Goal: Task Accomplishment & Management: Use online tool/utility

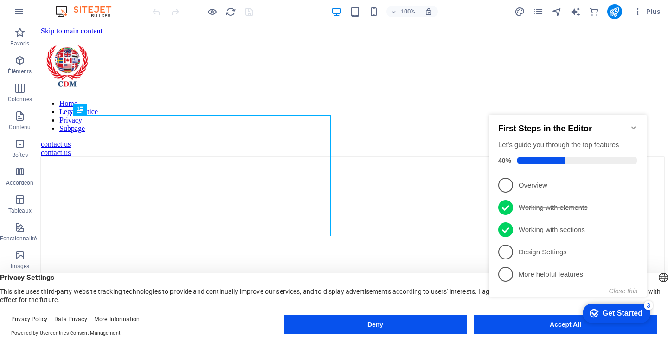
scroll to position [343, 0]
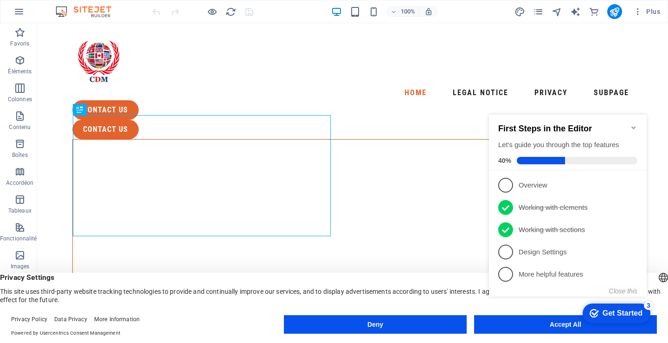
click at [635, 126] on icon "Minimize checklist" at bounding box center [633, 127] width 4 height 3
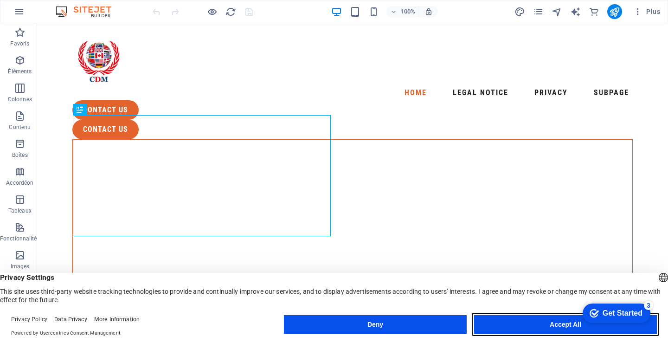
click at [559, 324] on button "Accept All" at bounding box center [565, 324] width 183 height 19
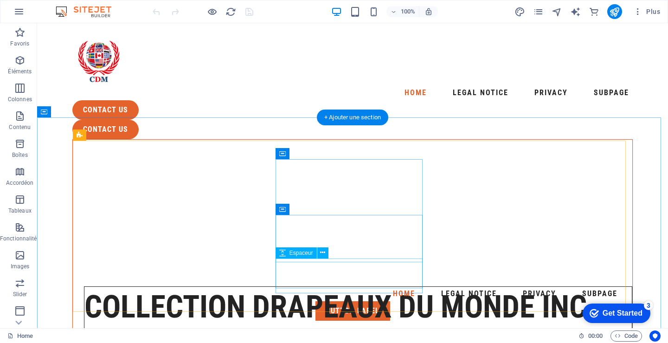
scroll to position [668, 0]
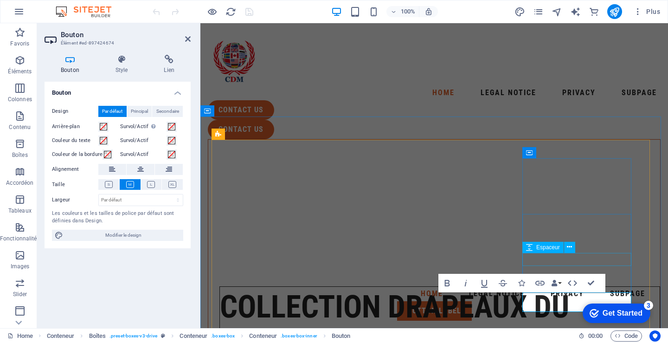
scroll to position [823, 0]
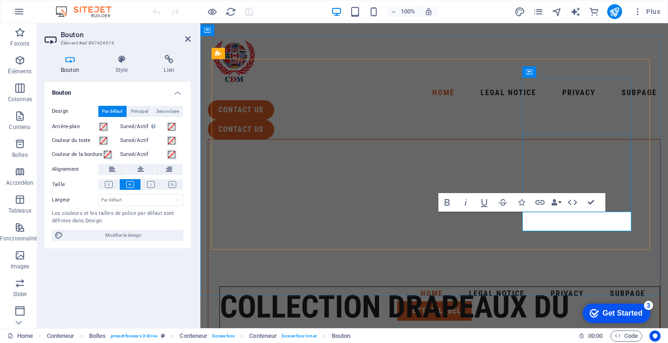
click at [128, 336] on span ". preset-boxes-v3-drive" at bounding box center [133, 335] width 48 height 11
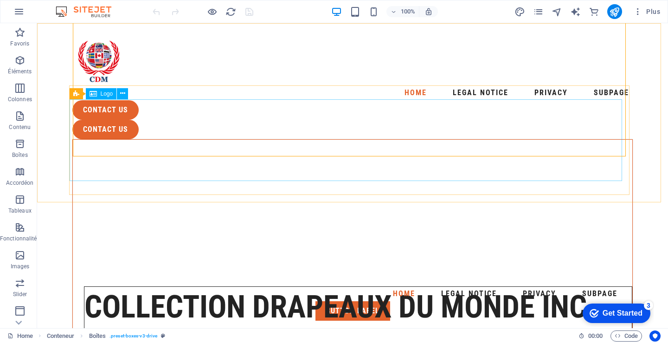
click at [203, 286] on div "Collection Drapeaux du Monde inc. - Boutique de drapeaux en ligne!" at bounding box center [358, 327] width 548 height 82
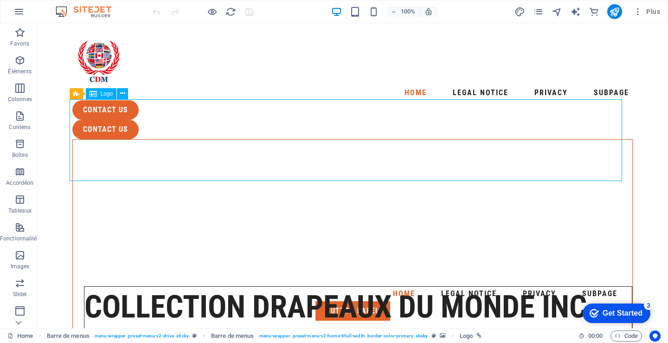
click at [203, 286] on div "Collection Drapeaux du Monde inc. - Boutique de drapeaux en ligne!" at bounding box center [358, 327] width 548 height 82
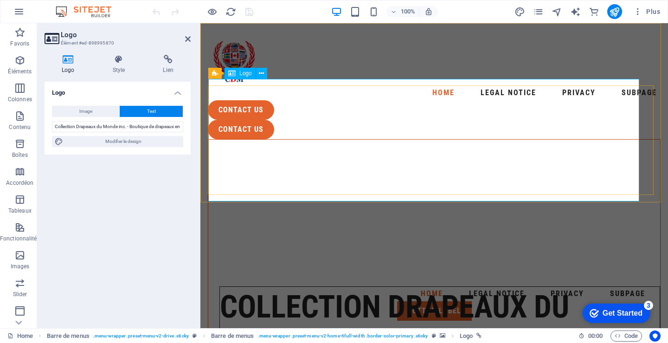
click at [394, 286] on div "Collection Drapeaux du Monde inc. - Boutique de drapeaux en ligne!" at bounding box center [439, 347] width 441 height 122
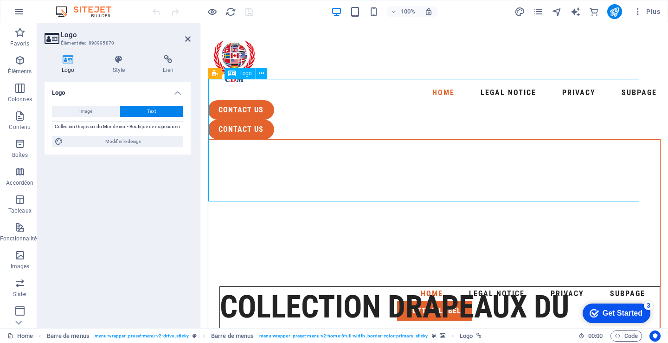
drag, startPoint x: 389, startPoint y: 132, endPoint x: 416, endPoint y: 145, distance: 29.9
click at [416, 286] on div "Collection Drapeaux du Monde inc. - Boutique de drapeaux en ligne!" at bounding box center [439, 347] width 441 height 122
click at [125, 141] on span "Modifier le design" at bounding box center [123, 141] width 115 height 11
select select "px"
select select "400"
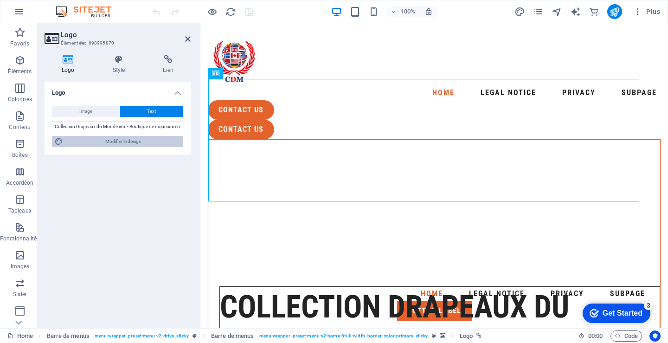
select select "px"
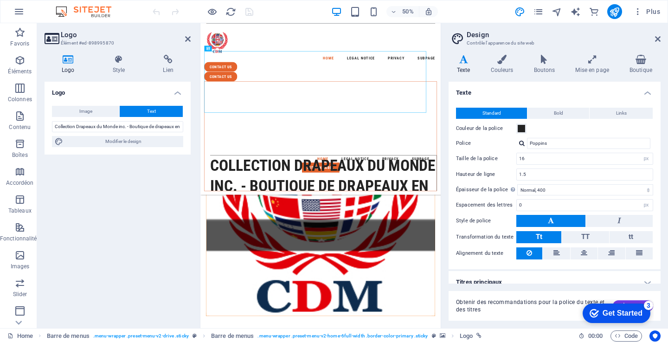
click at [67, 67] on h4 "Logo" at bounding box center [70, 64] width 51 height 19
click at [623, 113] on span "Links" at bounding box center [621, 113] width 11 height 11
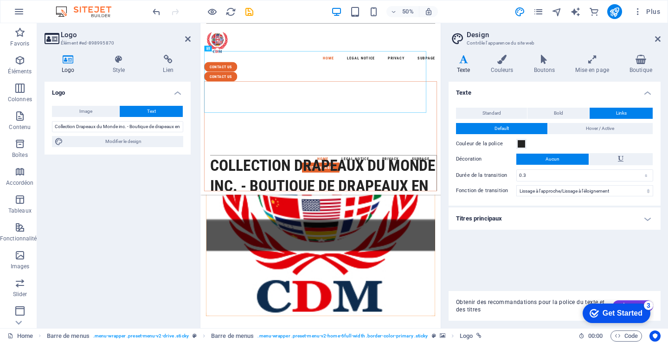
click at [477, 214] on h4 "Titres principaux" at bounding box center [555, 218] width 212 height 22
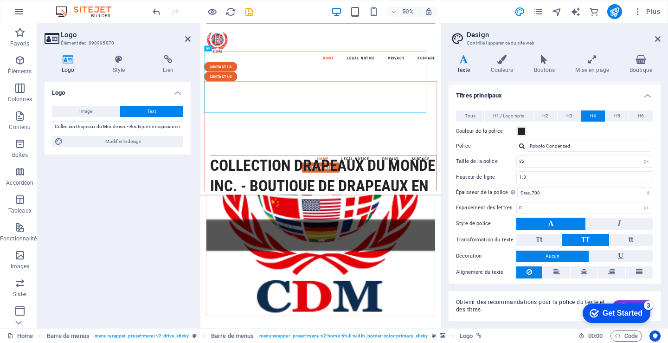
scroll to position [143, 0]
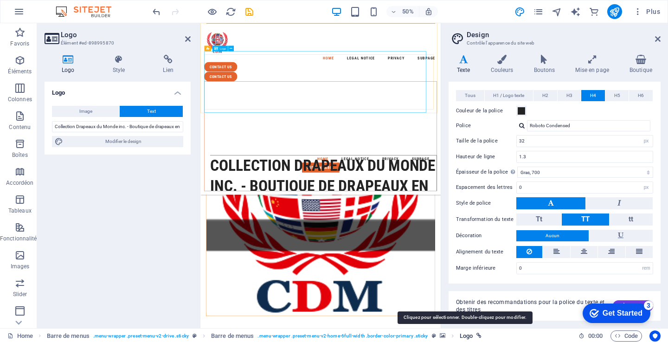
click at [465, 335] on span "Logo" at bounding box center [466, 335] width 13 height 11
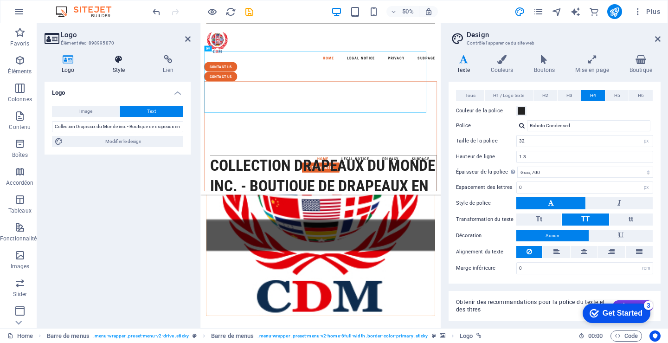
click at [120, 69] on h4 "Style" at bounding box center [121, 64] width 51 height 19
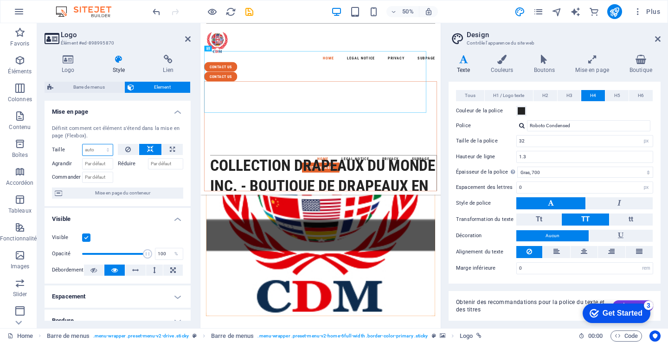
click at [90, 149] on select "Par défaut auto px % 1/1 1/2 1/3 1/4 1/5 1/6 1/7 1/8 1/9 1/10" at bounding box center [98, 149] width 30 height 11
click at [83, 144] on select "Par défaut auto px % 1/1 1/2 1/3 1/4 1/5 1/6 1/7 1/8 1/9 1/10" at bounding box center [98, 149] width 30 height 11
select select "DISABLED_OPTION_VALUE"
click at [126, 162] on label "Réduire" at bounding box center [133, 163] width 30 height 11
click at [148, 162] on input "Réduire" at bounding box center [166, 163] width 36 height 11
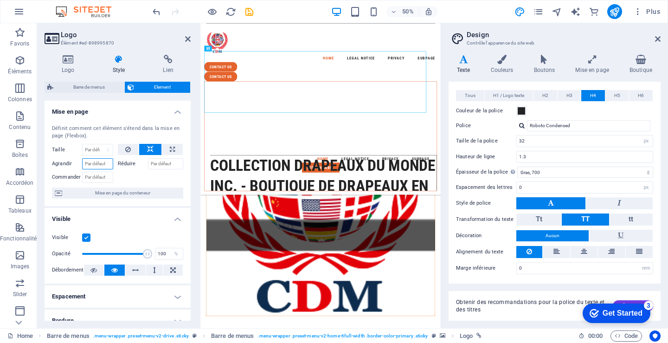
click at [95, 164] on input "Agrandir" at bounding box center [97, 163] width 31 height 11
click at [159, 236] on div "Visible" at bounding box center [117, 237] width 131 height 11
click at [126, 193] on span "Mise en page du conteneur" at bounding box center [123, 192] width 116 height 11
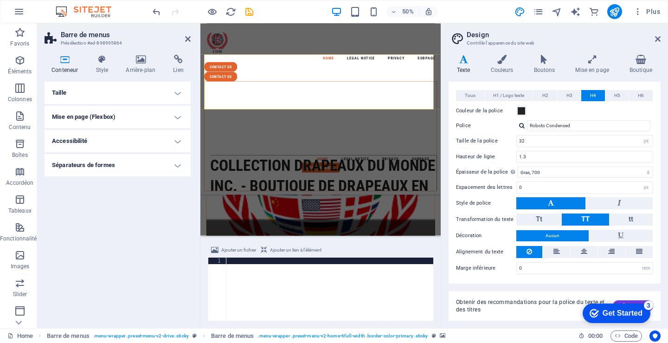
click at [290, 246] on span "Ajouter un lien à l'élément" at bounding box center [295, 249] width 51 height 11
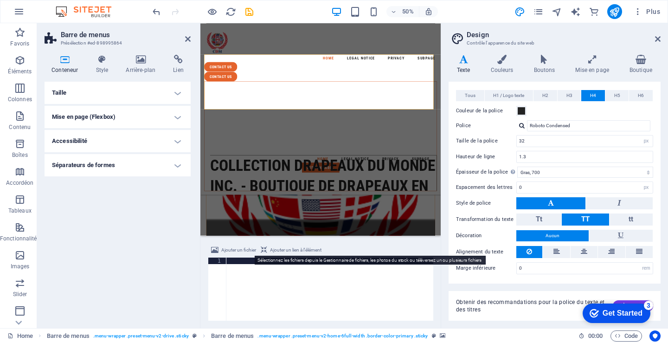
click at [233, 248] on span "Ajouter un fichier" at bounding box center [238, 249] width 35 height 11
click at [456, 248] on label "Alignement du texte" at bounding box center [486, 251] width 60 height 11
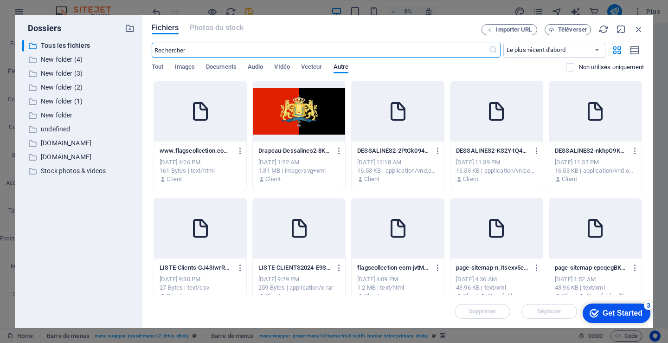
scroll to position [46, 0]
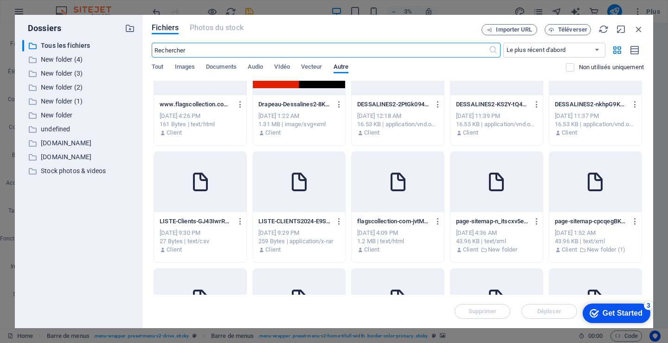
click at [198, 187] on icon at bounding box center [200, 182] width 22 height 22
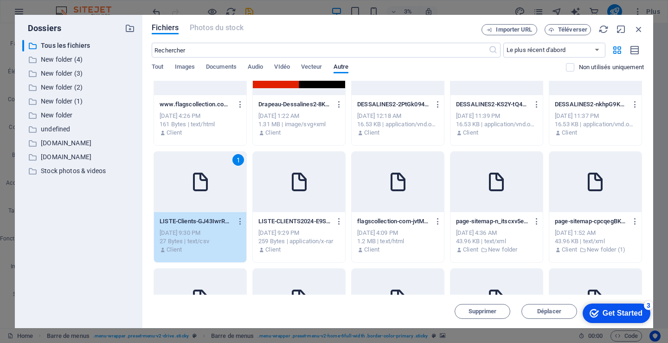
click at [198, 187] on icon at bounding box center [200, 182] width 22 height 22
type textarea "https://cdn1.site-media.eu/images/0/18360226/LISTE-Clients-GJ43IwrRahS7nYCe6-eU…"
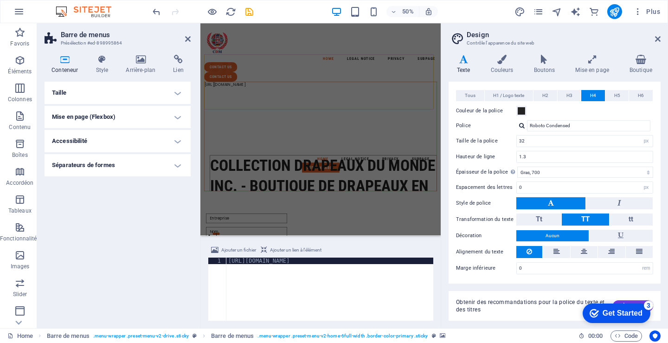
click at [114, 88] on h4 "Taille" at bounding box center [118, 93] width 146 height 22
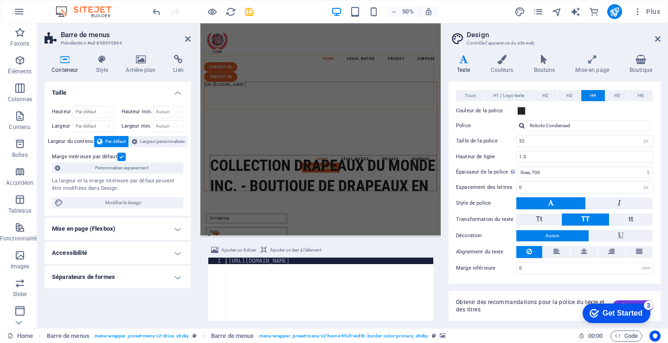
click at [59, 67] on h4 "Conteneur" at bounding box center [67, 64] width 44 height 19
click at [183, 69] on h4 "Lien" at bounding box center [178, 64] width 25 height 19
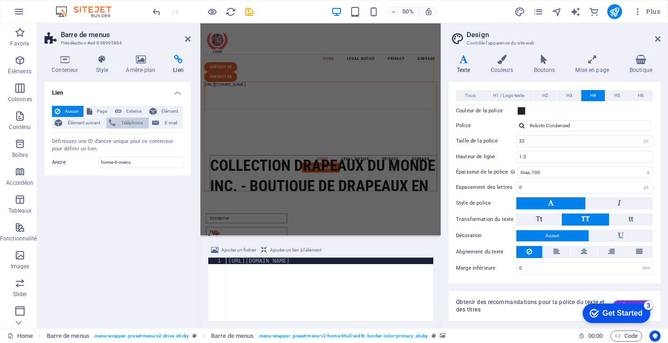
click at [129, 124] on span "Téléphone" at bounding box center [131, 122] width 27 height 11
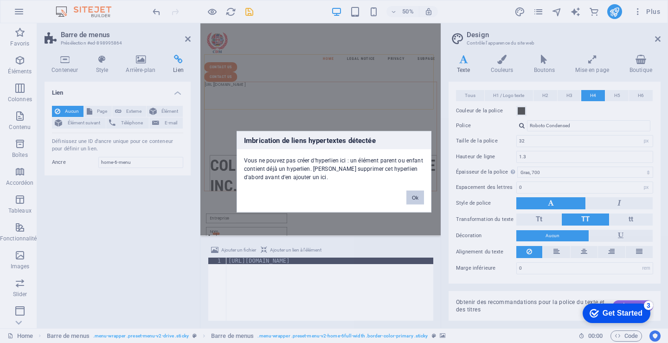
click at [415, 201] on button "Ok" at bounding box center [415, 197] width 18 height 14
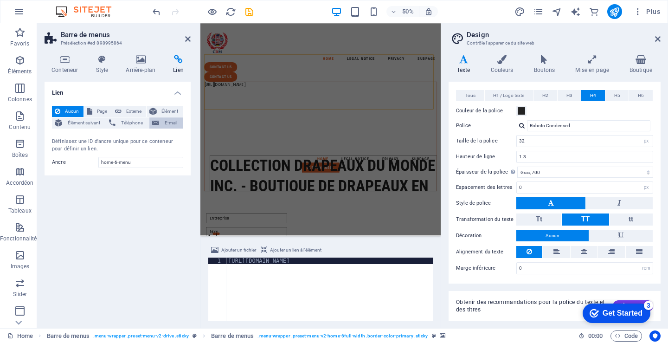
click at [168, 122] on span "E-mail" at bounding box center [171, 122] width 18 height 11
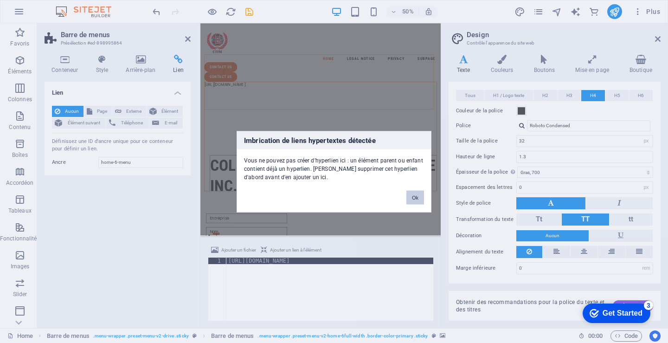
click at [414, 199] on button "Ok" at bounding box center [415, 197] width 18 height 14
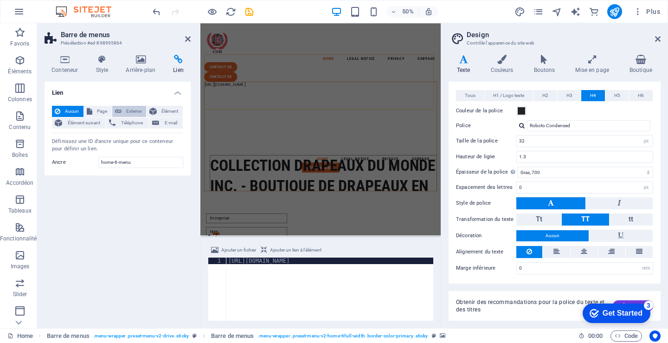
click at [140, 109] on span "Externe" at bounding box center [133, 111] width 19 height 11
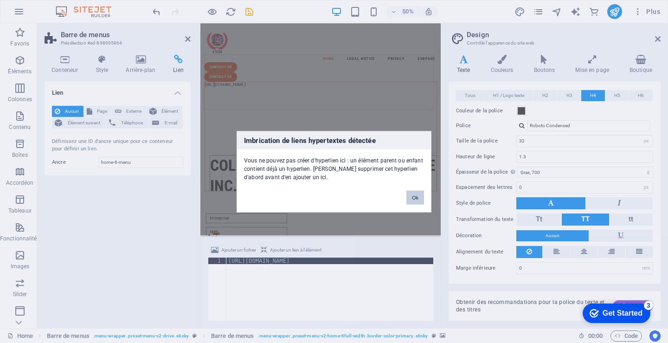
click at [409, 201] on button "Ok" at bounding box center [415, 197] width 18 height 14
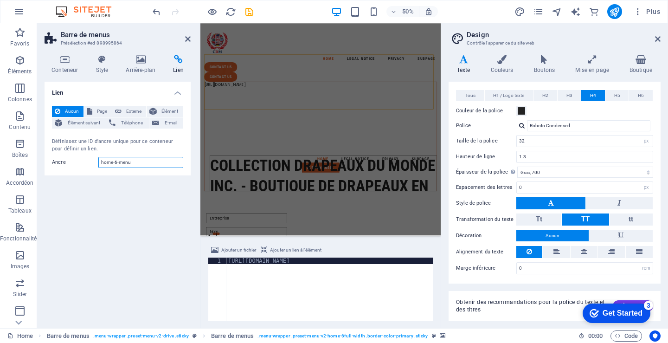
click at [123, 162] on input "home-6-menu" at bounding box center [140, 162] width 85 height 11
click at [154, 164] on input "home-6-menu" at bounding box center [140, 162] width 85 height 11
click at [250, 12] on icon "save" at bounding box center [249, 11] width 11 height 11
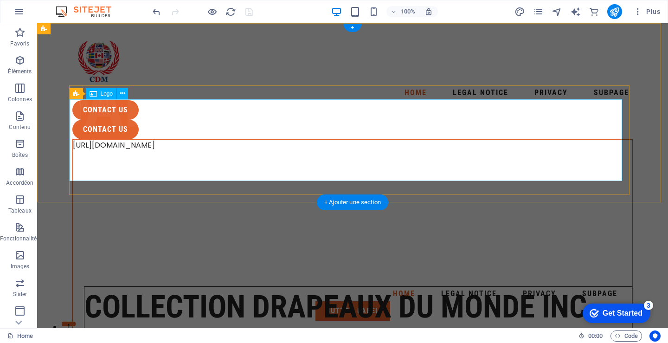
click at [345, 286] on div "Collection Drapeaux du Monde inc. - Boutique de drapeaux en ligne!" at bounding box center [358, 327] width 548 height 82
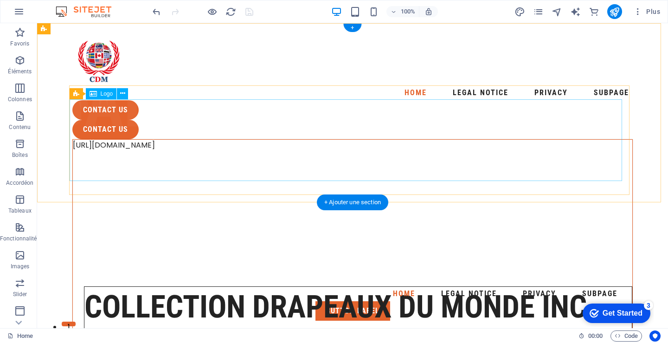
click at [345, 286] on div "Collection Drapeaux du Monde inc. - Boutique de drapeaux en ligne!" at bounding box center [358, 327] width 548 height 82
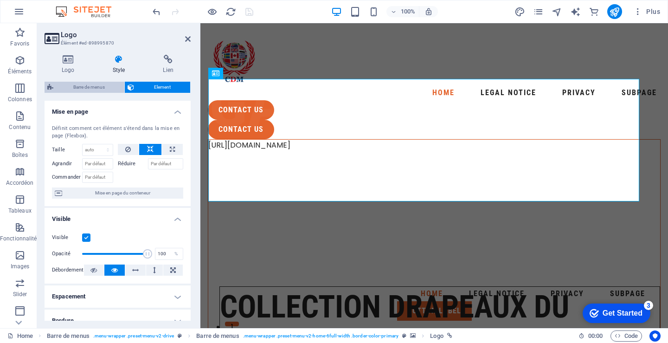
click at [83, 82] on div "Logo Style Lien Logo Image Text Glissez les fichiers ici, cliquez pour choisir …" at bounding box center [118, 188] width 146 height 266
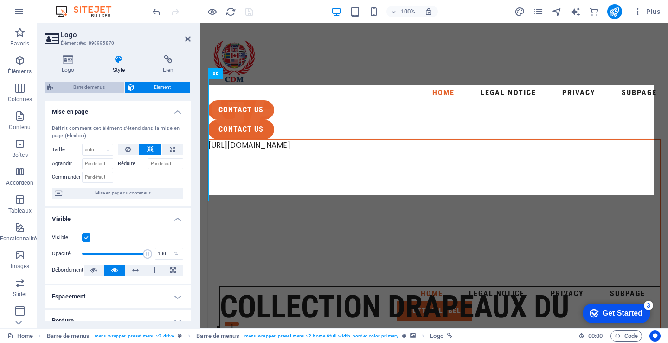
click at [79, 88] on span "Barre de menus" at bounding box center [88, 87] width 65 height 11
select select "rem"
select select
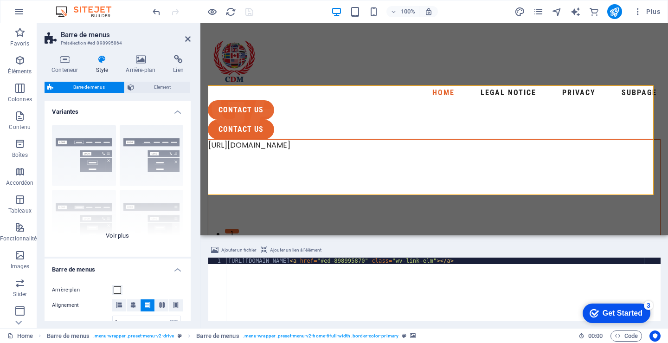
click at [112, 236] on div "Bordure Centré Par défaut Fixé Loki Déclencheur Large XXL" at bounding box center [118, 186] width 146 height 139
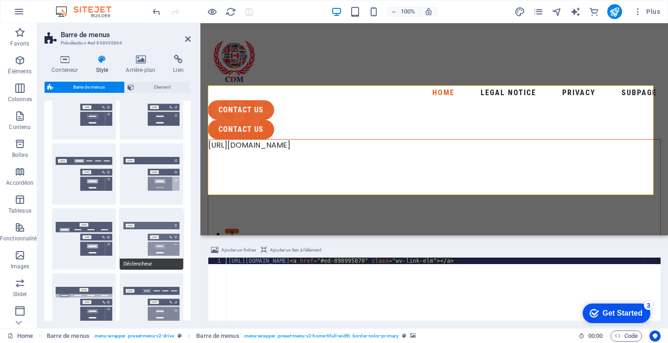
click at [151, 242] on button "Déclencheur" at bounding box center [152, 238] width 64 height 61
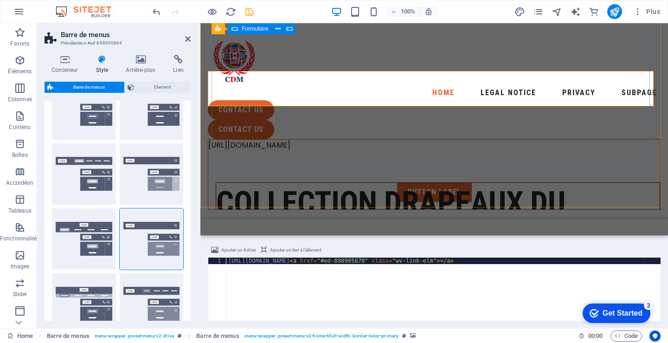
scroll to position [278, 0]
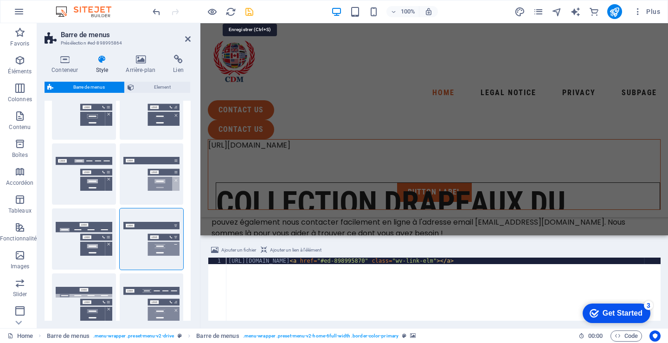
click at [247, 13] on icon "save" at bounding box center [249, 11] width 11 height 11
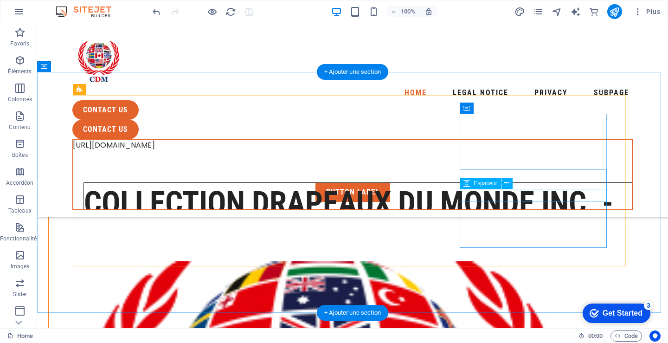
scroll to position [650, 0]
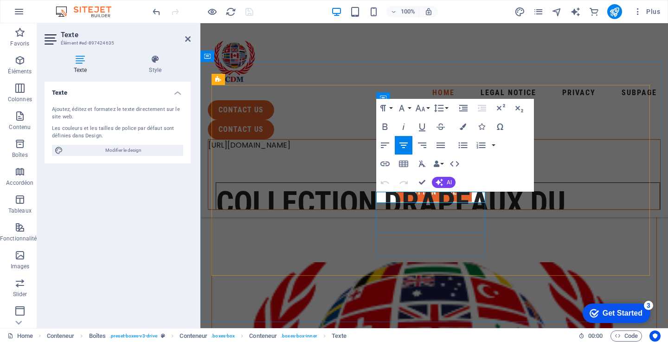
click at [447, 182] on span "AI" at bounding box center [449, 183] width 5 height 6
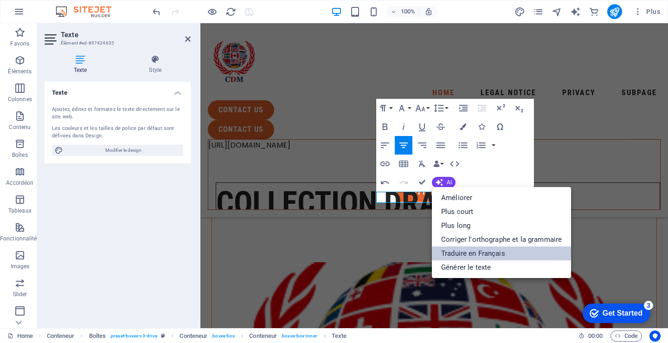
click at [483, 251] on link "Traduire en Français" at bounding box center [501, 253] width 139 height 14
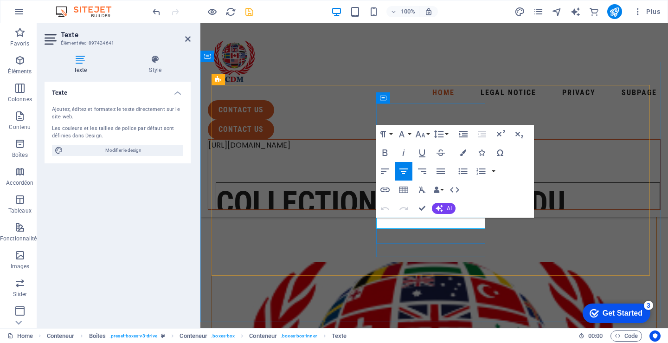
click at [445, 209] on button "AI" at bounding box center [444, 208] width 24 height 11
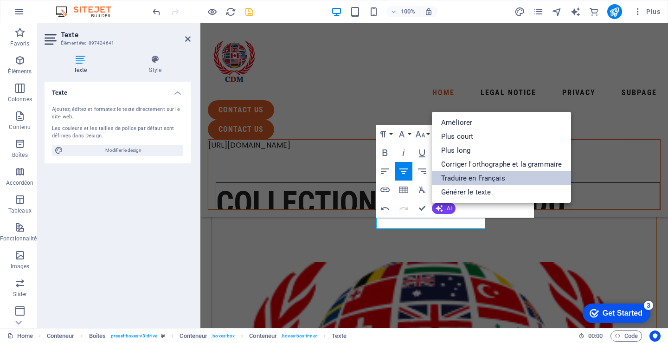
click at [502, 174] on link "Traduire en Français" at bounding box center [501, 178] width 139 height 14
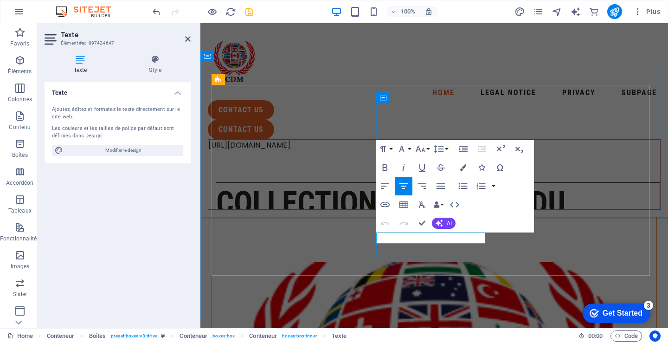
drag, startPoint x: 424, startPoint y: 239, endPoint x: 468, endPoint y: 242, distance: 44.6
drag, startPoint x: 422, startPoint y: 238, endPoint x: 475, endPoint y: 241, distance: 53.0
click at [444, 224] on button "AI" at bounding box center [444, 223] width 24 height 11
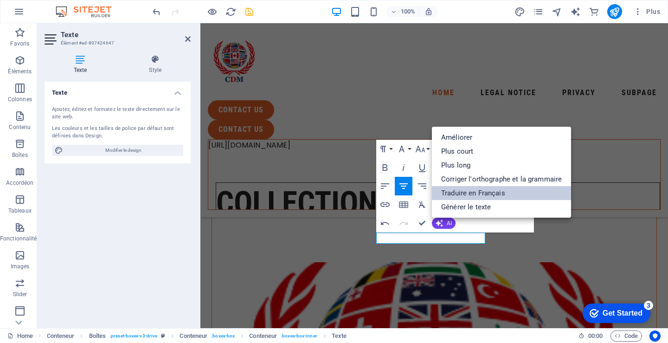
click at [473, 192] on link "Traduire en Français" at bounding box center [501, 193] width 139 height 14
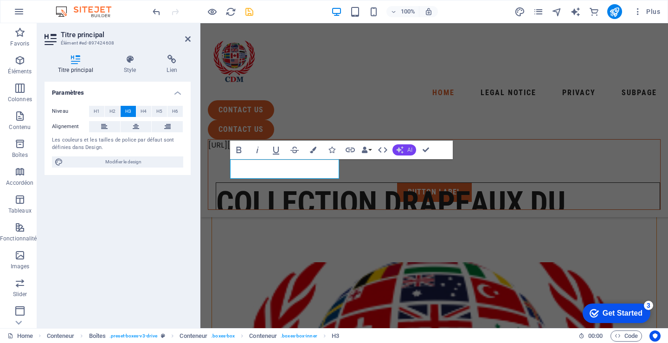
click at [401, 149] on icon "button" at bounding box center [399, 149] width 7 height 7
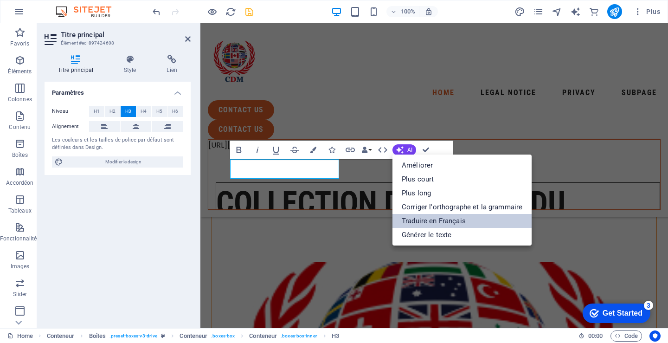
click at [414, 218] on link "Traduire en Français" at bounding box center [461, 221] width 139 height 14
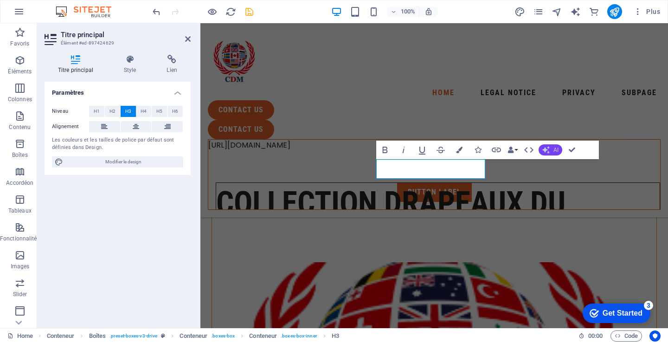
click at [554, 149] on span "AI" at bounding box center [555, 150] width 5 height 6
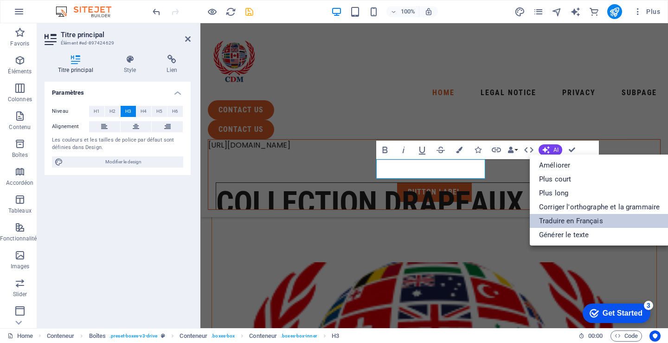
click at [551, 216] on link "Traduire en Français" at bounding box center [599, 221] width 139 height 14
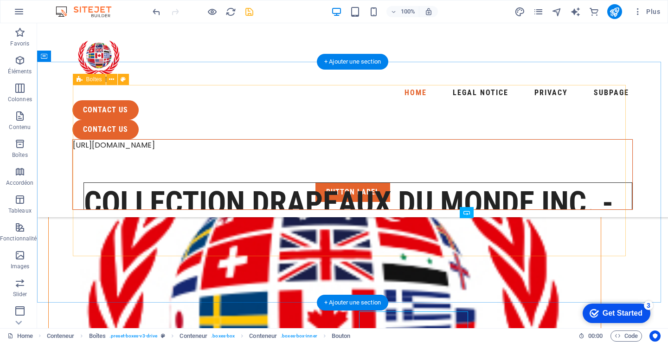
scroll to position [650, 0]
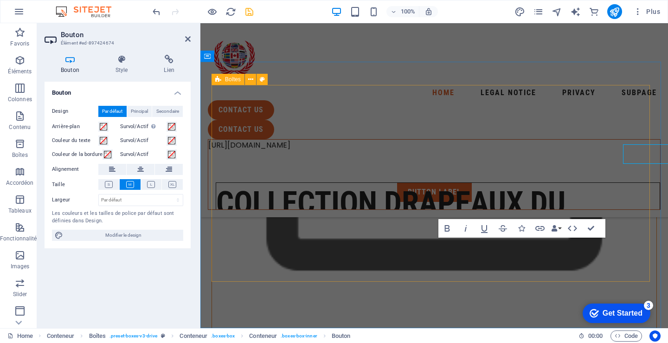
scroll to position [723, 0]
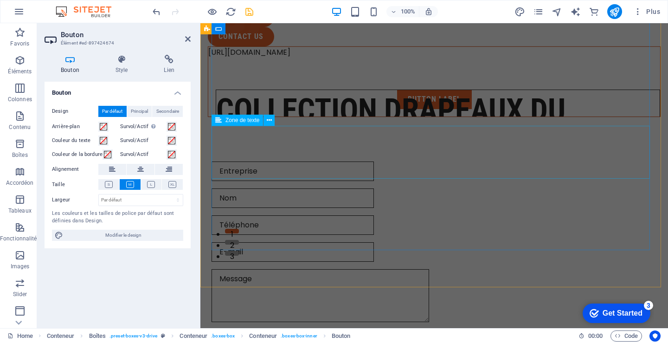
scroll to position [70, 0]
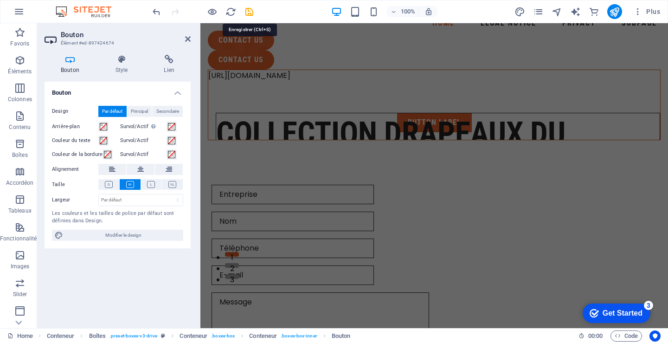
click at [249, 9] on icon "save" at bounding box center [249, 11] width 11 height 11
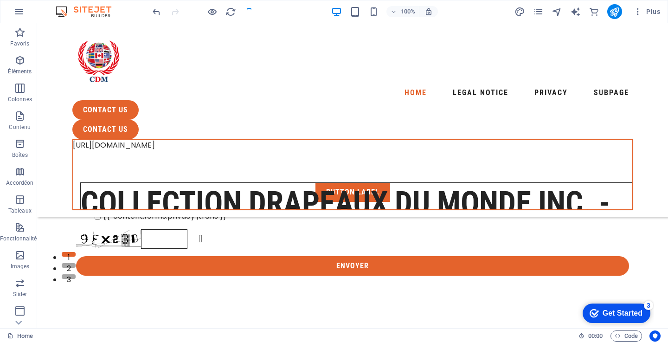
scroll to position [715, 0]
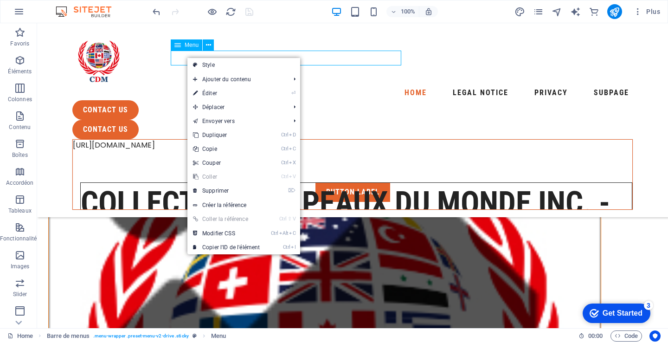
click at [183, 85] on nav "Home Legal Notice Privacy Subpage" at bounding box center [352, 92] width 560 height 15
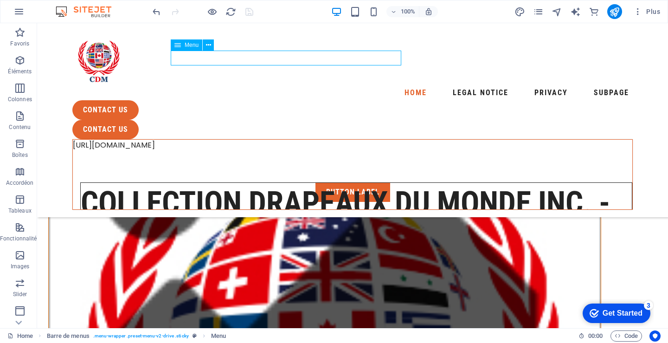
click at [183, 85] on nav "Home Legal Notice Privacy Subpage" at bounding box center [352, 92] width 560 height 15
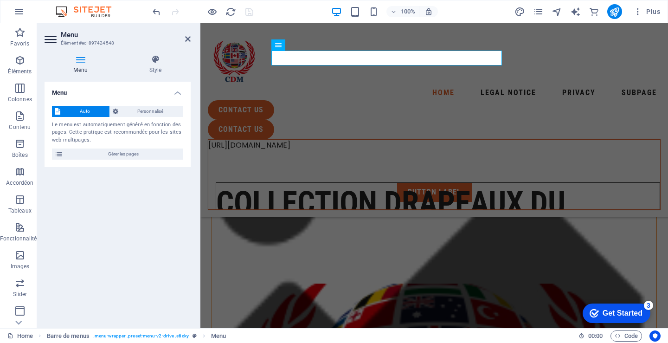
scroll to position [789, 0]
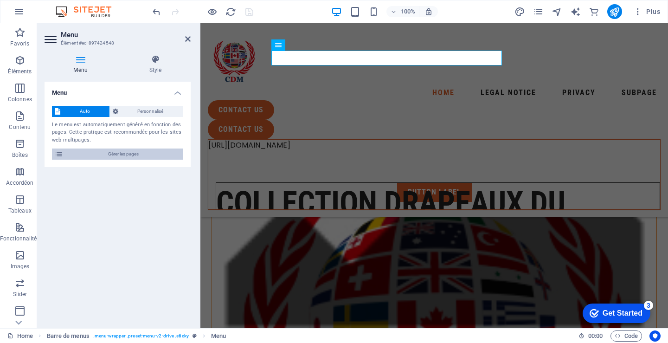
click at [122, 152] on span "Gérer les pages" at bounding box center [123, 153] width 115 height 11
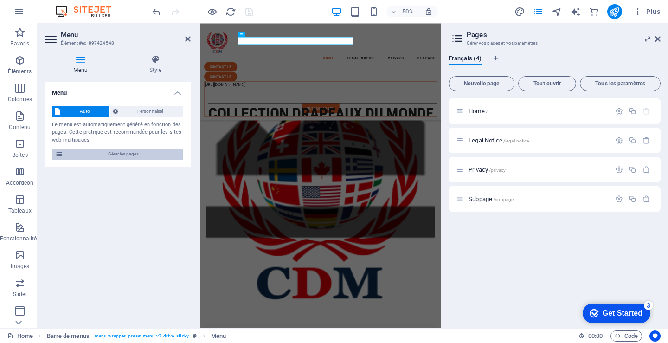
scroll to position [778, 0]
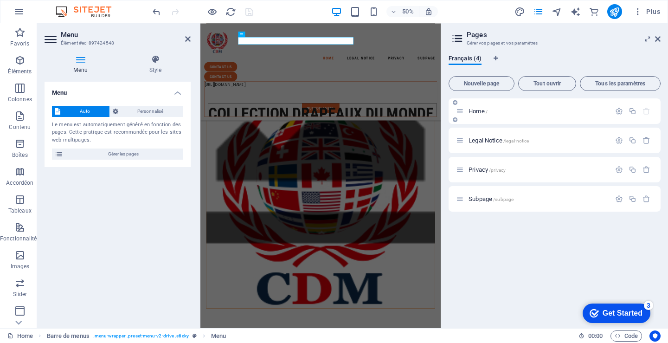
click at [477, 112] on span "Home /" at bounding box center [478, 111] width 19 height 7
click at [475, 109] on span "Home /" at bounding box center [478, 111] width 19 height 7
click at [482, 112] on span "Home /" at bounding box center [478, 111] width 19 height 7
click at [477, 110] on span "Home /" at bounding box center [478, 111] width 19 height 7
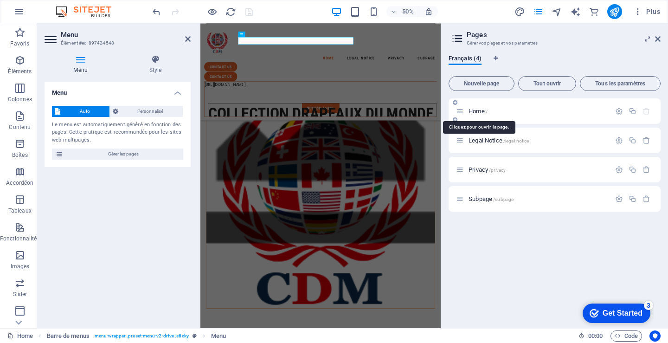
click at [477, 110] on span "Home /" at bounding box center [478, 111] width 19 height 7
click at [477, 108] on span "Home /" at bounding box center [478, 111] width 19 height 7
click at [148, 109] on span "Personnalisé" at bounding box center [150, 111] width 59 height 11
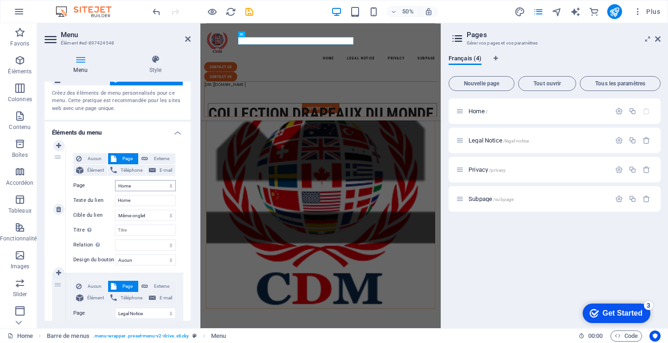
scroll to position [46, 0]
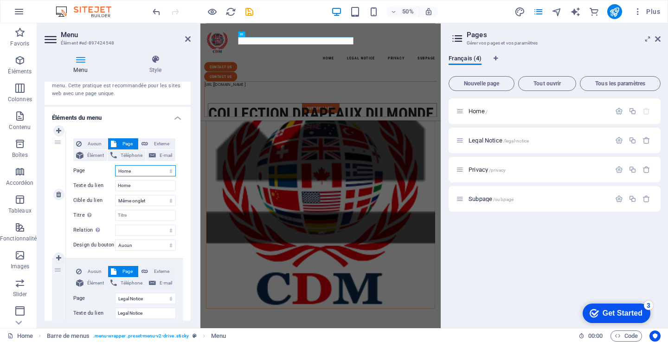
click at [130, 170] on select "Home Legal Notice Privacy Subpage" at bounding box center [145, 170] width 61 height 11
click at [132, 173] on select "Home Legal Notice Privacy Subpage" at bounding box center [145, 170] width 61 height 11
click at [117, 187] on input "Home" at bounding box center [145, 185] width 61 height 11
type input "AHome"
select select
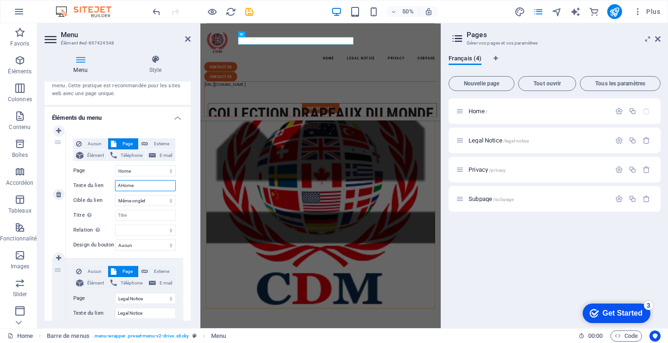
select select
type input "AccueHome"
select select
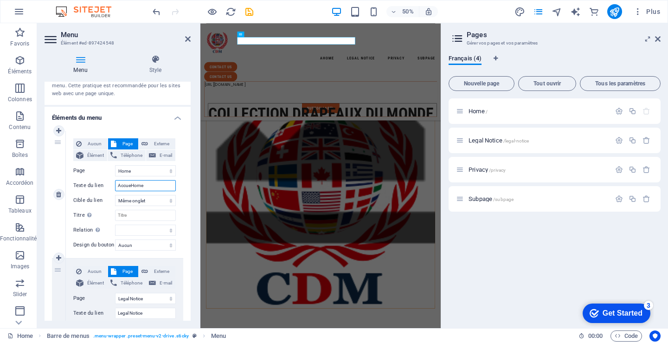
select select
type input "AccueilHome"
select select
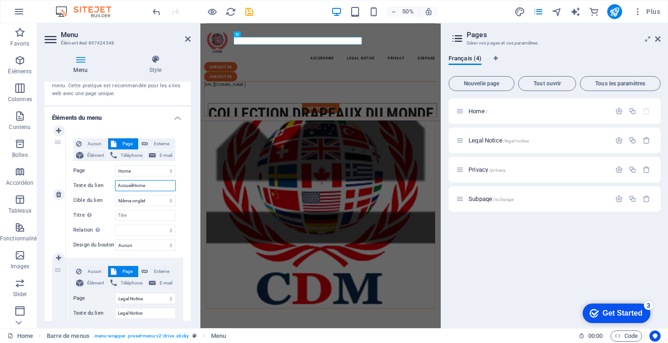
select select
type input "Accueile"
select select
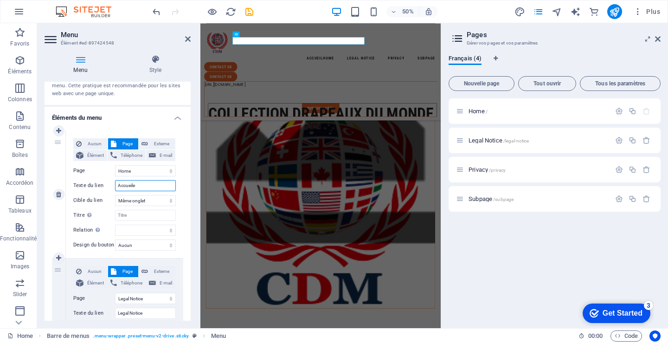
select select
type input "Accueil"
select select
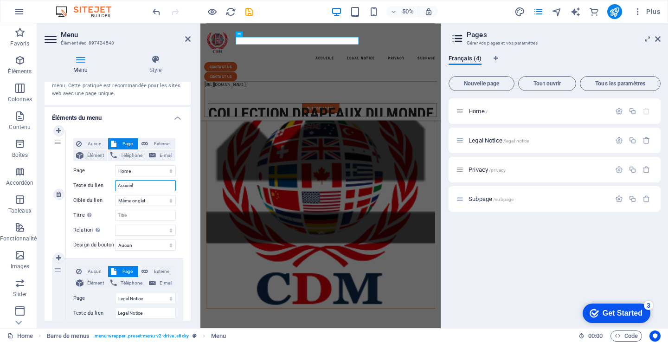
select select
type input "Accueil"
click at [140, 197] on select "Nouvel onglet Même onglet Superposition" at bounding box center [145, 200] width 61 height 11
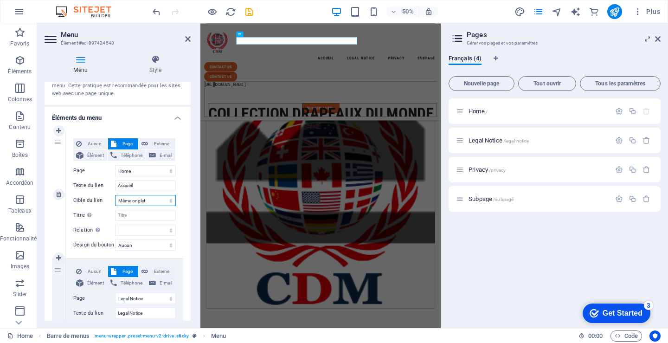
select select "blank"
click at [115, 195] on select "Nouvel onglet Même onglet Superposition" at bounding box center [145, 200] width 61 height 11
select select
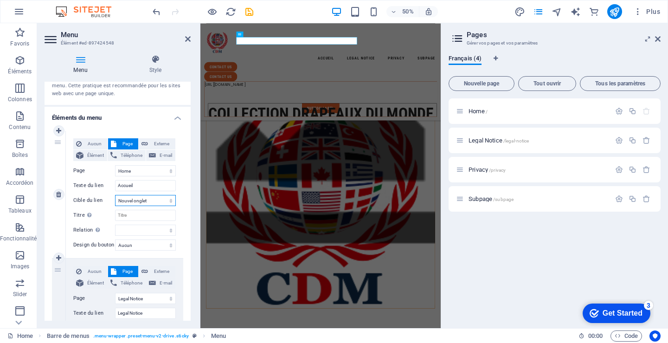
select select
click at [156, 141] on span "Externe" at bounding box center [162, 143] width 22 height 11
select select
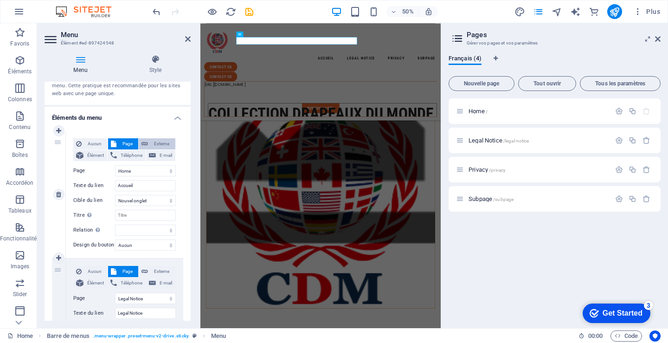
select select
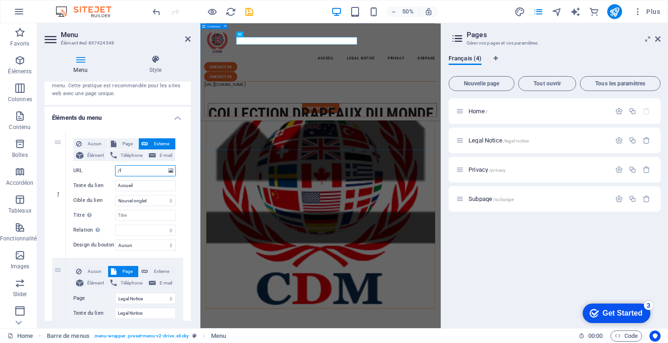
type input "/fl"
select select
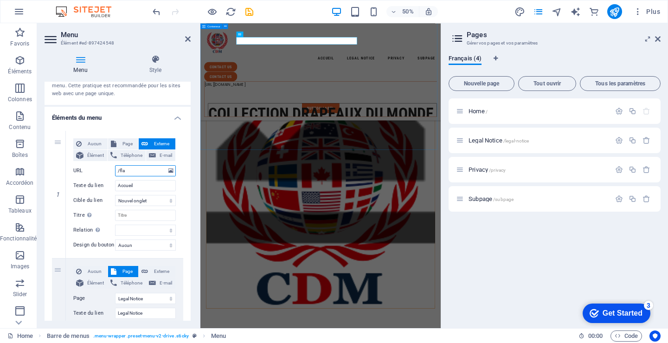
type input "/flag"
select select
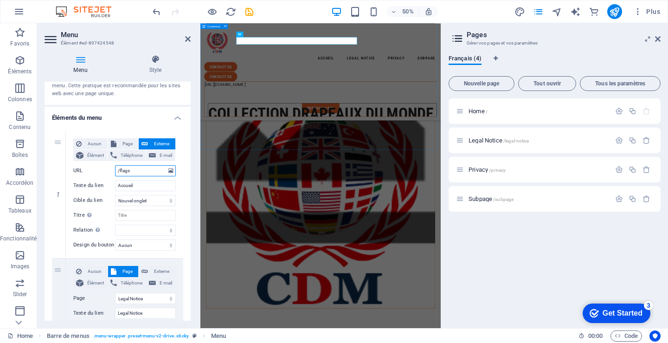
type input "/flagsc"
select select
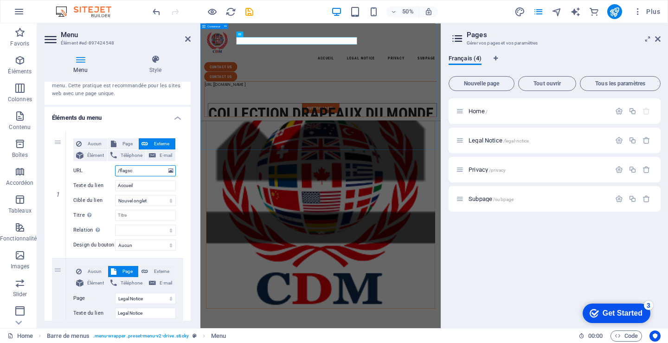
type input "/flagsco"
select select
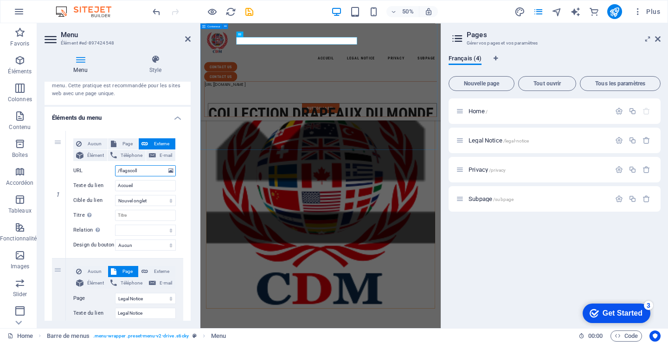
type input "/flagscolle"
select select
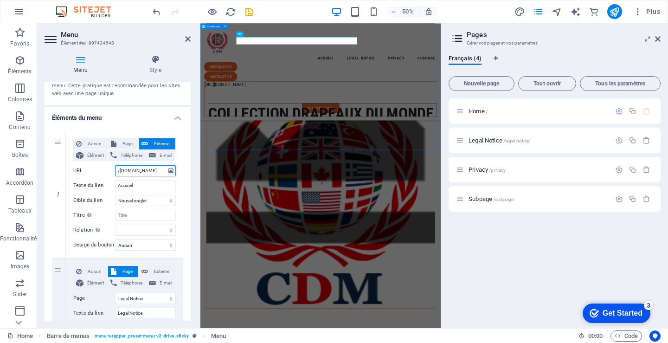
type input "/flagscollection.com"
select select
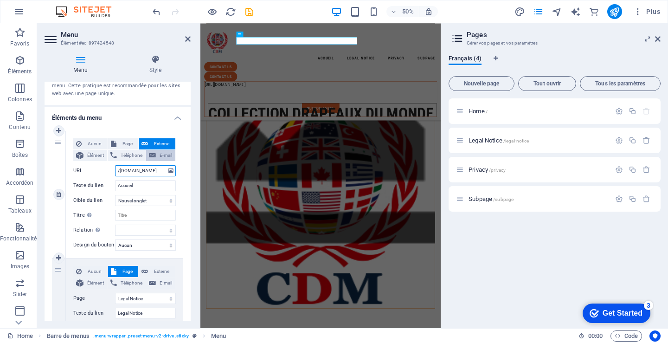
type input "/flagscollection.com"
click at [161, 153] on span "E-mail" at bounding box center [166, 155] width 14 height 11
select select
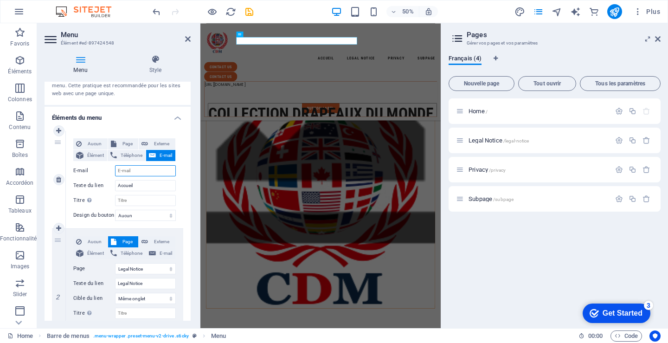
click at [142, 173] on input "E-mail" at bounding box center [145, 170] width 61 height 11
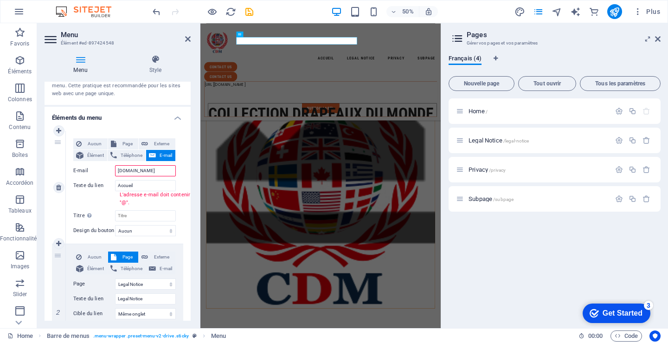
click at [125, 172] on input "infoflagscollection.com" at bounding box center [145, 170] width 61 height 11
type input "info@flagscollection.com"
select select
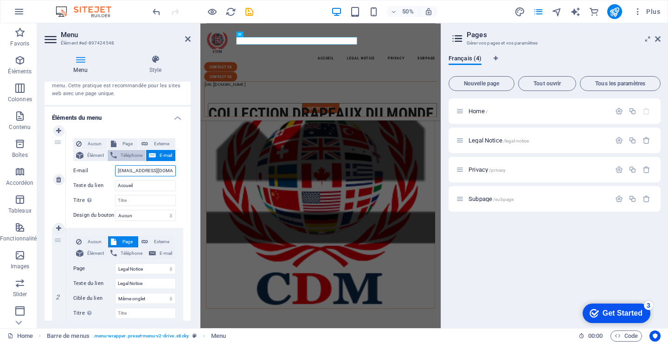
type input "info@flagscollection.com"
click at [129, 153] on span "Téléphone" at bounding box center [131, 155] width 23 height 11
select select
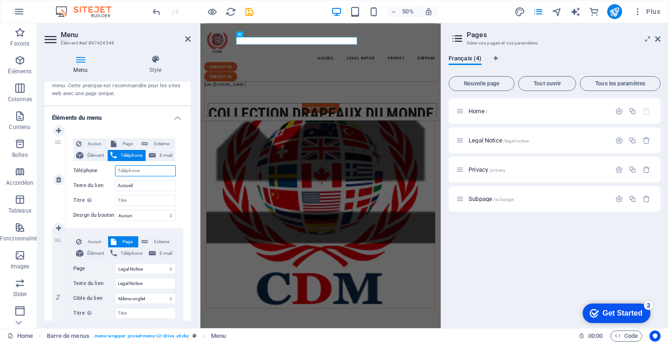
click at [146, 174] on input "Téléphone" at bounding box center [145, 170] width 61 height 11
click at [147, 171] on input "Téléphone" at bounding box center [145, 170] width 61 height 11
type input "1"
select select
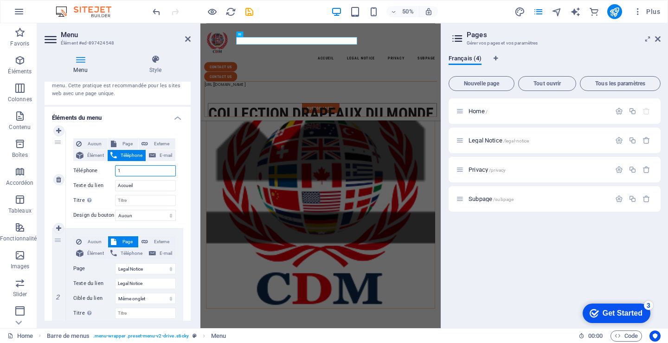
select select
type input "1-"
select select
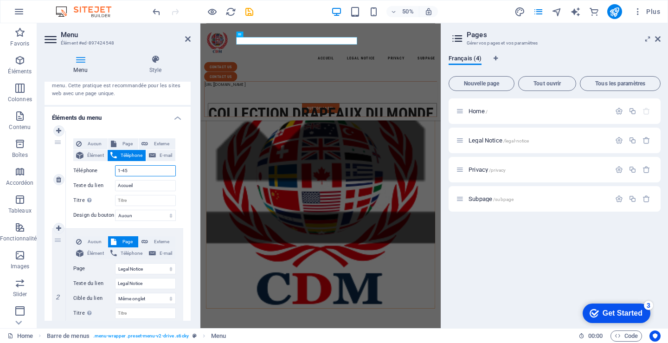
type input "1-450"
select select
type input "1-450-"
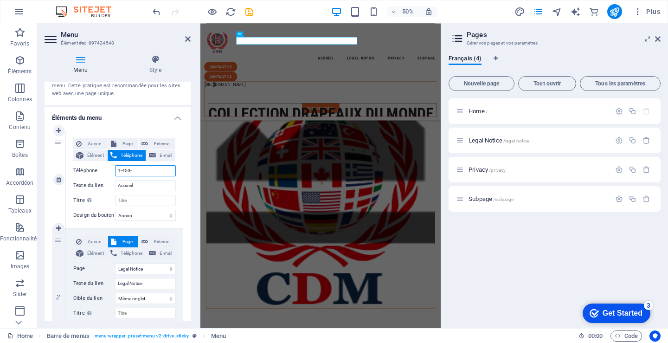
select select
type input "1-450-433-"
select select
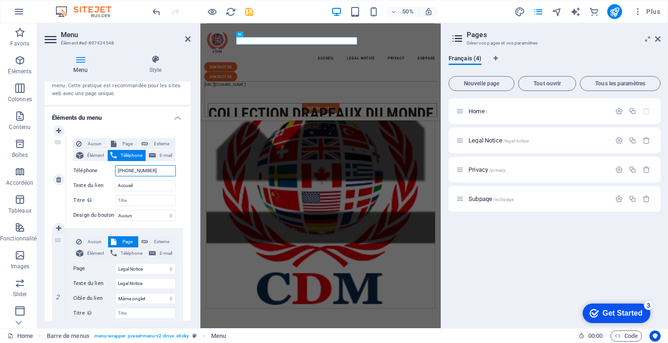
select select
type input "1-450-433-8"
select select
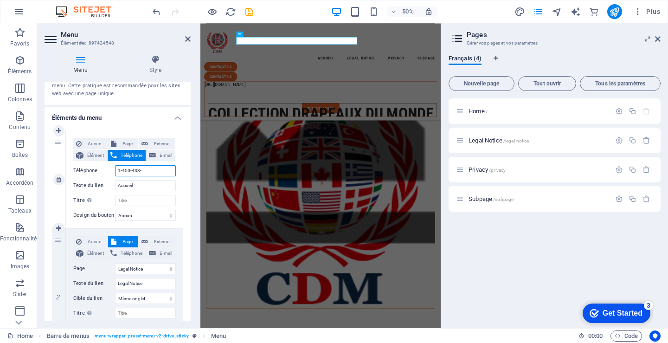
select select
type input "1-450-433-8129"
select select
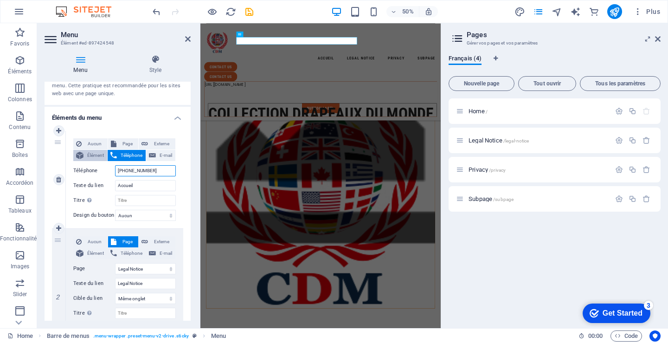
type input "1-450-433-8129"
click at [94, 153] on span "Élément" at bounding box center [95, 155] width 18 height 11
select select
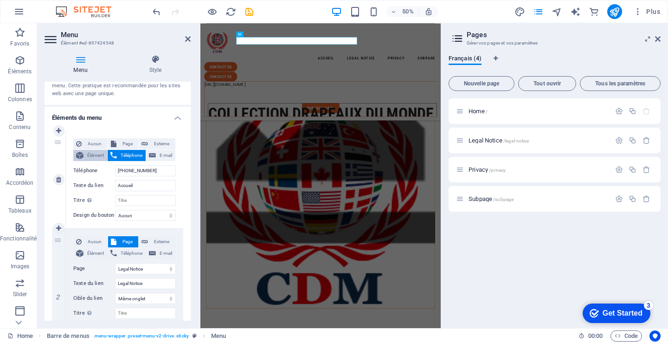
select select
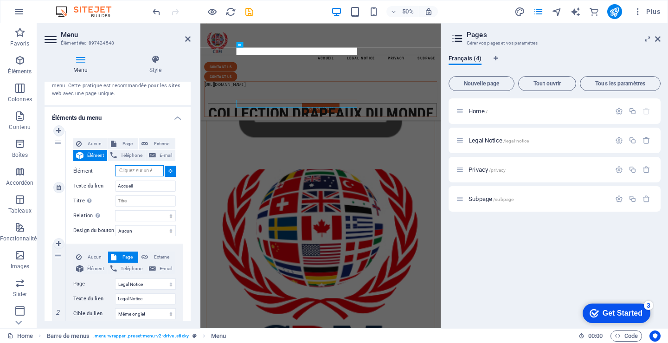
scroll to position [568, 0]
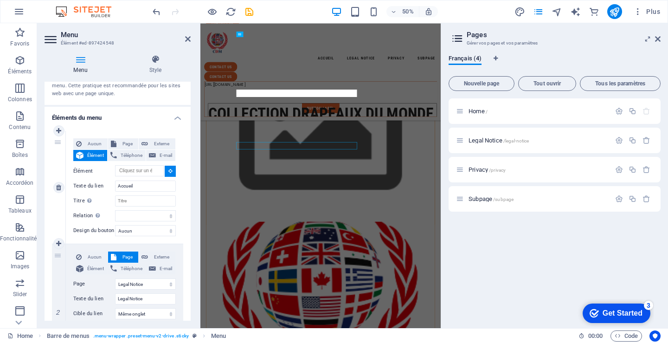
click at [169, 169] on icon at bounding box center [170, 170] width 4 height 5
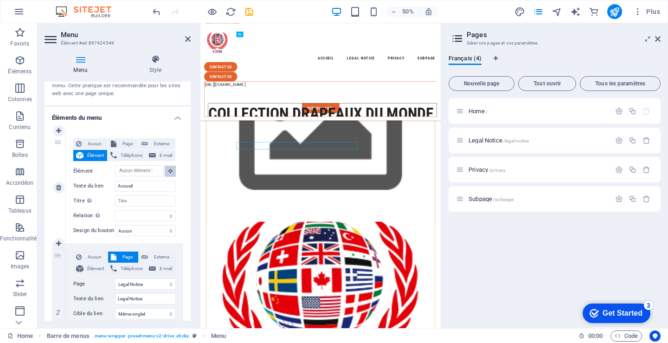
click at [169, 169] on icon at bounding box center [170, 170] width 4 height 5
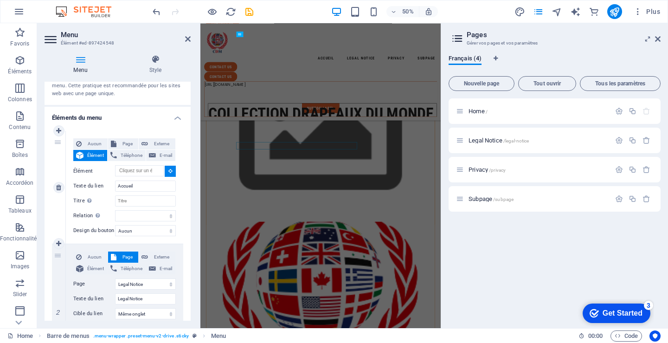
click at [169, 169] on icon at bounding box center [170, 170] width 4 height 5
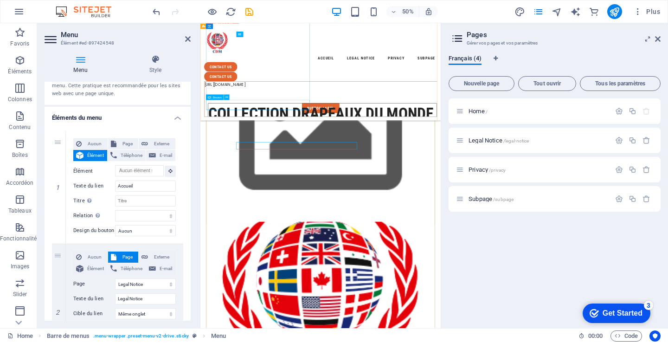
click at [251, 34] on div "contact us" at bounding box center [441, 23] width 458 height 19
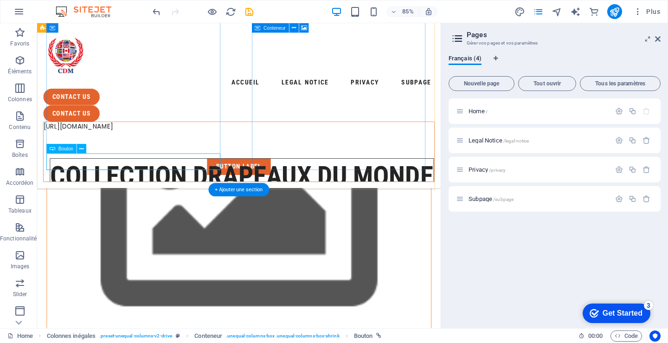
click at [96, 34] on div "contact us" at bounding box center [274, 23] width 453 height 19
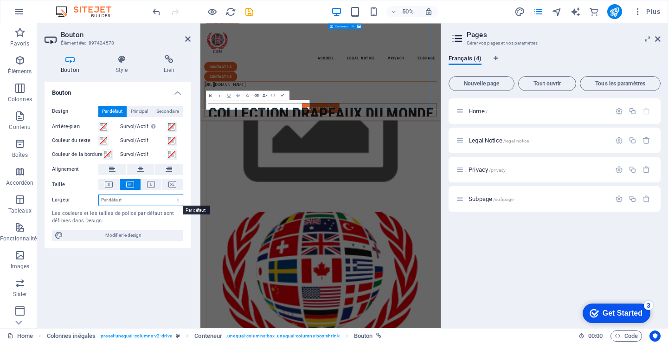
click at [167, 197] on select "Par défaut px rem % em vh vw" at bounding box center [141, 199] width 84 height 11
click at [99, 194] on select "Par défaut px rem % em vh vw" at bounding box center [141, 199] width 84 height 11
select select "DISABLED_OPTION_VALUE"
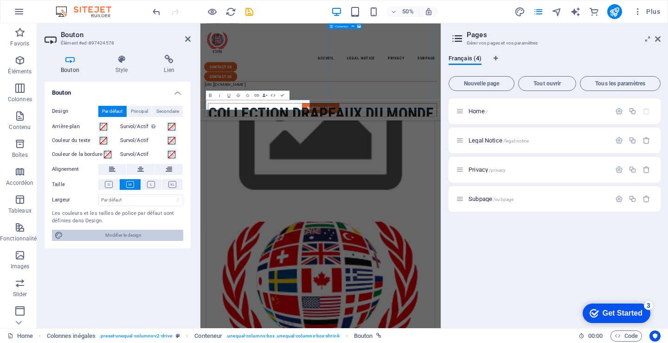
click at [131, 235] on span "Modifier le design" at bounding box center [123, 235] width 115 height 11
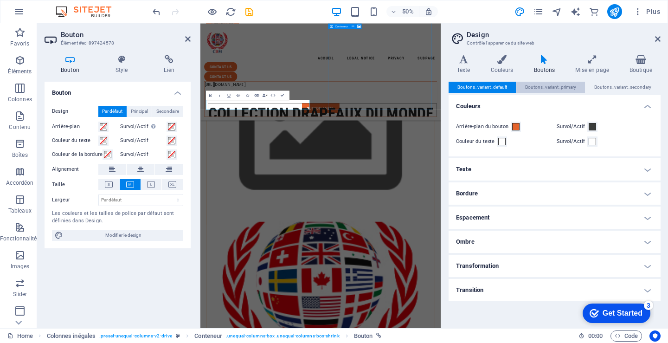
click at [560, 85] on span "Boutons_variant_primary" at bounding box center [550, 87] width 51 height 11
click at [486, 84] on span "Boutons_variant_default" at bounding box center [482, 87] width 50 height 11
click at [489, 170] on h4 "Texte" at bounding box center [555, 169] width 212 height 22
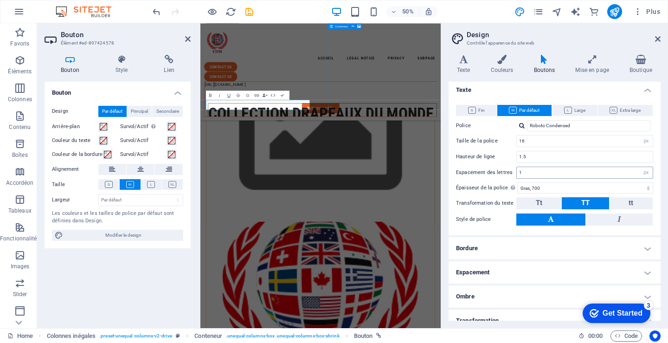
scroll to position [93, 0]
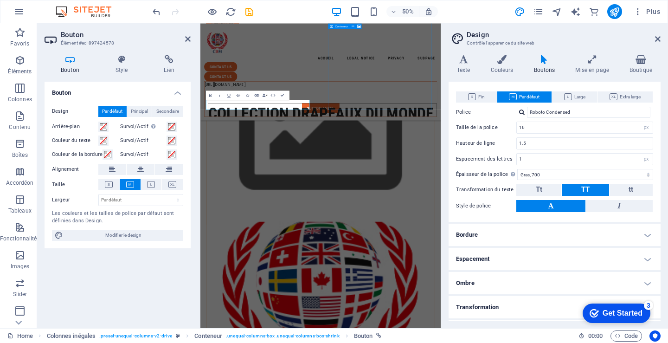
click at [475, 234] on h4 "Bordure" at bounding box center [555, 235] width 212 height 22
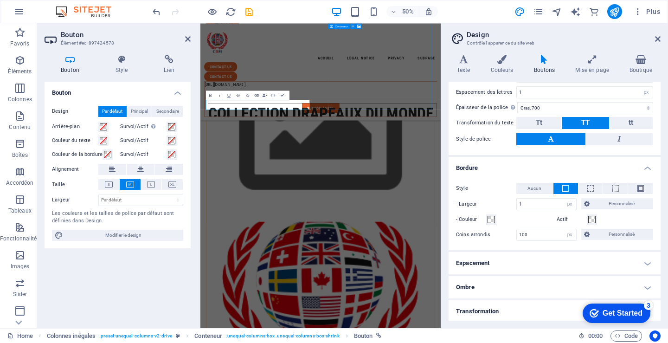
scroll to position [186, 0]
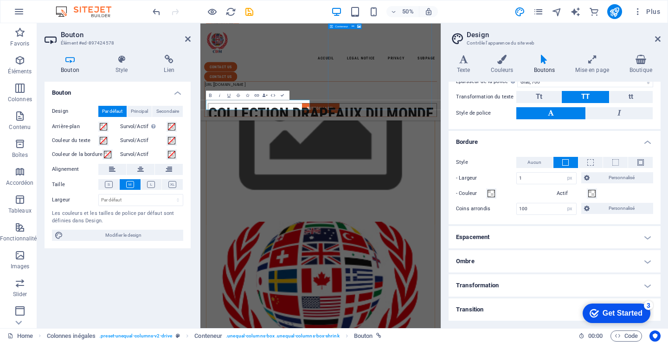
click at [474, 238] on h4 "Espacement" at bounding box center [555, 237] width 212 height 22
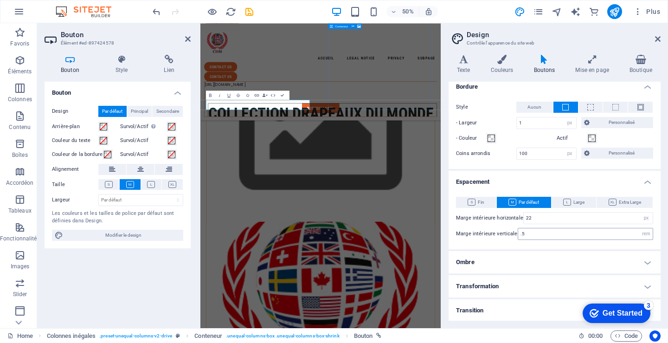
scroll to position [242, 0]
click at [475, 262] on h4 "Ombre" at bounding box center [555, 261] width 212 height 22
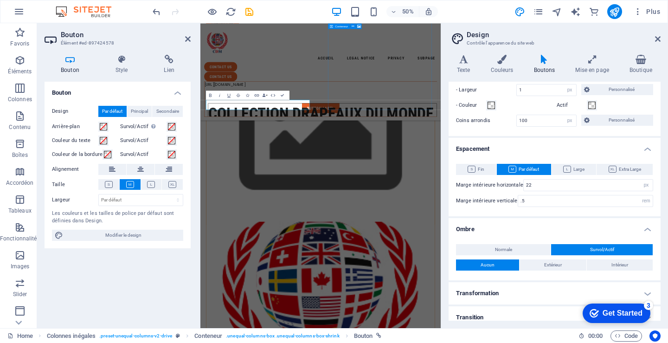
scroll to position [282, 0]
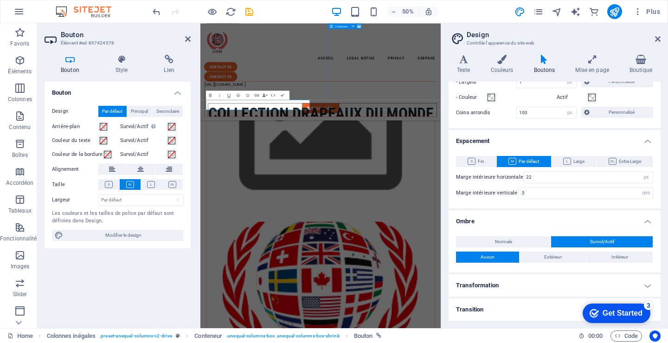
click at [477, 283] on h4 "Transformation" at bounding box center [555, 285] width 212 height 22
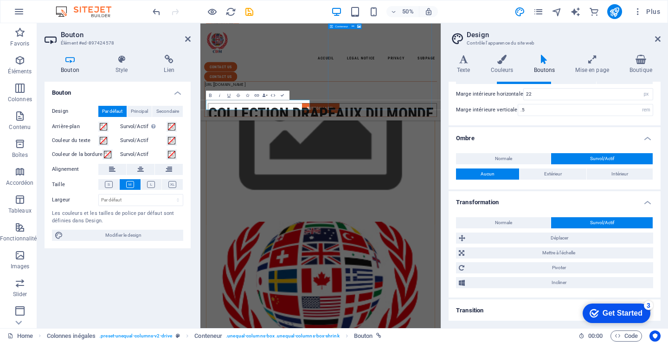
scroll to position [366, 0]
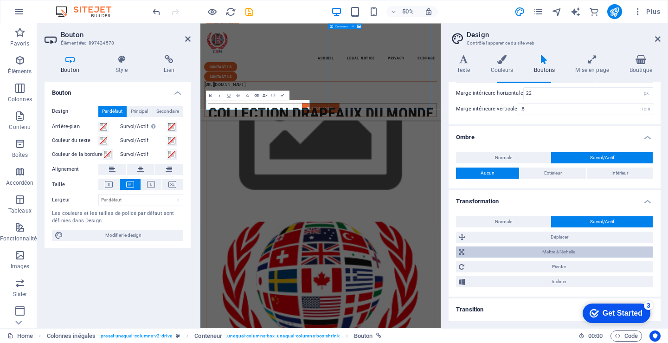
click at [554, 248] on span "Mettre à l'échelle" at bounding box center [558, 251] width 183 height 11
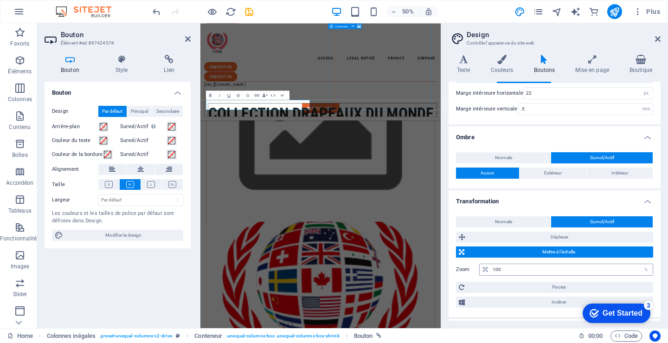
scroll to position [386, 0]
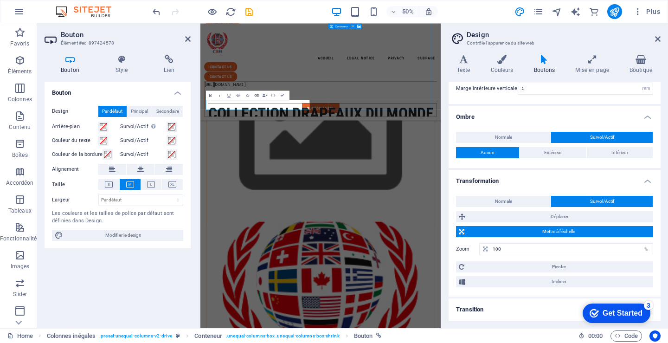
click at [470, 302] on h4 "Transition" at bounding box center [555, 309] width 212 height 22
click at [478, 307] on h4 "Transition" at bounding box center [555, 306] width 212 height 17
click at [592, 68] on h4 "Mise en page" at bounding box center [594, 64] width 54 height 19
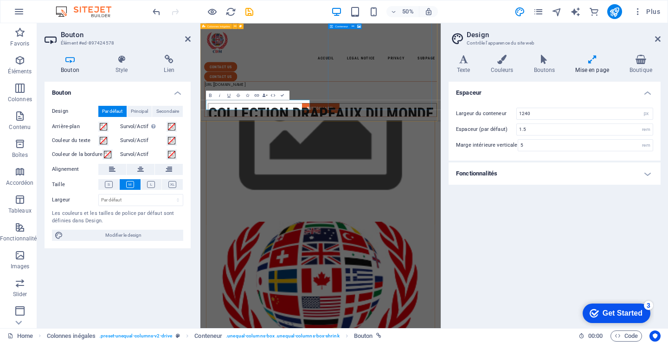
click at [483, 174] on h4 "Fonctionnalités" at bounding box center [555, 173] width 212 height 22
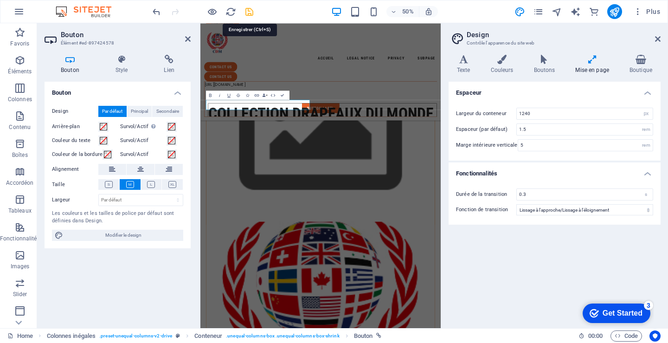
click at [251, 13] on icon "save" at bounding box center [249, 11] width 11 height 11
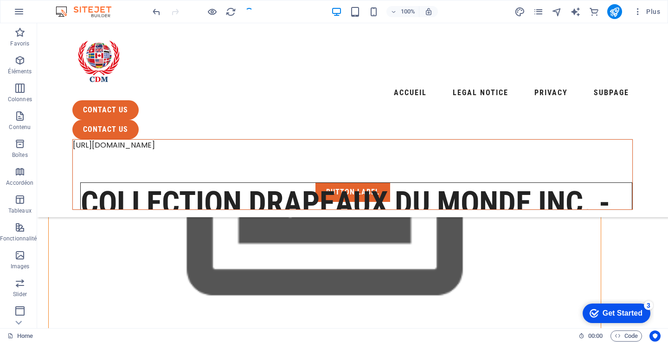
scroll to position [528, 0]
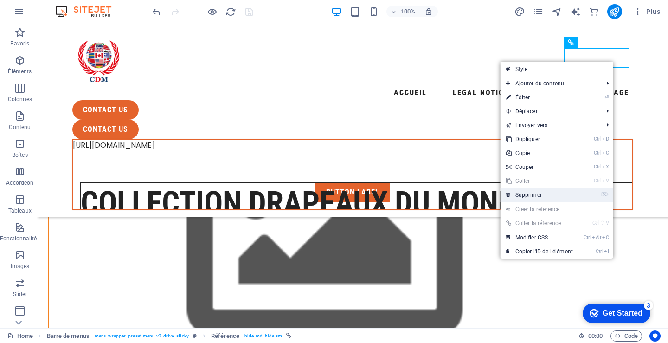
click at [537, 193] on link "⌦ Supprimer" at bounding box center [540, 195] width 78 height 14
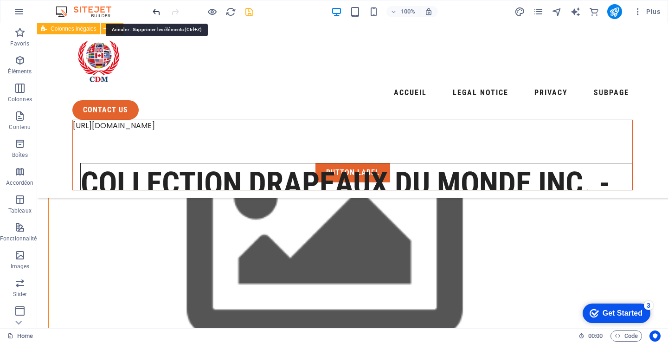
click at [157, 12] on icon "undo" at bounding box center [156, 11] width 11 height 11
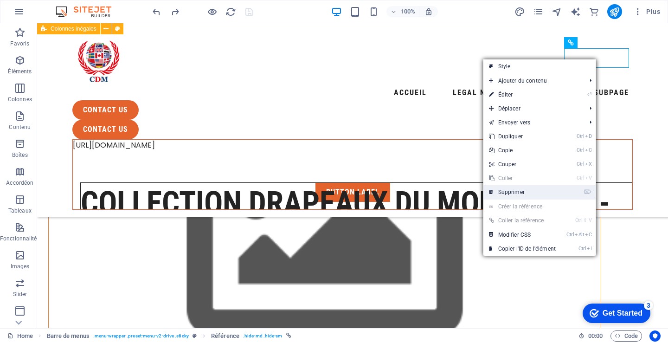
click at [521, 193] on link "⌦ Supprimer" at bounding box center [522, 192] width 78 height 14
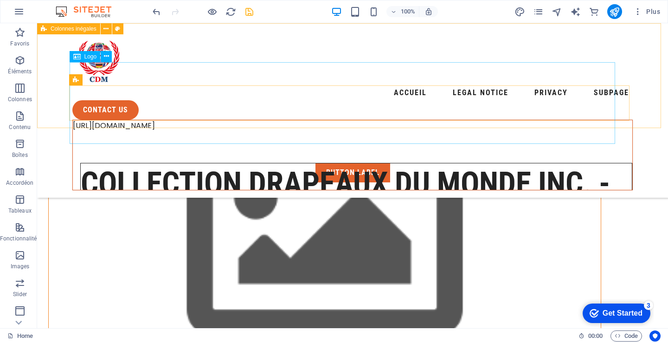
click at [340, 163] on div "Collection Drapeaux du Monde inc. - Boutique de drapeaux en ligne!" at bounding box center [356, 204] width 552 height 82
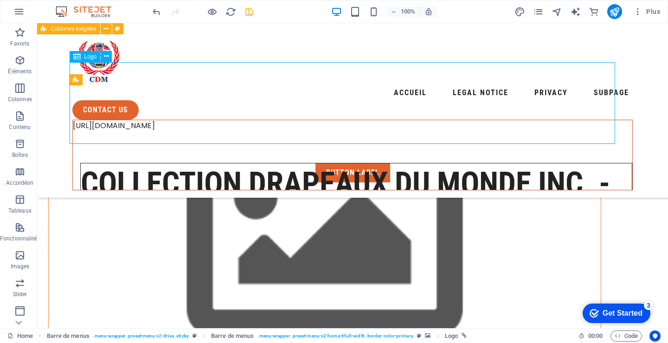
click at [342, 163] on div "Collection Drapeaux du Monde inc. - Boutique de drapeaux en ligne!" at bounding box center [356, 204] width 552 height 82
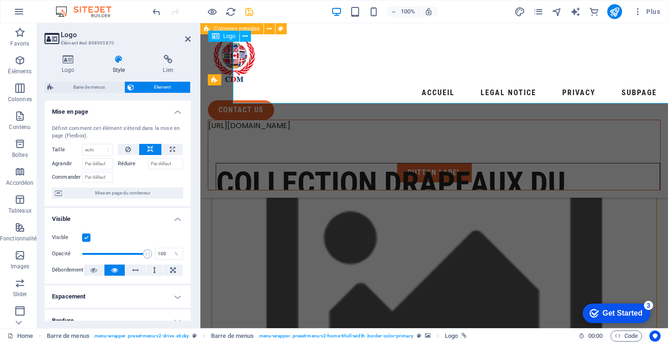
scroll to position [568, 0]
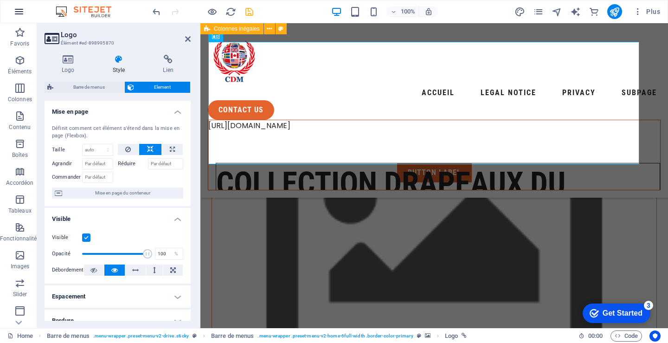
click at [19, 13] on icon "button" at bounding box center [18, 11] width 11 height 11
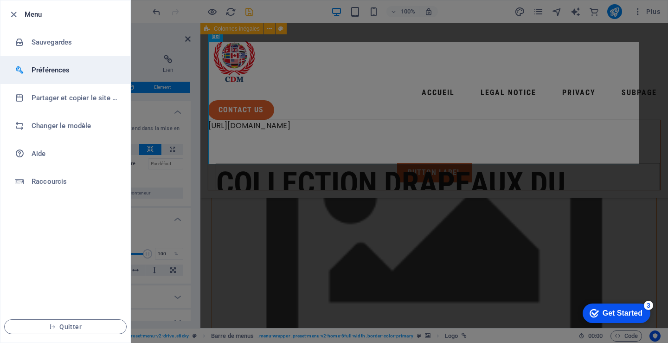
click at [52, 67] on h6 "Préférences" at bounding box center [75, 69] width 86 height 11
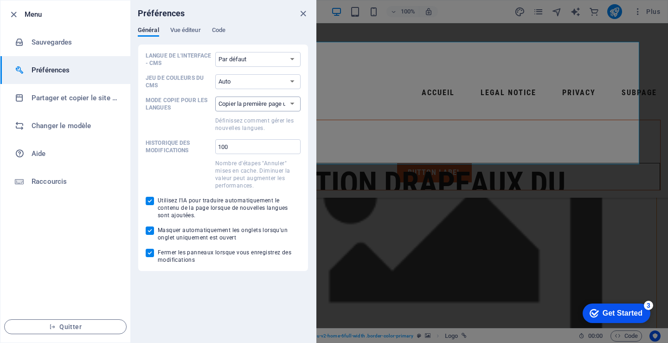
click at [256, 101] on select "Copier la première page uniquement Copier toutes les pages" at bounding box center [257, 103] width 85 height 15
select select "all"
click at [215, 96] on select "Copier la première page uniquement Copier toutes les pages" at bounding box center [257, 103] width 85 height 15
click at [293, 80] on select "Auto Sombre Clair" at bounding box center [257, 81] width 85 height 15
click at [287, 81] on select "Auto Sombre Clair" at bounding box center [257, 81] width 85 height 15
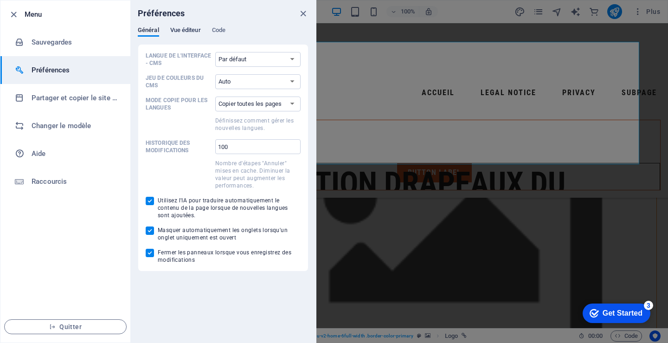
click at [186, 28] on span "Vue éditeur" at bounding box center [185, 31] width 31 height 13
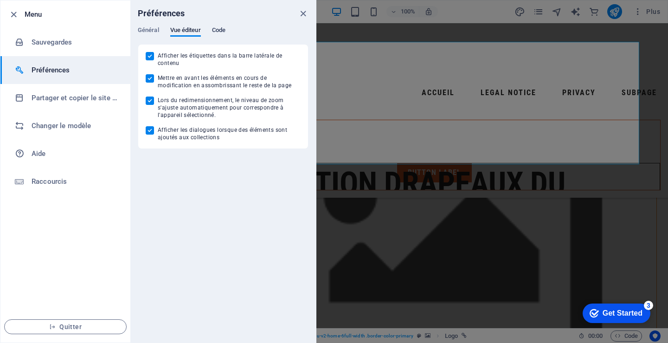
click at [224, 29] on span "Code" at bounding box center [218, 31] width 13 height 13
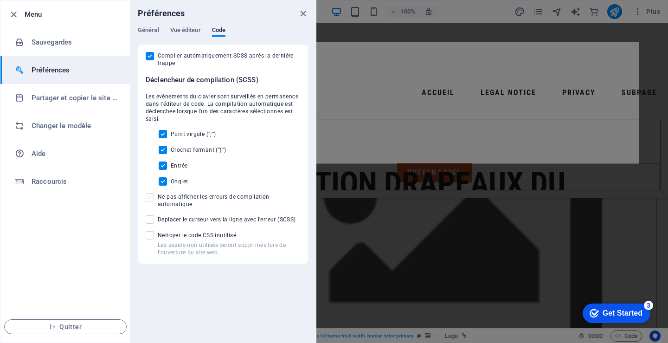
click at [151, 198] on span at bounding box center [150, 197] width 8 height 8
click at [151, 198] on input "Ne pas afficher les erreurs de compilation automatique" at bounding box center [152, 197] width 12 height 8
checkbox input "true"
click at [149, 222] on span at bounding box center [150, 219] width 8 height 8
click at [149, 222] on input "Déplacer le curseur vers la ligne avec l'erreur (SCSS)" at bounding box center [152, 219] width 12 height 8
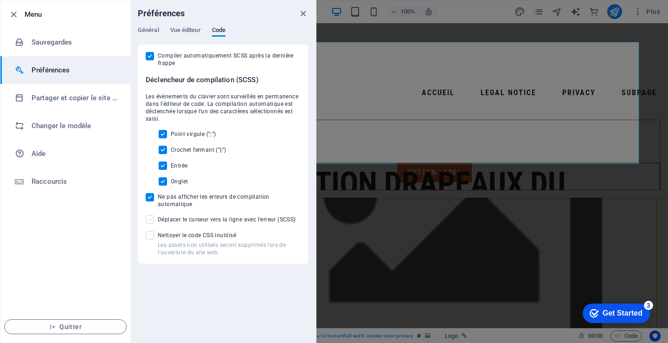
checkbox input "true"
click at [148, 237] on span at bounding box center [150, 235] width 8 height 8
click at [148, 237] on input "Les assets non utilisés seront supprimés lors de l'ouverture du site web. Netto…" at bounding box center [152, 235] width 12 height 8
checkbox input "true"
click at [185, 32] on span "Vue éditeur" at bounding box center [185, 31] width 31 height 13
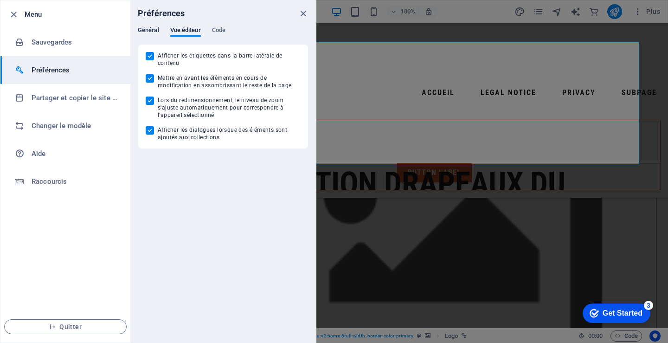
click at [152, 27] on span "Général" at bounding box center [148, 31] width 21 height 13
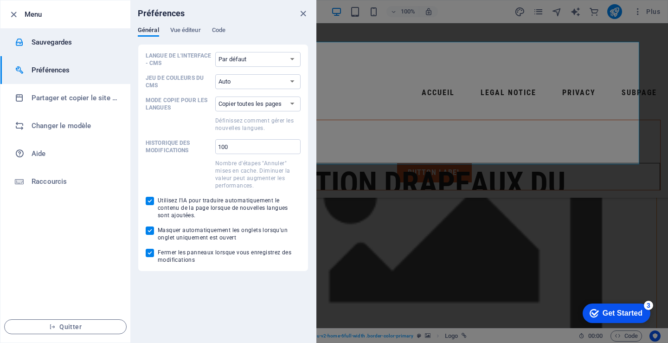
click at [52, 42] on h6 "Sauvegardes" at bounding box center [75, 42] width 86 height 11
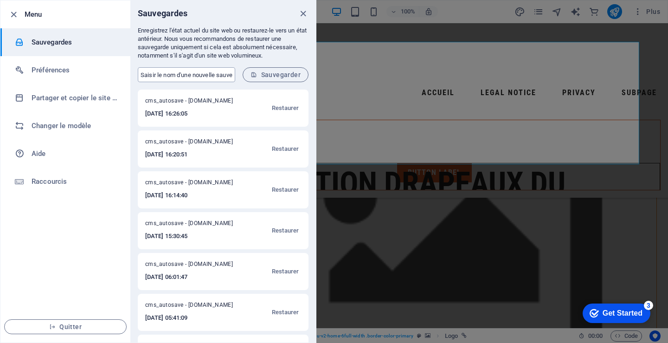
click at [141, 74] on input "text" at bounding box center [186, 74] width 97 height 15
type input "Home"
click at [282, 73] on span "Sauvegarder" at bounding box center [276, 74] width 50 height 7
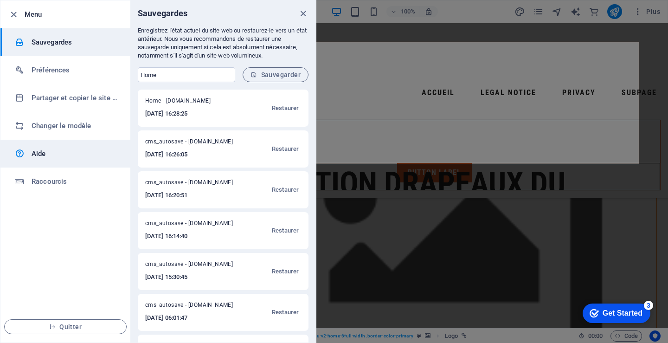
click at [39, 151] on h6 "Aide" at bounding box center [75, 153] width 86 height 11
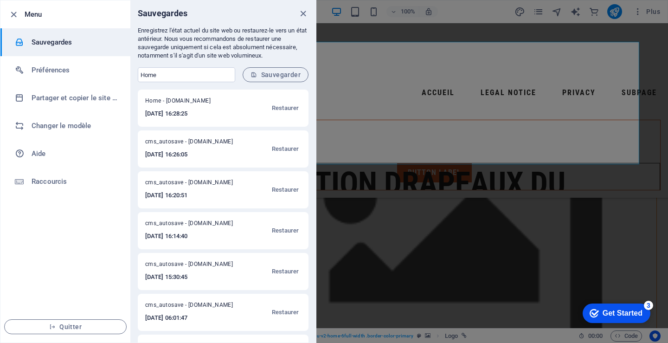
click at [302, 12] on icon "close" at bounding box center [303, 13] width 11 height 11
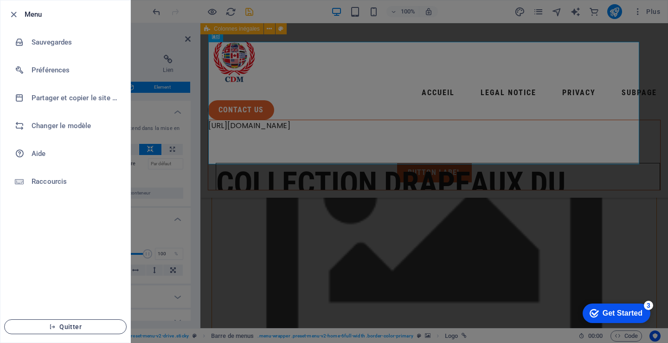
click at [76, 325] on span "Quitter" at bounding box center [65, 326] width 107 height 7
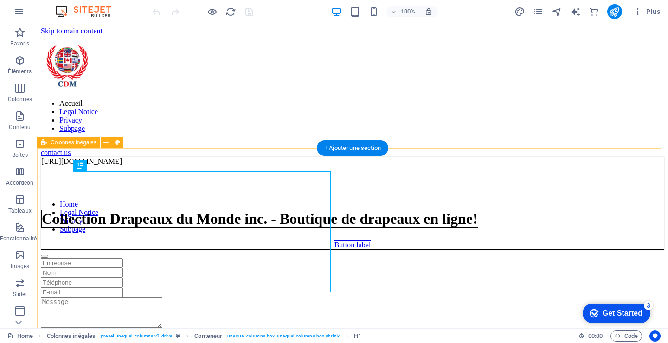
scroll to position [226, 0]
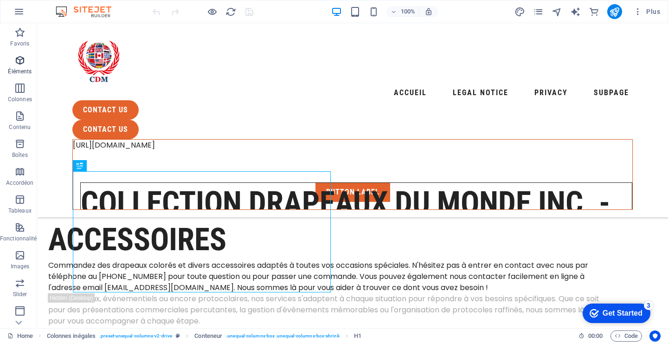
click at [17, 69] on p "Éléments" at bounding box center [20, 71] width 24 height 7
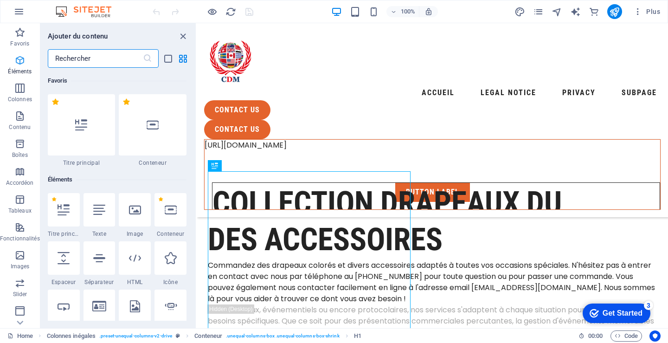
scroll to position [99, 0]
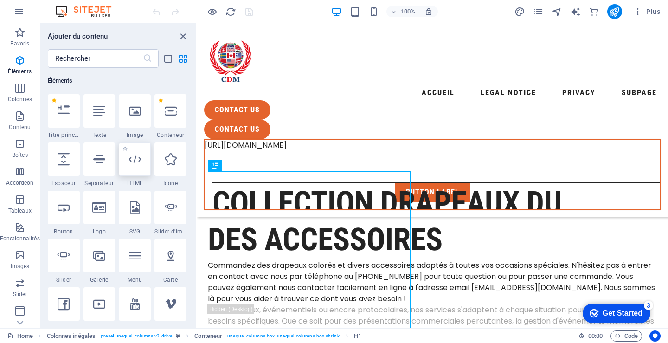
click at [135, 164] on icon at bounding box center [135, 159] width 12 height 12
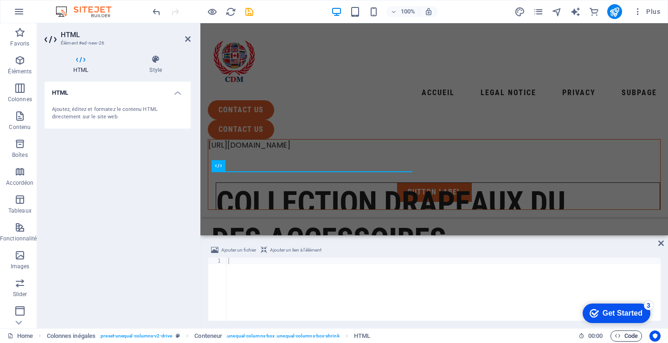
click at [627, 333] on span "Code" at bounding box center [626, 335] width 23 height 11
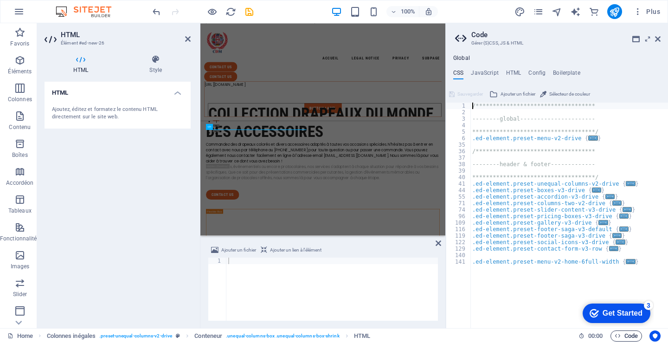
scroll to position [162, 0]
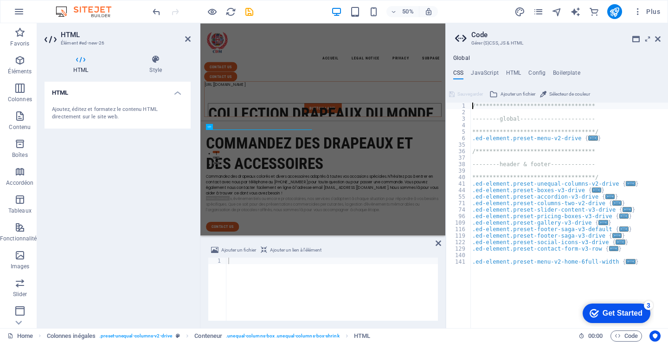
click at [82, 109] on div "Ajoutez, éditez et formatez le contenu HTML directement sur le site web." at bounding box center [117, 113] width 131 height 15
click at [159, 70] on h4 "Style" at bounding box center [156, 64] width 70 height 19
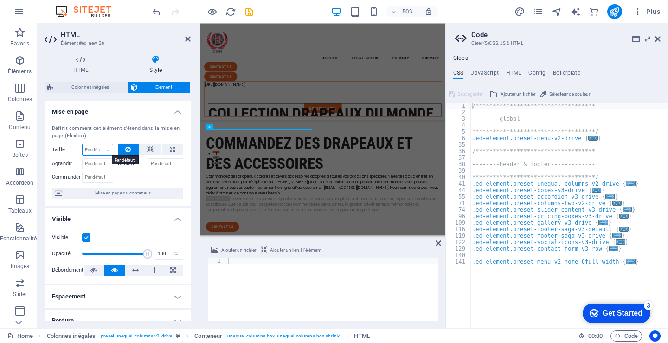
click at [102, 149] on select "Par défaut auto px % 1/1 1/2 1/3 1/4 1/5 1/6 1/7 1/8 1/9 1/10" at bounding box center [98, 149] width 30 height 11
click at [83, 144] on select "Par défaut auto px % 1/1 1/2 1/3 1/4 1/5 1/6 1/7 1/8 1/9 1/10" at bounding box center [98, 149] width 30 height 11
select select "DISABLED_OPTION_VALUE"
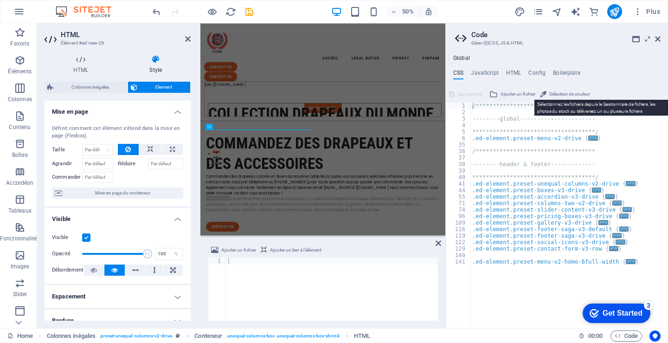
click at [515, 94] on span "Ajouter un fichier" at bounding box center [518, 94] width 35 height 11
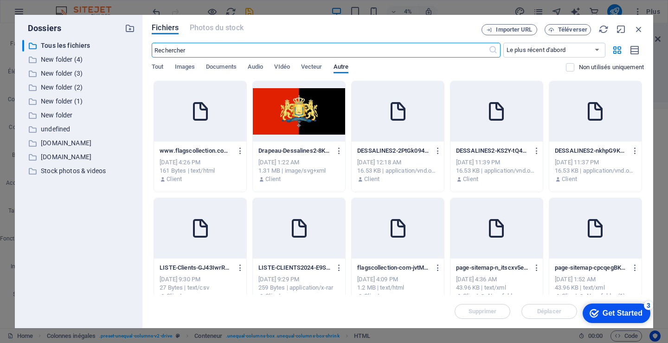
scroll to position [0, 0]
click at [187, 116] on div at bounding box center [200, 111] width 92 height 60
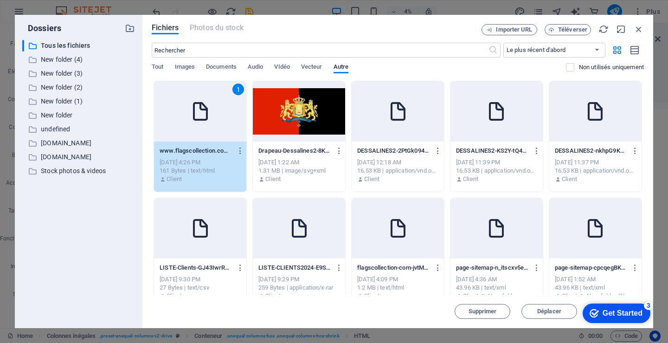
click at [187, 116] on div "1" at bounding box center [200, 111] width 92 height 60
type textarea "**********"
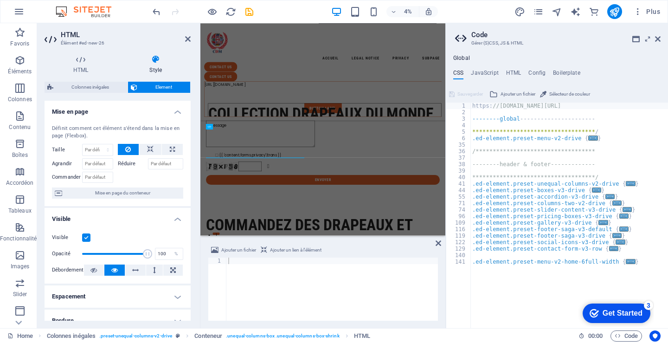
scroll to position [162, 0]
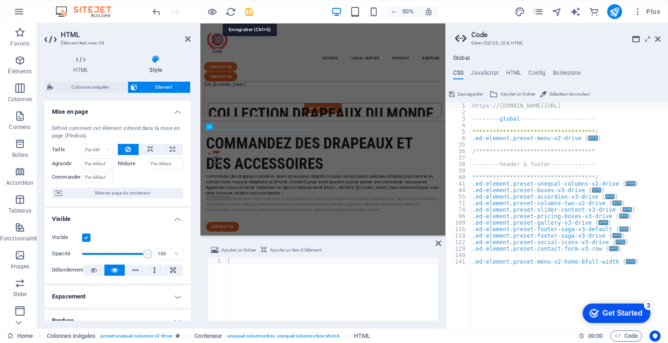
click at [250, 11] on icon "save" at bounding box center [249, 11] width 11 height 11
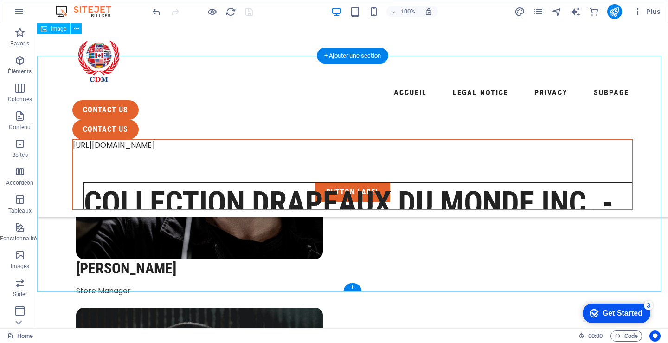
scroll to position [2933, 0]
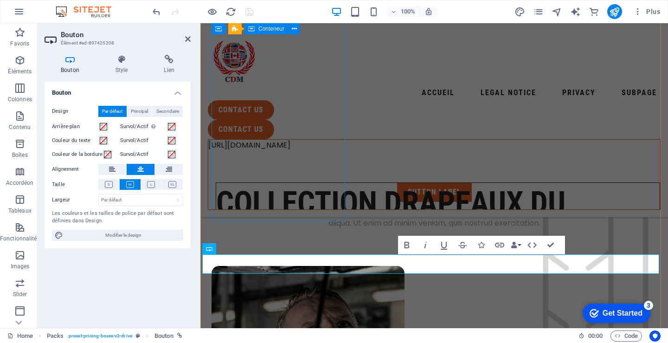
scroll to position [3248, 0]
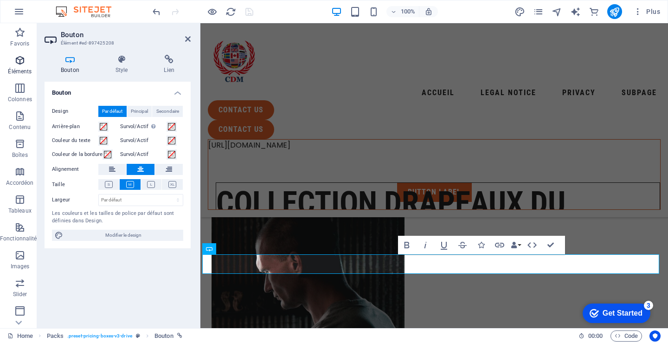
click at [20, 71] on p "Éléments" at bounding box center [20, 71] width 24 height 7
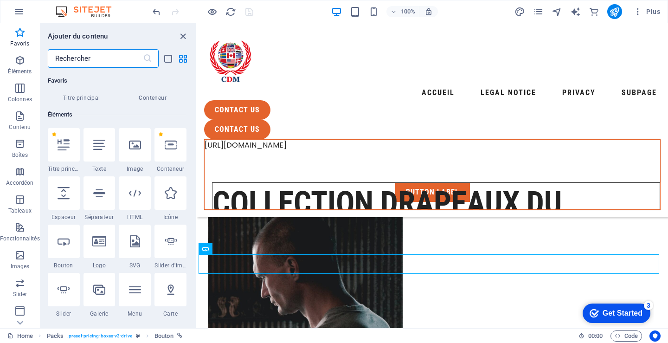
scroll to position [52, 0]
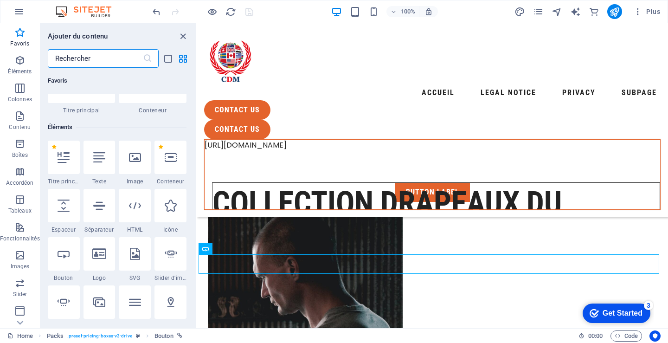
click at [96, 56] on input "text" at bounding box center [95, 58] width 95 height 19
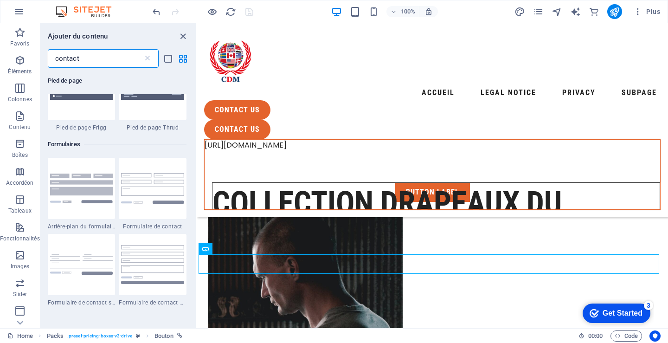
scroll to position [603, 0]
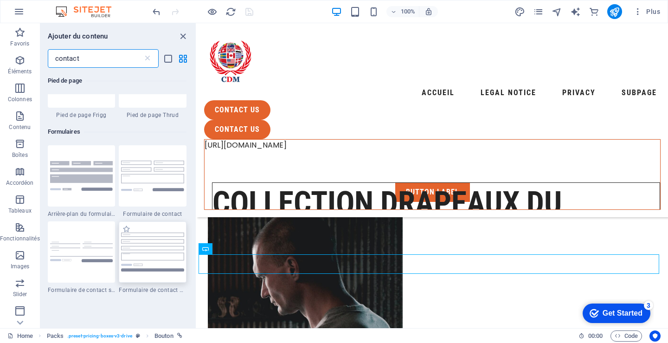
type input "contact"
click at [136, 247] on img at bounding box center [152, 251] width 63 height 39
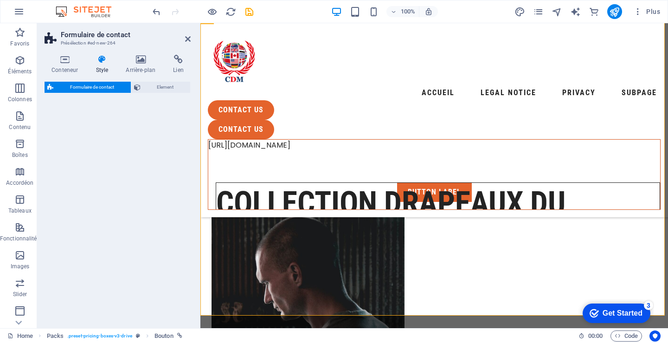
select select "rem"
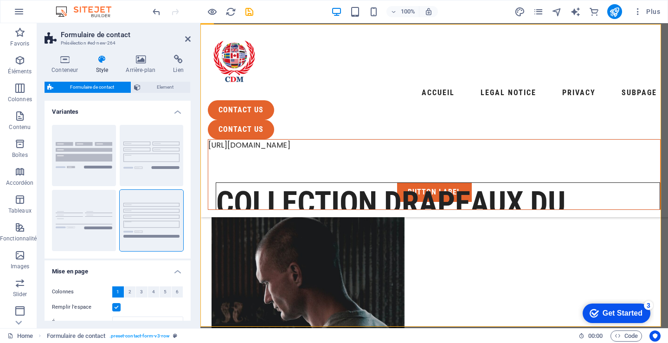
scroll to position [3571, 0]
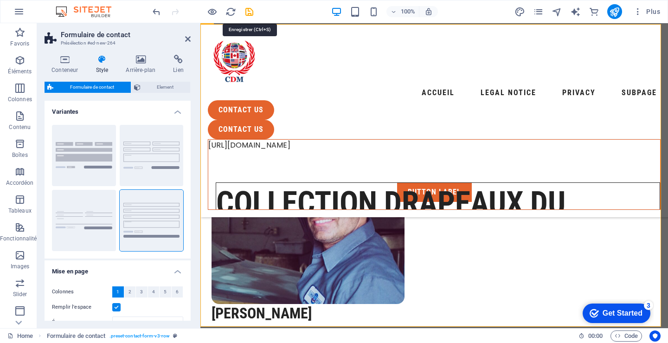
click at [248, 11] on icon "save" at bounding box center [249, 11] width 11 height 11
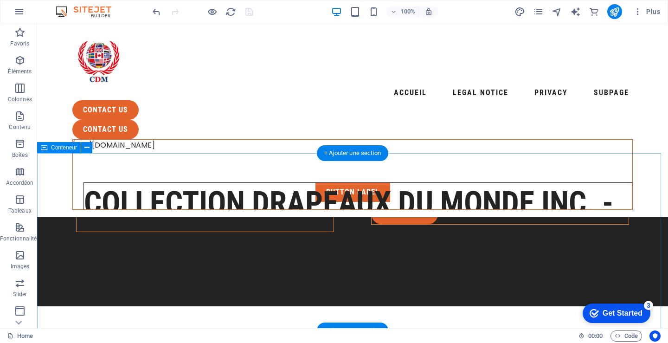
scroll to position [2581, 0]
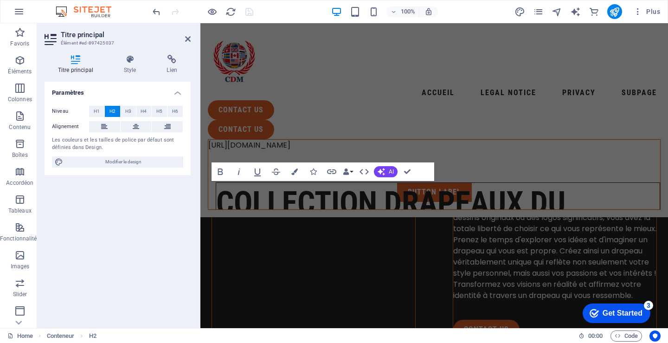
scroll to position [2875, 0]
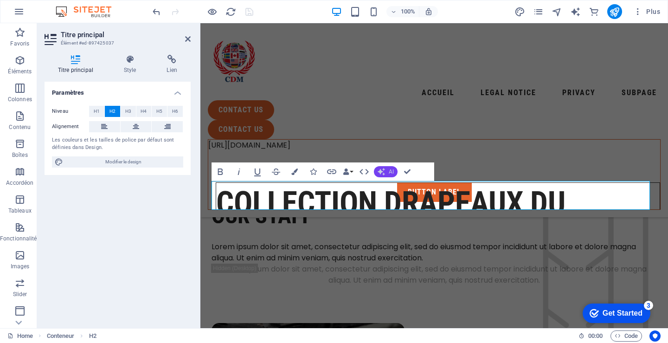
click at [388, 172] on button "AI" at bounding box center [386, 171] width 24 height 11
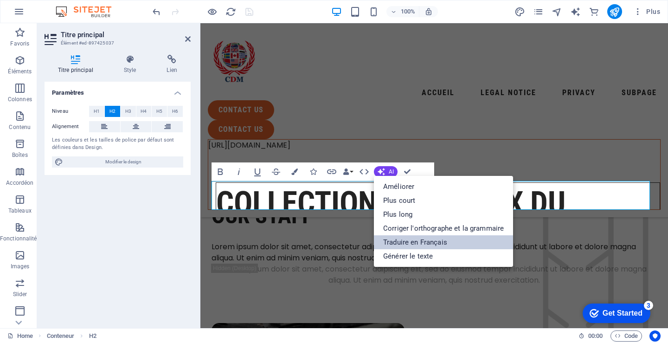
click at [396, 243] on link "Traduire en Français" at bounding box center [443, 242] width 139 height 14
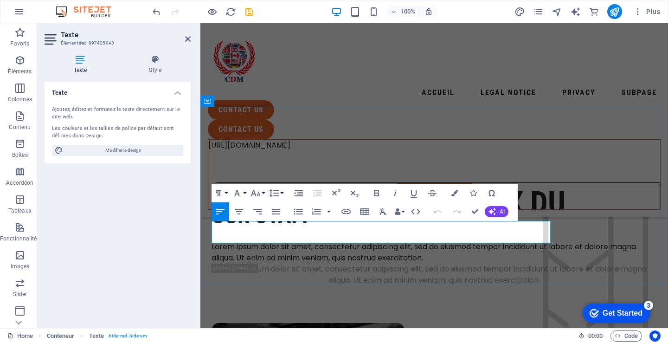
drag, startPoint x: 212, startPoint y: 226, endPoint x: 546, endPoint y: 234, distance: 334.6
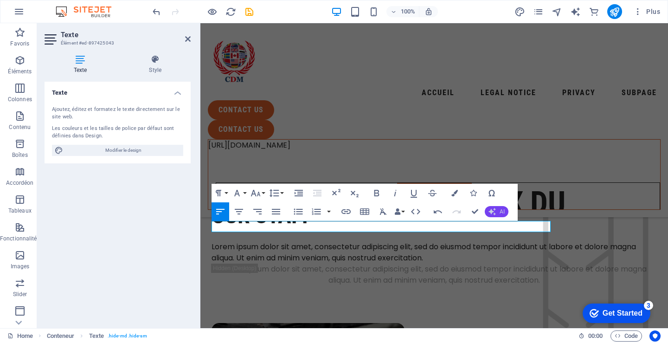
click at [495, 211] on icon "button" at bounding box center [492, 211] width 7 height 7
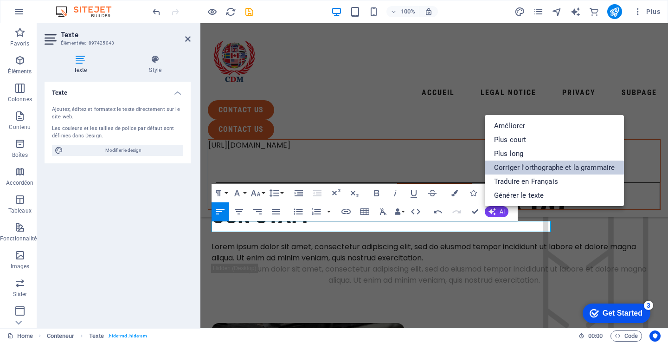
click at [540, 165] on link "Corriger l'orthographe et la grammaire" at bounding box center [554, 168] width 139 height 14
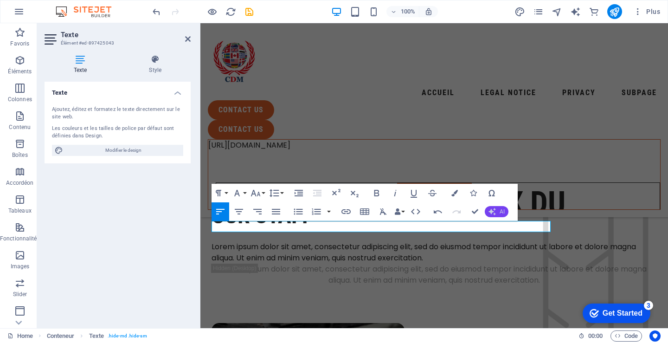
click at [496, 211] on button "AI" at bounding box center [497, 211] width 24 height 11
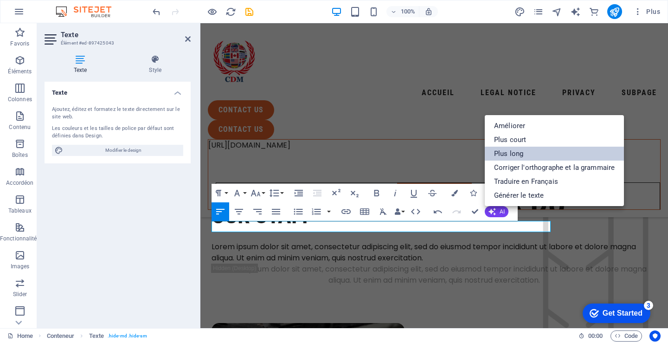
click at [513, 147] on link "Plus long" at bounding box center [554, 154] width 139 height 14
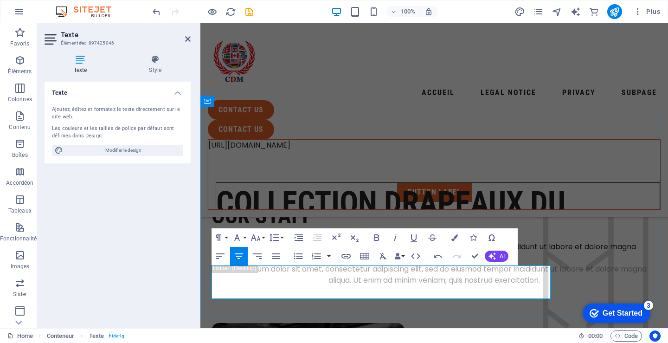
click at [249, 12] on icon "save" at bounding box center [249, 11] width 11 height 11
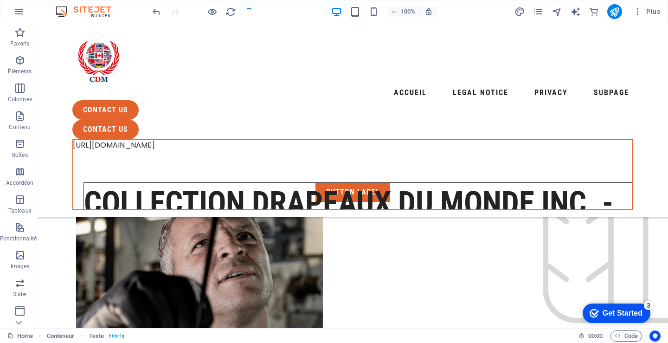
scroll to position [2581, 0]
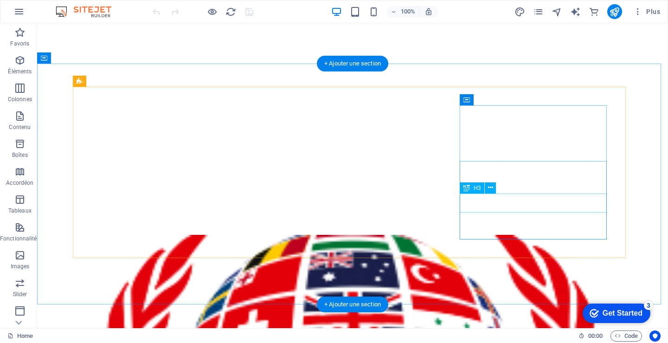
scroll to position [677, 0]
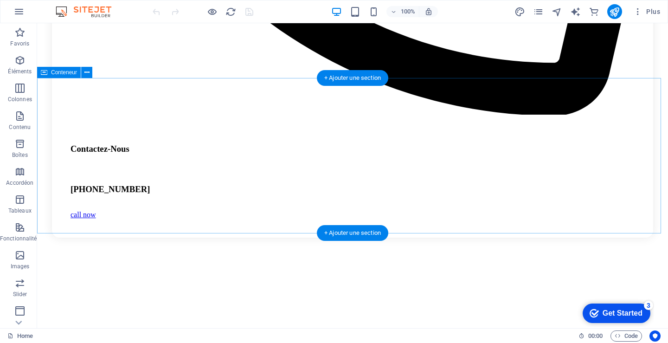
scroll to position [3484, 0]
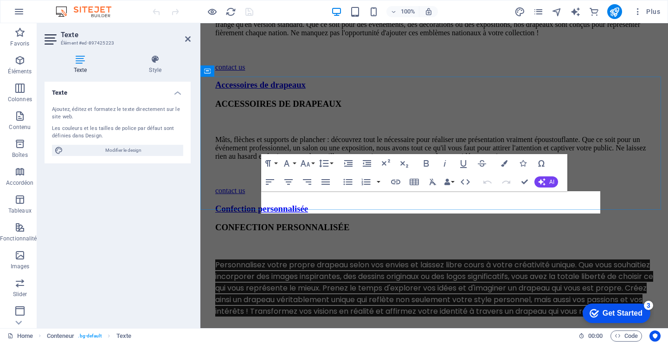
scroll to position [3854, 0]
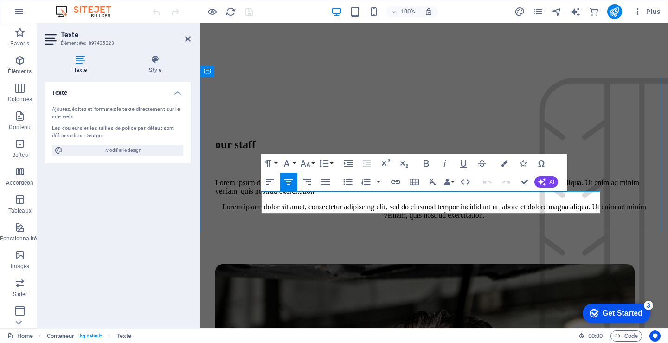
drag, startPoint x: 264, startPoint y: 199, endPoint x: 593, endPoint y: 205, distance: 329.0
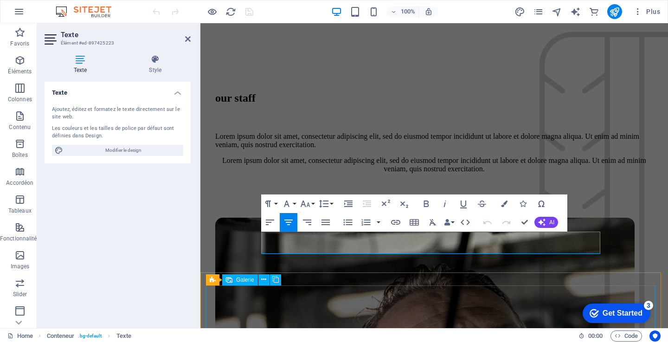
scroll to position [3808, 0]
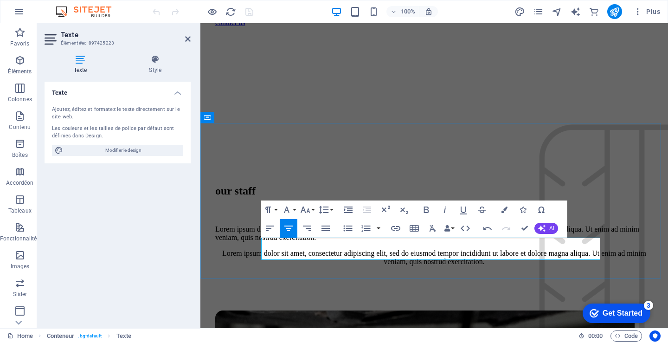
drag, startPoint x: 263, startPoint y: 243, endPoint x: 593, endPoint y: 254, distance: 330.5
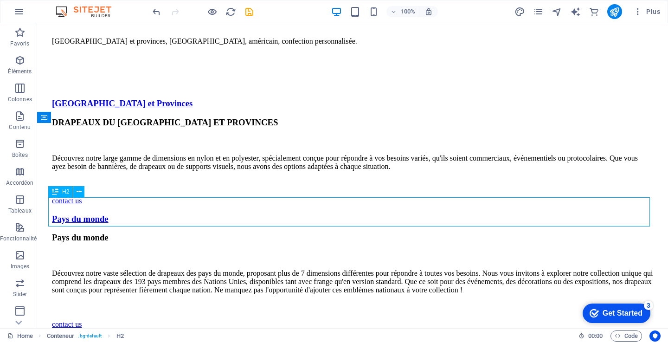
scroll to position [3437, 0]
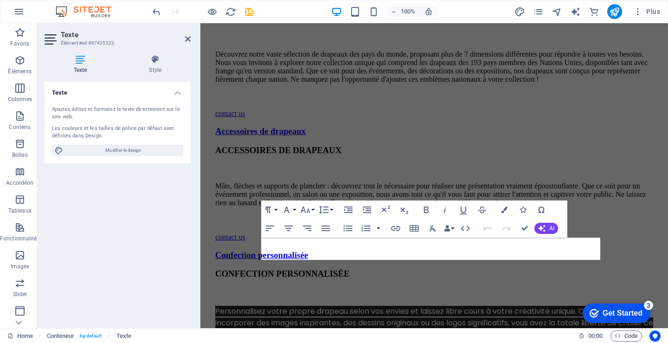
scroll to position [3808, 0]
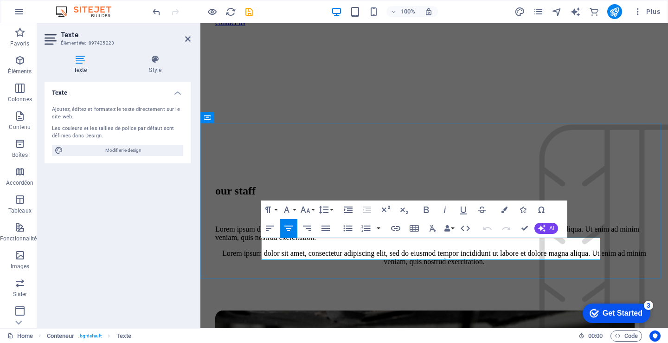
drag, startPoint x: 264, startPoint y: 245, endPoint x: 600, endPoint y: 252, distance: 336.4
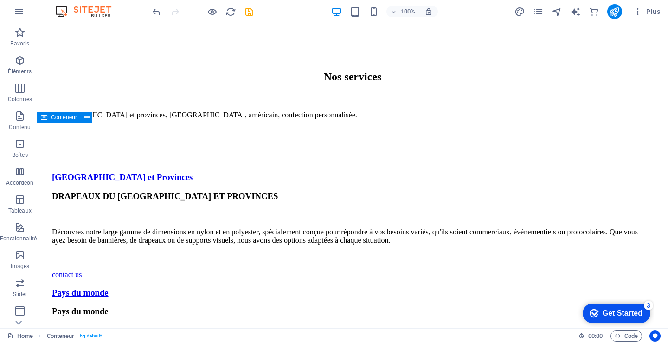
scroll to position [3437, 0]
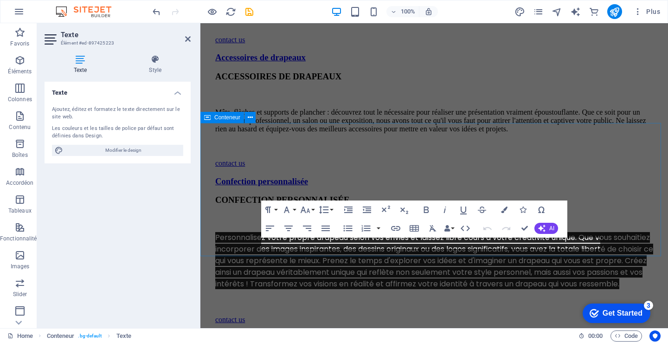
scroll to position [3808, 0]
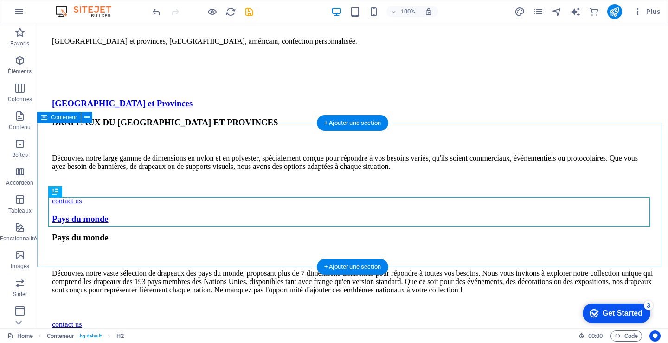
scroll to position [3437, 0]
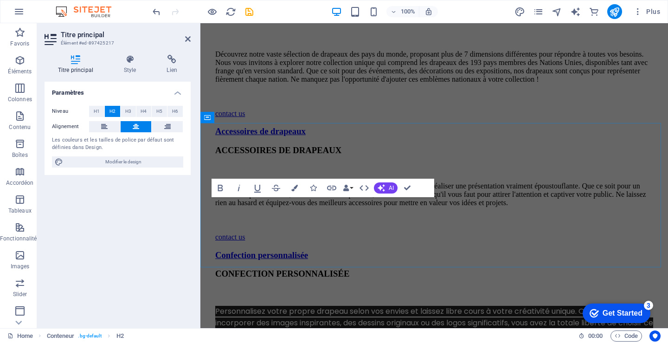
scroll to position [3808, 0]
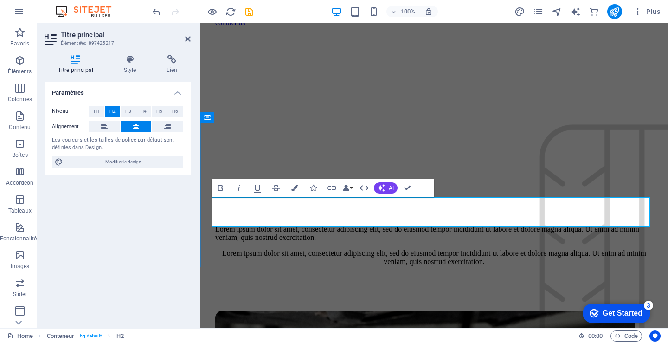
click at [389, 186] on span "AI" at bounding box center [391, 188] width 5 height 6
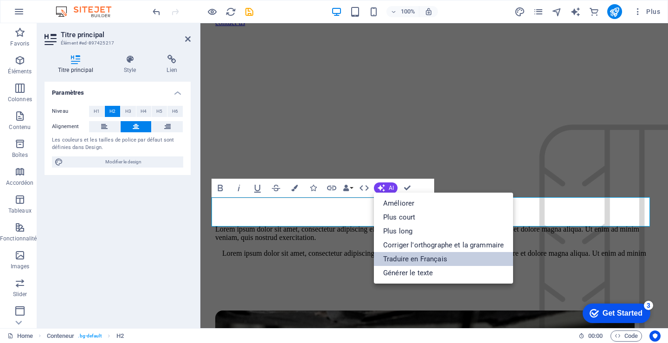
click at [403, 257] on link "Traduire en Français" at bounding box center [443, 259] width 139 height 14
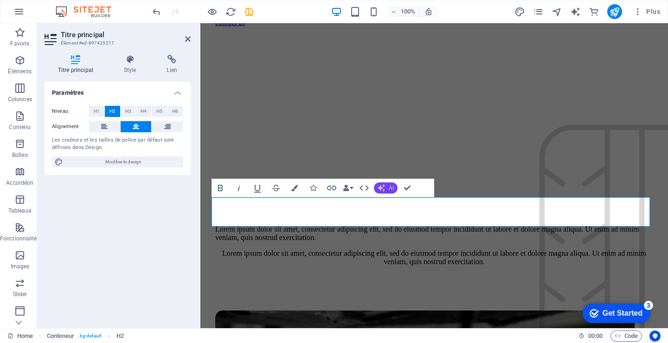
drag, startPoint x: 195, startPoint y: 193, endPoint x: 381, endPoint y: 184, distance: 186.3
click at [381, 184] on button "AI" at bounding box center [386, 187] width 24 height 11
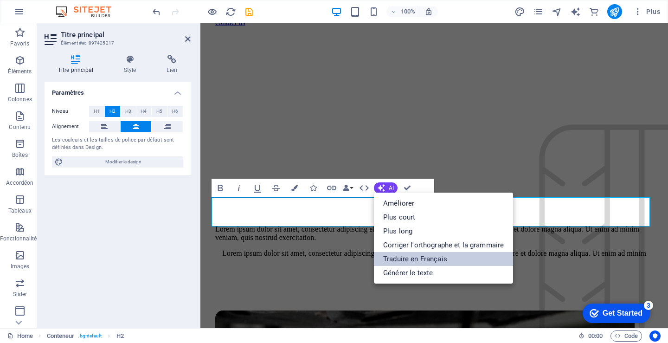
click at [400, 257] on link "Traduire en Français" at bounding box center [443, 259] width 139 height 14
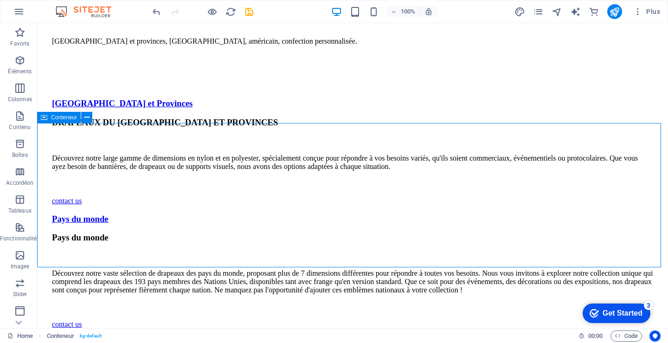
scroll to position [3437, 0]
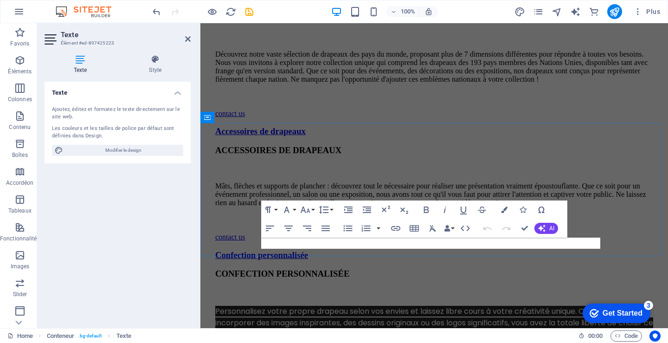
scroll to position [3808, 0]
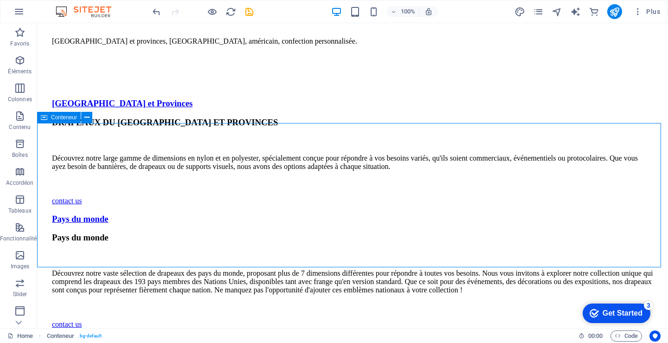
scroll to position [3437, 0]
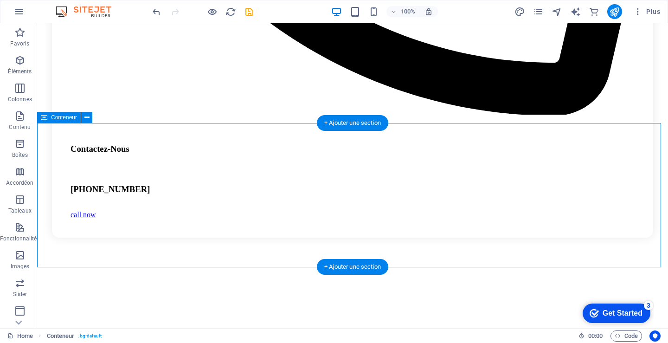
drag, startPoint x: 517, startPoint y: 257, endPoint x: 351, endPoint y: 258, distance: 165.6
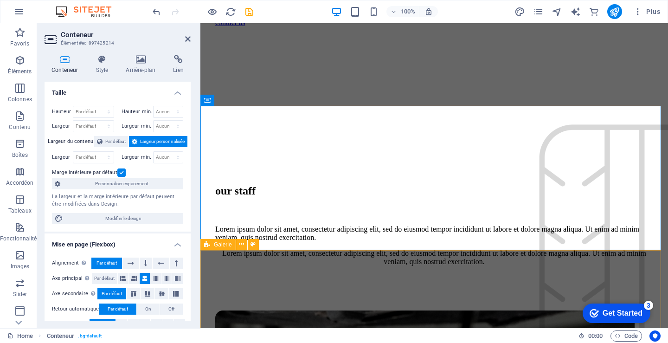
scroll to position [3901, 0]
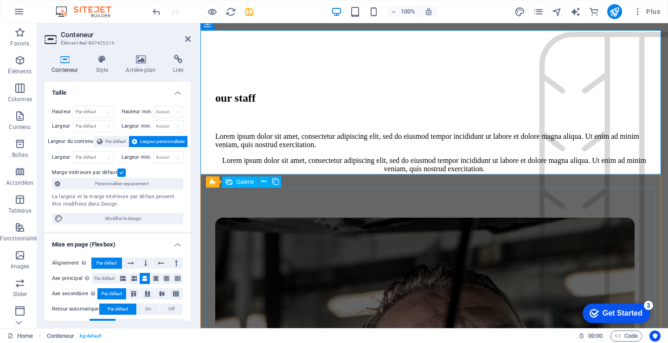
select select "4"
select select "px"
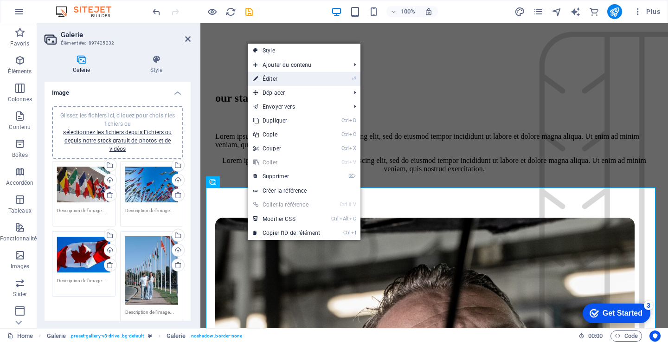
click at [261, 76] on link "⏎ Éditer" at bounding box center [287, 79] width 78 height 14
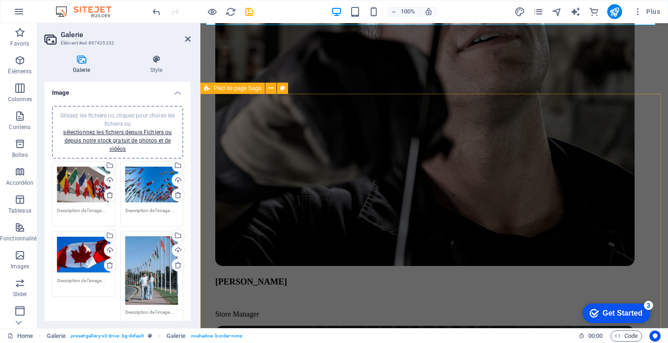
scroll to position [4336, 0]
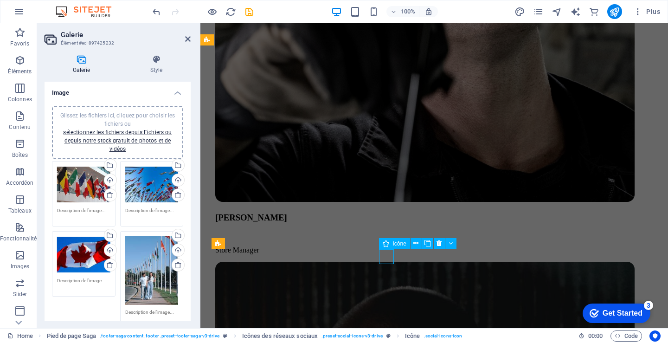
select select "xMidYMid"
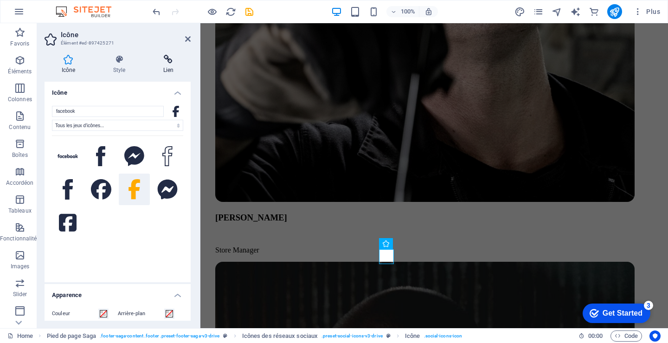
click at [169, 65] on h4 "Lien" at bounding box center [168, 64] width 45 height 19
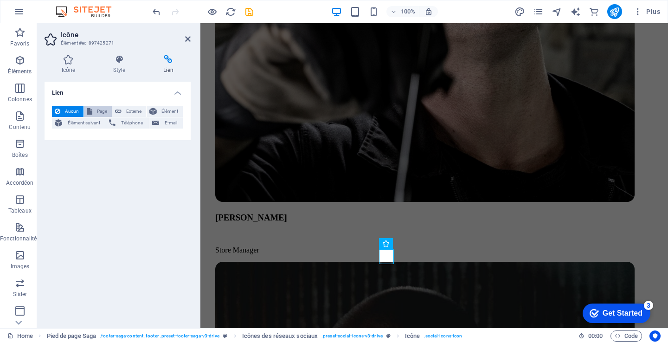
click at [101, 111] on span "Page" at bounding box center [102, 111] width 14 height 11
select select
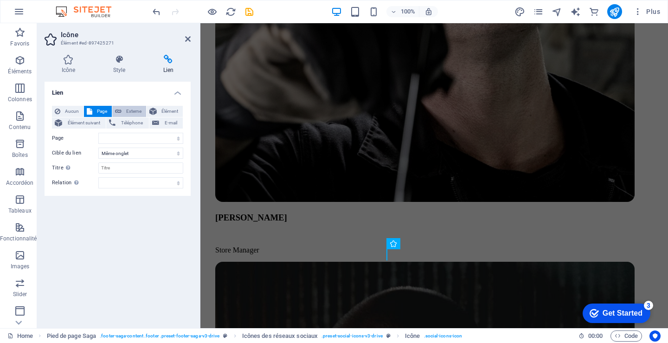
click at [129, 107] on span "Externe" at bounding box center [133, 111] width 19 height 11
select select "blank"
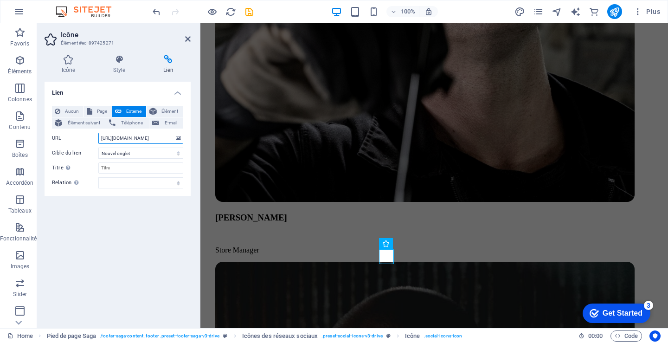
scroll to position [0, 48]
type input "https://facebook.com/COLLECTIONDRAPEAUXduMONDE"
click at [137, 154] on select "Nouvel onglet Même onglet Superposition" at bounding box center [140, 153] width 85 height 11
click at [137, 152] on select "Nouvel onglet Même onglet Superposition" at bounding box center [140, 153] width 85 height 11
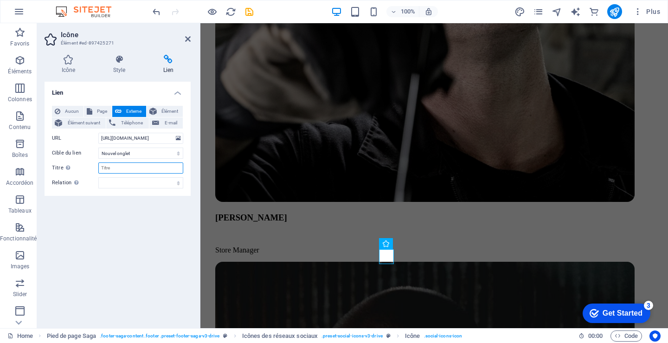
click at [119, 167] on input "Titre Description supplémentaire du lien. Celle-ci doit être différente du text…" at bounding box center [140, 167] width 85 height 11
click at [165, 119] on span "E-mail" at bounding box center [171, 122] width 18 height 11
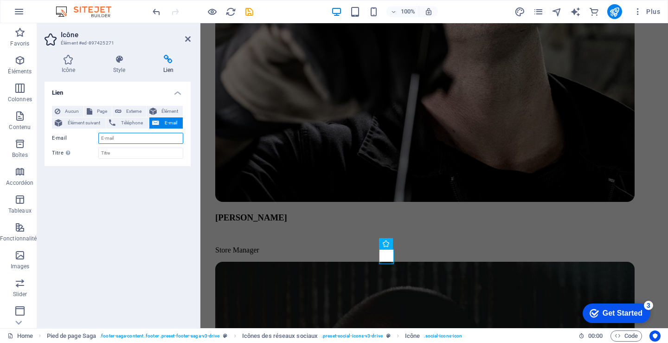
click at [135, 136] on input "E-mail" at bounding box center [140, 138] width 85 height 11
type input "[EMAIL_ADDRESS][DOMAIN_NAME]"
click at [140, 122] on span "Téléphone" at bounding box center [131, 122] width 27 height 11
click at [133, 140] on input "Téléphone" at bounding box center [140, 138] width 85 height 11
type input "4504338129"
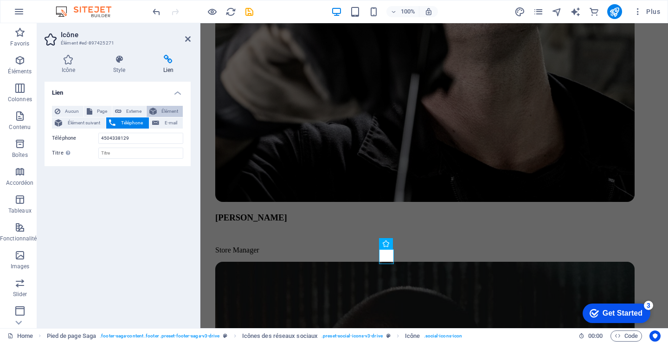
click at [174, 107] on span "Élément" at bounding box center [170, 111] width 20 height 11
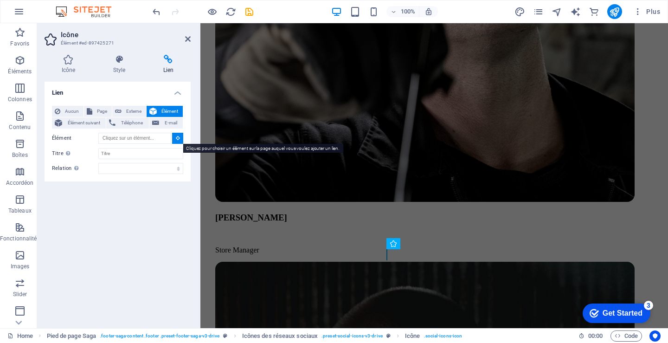
click at [176, 137] on icon at bounding box center [178, 137] width 4 height 5
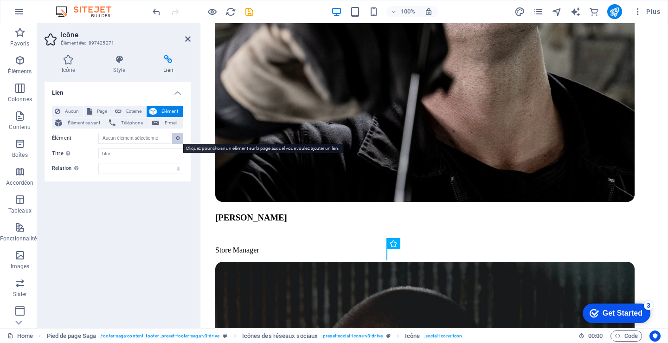
click at [176, 137] on icon at bounding box center [178, 137] width 4 height 5
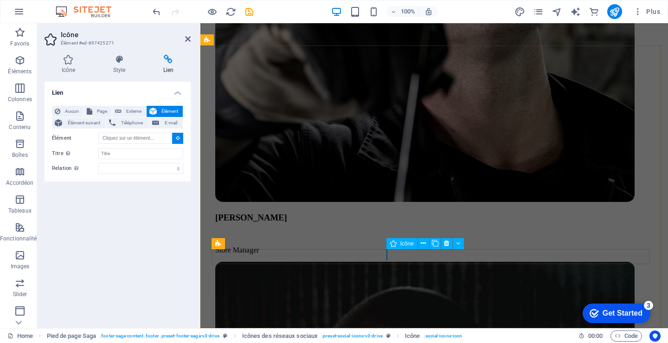
click at [393, 243] on icon at bounding box center [393, 243] width 6 height 11
type input "#ed-897425271"
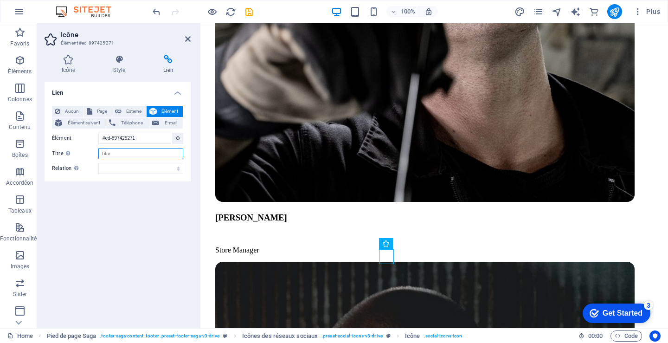
click at [123, 152] on input "Titre Description supplémentaire du lien. Celle-ci doit être différente du text…" at bounding box center [140, 153] width 85 height 11
click at [253, 11] on icon "save" at bounding box center [249, 11] width 11 height 11
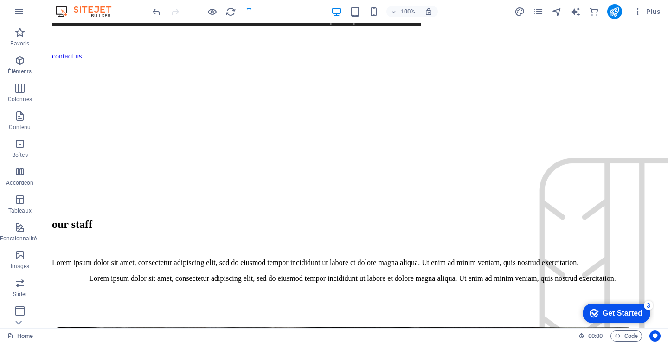
scroll to position [3965, 0]
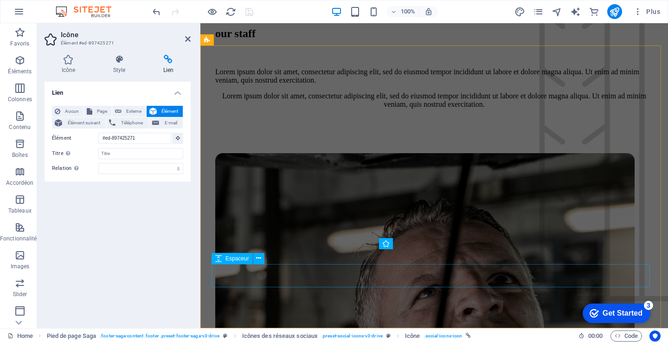
scroll to position [4336, 0]
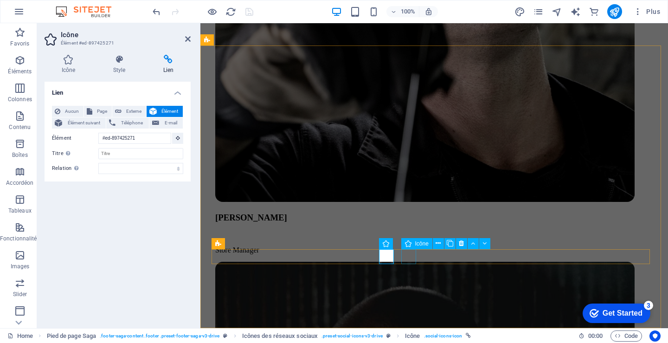
select select "footer"
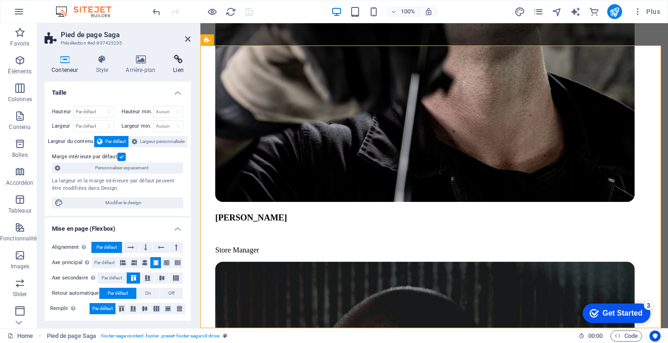
click at [179, 66] on h4 "Lien" at bounding box center [178, 64] width 25 height 19
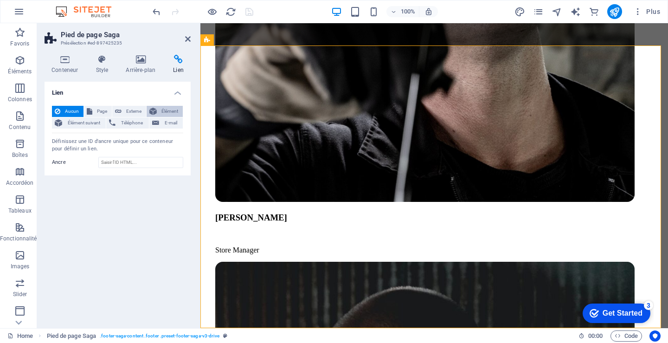
click at [167, 112] on span "Élément" at bounding box center [170, 111] width 20 height 11
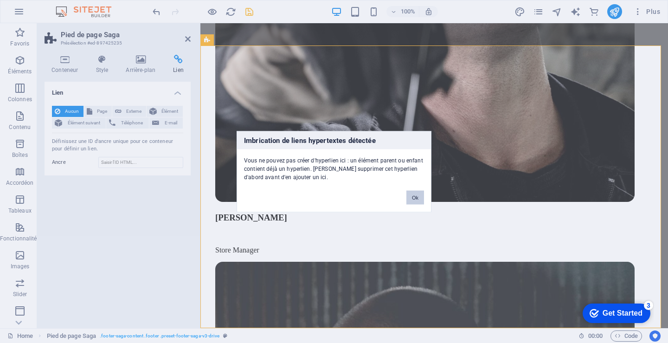
click at [414, 196] on button "Ok" at bounding box center [415, 197] width 18 height 14
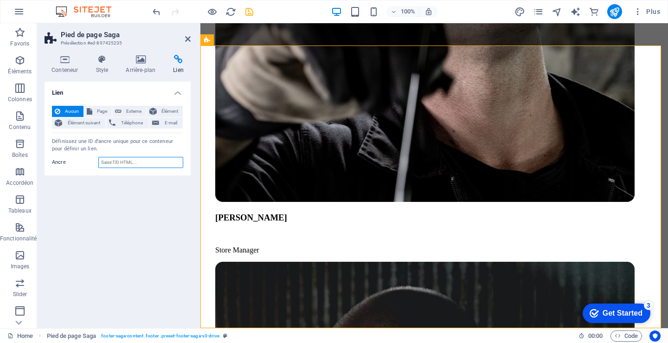
click at [126, 162] on input "Ancre" at bounding box center [140, 162] width 85 height 11
click at [142, 163] on input "Ancre" at bounding box center [140, 162] width 85 height 11
click at [130, 109] on span "Externe" at bounding box center [133, 111] width 19 height 11
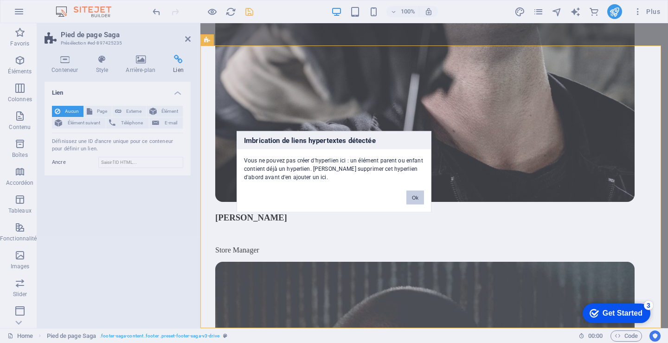
click at [414, 199] on button "Ok" at bounding box center [415, 197] width 18 height 14
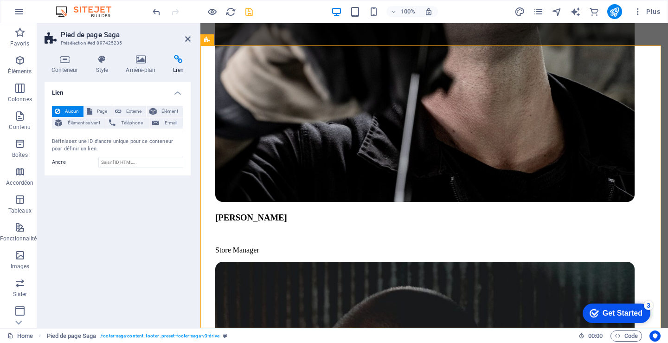
click at [181, 68] on h4 "Lien" at bounding box center [178, 64] width 25 height 19
click at [137, 109] on span "Externe" at bounding box center [133, 111] width 19 height 11
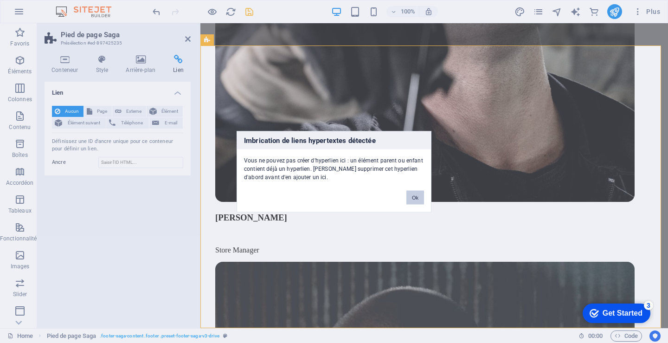
click at [412, 197] on button "Ok" at bounding box center [415, 197] width 18 height 14
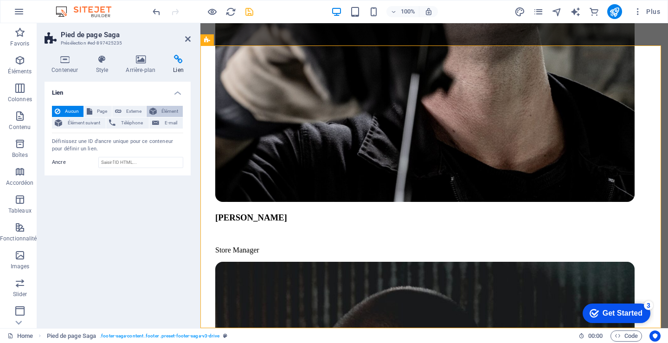
click at [174, 112] on span "Élément" at bounding box center [170, 111] width 20 height 11
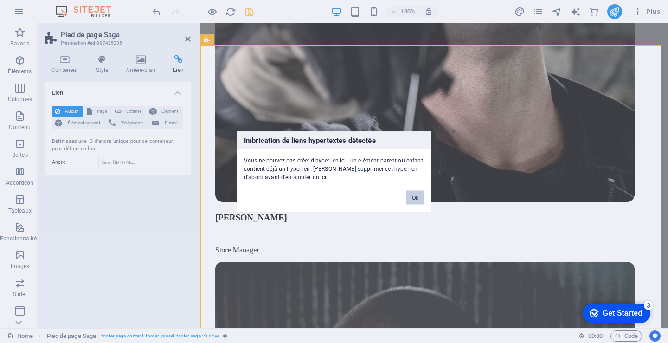
click at [417, 198] on button "Ok" at bounding box center [415, 197] width 18 height 14
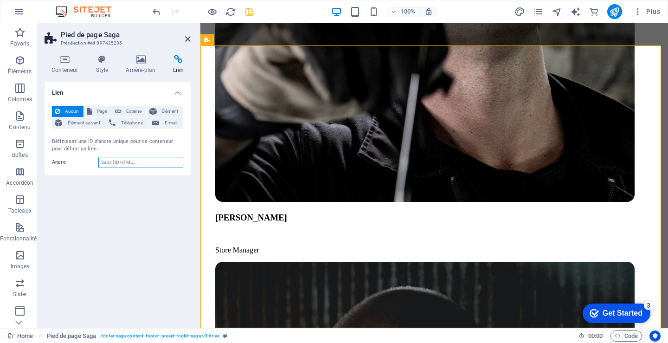
click at [126, 161] on input "Ancre" at bounding box center [140, 162] width 85 height 11
click at [86, 121] on span "Élément suivant" at bounding box center [84, 122] width 38 height 11
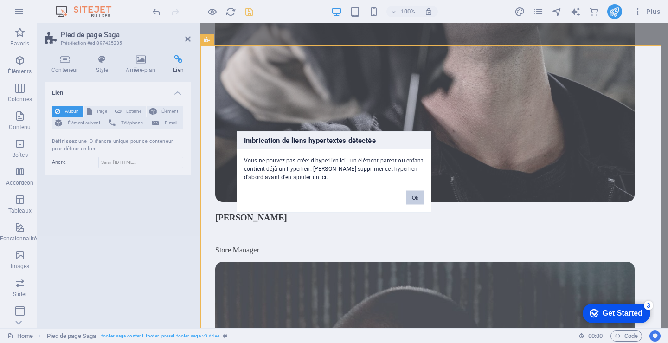
click at [415, 197] on button "Ok" at bounding box center [415, 197] width 18 height 14
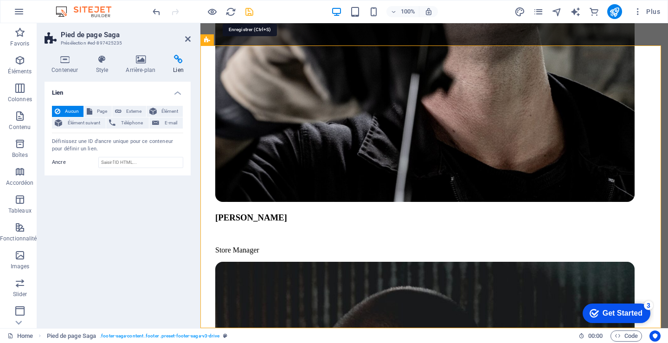
click at [247, 9] on icon "save" at bounding box center [249, 11] width 11 height 11
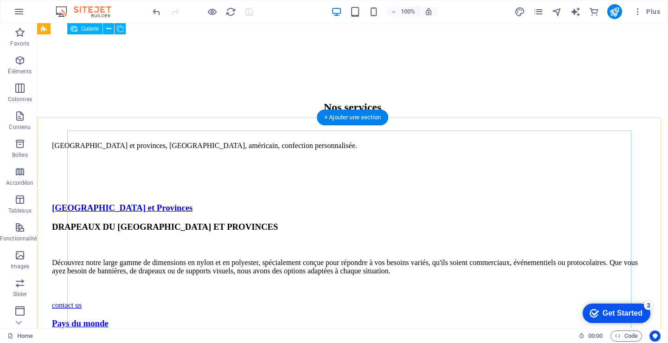
scroll to position [3564, 0]
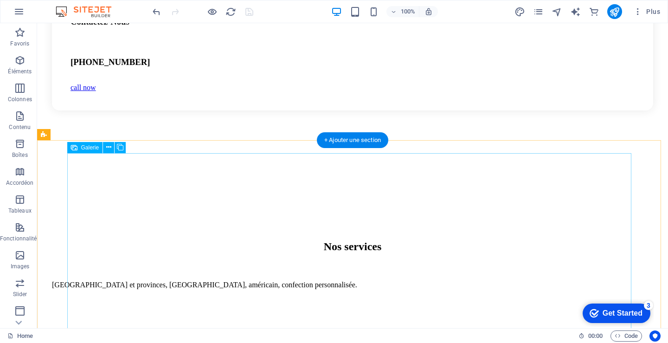
select select "4"
select select "px"
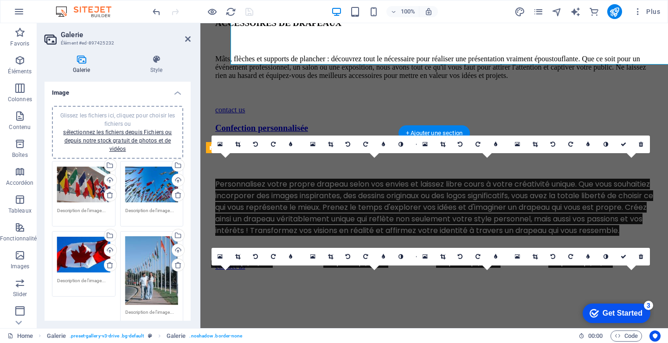
scroll to position [3935, 0]
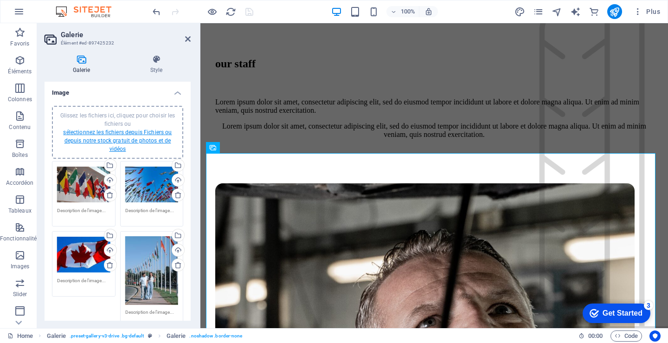
click at [135, 129] on link "sélectionnez les fichiers depuis Fichiers ou depuis notre stock gratuit de phot…" at bounding box center [117, 140] width 109 height 23
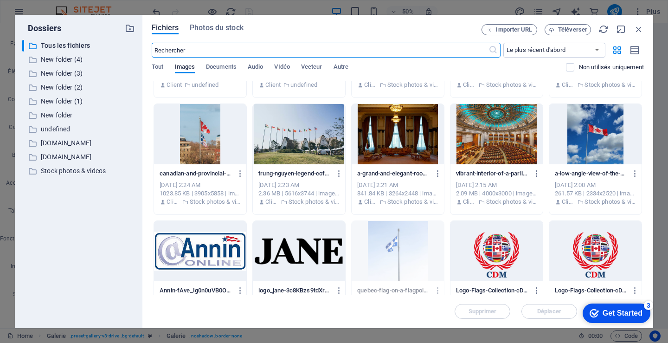
scroll to position [959, 0]
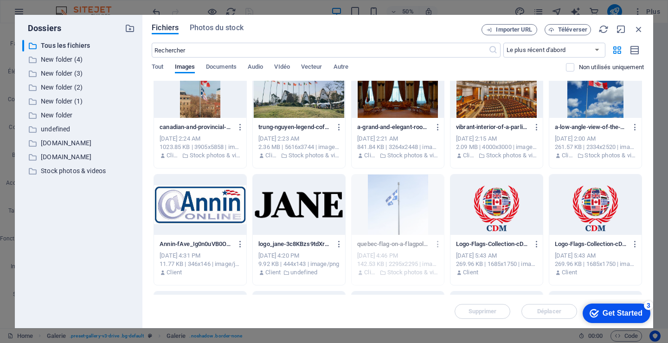
click at [188, 252] on div "Jul 17, 2025 4:31 PM" at bounding box center [200, 255] width 81 height 8
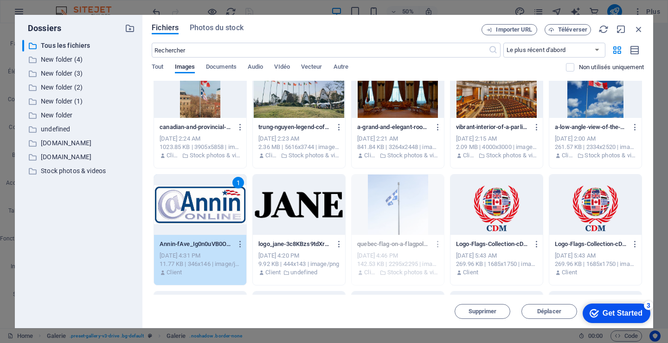
click at [188, 252] on div "Jul 17, 2025 4:31 PM" at bounding box center [200, 255] width 81 height 8
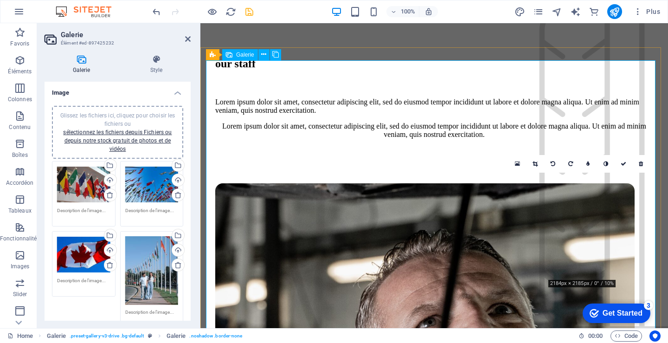
scroll to position [4028, 0]
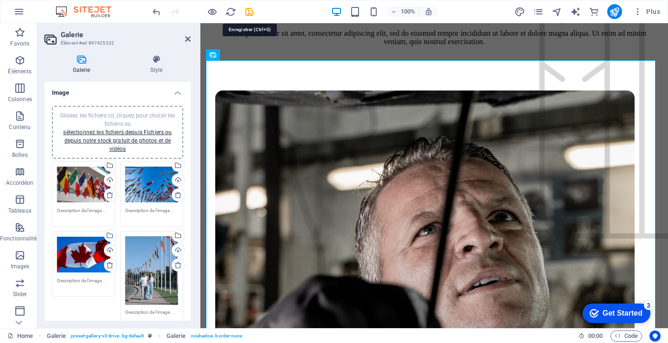
click at [249, 12] on icon "save" at bounding box center [249, 11] width 11 height 11
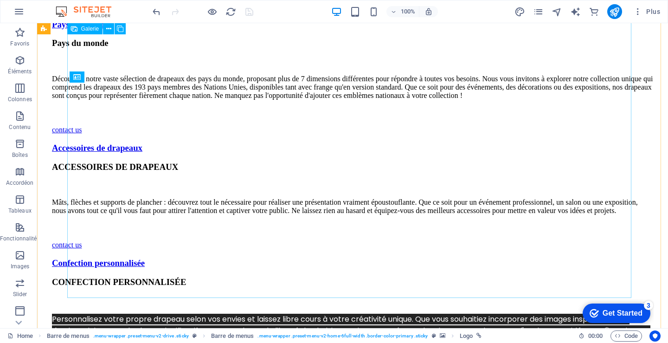
scroll to position [3843, 0]
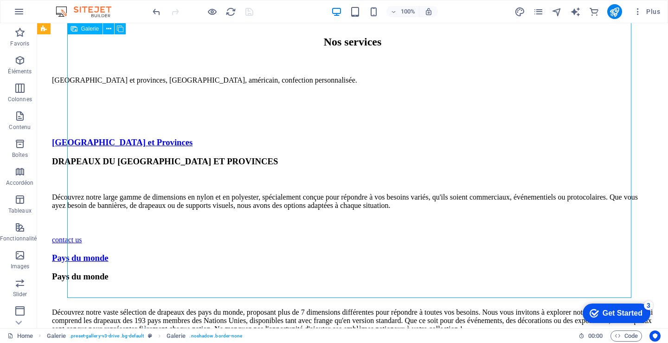
select select "4"
select select "px"
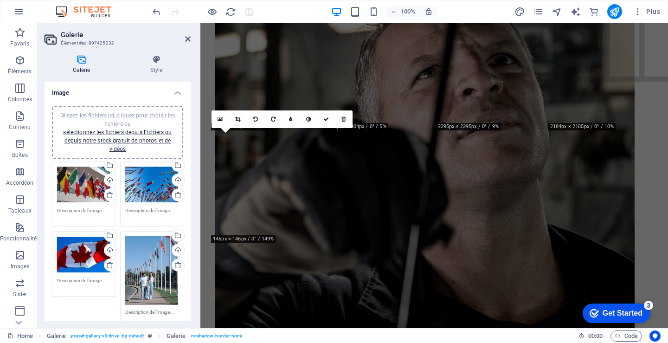
scroll to position [3, 0]
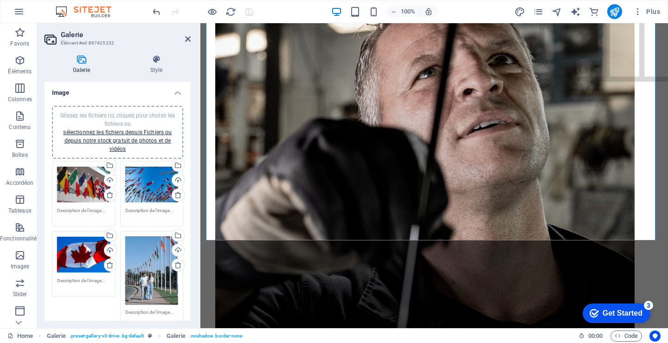
click at [113, 127] on div "Glissez les fichiers ici, cliquez pour choisir les fichiers ou sélectionnez les…" at bounding box center [118, 132] width 120 height 42
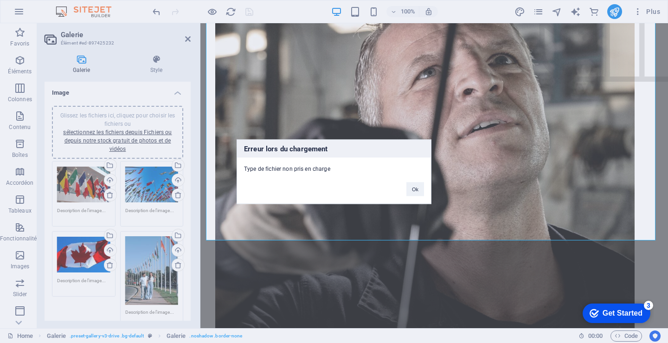
click at [83, 303] on div "Erreur lors du chargement Type de fichier non pris en charge Ok" at bounding box center [334, 171] width 668 height 343
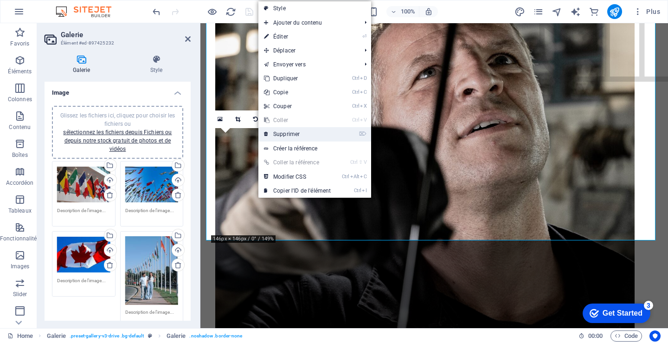
click at [299, 136] on link "⌦ Supprimer" at bounding box center [297, 134] width 78 height 14
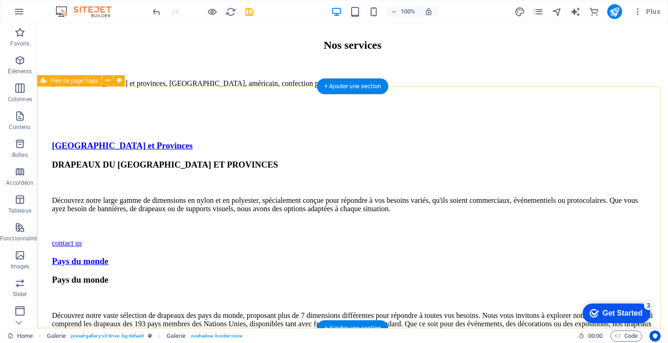
scroll to position [24, 0]
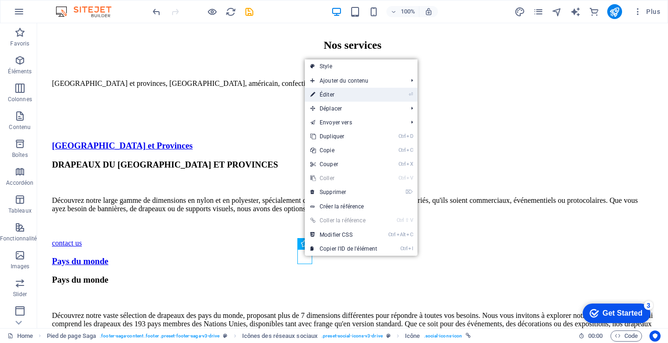
click at [330, 94] on link "⏎ Éditer" at bounding box center [344, 95] width 78 height 14
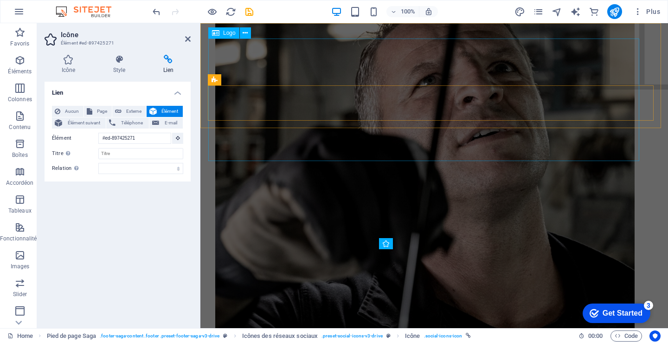
scroll to position [3, 0]
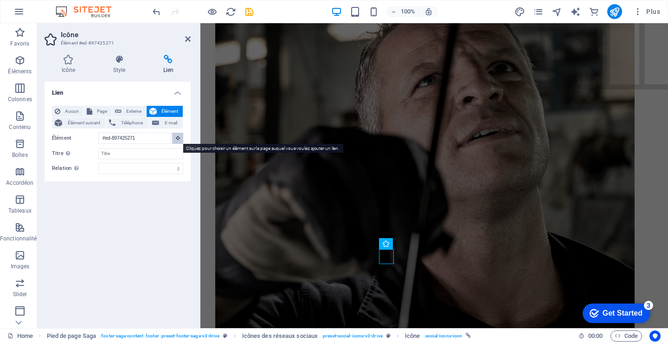
click at [177, 138] on icon at bounding box center [178, 137] width 4 height 5
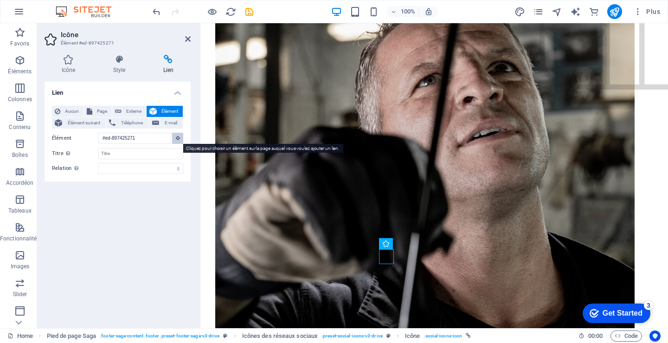
click at [177, 138] on icon at bounding box center [178, 137] width 4 height 5
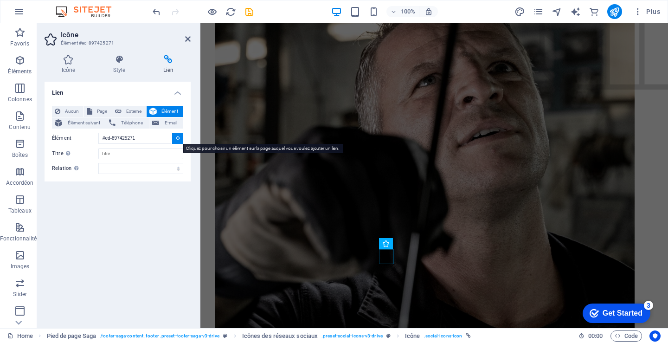
click at [177, 138] on icon at bounding box center [178, 137] width 4 height 5
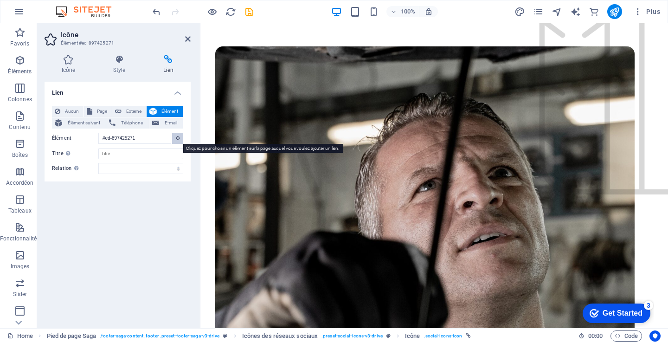
click at [177, 138] on icon at bounding box center [178, 137] width 4 height 5
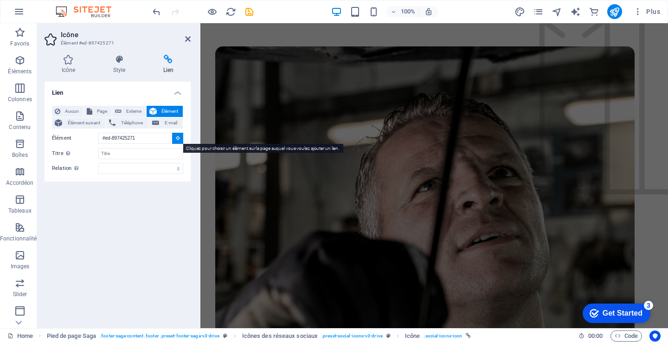
click at [177, 138] on icon at bounding box center [178, 137] width 4 height 5
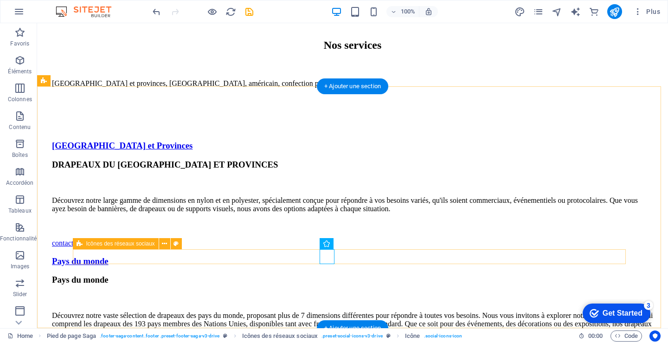
scroll to position [24, 0]
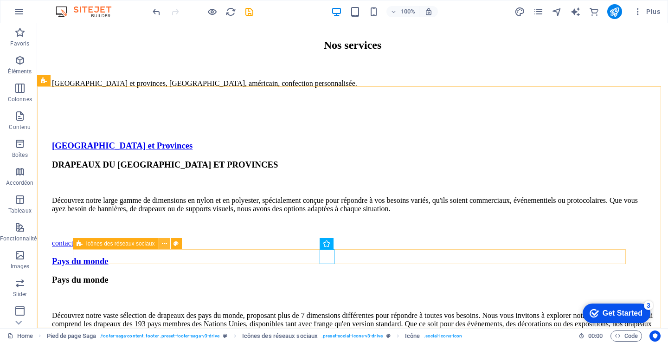
click at [165, 246] on icon at bounding box center [164, 244] width 5 height 10
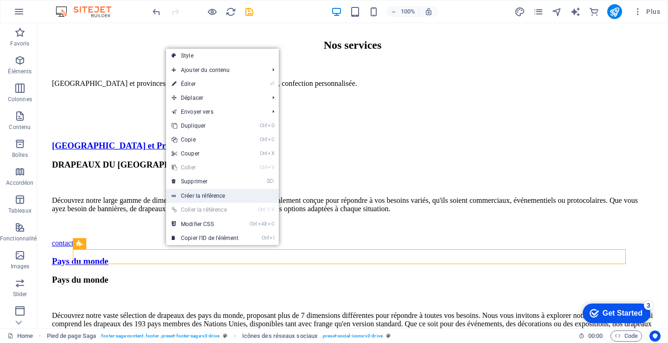
click at [207, 193] on link "Créer la référence" at bounding box center [222, 196] width 113 height 14
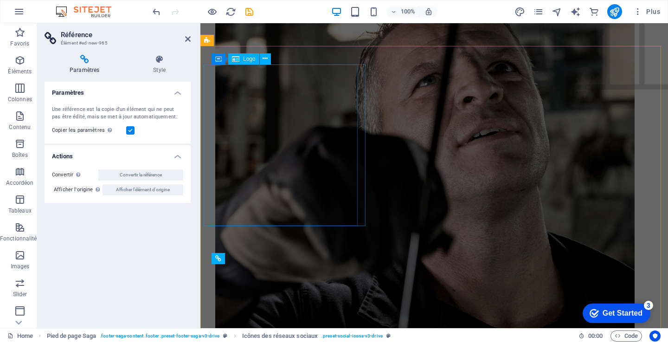
scroll to position [3, 0]
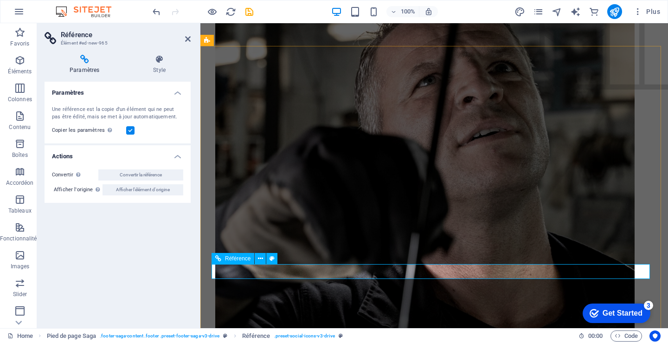
click at [236, 258] on span "Référence" at bounding box center [238, 259] width 26 height 6
click at [272, 257] on icon at bounding box center [272, 259] width 5 height 10
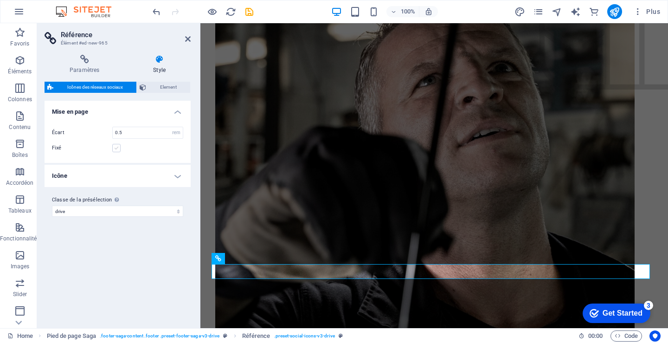
click at [119, 150] on label at bounding box center [116, 148] width 8 height 8
click at [0, 0] on input "Fixé" at bounding box center [0, 0] width 0 height 0
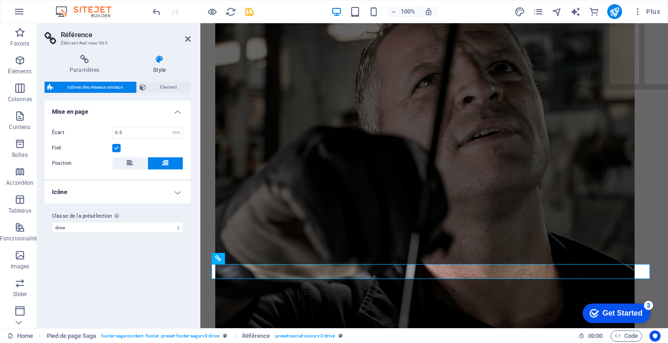
click at [175, 191] on h4 "Icône" at bounding box center [118, 192] width 146 height 22
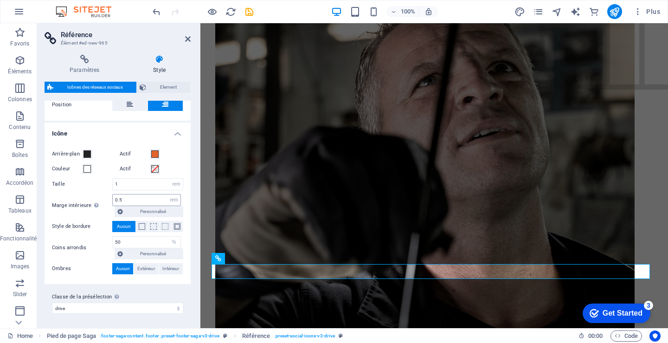
scroll to position [59, 0]
click at [140, 225] on span at bounding box center [142, 226] width 6 height 6
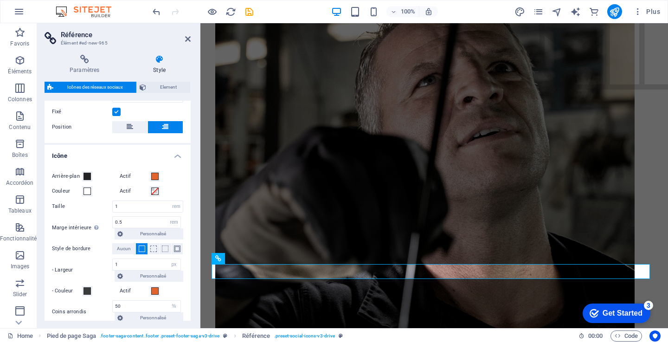
scroll to position [0, 0]
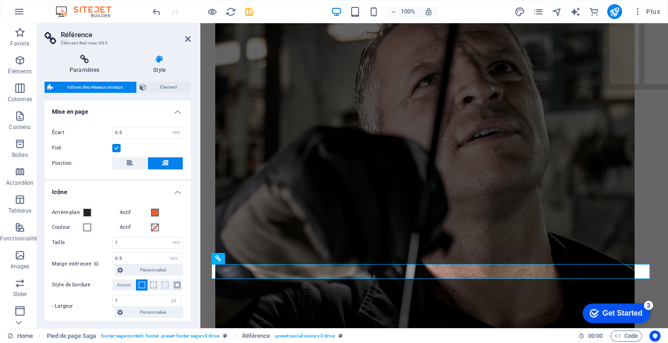
click at [88, 67] on h4 "Paramètres" at bounding box center [87, 64] width 84 height 19
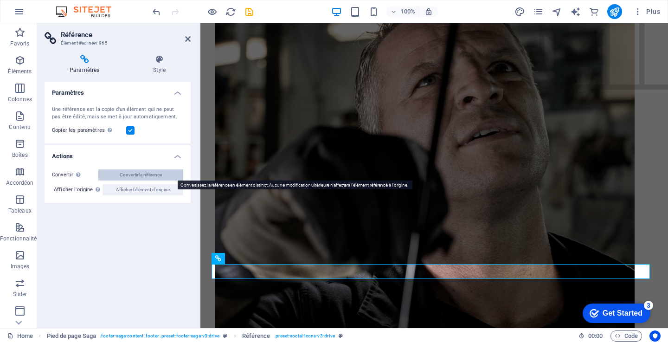
click at [151, 175] on span "Convertir la référence" at bounding box center [141, 174] width 42 height 11
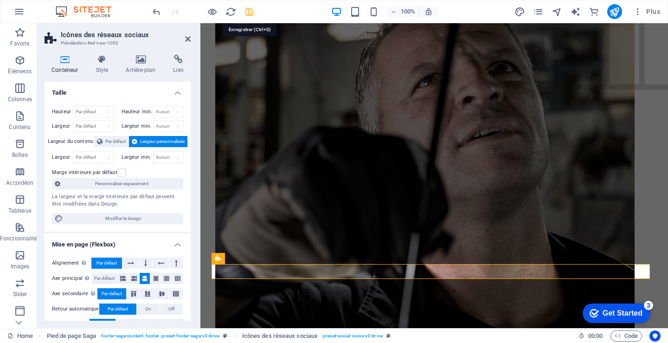
click at [251, 11] on icon "save" at bounding box center [249, 11] width 11 height 11
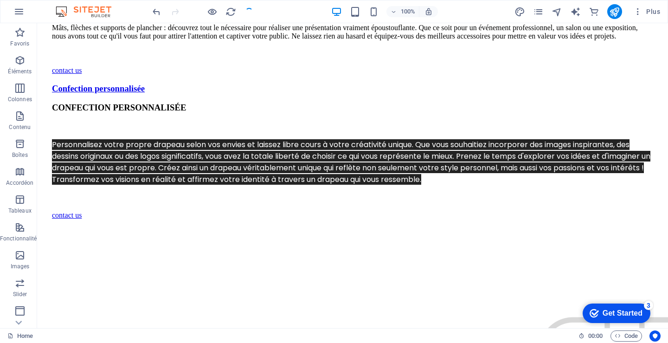
scroll to position [24, 0]
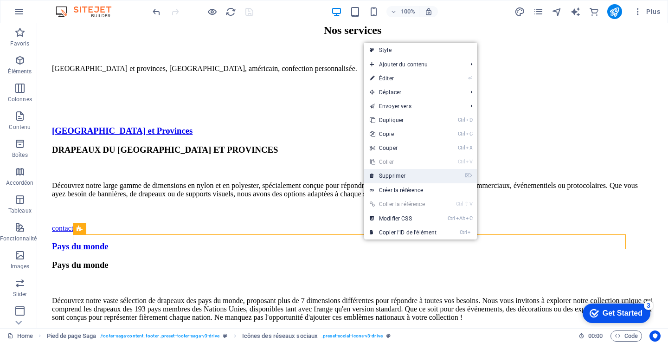
click at [406, 172] on link "⌦ Supprimer" at bounding box center [403, 176] width 78 height 14
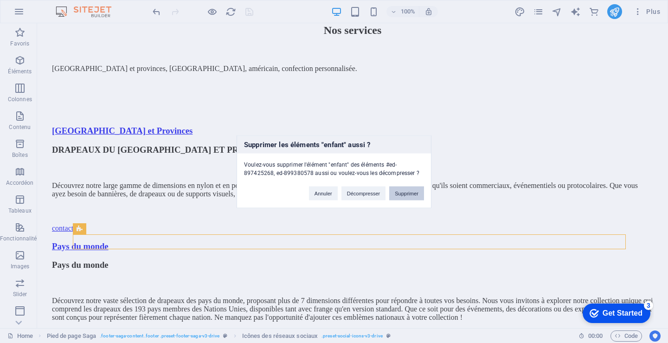
click at [410, 193] on button "Supprimer" at bounding box center [406, 193] width 35 height 14
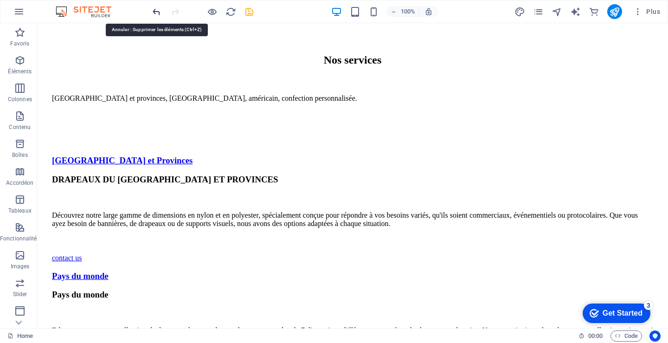
click at [157, 10] on icon "undo" at bounding box center [156, 11] width 11 height 11
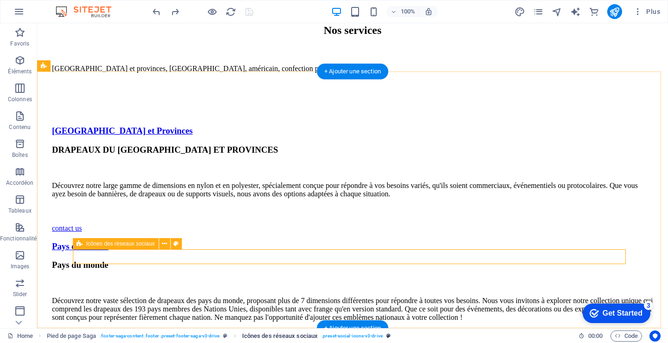
click at [354, 334] on span ". preset-social-icons-v3-drive" at bounding box center [352, 335] width 61 height 11
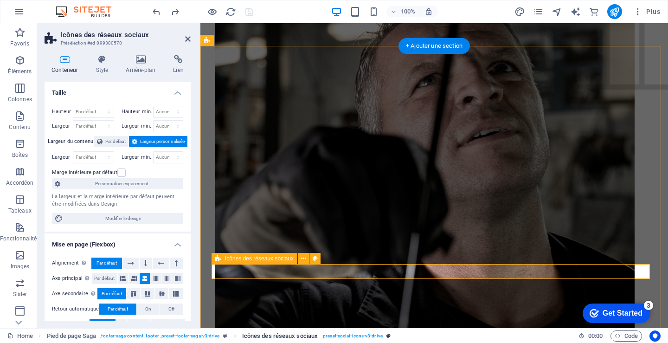
scroll to position [3, 0]
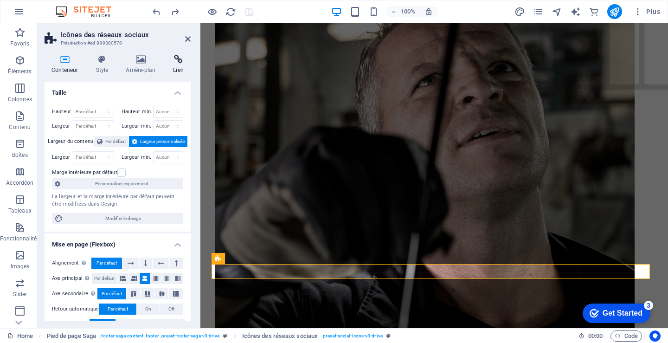
click at [176, 66] on h4 "Lien" at bounding box center [178, 64] width 25 height 19
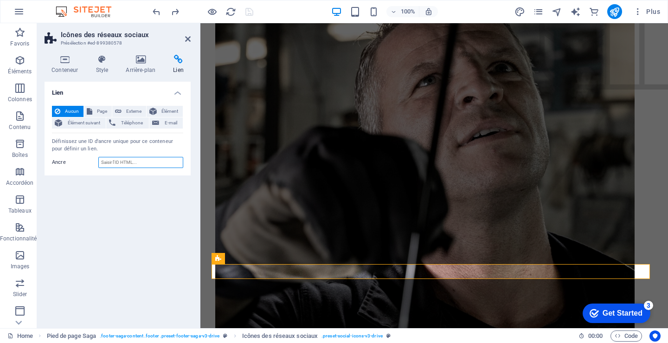
click at [116, 162] on input "Ancre" at bounding box center [140, 162] width 85 height 11
click at [58, 162] on label "Ancre" at bounding box center [75, 162] width 46 height 11
click at [98, 162] on input "Ancre" at bounding box center [140, 162] width 85 height 11
click at [167, 111] on span "Élément" at bounding box center [170, 111] width 20 height 11
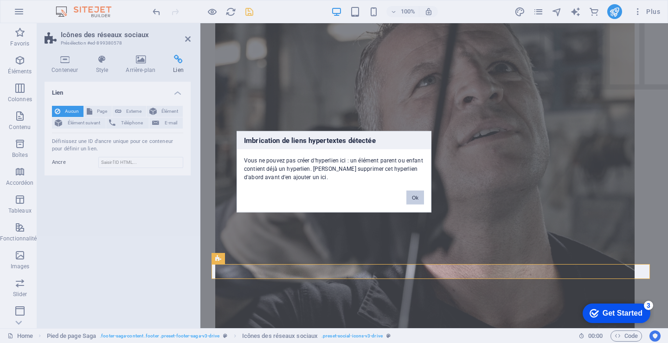
click at [417, 196] on button "Ok" at bounding box center [415, 197] width 18 height 14
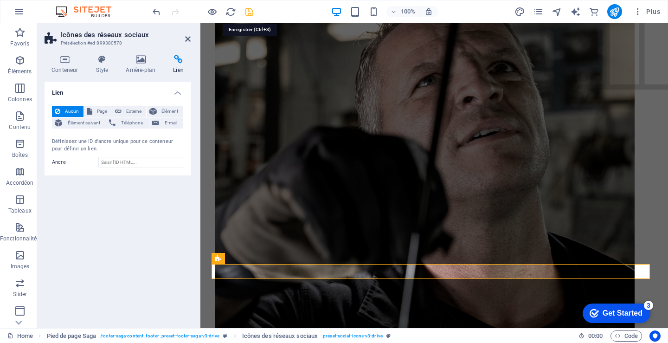
click at [251, 13] on icon "save" at bounding box center [249, 11] width 11 height 11
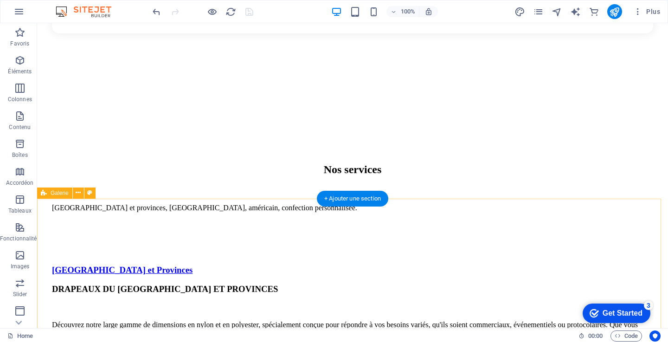
scroll to position [3502, 0]
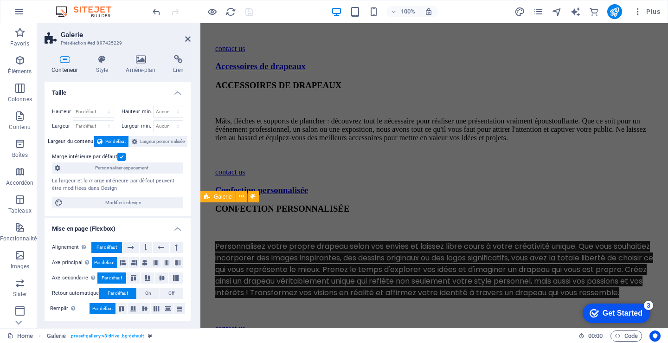
scroll to position [3, 0]
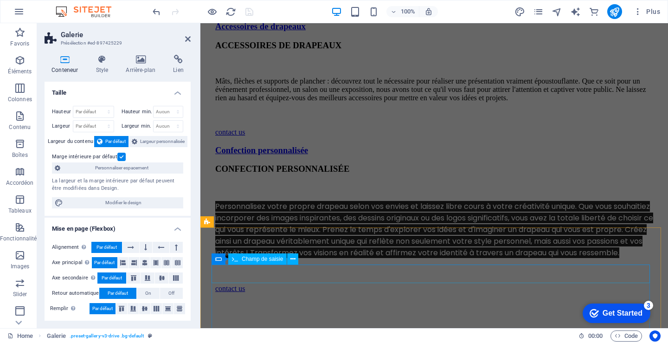
scroll to position [3357, 0]
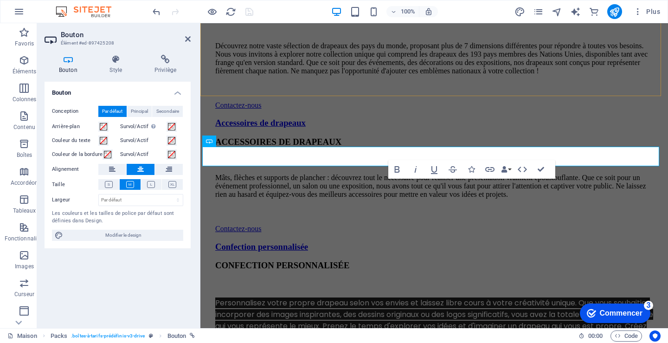
scroll to position [3389, 0]
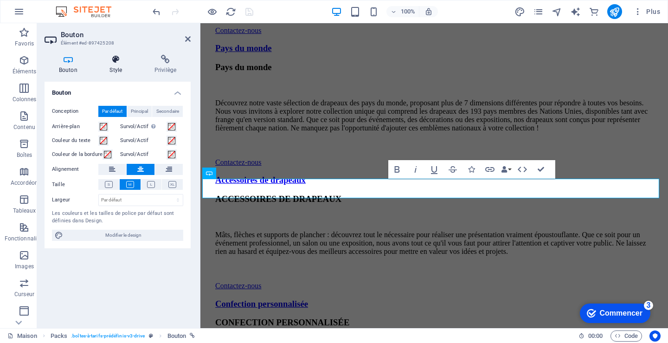
click at [117, 67] on font "Style" at bounding box center [115, 70] width 13 height 6
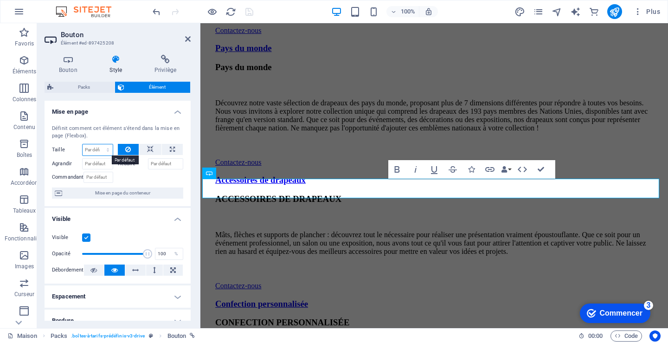
click at [94, 148] on select "Par défaut auto px % 1/1 1/2 1/3 1/4 1/5 1/6 1/7 1/8 1/9 1/10" at bounding box center [98, 149] width 30 height 11
click at [83, 144] on select "Par défaut auto px % 1/1 1/2 1/3 1/4 1/5 1/6 1/7 1/8 1/9 1/10" at bounding box center [98, 149] width 30 height 11
select select "DISABLED_OPTION_VALUE"
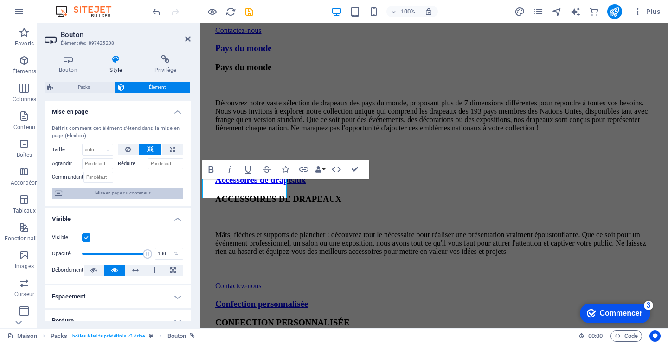
click at [123, 191] on span "Mise en page du conteneur" at bounding box center [123, 192] width 116 height 11
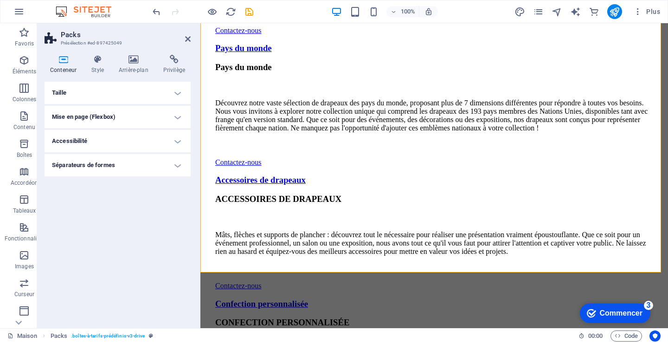
click at [95, 114] on font "Mise en page (Flexbox)" at bounding box center [84, 116] width 64 height 7
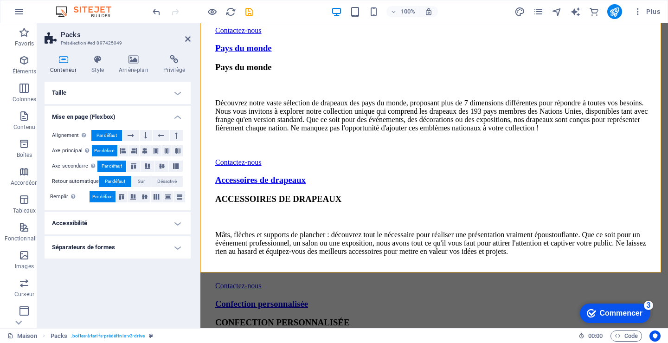
click at [84, 219] on h4 "Accessibilité" at bounding box center [118, 223] width 146 height 22
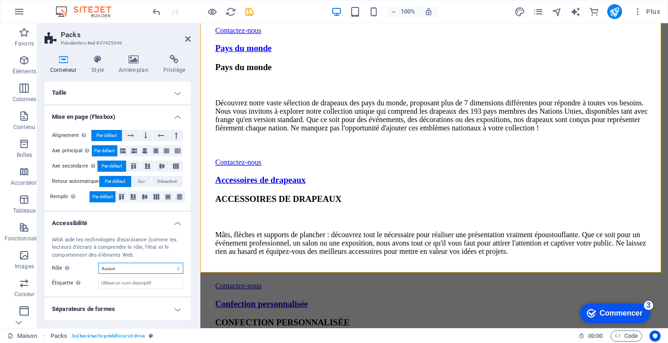
click at [178, 270] on select "Aucun Alerte Article Bannière Commentaire Complémentaire Dialogue En-tête Chapi…" at bounding box center [140, 268] width 85 height 11
select select "section"
click at [98, 263] on select "Aucun Alerte Article Bannière Commentaire Complémentaire Dialogue En-tête Chapi…" at bounding box center [140, 268] width 85 height 11
click at [145, 286] on input "Étiquette Utilisez l'étiquette ARIA pour donner un nom clair et descriptif aux …" at bounding box center [140, 282] width 85 height 11
type input "Boutique de drapeaux en ligne"
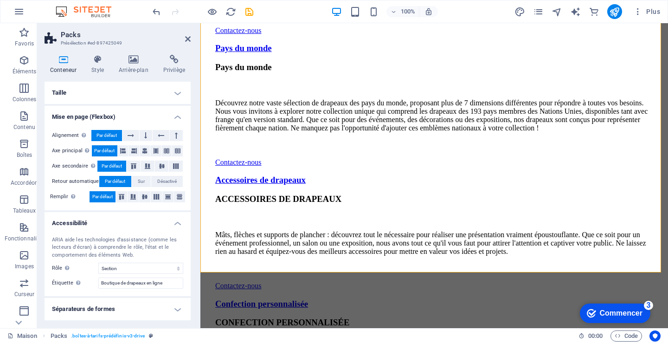
click at [77, 307] on h4 "Séparateurs de formes" at bounding box center [118, 309] width 146 height 22
click at [77, 307] on h4 "Séparateurs de formes" at bounding box center [118, 306] width 146 height 17
click at [76, 309] on h4 "Séparateurs de formes" at bounding box center [118, 309] width 146 height 22
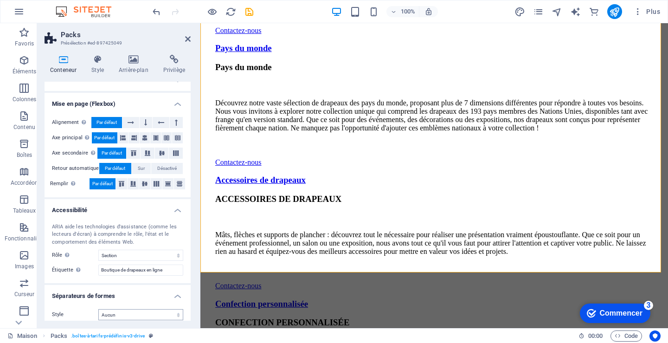
scroll to position [20, 0]
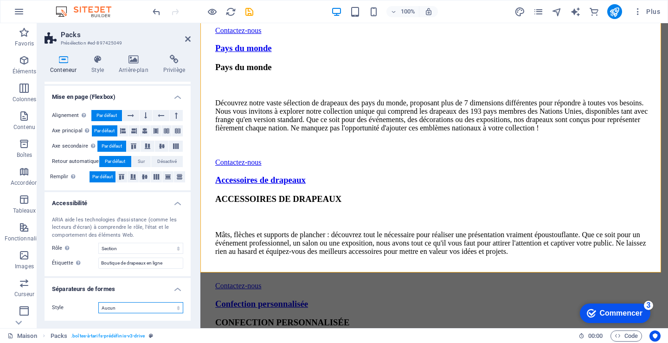
click at [174, 310] on select "Aucun Triangle Carré Diagonale Polygone 1 Polygone 2 Zigzag Plusieurs zigzags V…" at bounding box center [140, 307] width 85 height 11
click at [135, 318] on div "Style Aucun Triangle Carré Diagonale Polygone 1 Polygone 2 Zigzag Plusieurs zig…" at bounding box center [118, 308] width 146 height 26
click at [105, 334] on font "boîtes-à-tarifs-prédéfinis-v3-drive" at bounding box center [108, 335] width 72 height 5
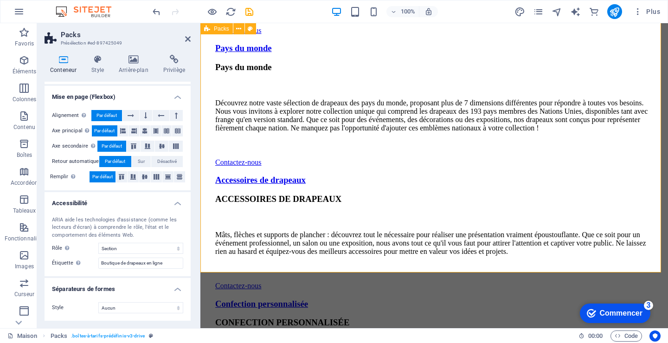
click at [177, 68] on font "Privilège" at bounding box center [174, 70] width 22 height 6
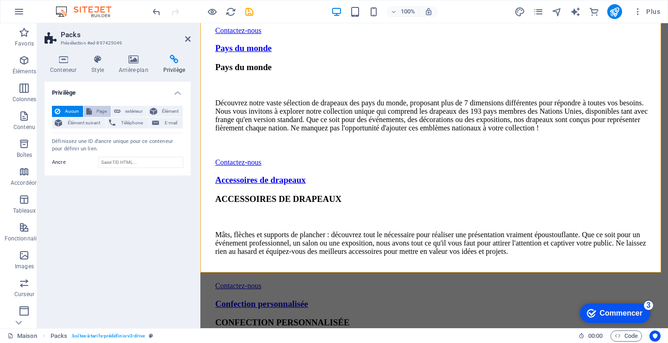
click at [97, 111] on font "Page" at bounding box center [101, 111] width 10 height 5
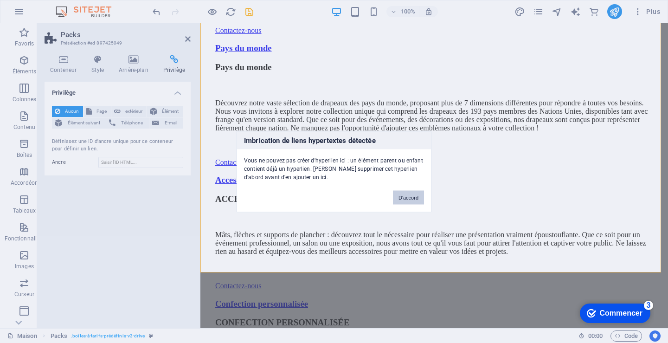
drag, startPoint x: 201, startPoint y: 172, endPoint x: 402, endPoint y: 195, distance: 201.8
click at [402, 195] on font "D'accord" at bounding box center [409, 197] width 20 height 6
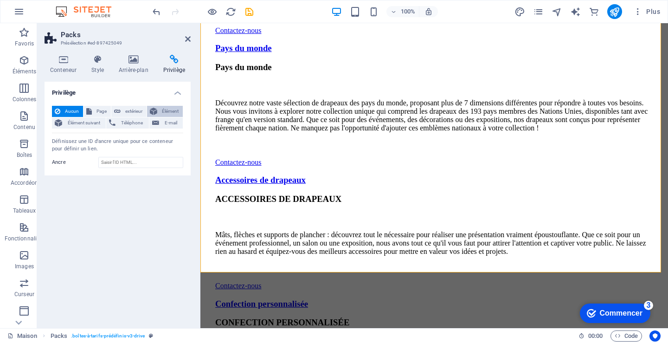
click at [170, 110] on font "Élément" at bounding box center [170, 111] width 17 height 5
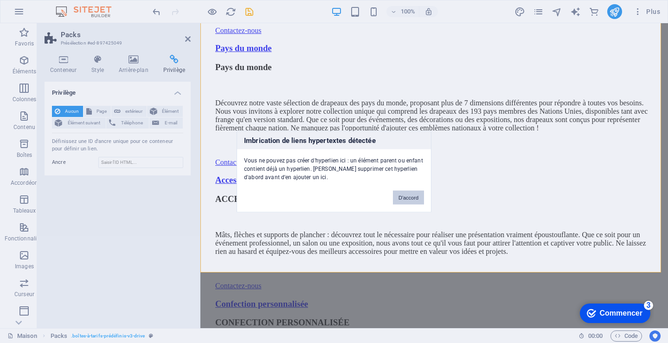
click at [409, 198] on font "D'accord" at bounding box center [409, 197] width 20 height 6
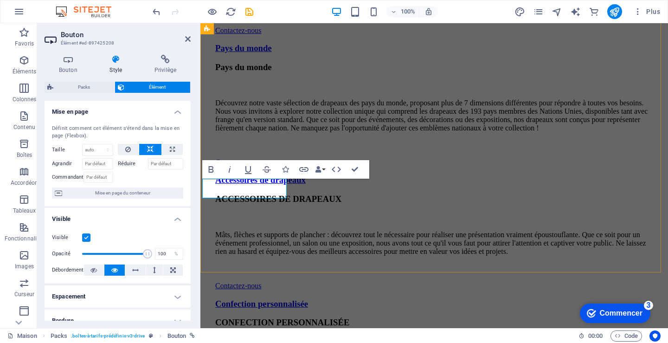
click at [159, 164] on input "Réduire" at bounding box center [166, 163] width 36 height 11
click at [114, 190] on span "Mise en page du conteneur" at bounding box center [123, 192] width 116 height 11
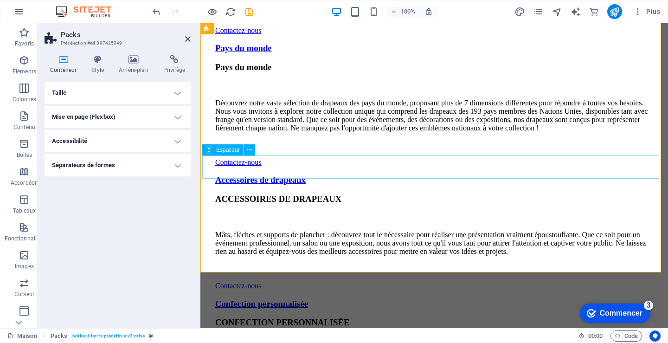
select select "px"
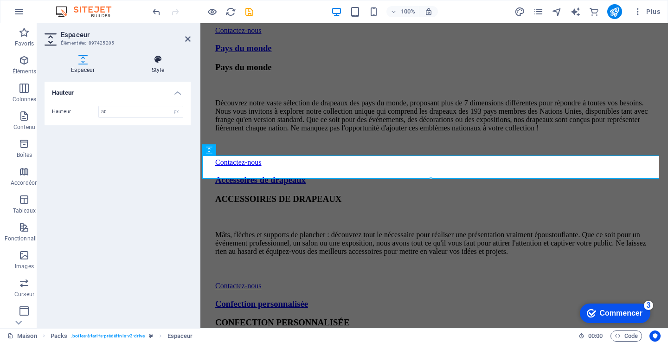
click at [162, 67] on font "Style" at bounding box center [158, 70] width 13 height 6
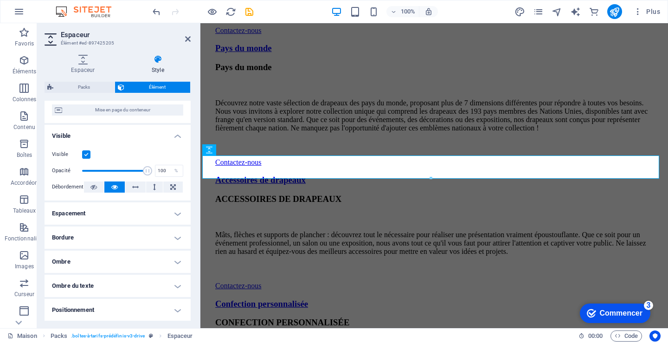
scroll to position [93, 0]
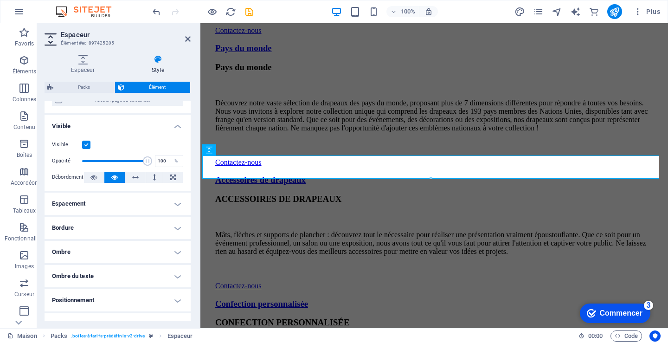
click at [78, 203] on font "Espacement" at bounding box center [68, 203] width 33 height 7
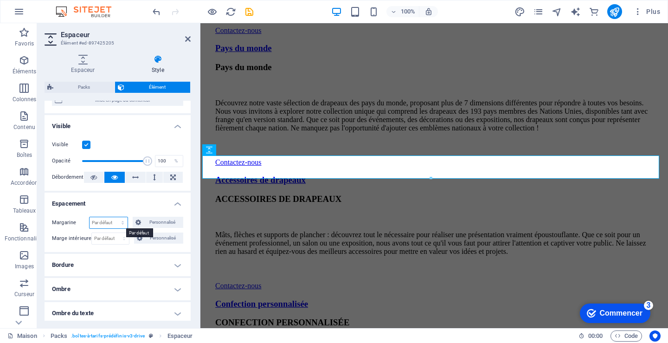
click at [104, 219] on select "Par défaut auto px % rem Volkswagen vh Personnalisé" at bounding box center [109, 222] width 38 height 11
click at [90, 217] on select "Par défaut auto px % rem Volkswagen vh Personnalisé" at bounding box center [109, 222] width 38 height 11
select select "DISABLED_OPTION_VALUE"
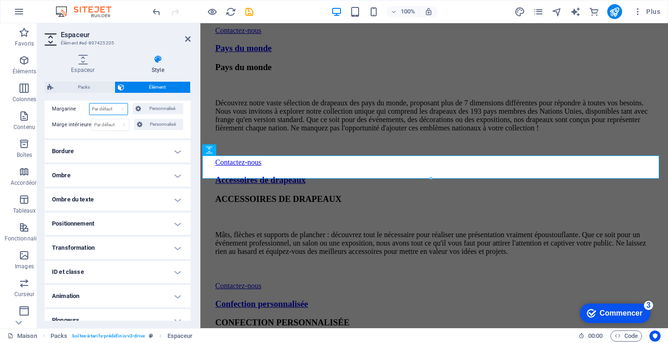
scroll to position [217, 0]
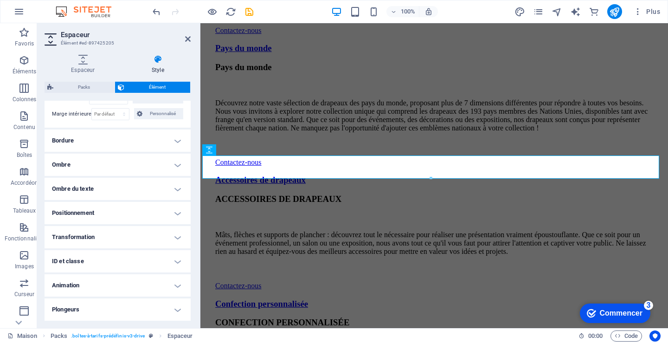
click at [160, 84] on font "Élément" at bounding box center [157, 86] width 17 height 5
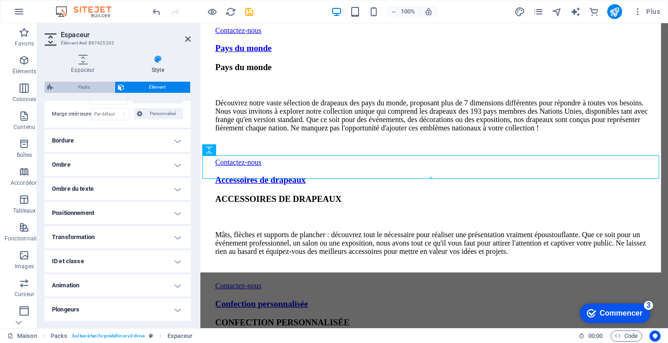
click at [85, 86] on font "Packs" at bounding box center [84, 86] width 12 height 5
select select "px"
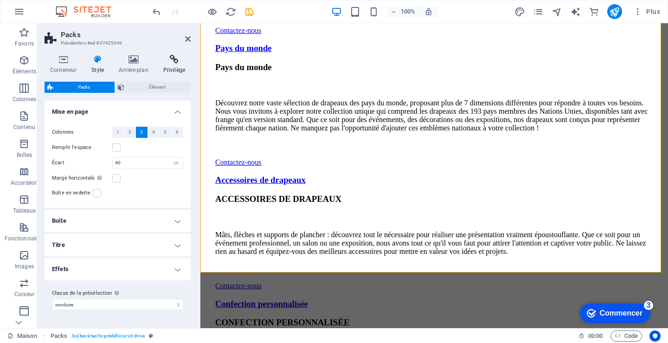
click at [173, 64] on h4 "Privilège" at bounding box center [174, 64] width 33 height 19
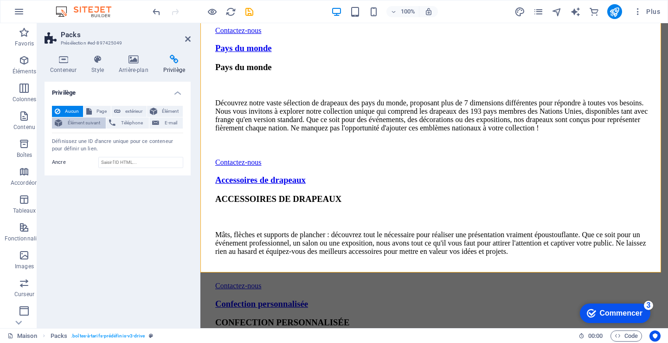
click at [91, 120] on font "Élément suivant" at bounding box center [84, 122] width 32 height 5
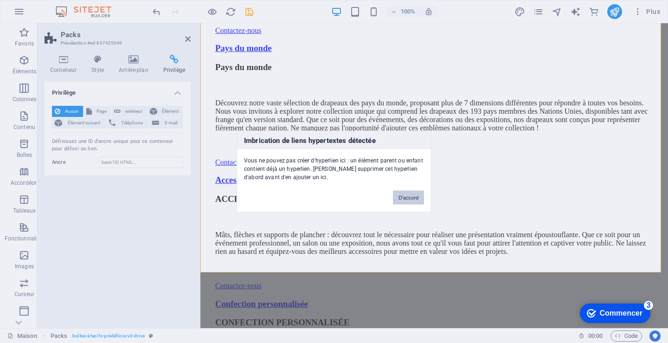
click at [410, 197] on font "D'accord" at bounding box center [409, 197] width 20 height 6
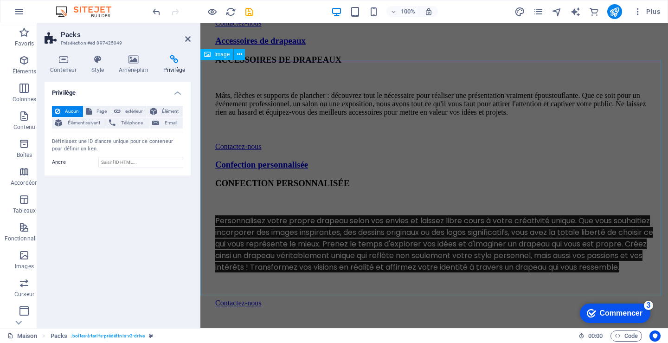
scroll to position [3667, 0]
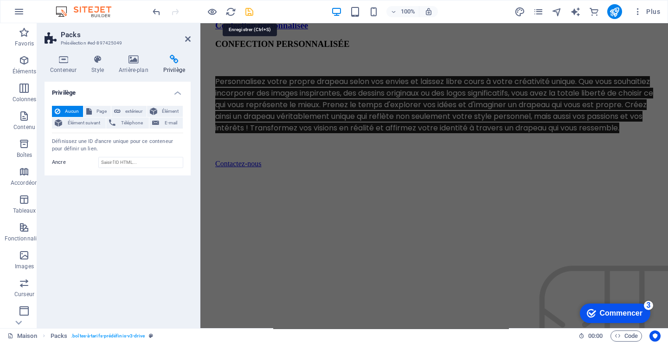
click at [248, 10] on icon "sauvegarder" at bounding box center [249, 11] width 11 height 11
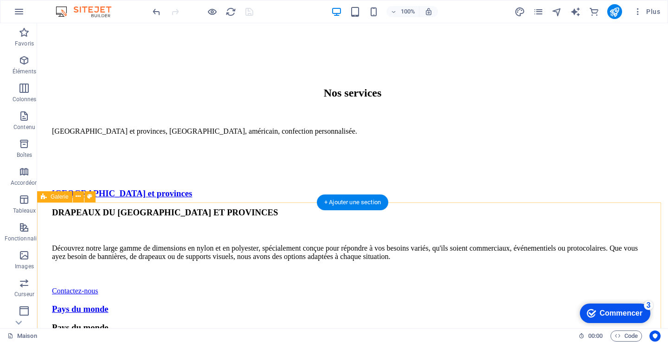
scroll to position [3579, 0]
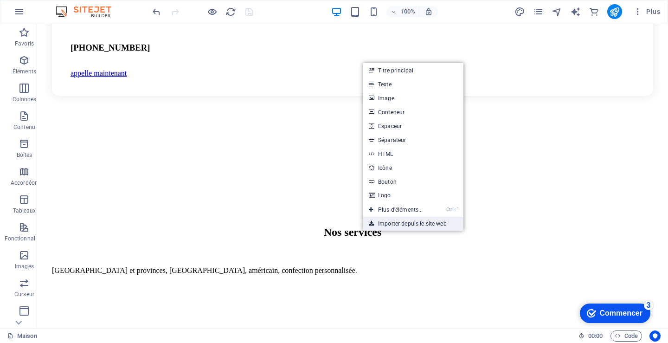
click at [399, 223] on link "Importer depuis le site web" at bounding box center [413, 224] width 100 height 14
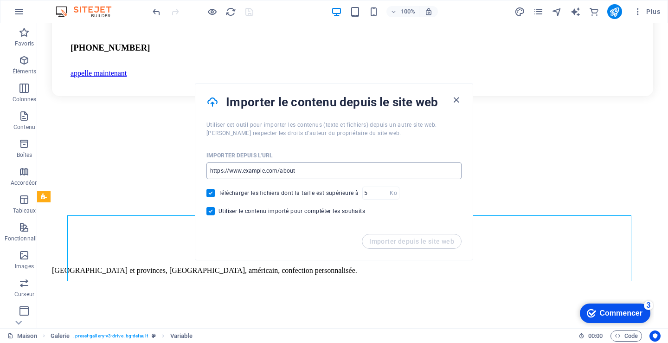
click at [244, 170] on input "url" at bounding box center [333, 170] width 255 height 17
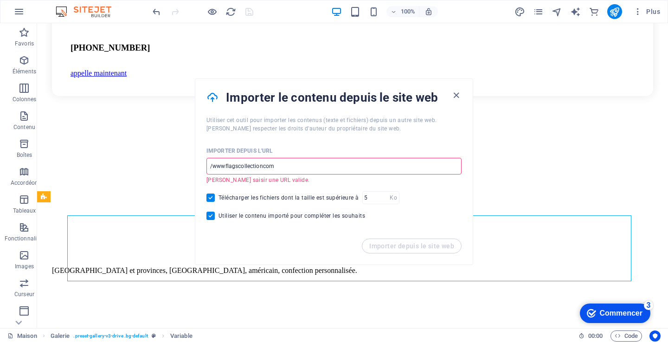
click at [289, 171] on input "/wwwflagscollectioncom" at bounding box center [333, 166] width 255 height 17
click at [274, 167] on input "/wwwflagscollectioncom" at bounding box center [333, 166] width 255 height 17
drag, startPoint x: 278, startPoint y: 167, endPoint x: 199, endPoint y: 157, distance: 80.4
click at [199, 157] on div "Importer depuis l'URL /wwwflagscollectioncom ​ Veuillez saisir une URL valide. …" at bounding box center [333, 186] width 277 height 106
type input "https://www.flagscollection.com/boutique/"
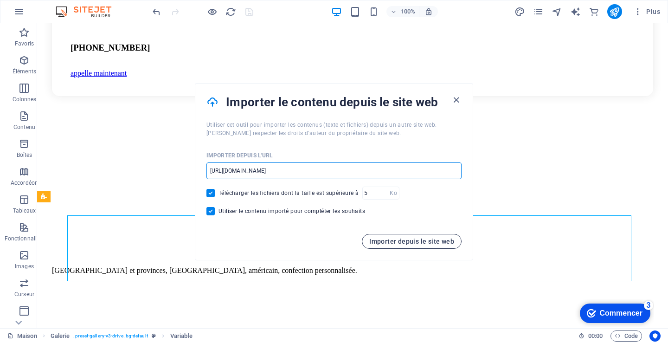
click at [393, 240] on span "Importer depuis le site web" at bounding box center [411, 241] width 85 height 7
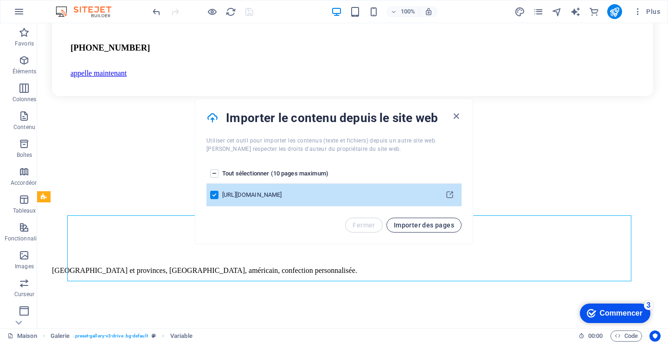
click at [411, 224] on span "Importer des pages" at bounding box center [424, 224] width 60 height 7
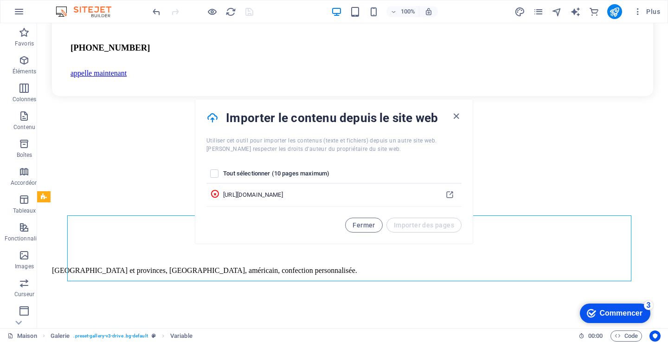
click at [216, 175] on label "liste des pages" at bounding box center [214, 173] width 8 height 8
click at [0, 0] on input "liste des pages" at bounding box center [0, 0] width 0 height 0
click at [215, 175] on label "liste des pages" at bounding box center [214, 173] width 8 height 8
click at [0, 0] on input "liste des pages" at bounding box center [0, 0] width 0 height 0
click at [451, 195] on icon "liste des pages" at bounding box center [449, 195] width 9 height 9
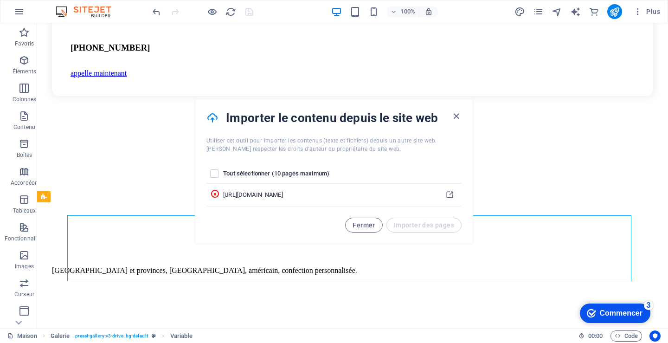
click at [373, 224] on font "Fermer" at bounding box center [364, 224] width 22 height 7
click at [366, 218] on div "Tout sélectionner (10 pages maximum) https://www.flagscollection.com/boutique/" at bounding box center [333, 185] width 277 height 64
click at [363, 218] on div "Tout sélectionner (10 pages maximum) https://www.flagscollection.com/boutique/" at bounding box center [333, 185] width 277 height 64
click at [456, 116] on div "Importer le contenu depuis le site web" at bounding box center [333, 117] width 277 height 37
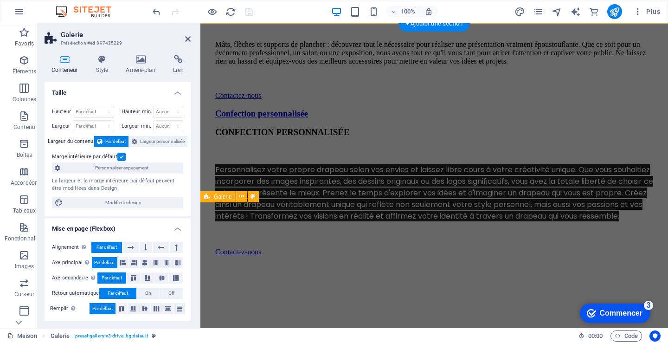
scroll to position [3, 0]
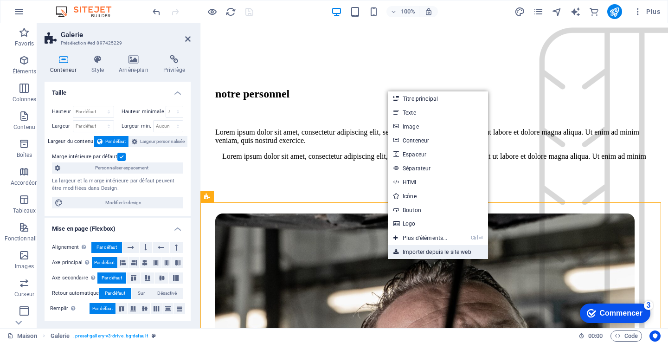
click at [424, 251] on font "Importer depuis le site web" at bounding box center [437, 252] width 69 height 6
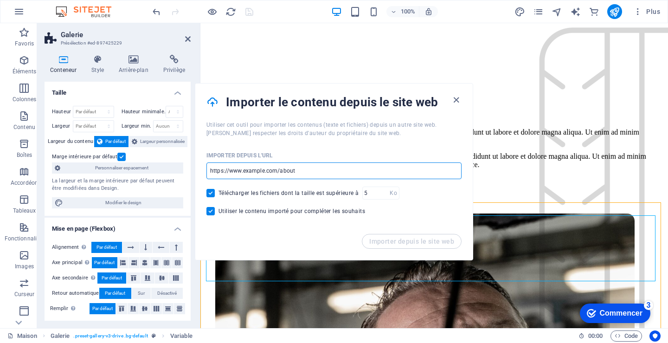
drag, startPoint x: 280, startPoint y: 172, endPoint x: 328, endPoint y: 172, distance: 48.2
click at [328, 172] on input "url" at bounding box center [333, 170] width 255 height 17
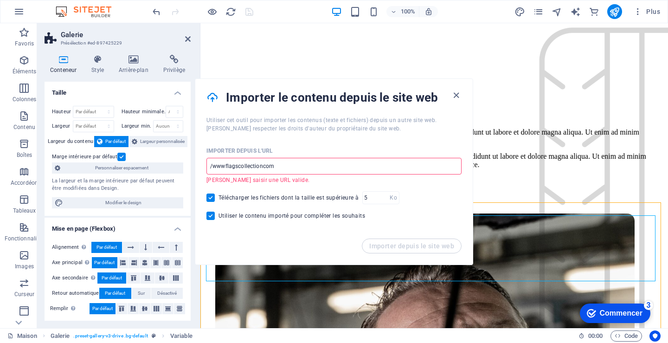
click at [225, 167] on input "/wwwflagscollectioncom" at bounding box center [333, 166] width 255 height 17
click at [208, 166] on input "/www.flagscollectioncom" at bounding box center [333, 166] width 255 height 17
click at [280, 168] on input "https://www.flagscollectioncom" at bounding box center [333, 166] width 255 height 17
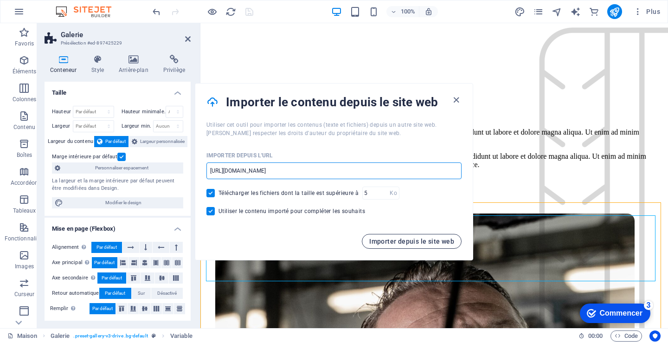
type input "https://www.flagscollection.com"
click at [392, 241] on font "Importer depuis le site web" at bounding box center [411, 241] width 85 height 7
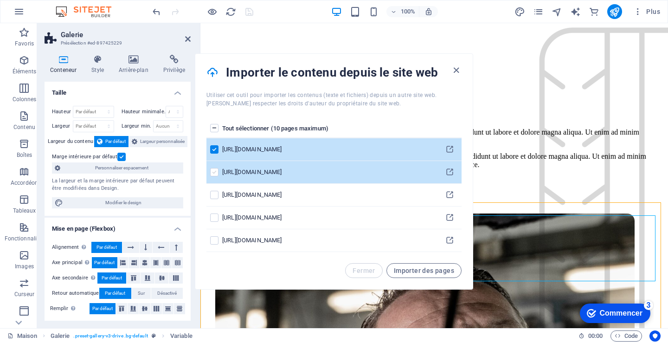
click at [213, 172] on label "liste des pages" at bounding box center [214, 172] width 8 height 8
click at [0, 0] on input "liste des pages" at bounding box center [0, 0] width 0 height 0
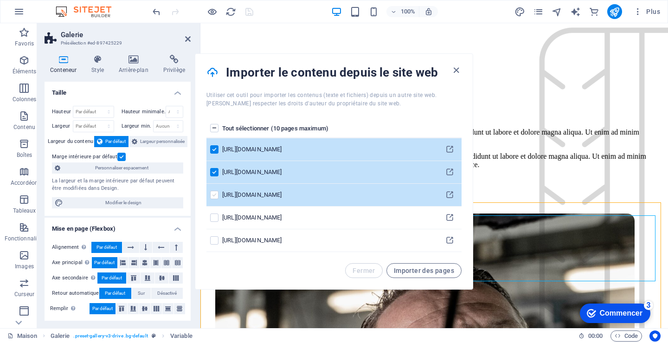
click at [212, 195] on label "liste des pages" at bounding box center [214, 195] width 8 height 8
click at [0, 0] on input "liste des pages" at bounding box center [0, 0] width 0 height 0
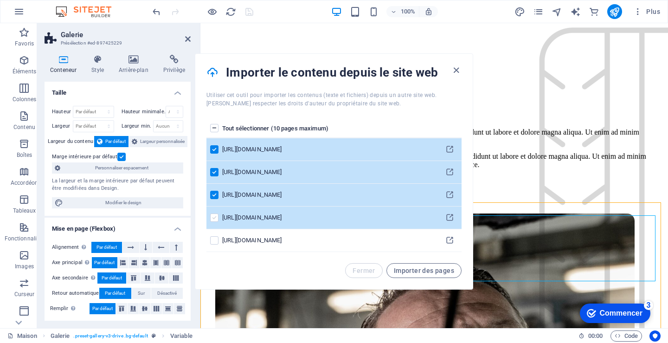
click at [213, 218] on label "liste des pages" at bounding box center [214, 217] width 8 height 8
click at [0, 0] on input "liste des pages" at bounding box center [0, 0] width 0 height 0
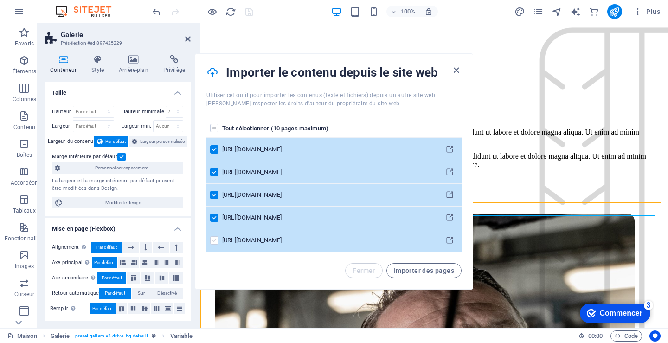
click at [215, 239] on label "liste des pages" at bounding box center [214, 240] width 8 height 8
click at [0, 0] on input "liste des pages" at bounding box center [0, 0] width 0 height 0
click at [422, 269] on font "Importer des pages" at bounding box center [424, 270] width 60 height 7
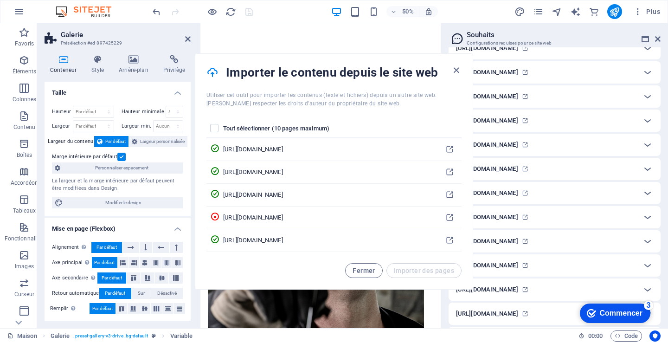
scroll to position [334, 0]
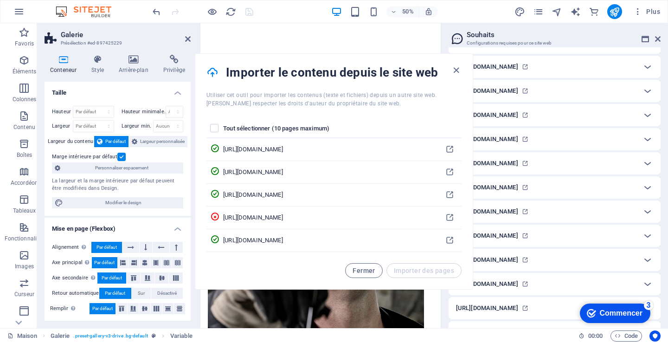
click at [507, 114] on font "https://flagscollection.com/fr" at bounding box center [487, 114] width 62 height 7
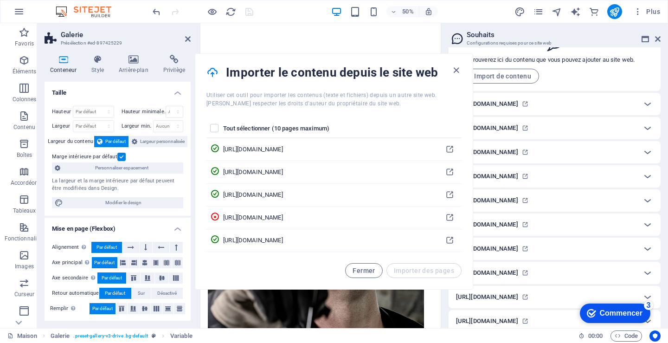
scroll to position [0, 0]
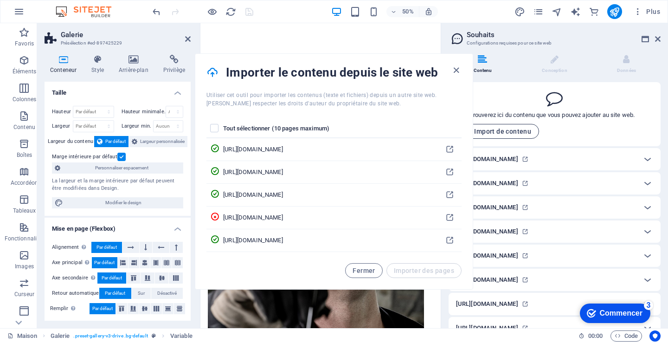
click at [494, 130] on span "Import de contenu" at bounding box center [497, 131] width 67 height 7
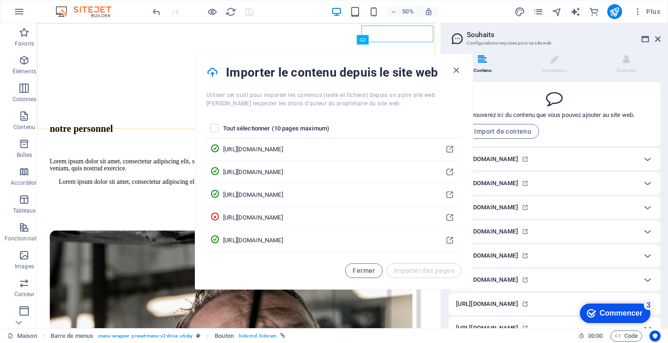
scroll to position [3894, 0]
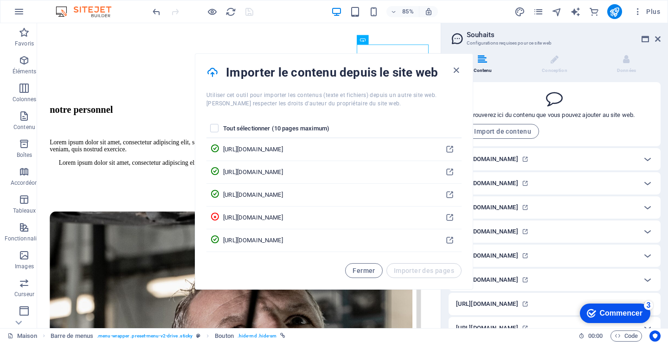
click at [481, 68] on font "Contenu" at bounding box center [483, 70] width 19 height 5
click at [361, 270] on font "Fermer" at bounding box center [364, 270] width 22 height 7
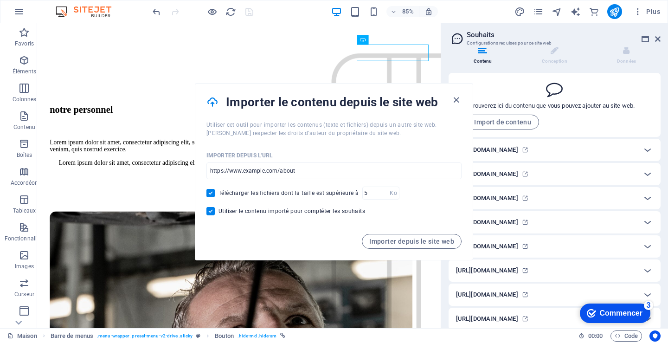
scroll to position [0, 0]
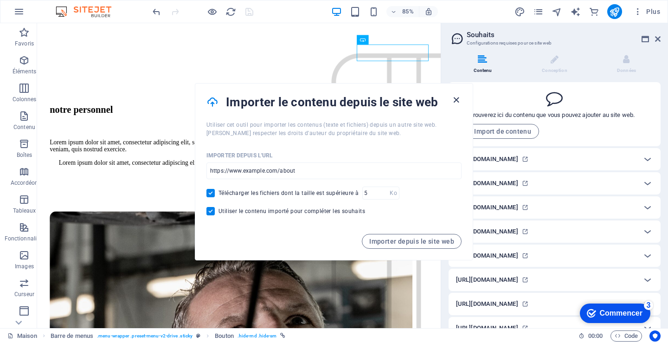
click at [461, 100] on icon "button" at bounding box center [456, 100] width 11 height 11
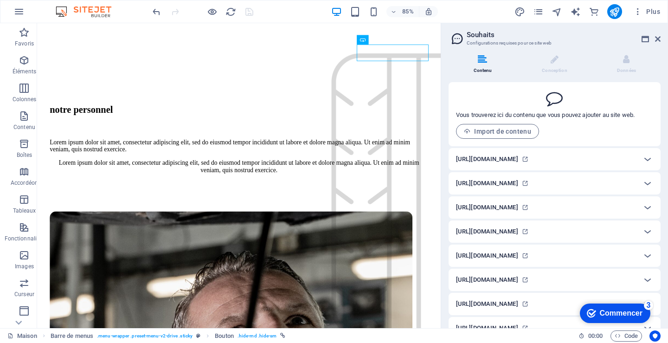
click at [495, 181] on font "https://www.flagscollection.com" at bounding box center [487, 183] width 62 height 7
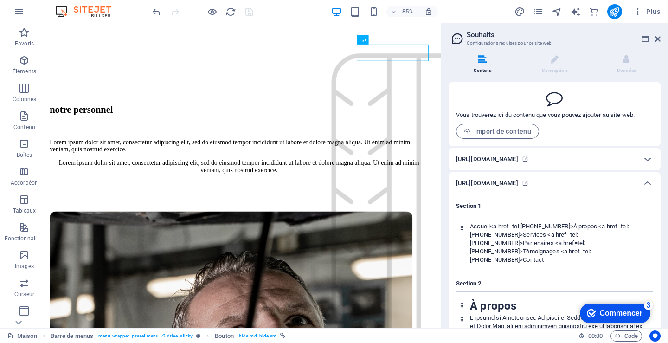
click at [498, 182] on font "https://www.flagscollection.com" at bounding box center [487, 183] width 62 height 7
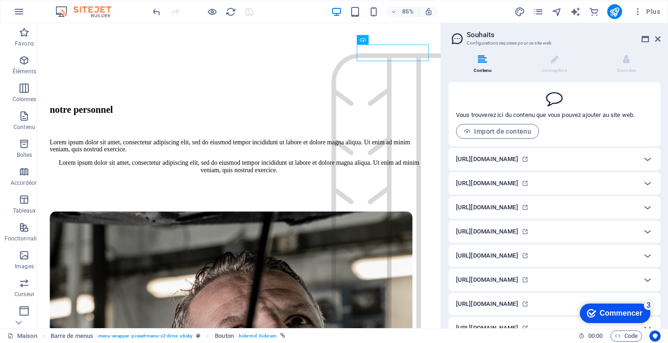
click at [489, 176] on div "https://www.flagscollection.com" at bounding box center [555, 183] width 212 height 22
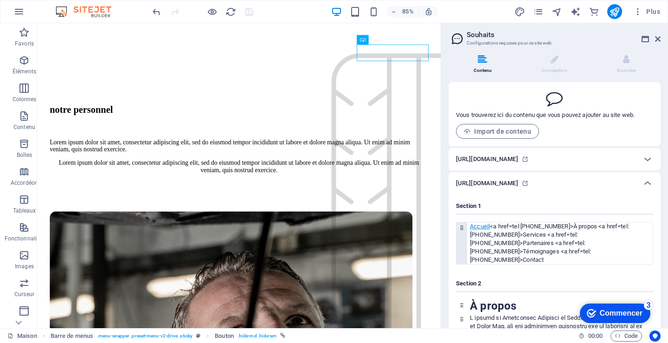
click at [483, 225] on font "Accueil" at bounding box center [480, 226] width 20 height 7
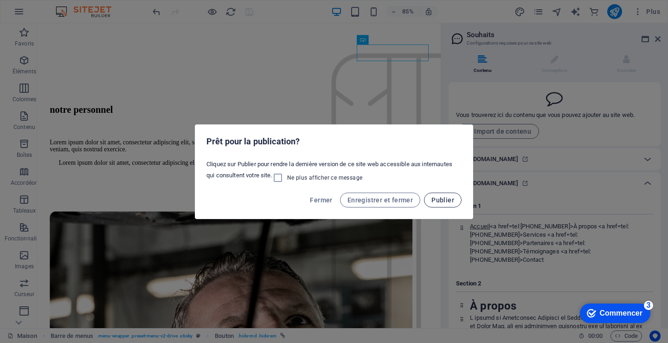
click at [442, 199] on span "Publier" at bounding box center [442, 199] width 23 height 7
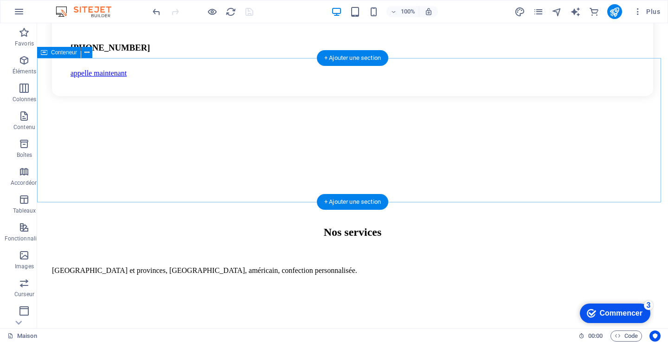
scroll to position [24, 0]
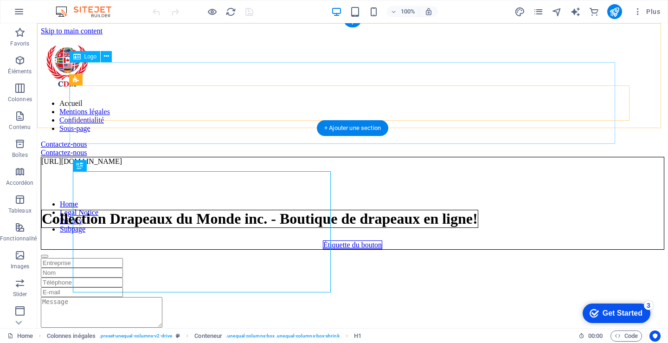
scroll to position [226, 0]
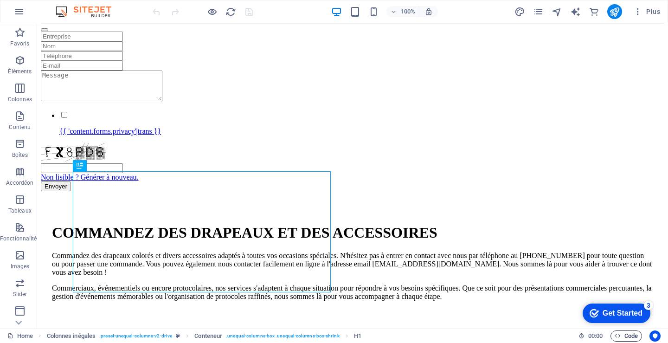
click at [625, 334] on span "Code" at bounding box center [626, 335] width 23 height 11
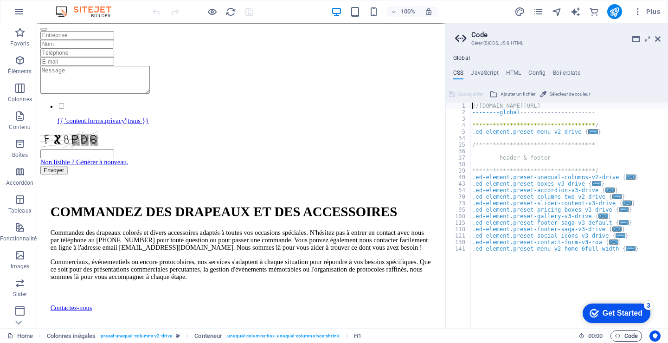
scroll to position [547, 0]
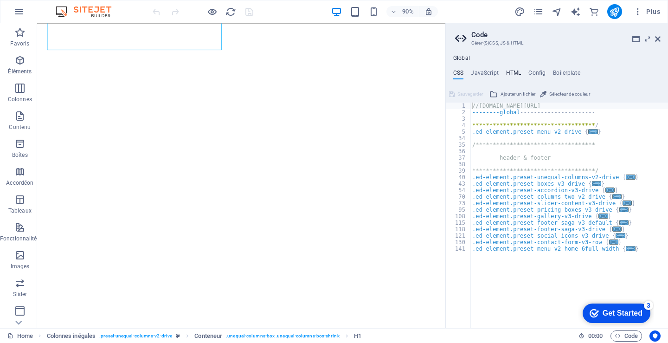
click at [513, 71] on h4 "HTML" at bounding box center [513, 75] width 15 height 10
type textarea "<a href="#main-content" class="wv-link-content button">Skip to main content</a>"
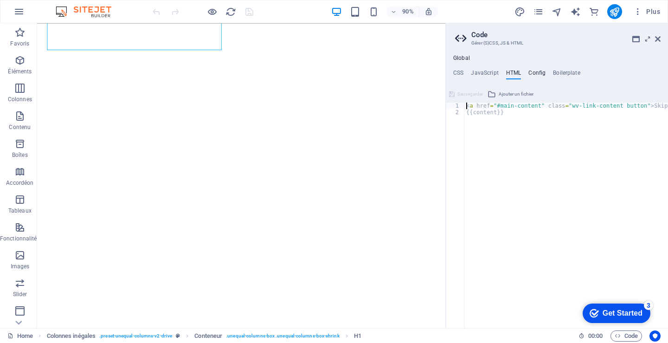
click at [539, 74] on h4 "Config" at bounding box center [536, 75] width 17 height 10
type textarea "$color-background: #ffffff;"
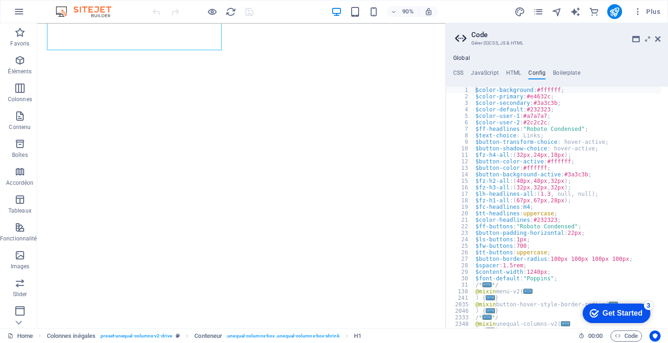
click at [618, 313] on div "Get Started" at bounding box center [623, 313] width 40 height 8
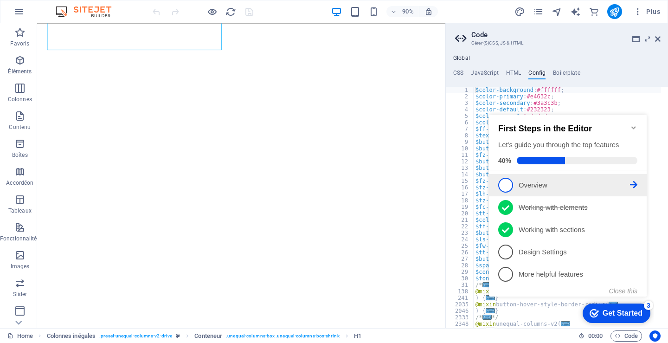
click at [632, 183] on icon at bounding box center [633, 184] width 7 height 7
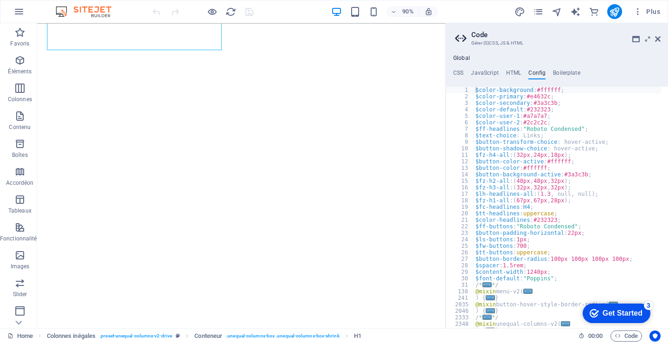
scroll to position [0, 0]
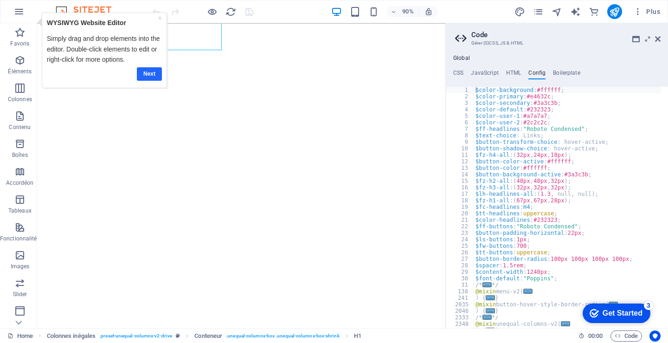
click at [149, 72] on link "Next" at bounding box center [149, 73] width 25 height 13
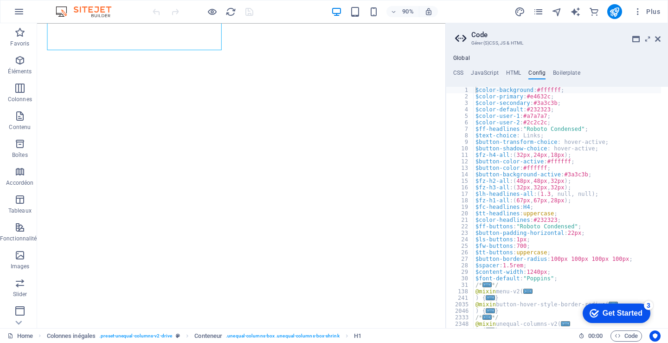
click at [630, 309] on div "Get Started" at bounding box center [623, 313] width 40 height 8
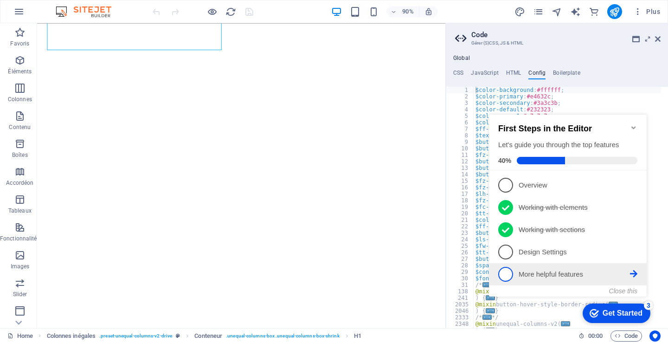
click at [634, 271] on icon at bounding box center [633, 273] width 7 height 7
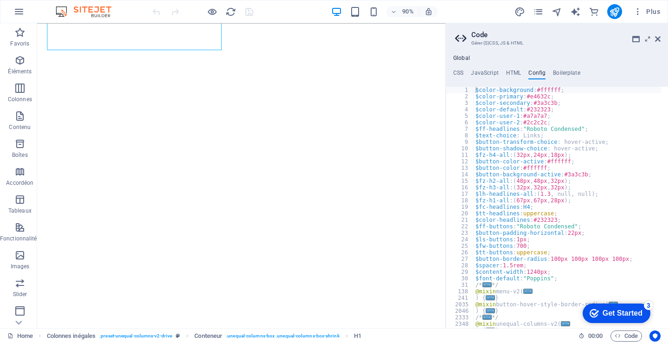
click at [463, 56] on h4 "Global" at bounding box center [461, 58] width 17 height 7
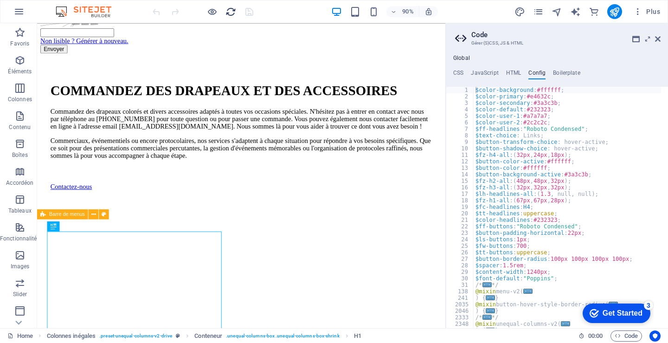
scroll to position [129, 0]
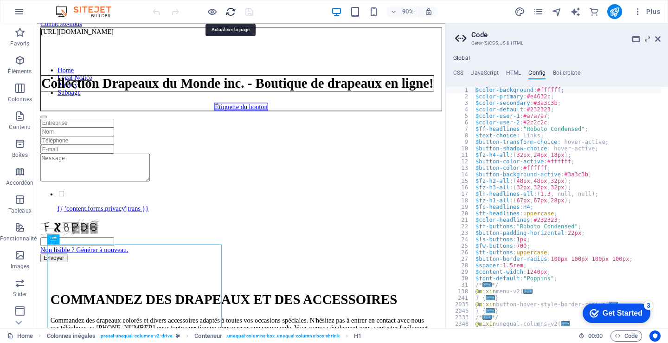
click at [232, 9] on icon "reload" at bounding box center [230, 11] width 11 height 11
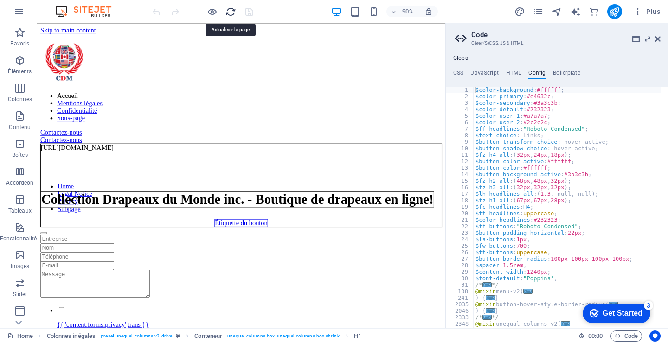
scroll to position [0, 0]
click at [460, 39] on icon at bounding box center [462, 38] width 14 height 13
click at [464, 57] on h4 "Global" at bounding box center [461, 58] width 17 height 7
click at [511, 73] on h4 "HTML" at bounding box center [513, 75] width 15 height 10
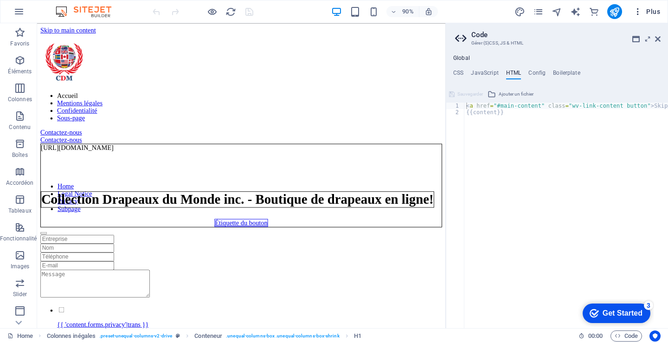
click at [637, 12] on icon "button" at bounding box center [637, 11] width 9 height 9
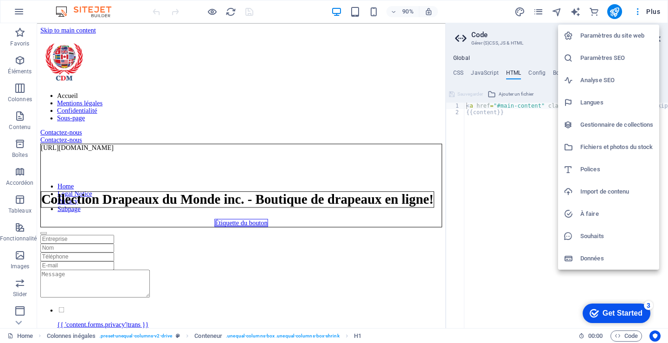
click at [594, 35] on h6 "Paramètres du site web" at bounding box center [616, 35] width 73 height 11
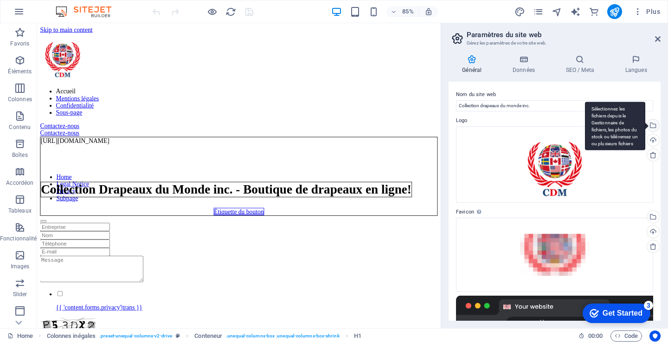
click at [652, 126] on div "Sélectionnez les fichiers depuis le Gestionnaire de fichiers, les photos du sto…" at bounding box center [652, 126] width 14 height 14
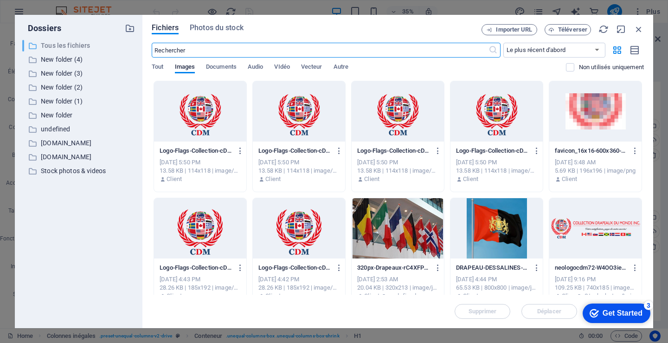
click at [60, 43] on p "Tous les fichiers" at bounding box center [79, 45] width 77 height 11
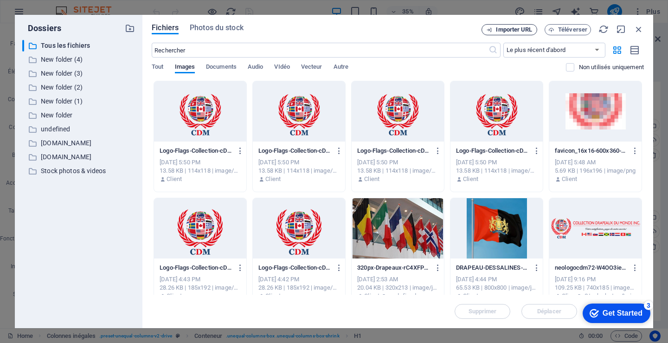
click at [516, 29] on span "Importer URL" at bounding box center [514, 30] width 36 height 6
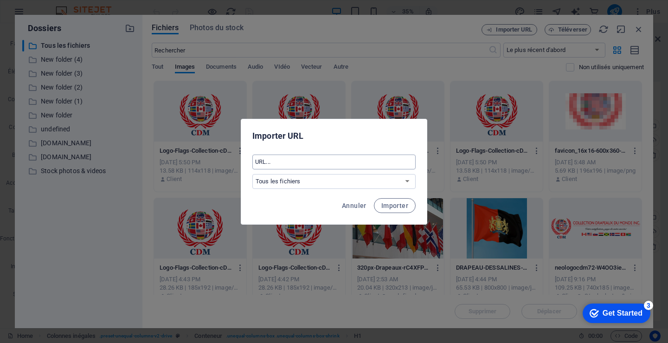
click at [348, 161] on input "text" at bounding box center [333, 161] width 163 height 15
type input "[URL][DOMAIN_NAME]"
click at [406, 181] on select "Tous les fichiers New folder (4) New folder (3) New folder (2) New folder (1) N…" at bounding box center [333, 181] width 163 height 15
select select "[DOMAIN_NAME]"
click at [252, 174] on select "Tous les fichiers New folder (4) New folder (3) New folder (2) New folder (1) N…" at bounding box center [333, 181] width 163 height 15
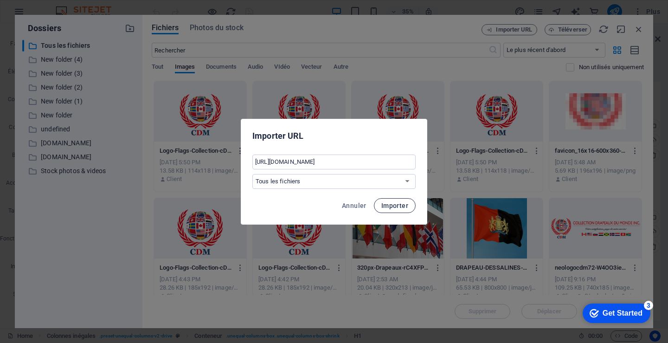
click at [391, 206] on span "Importer" at bounding box center [394, 205] width 27 height 7
select select "all_files"
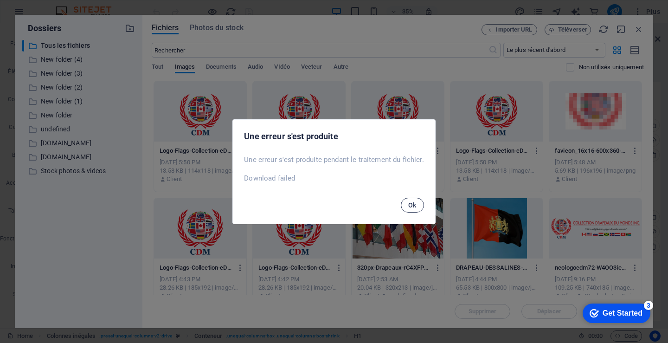
click at [411, 204] on span "Ok" at bounding box center [412, 204] width 8 height 7
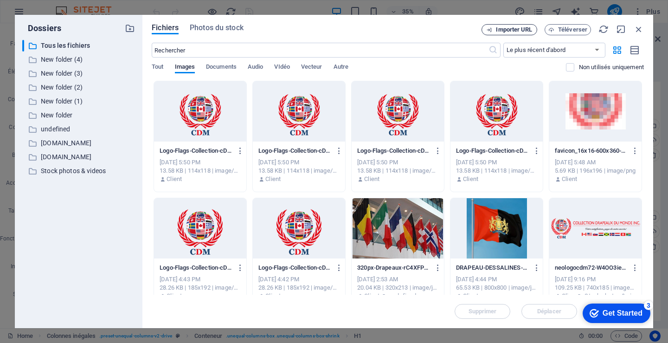
click at [513, 29] on span "Importer URL" at bounding box center [514, 30] width 36 height 6
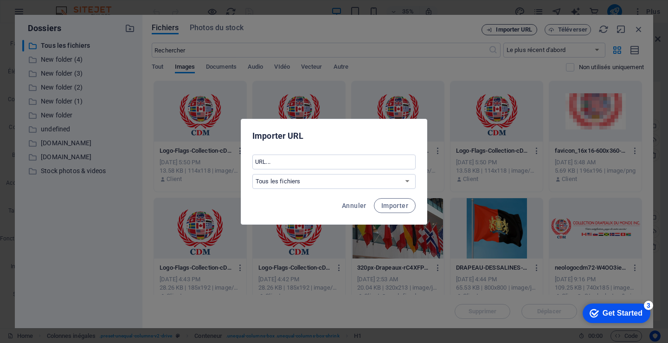
click at [513, 29] on div "Importer URL ​ Tous les fichiers New folder (4) New folder (3) New folder (2) N…" at bounding box center [334, 171] width 668 height 343
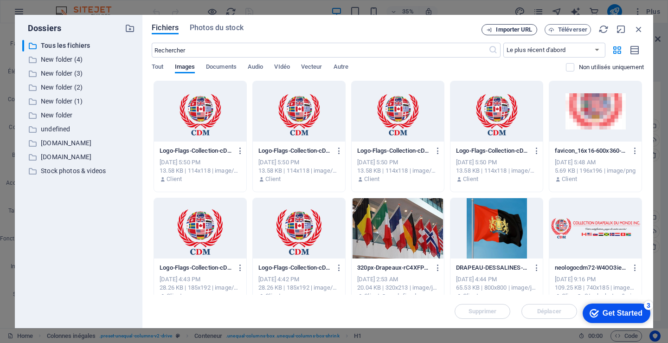
click at [513, 29] on span "Importer URL" at bounding box center [514, 30] width 36 height 6
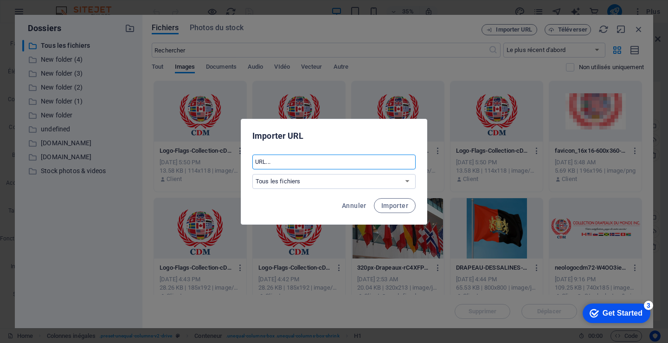
click at [360, 164] on input "text" at bounding box center [333, 161] width 163 height 15
type input "[DOMAIN_NAME]"
click at [394, 204] on span "Importer" at bounding box center [394, 205] width 27 height 7
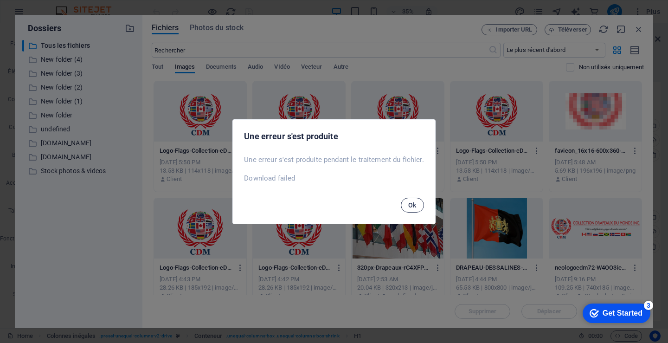
click at [412, 203] on span "Ok" at bounding box center [412, 204] width 8 height 7
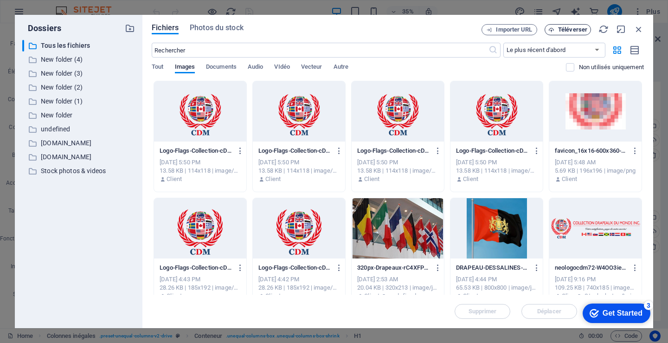
click at [576, 29] on span "Téléverser" at bounding box center [572, 30] width 29 height 6
click at [549, 309] on div "www.flagscollection.com_PagesByIssueCategory_07_01_2025.csv" at bounding box center [571, 308] width 90 height 11
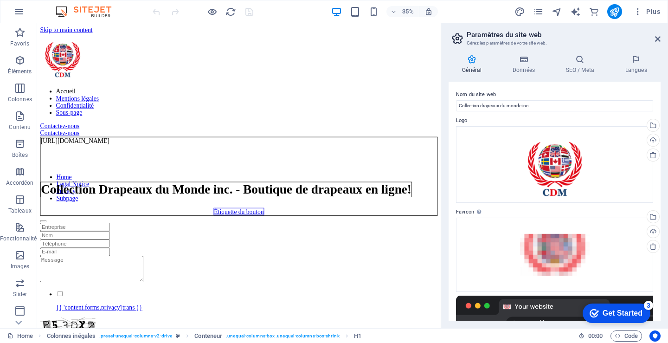
click at [549, 309] on div at bounding box center [554, 314] width 197 height 37
click at [652, 140] on div "Téléverser" at bounding box center [652, 141] width 14 height 14
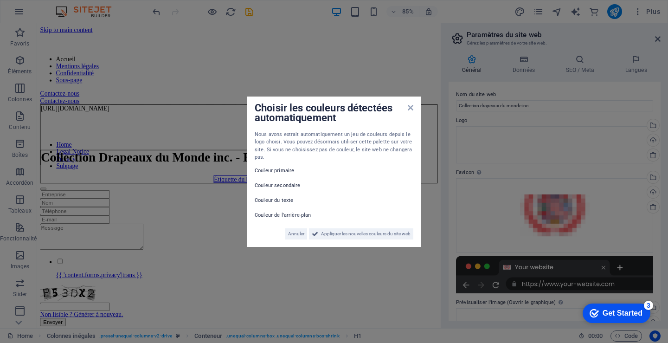
drag, startPoint x: 623, startPoint y: 311, endPoint x: 713, endPoint y: 500, distance: 209.0
click at [623, 311] on div "Get Started" at bounding box center [623, 313] width 40 height 8
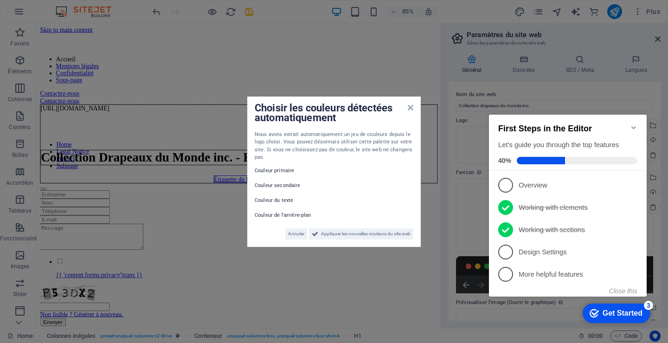
click at [617, 157] on span at bounding box center [577, 160] width 121 height 7
click at [633, 185] on icon at bounding box center [633, 184] width 7 height 7
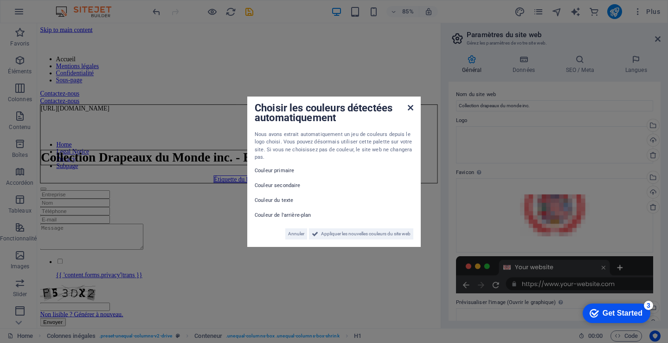
click at [412, 110] on icon at bounding box center [411, 107] width 6 height 7
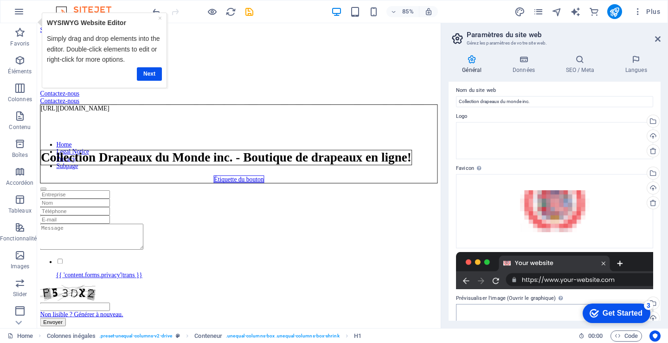
scroll to position [1, 0]
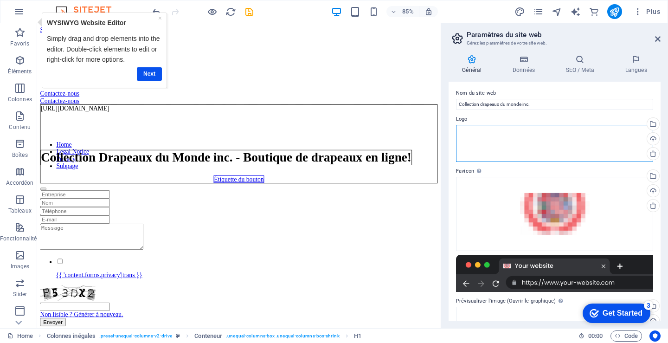
click at [569, 134] on div "Glissez les fichiers ici, cliquez pour choisir les fichiers ou sélectionnez les…" at bounding box center [554, 143] width 197 height 37
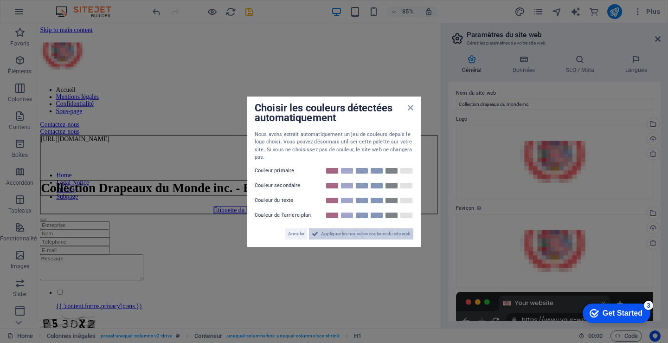
click at [358, 234] on span "Appliquer les nouvelles couleurs du site web" at bounding box center [366, 233] width 90 height 11
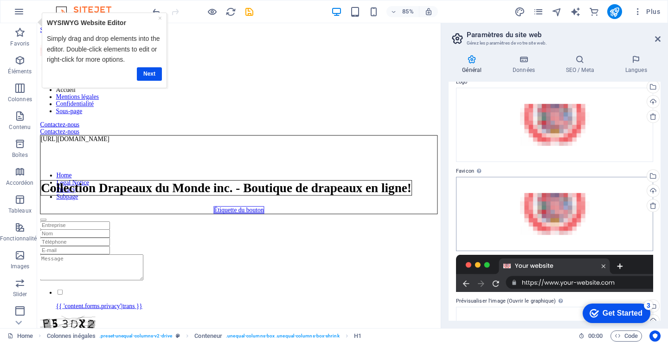
scroll to position [0, 0]
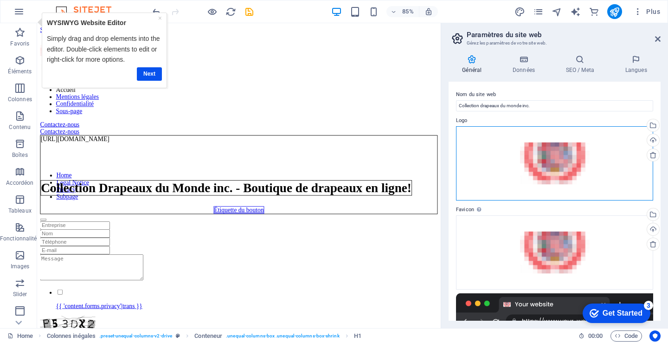
click at [553, 158] on div "Glissez les fichiers ici, cliquez pour choisir les fichiers ou sélectionnez les…" at bounding box center [554, 163] width 197 height 74
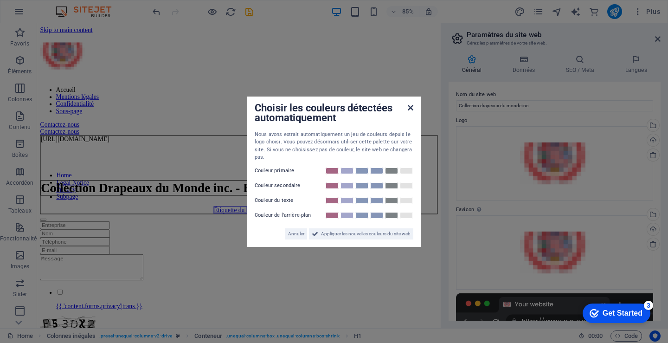
click at [411, 107] on icon at bounding box center [411, 107] width 6 height 7
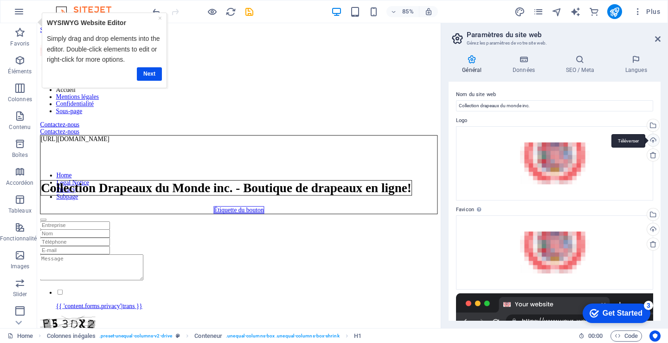
click at [651, 136] on div "Téléverser" at bounding box center [652, 141] width 14 height 14
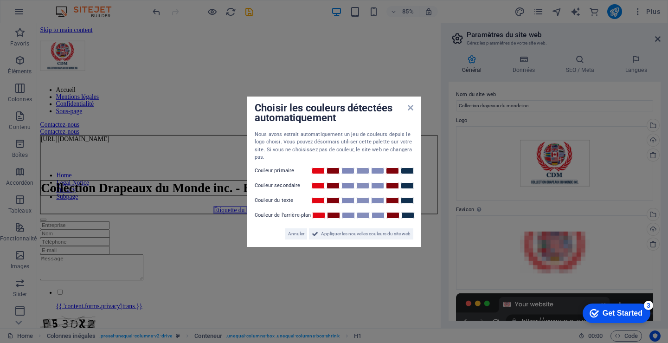
click at [247, 13] on aside "Choisir les couleurs détectées automatiquement Nous avons extrait automatiqueme…" at bounding box center [334, 171] width 668 height 343
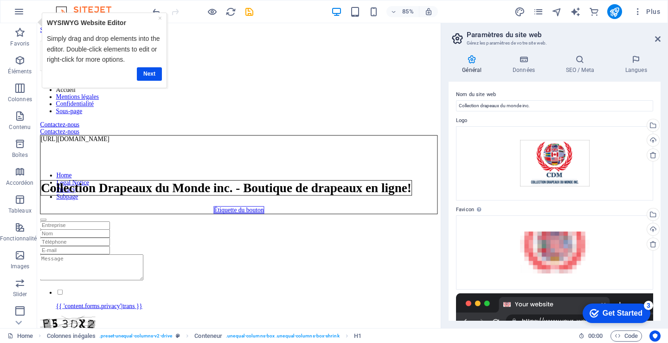
click at [151, 66] on div "Next" at bounding box center [104, 74] width 115 height 18
click at [152, 72] on link "Next" at bounding box center [149, 73] width 25 height 13
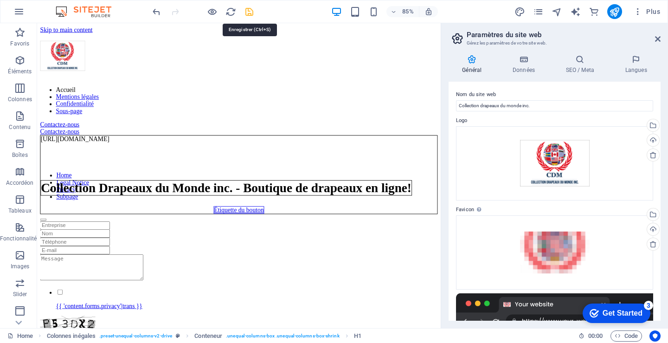
click at [251, 14] on icon "save" at bounding box center [249, 11] width 11 height 11
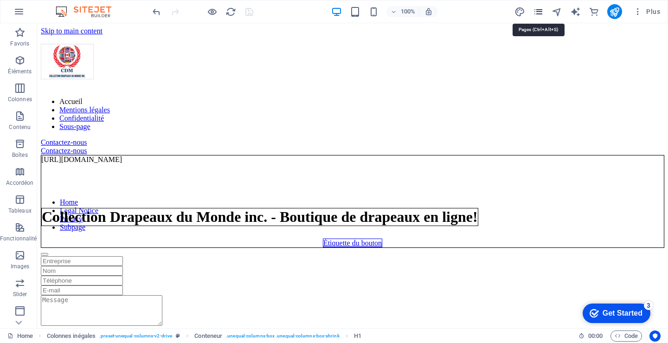
click at [539, 12] on icon "pages" at bounding box center [538, 11] width 11 height 11
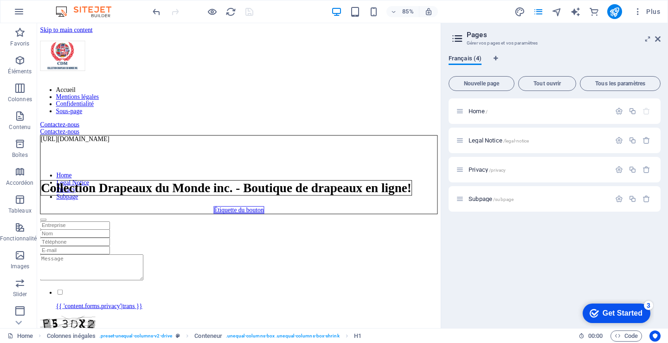
click at [457, 59] on span "Français (4)" at bounding box center [465, 59] width 33 height 13
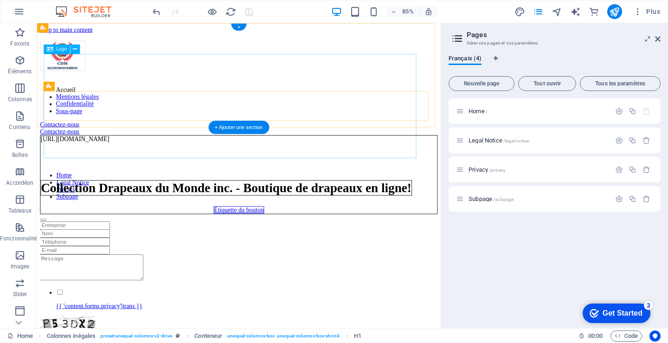
click at [221, 198] on div "Collection Drapeaux du Monde inc. - Boutique de drapeaux en ligne!" at bounding box center [259, 217] width 437 height 38
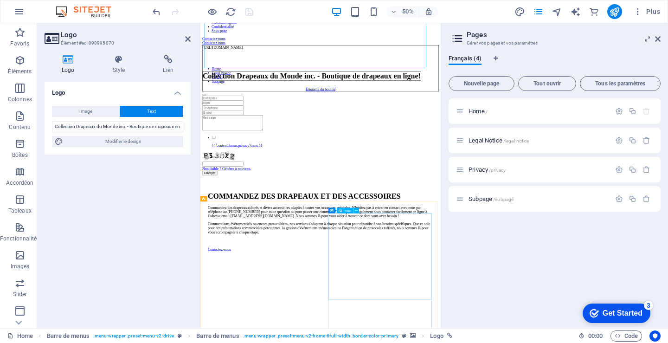
scroll to position [104, 0]
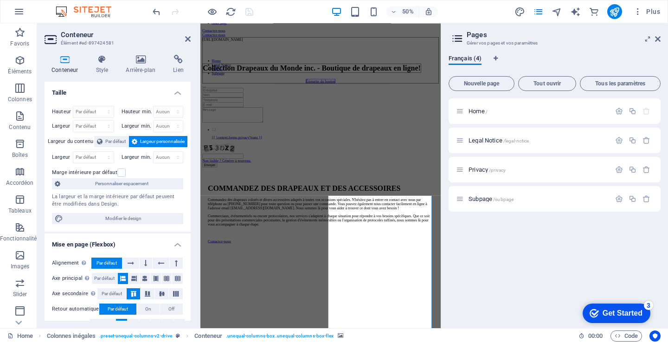
click at [141, 67] on h4 "Arrière-plan" at bounding box center [142, 64] width 47 height 19
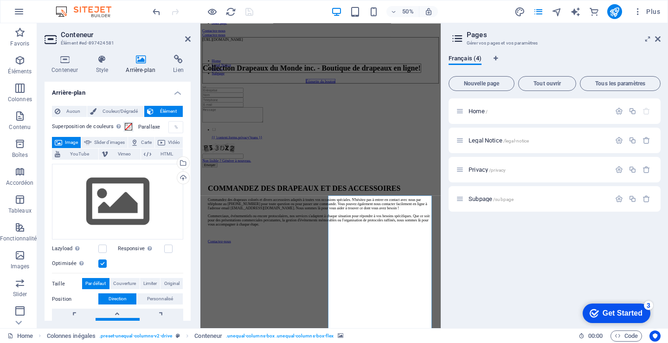
drag, startPoint x: 320, startPoint y: 218, endPoint x: 582, endPoint y: 576, distance: 444.2
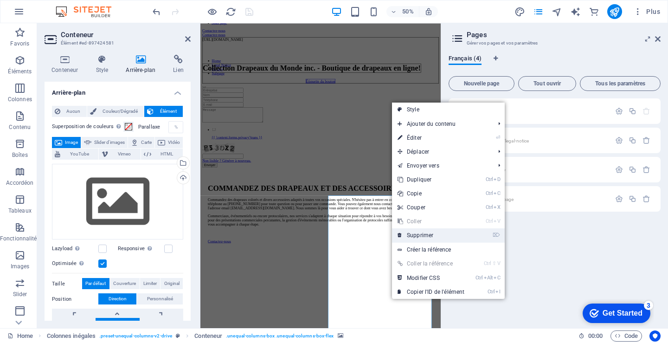
click at [425, 235] on link "⌦ Supprimer" at bounding box center [431, 235] width 78 height 14
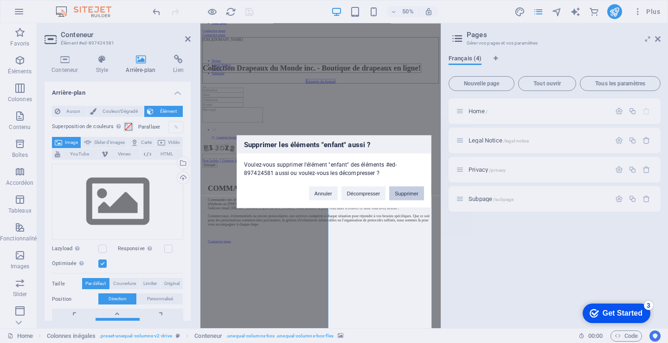
click at [405, 193] on button "Supprimer" at bounding box center [406, 193] width 35 height 14
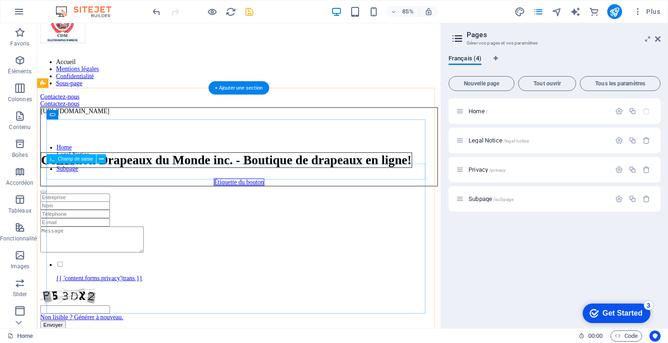
scroll to position [46, 0]
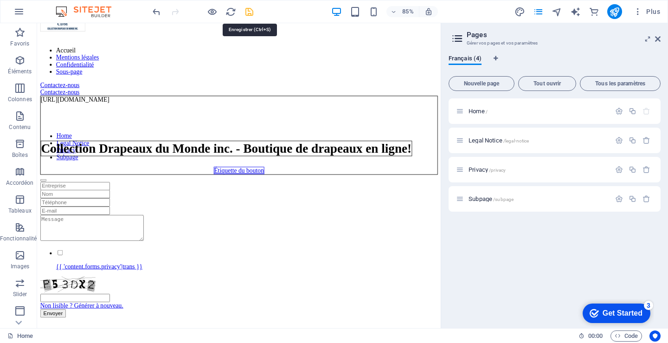
click at [249, 13] on icon "save" at bounding box center [249, 11] width 11 height 11
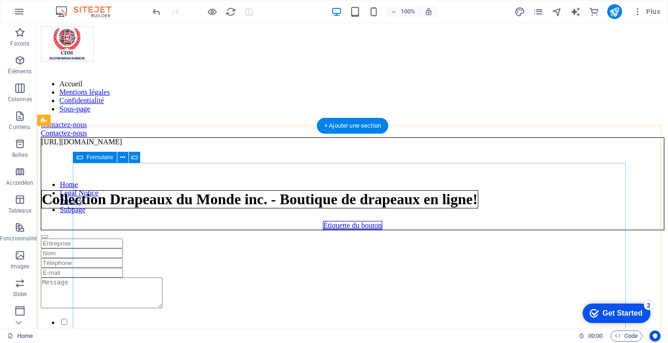
scroll to position [0, 0]
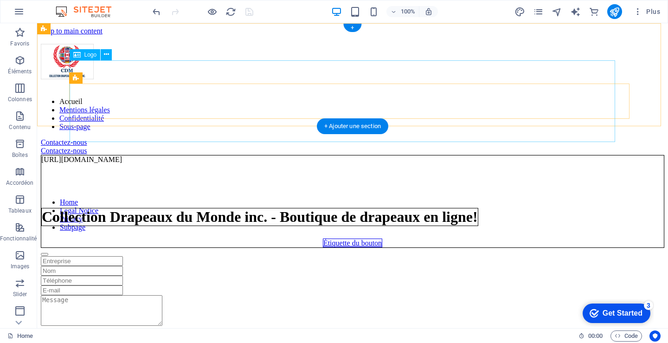
click at [430, 198] on div "Collection Drapeaux du Monde inc. - Boutique de drapeaux en ligne!" at bounding box center [259, 217] width 437 height 38
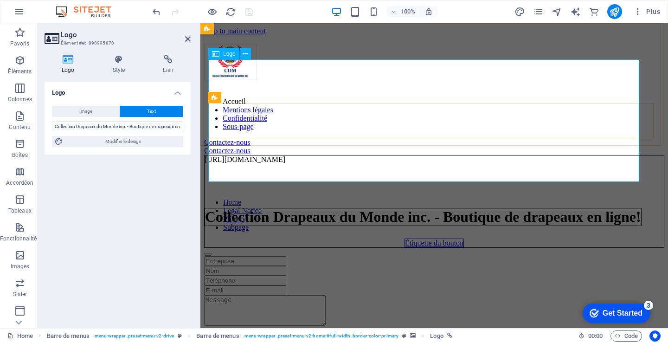
click at [369, 198] on div "Collection Drapeaux du Monde inc. - Boutique de drapeaux en ligne!" at bounding box center [423, 217] width 437 height 38
click at [84, 111] on span "Image" at bounding box center [85, 111] width 13 height 11
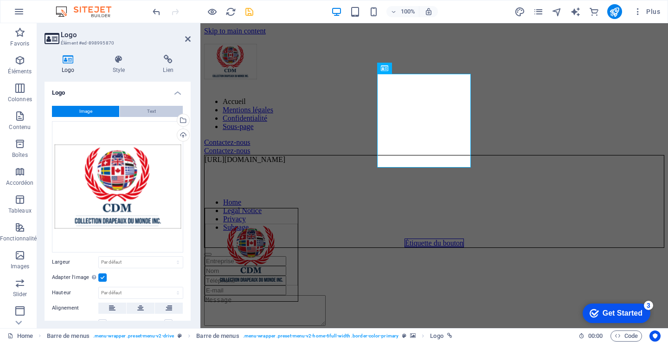
click at [150, 111] on span "Text" at bounding box center [151, 111] width 9 height 11
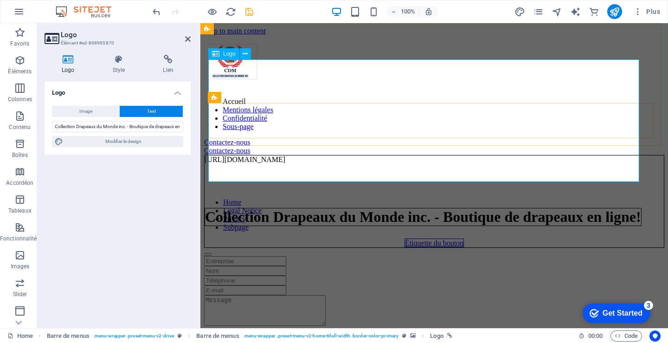
click at [309, 198] on div "Collection Drapeaux du Monde inc. - Boutique de drapeaux en ligne!" at bounding box center [423, 217] width 437 height 38
click at [596, 198] on div "Collection Drapeaux du Monde inc. - Boutique de drapeaux en ligne!" at bounding box center [423, 217] width 437 height 38
click at [251, 198] on div "Collection Drapeaux du Monde inc. - Boutique de drapeaux en ligne!" at bounding box center [423, 217] width 437 height 38
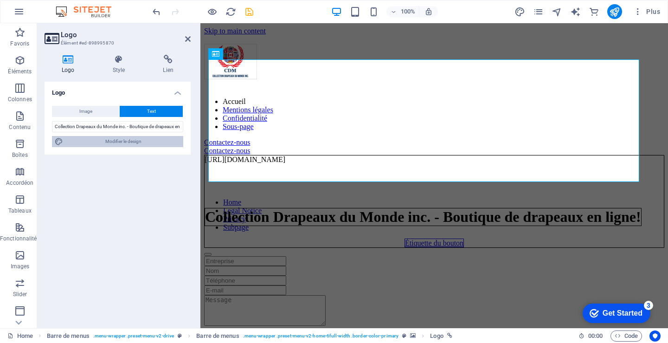
click at [116, 139] on span "Modifier le design" at bounding box center [123, 141] width 115 height 11
select select "ease-in-out"
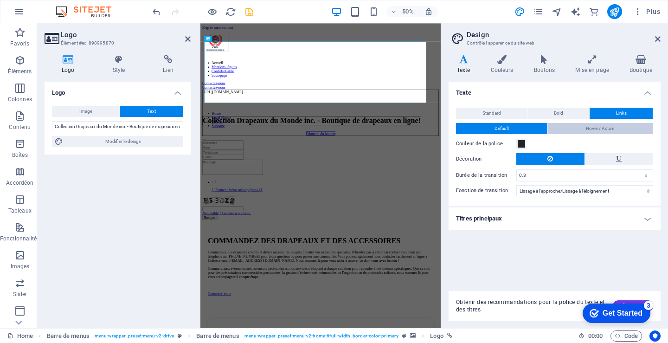
click at [602, 127] on span "Hover / Active" at bounding box center [600, 128] width 28 height 11
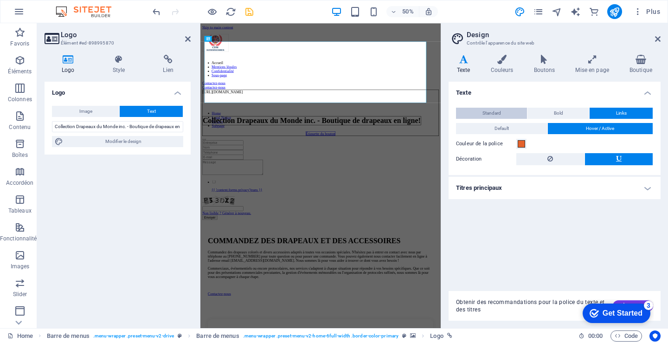
click at [498, 112] on span "Standard" at bounding box center [491, 113] width 19 height 11
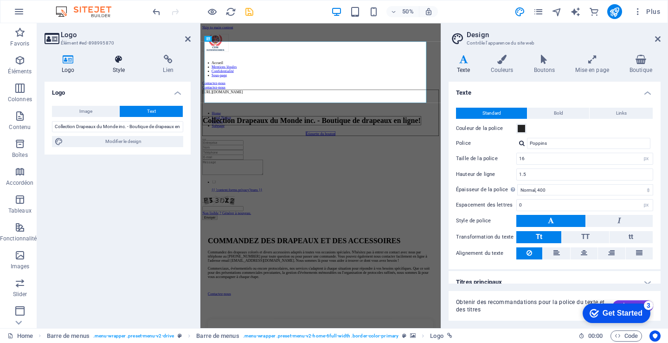
click at [123, 64] on icon at bounding box center [119, 59] width 47 height 9
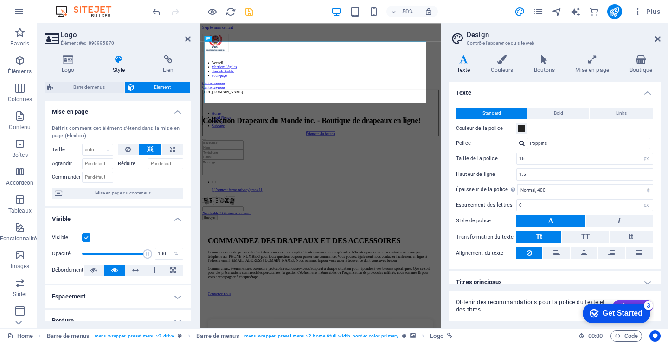
click at [71, 108] on h4 "Mise en page" at bounding box center [118, 109] width 146 height 17
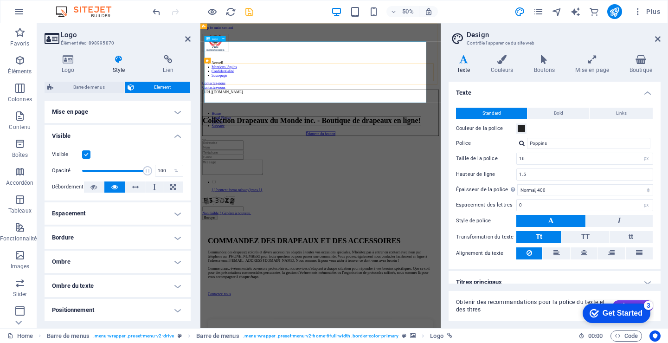
click at [338, 198] on div "Collection Drapeaux du Monde inc. - Boutique de drapeaux en ligne!" at bounding box center [423, 217] width 437 height 38
click at [339, 198] on div "Collection Drapeaux du Monde inc. - Boutique de drapeaux en ligne!" at bounding box center [423, 217] width 437 height 38
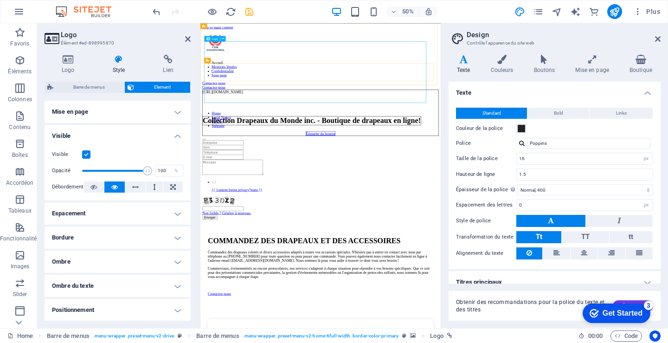
click at [593, 198] on div "Collection Drapeaux du Monde inc. - Boutique de drapeaux en ligne!" at bounding box center [423, 217] width 437 height 38
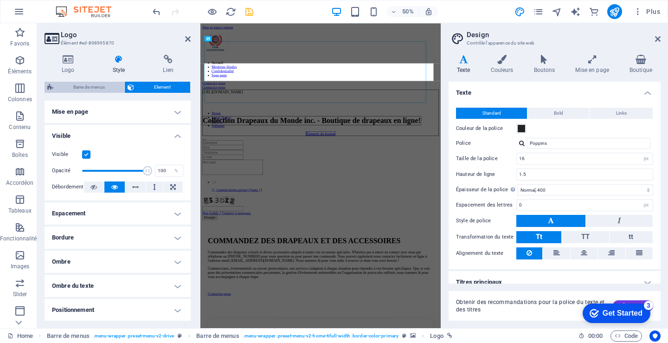
click at [96, 84] on span "Barre de menus" at bounding box center [88, 87] width 65 height 11
select select "rem"
select select "preset-menu-v2-home-6full-width"
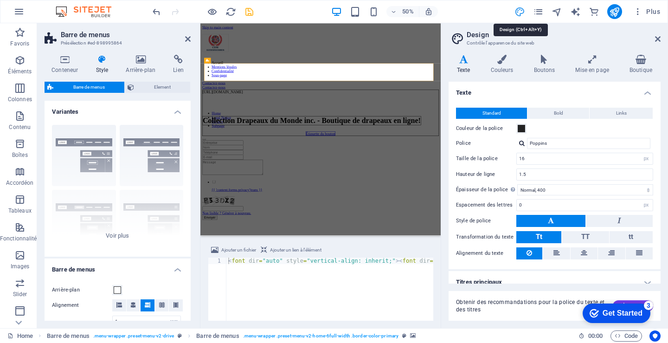
click at [518, 12] on icon "design" at bounding box center [520, 11] width 11 height 11
click at [556, 11] on icon "navigator" at bounding box center [557, 11] width 11 height 11
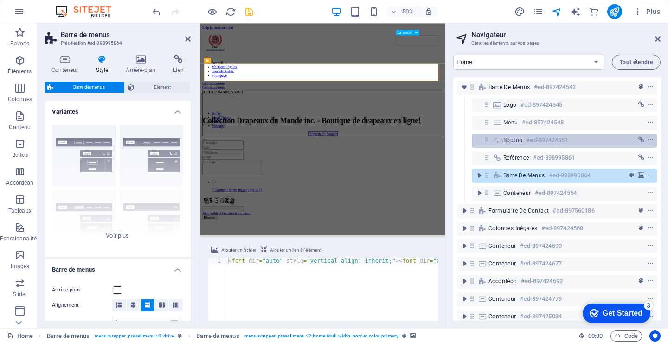
click at [529, 138] on h6 "#ed-897424551" at bounding box center [547, 140] width 42 height 11
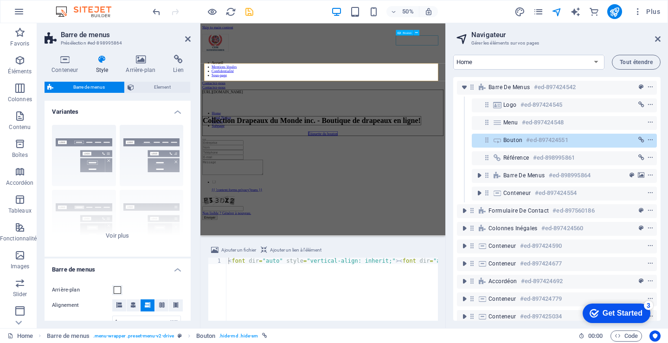
click at [529, 138] on h6 "#ed-897424551" at bounding box center [547, 140] width 42 height 11
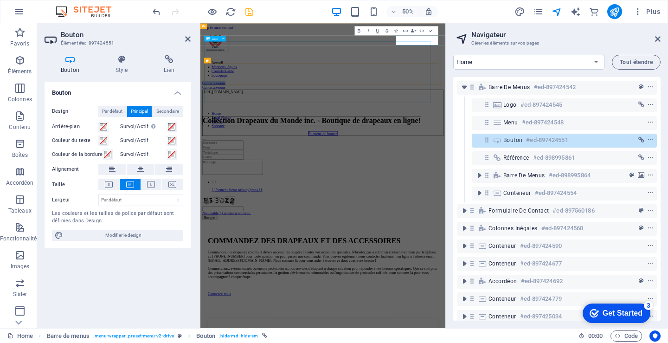
click at [338, 198] on div "Collection Drapeaux du Monde inc. - Boutique de drapeaux en ligne!" at bounding box center [423, 217] width 437 height 38
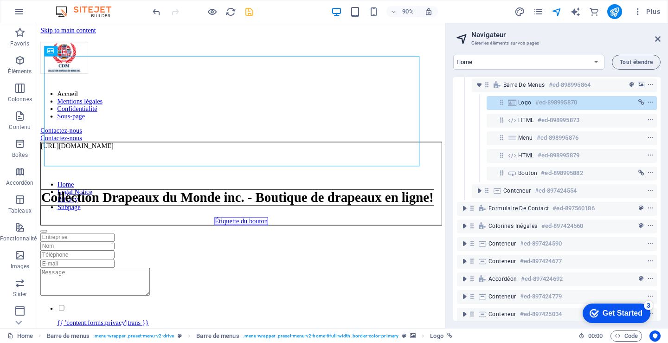
scroll to position [93, 0]
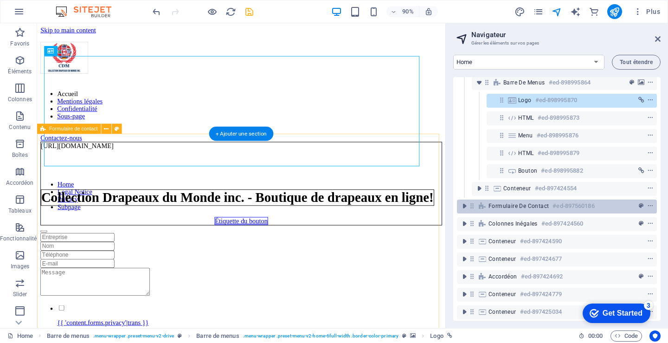
click at [531, 201] on div "Formulaire de contact #ed-897560186" at bounding box center [550, 205] width 122 height 11
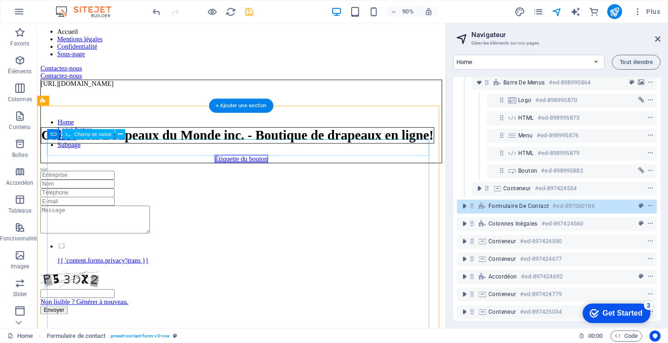
scroll to position [12, 0]
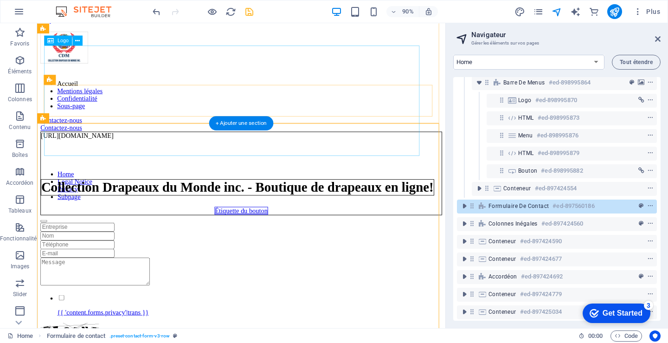
click at [188, 187] on div "Collection Drapeaux du Monde inc. - Boutique de drapeaux en ligne!" at bounding box center [259, 206] width 437 height 38
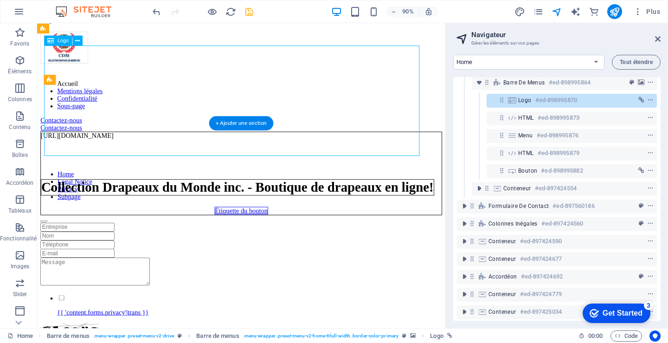
click at [188, 187] on div "Collection Drapeaux du Monde inc. - Boutique de drapeaux en ligne!" at bounding box center [259, 206] width 437 height 38
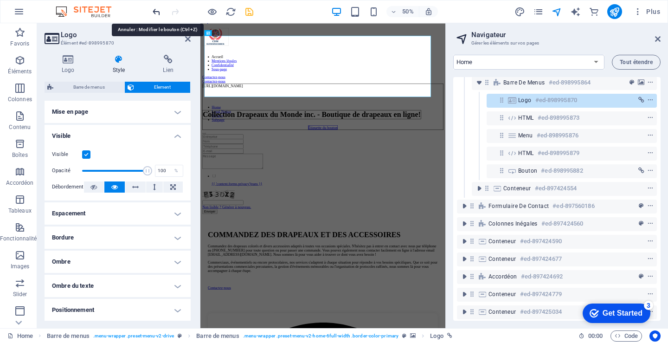
click at [157, 11] on icon "undo" at bounding box center [156, 11] width 11 height 11
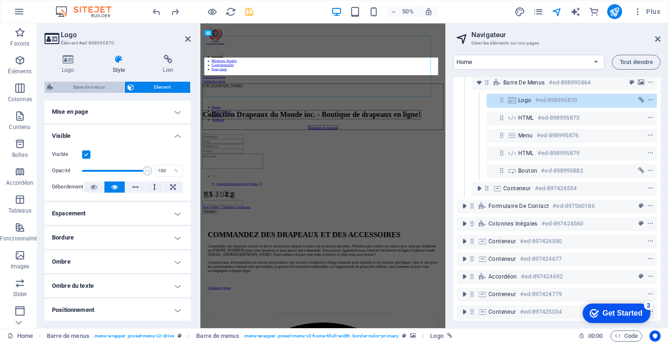
click at [94, 87] on span "Barre de menus" at bounding box center [88, 87] width 65 height 11
select select "rem"
select select "preset-menu-v2-home-6full-width"
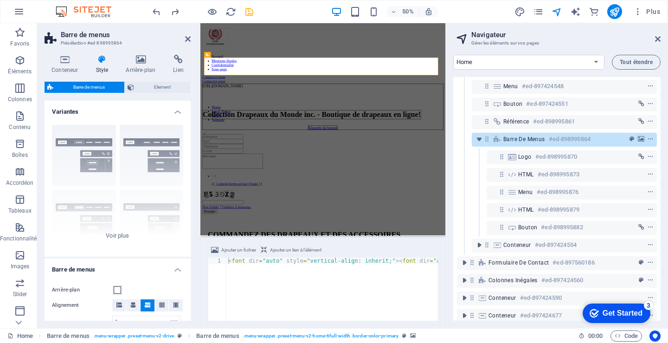
scroll to position [0, 0]
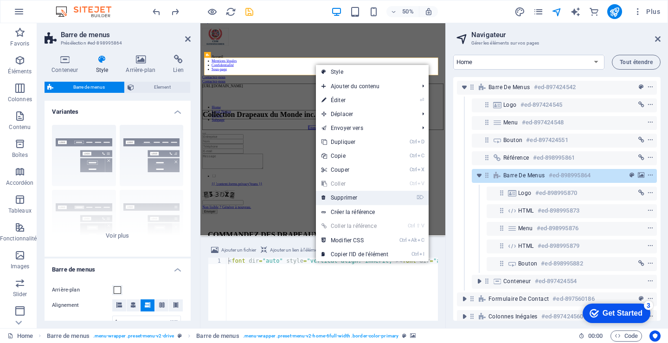
click at [348, 198] on link "⌦ Supprimer" at bounding box center [355, 198] width 78 height 14
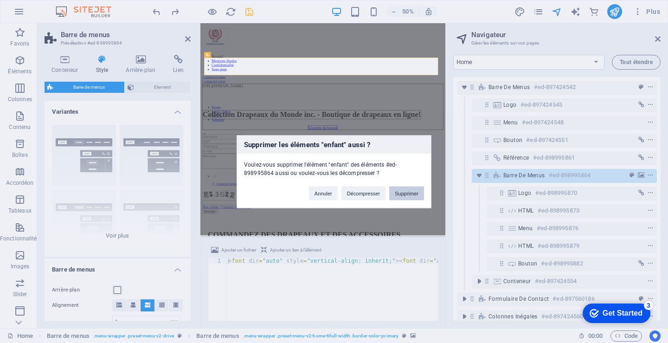
click at [399, 192] on button "Supprimer" at bounding box center [406, 193] width 35 height 14
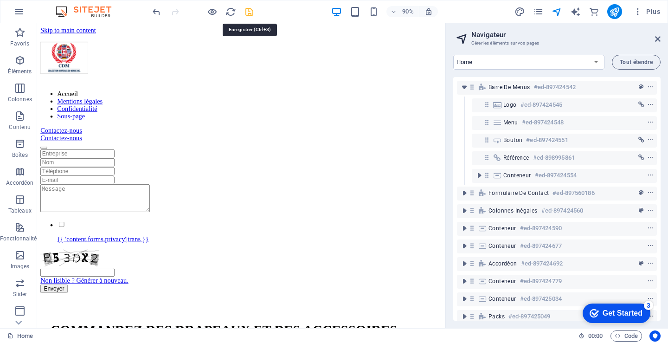
click at [247, 13] on icon "save" at bounding box center [249, 11] width 11 height 11
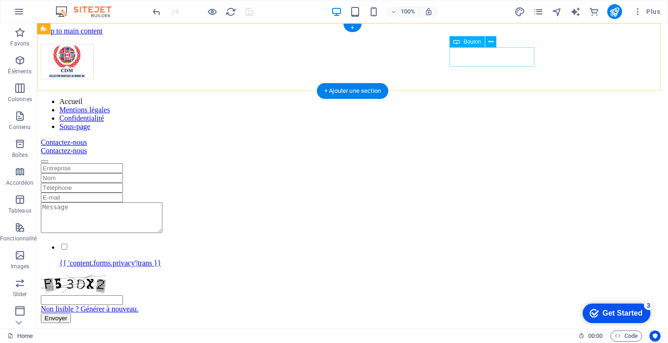
click at [492, 138] on div "Contactez-nous" at bounding box center [353, 142] width 624 height 8
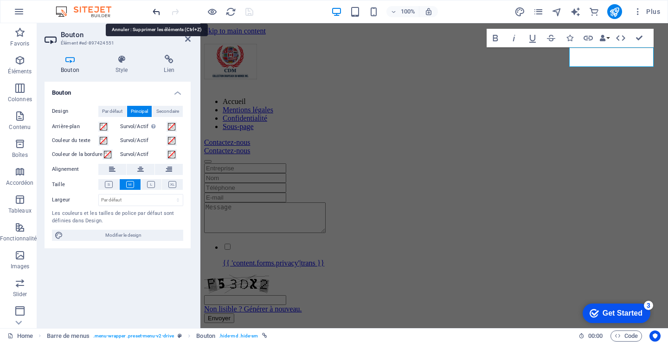
click at [154, 12] on icon "undo" at bounding box center [156, 11] width 11 height 11
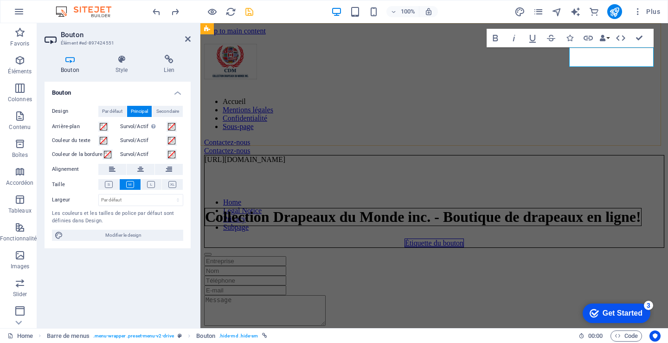
drag, startPoint x: 610, startPoint y: 57, endPoint x: 625, endPoint y: 90, distance: 37.0
click at [624, 90] on div "Accueil Mentions légales Confidentialité Sous-page Contactez-nous Contactez-nou…" at bounding box center [434, 145] width 460 height 221
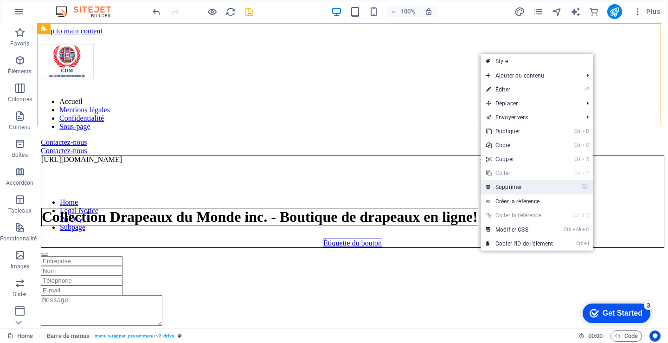
click at [502, 186] on link "⌦ Supprimer" at bounding box center [520, 187] width 78 height 14
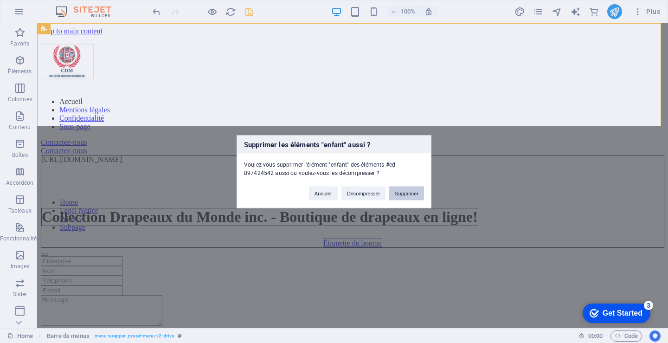
click at [402, 194] on button "Supprimer" at bounding box center [406, 193] width 35 height 14
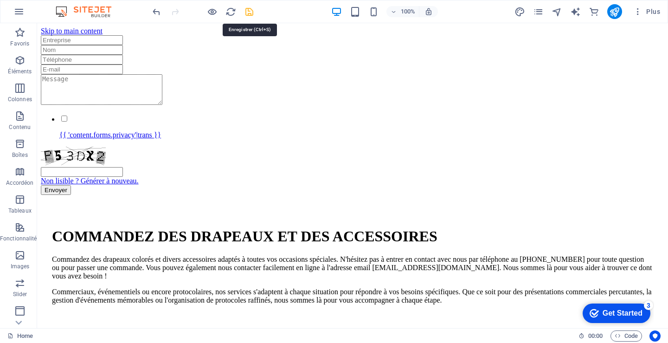
click at [250, 13] on icon "save" at bounding box center [249, 11] width 11 height 11
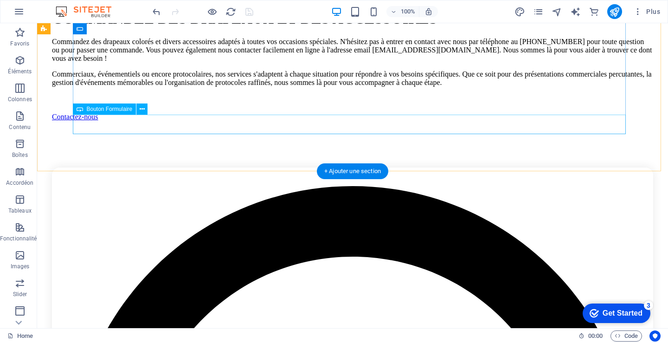
scroll to position [232, 0]
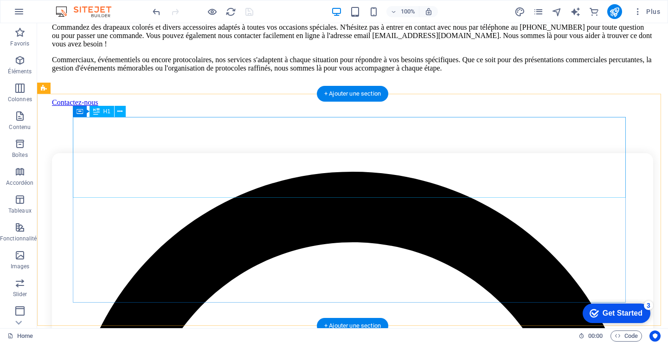
click at [223, 13] on div "COMMANDEZ DES DRAPEAUX ET DES ACCESSOIRES" at bounding box center [352, 4] width 601 height 17
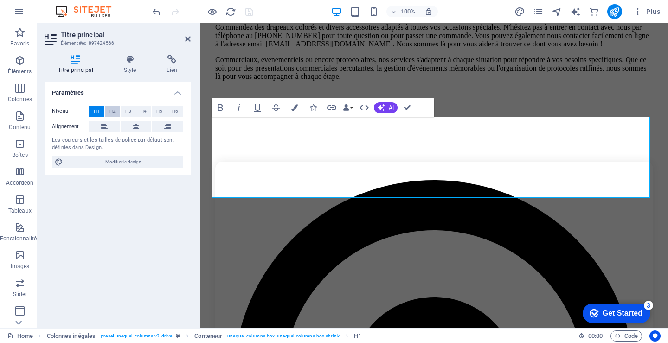
click at [112, 108] on span "H2" at bounding box center [112, 111] width 6 height 11
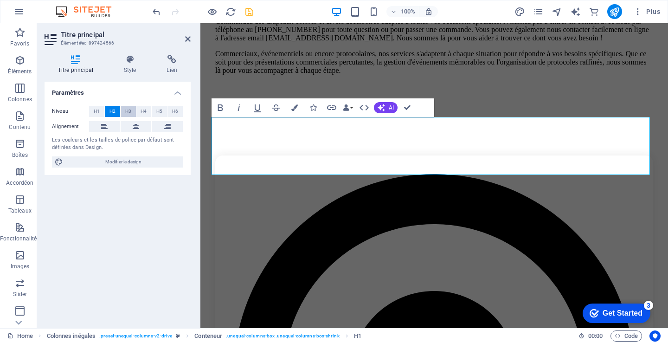
click at [126, 108] on span "H3" at bounding box center [128, 111] width 6 height 11
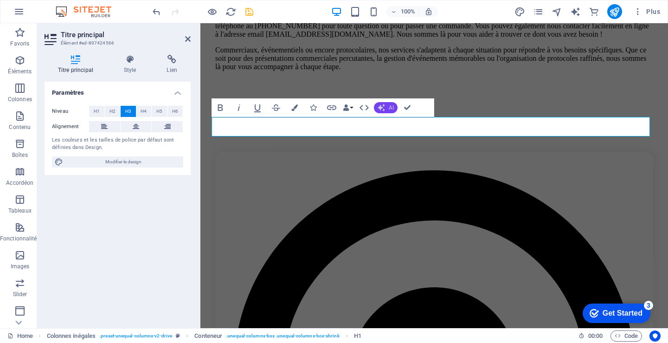
click at [391, 106] on span "AI" at bounding box center [391, 108] width 5 height 6
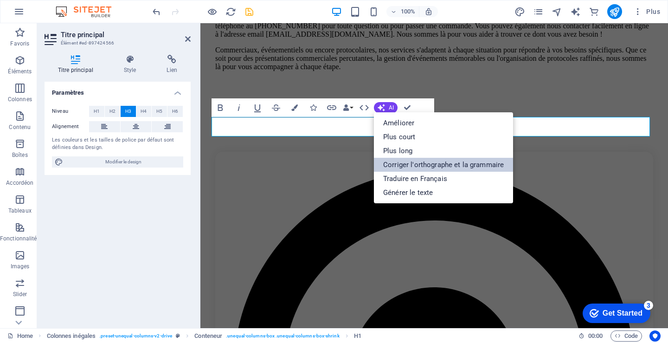
click at [410, 161] on link "Corriger l'orthographe et la grammaire" at bounding box center [443, 165] width 139 height 14
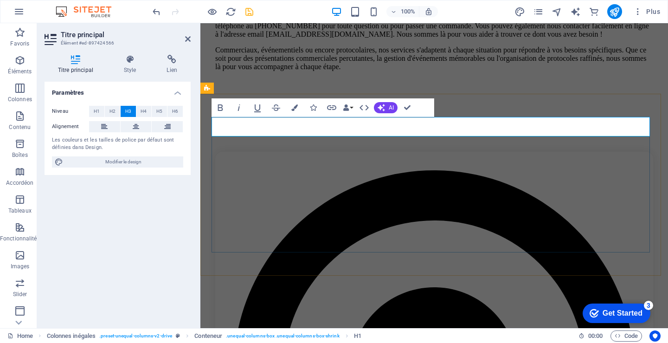
click at [301, 5] on h3 "COMMANDEZ DES DRAPEAUX ET DES ACCESSOIRES." at bounding box center [434, 0] width 438 height 10
click at [388, 5] on h3 "COMMANDEZ DRAPEAUX ET DES ACCESSOIRES." at bounding box center [434, 0] width 438 height 10
drag, startPoint x: 230, startPoint y: 102, endPoint x: 389, endPoint y: 107, distance: 159.2
click at [389, 107] on span "AI" at bounding box center [391, 108] width 5 height 6
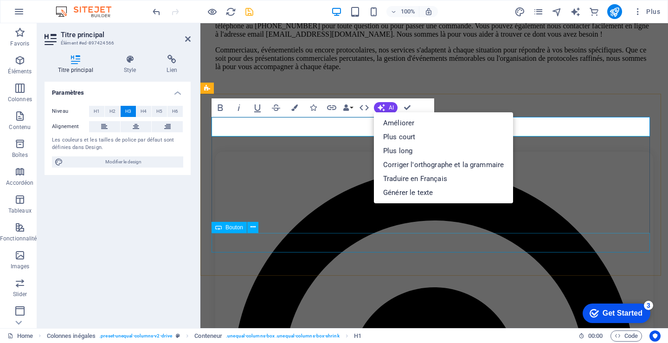
click at [411, 105] on div "Contactez-nous" at bounding box center [434, 101] width 438 height 8
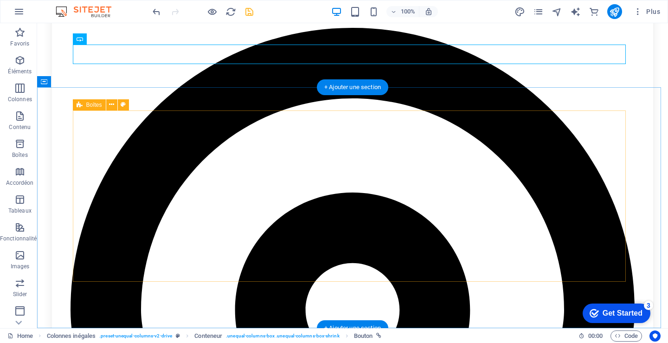
scroll to position [418, 0]
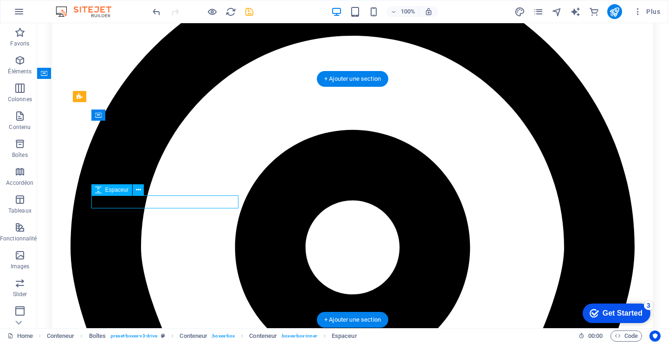
select select "px"
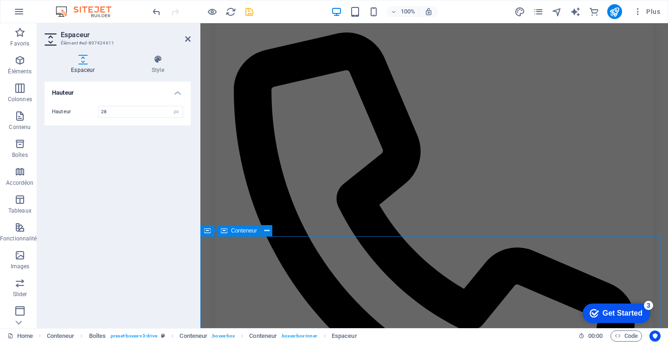
scroll to position [1542, 0]
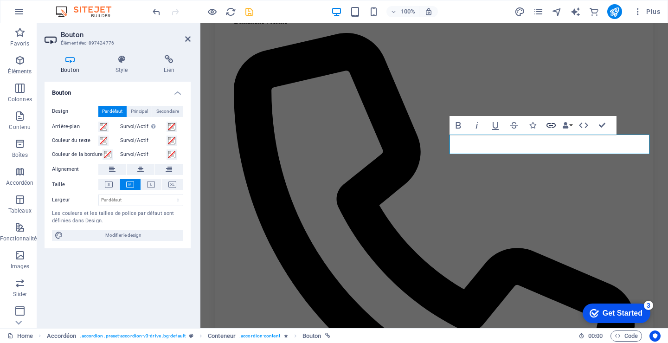
click at [549, 125] on icon "button" at bounding box center [551, 125] width 11 height 11
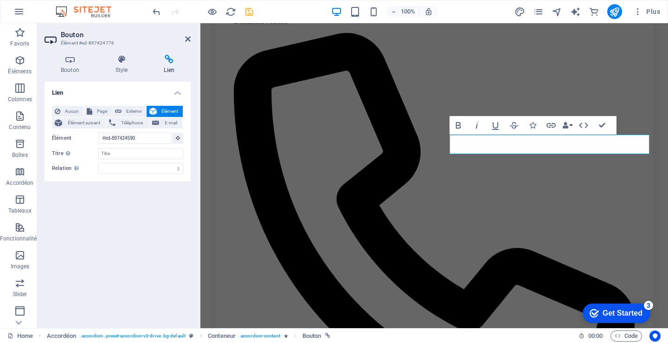
click at [172, 70] on h4 "Lien" at bounding box center [169, 64] width 43 height 19
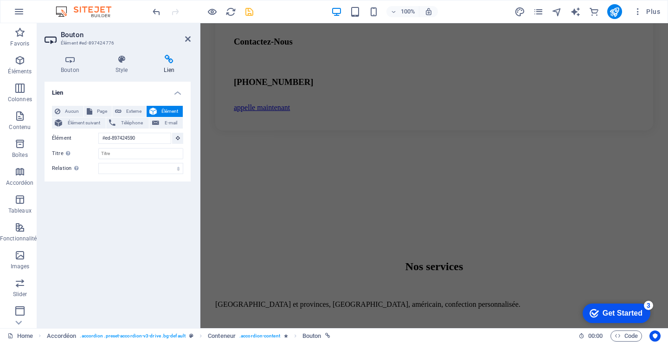
scroll to position [1975, 0]
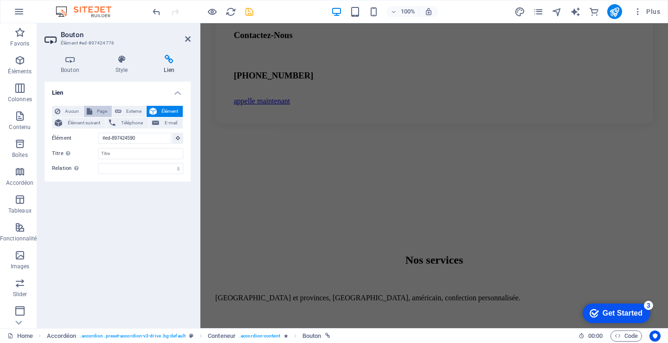
click at [105, 108] on span "Page" at bounding box center [102, 111] width 14 height 11
select select
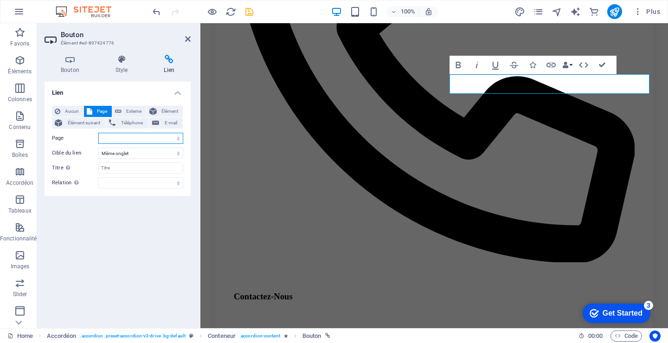
scroll to position [1511, 0]
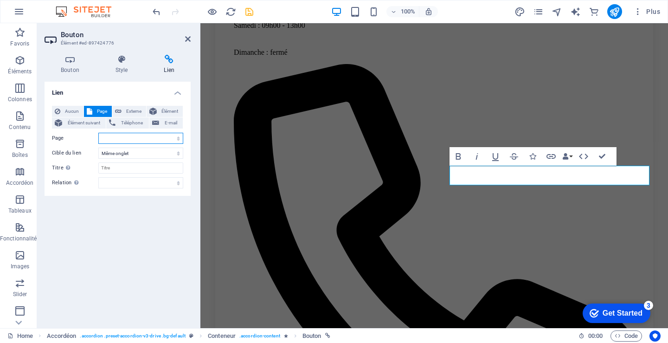
click at [178, 137] on select "Home Legal Notice Privacy Subpage" at bounding box center [140, 138] width 85 height 11
click at [140, 137] on select "Home Legal Notice Privacy Subpage" at bounding box center [140, 138] width 85 height 11
click at [549, 156] on icon "button" at bounding box center [551, 156] width 11 height 11
click at [173, 66] on h4 "Lien" at bounding box center [169, 64] width 43 height 19
click at [171, 67] on h4 "Lien" at bounding box center [169, 64] width 43 height 19
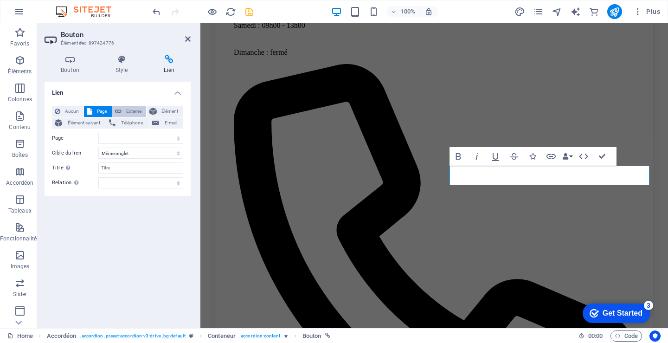
click at [131, 111] on span "Externe" at bounding box center [133, 111] width 19 height 11
select select "blank"
click at [128, 137] on input "URL" at bounding box center [140, 138] width 85 height 11
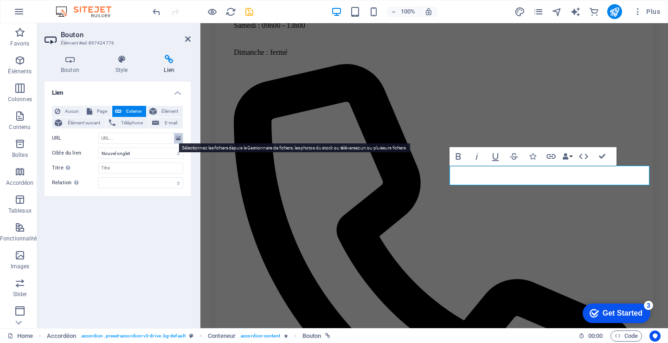
click at [179, 138] on icon at bounding box center [178, 138] width 5 height 10
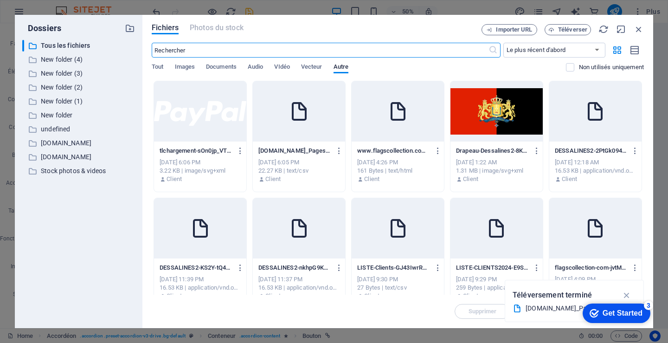
scroll to position [1500, 0]
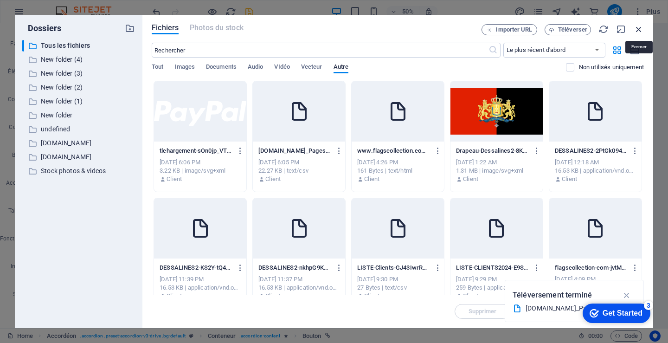
click at [641, 26] on icon "button" at bounding box center [639, 29] width 10 height 10
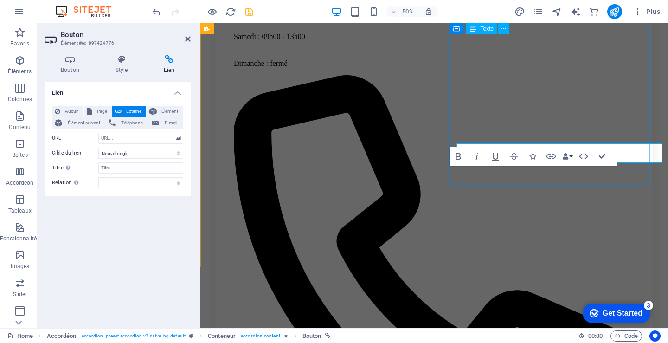
scroll to position [1511, 0]
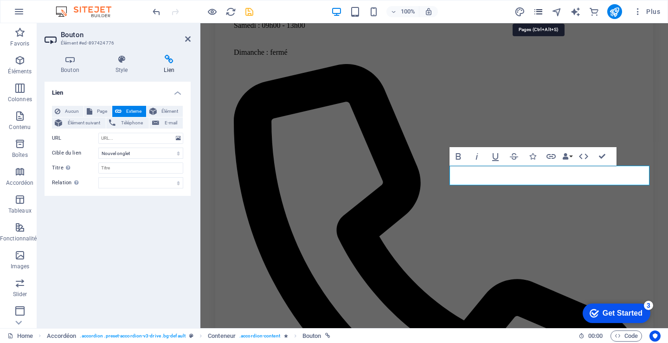
click at [541, 12] on icon "pages" at bounding box center [538, 11] width 11 height 11
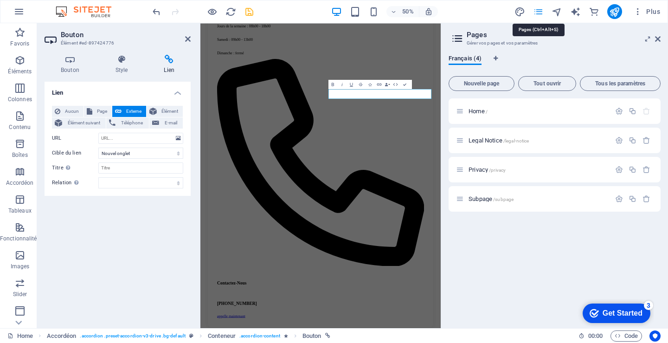
scroll to position [1500, 0]
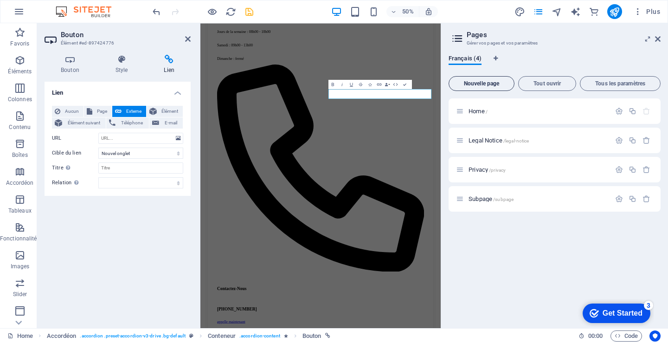
click at [481, 78] on button "Nouvelle page" at bounding box center [482, 83] width 66 height 15
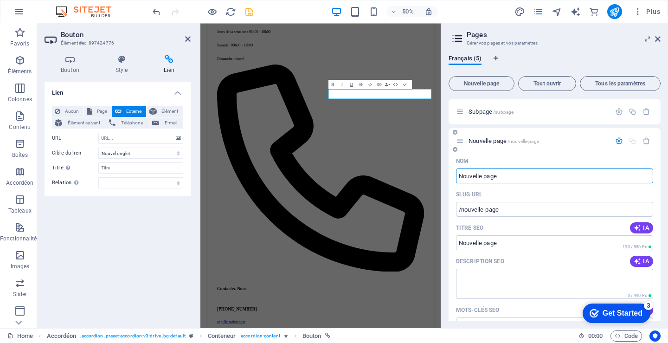
scroll to position [93, 0]
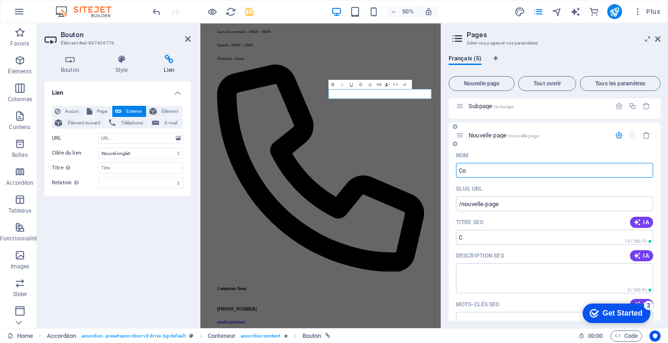
type input "Con"
type input "/c"
type input "Contact"
type input "/contact"
type input "Contactez"
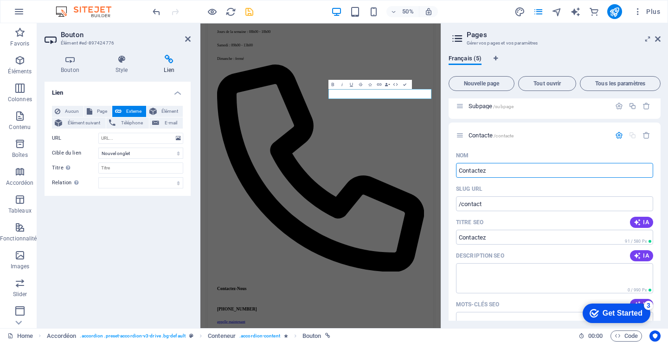
type input "/contacte"
type input "Contactez-"
type input "/contactez"
type input "Contactez-Nous"
type input "/contactez-nou"
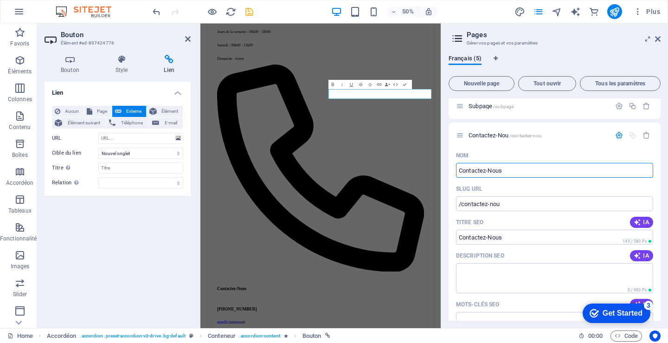
type input "Contactez-Nous"
type input "/contactez-nous"
type input "Contactez-Nous"
click at [640, 222] on span "IA" at bounding box center [642, 222] width 16 height 7
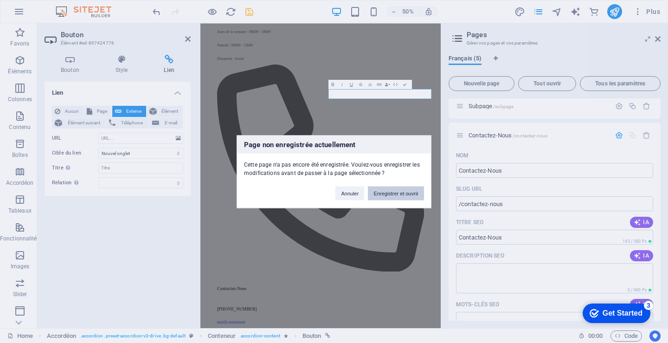
drag, startPoint x: 390, startPoint y: 190, endPoint x: 378, endPoint y: 334, distance: 144.3
click at [390, 190] on button "Enregistrer et ouvrir" at bounding box center [396, 193] width 56 height 14
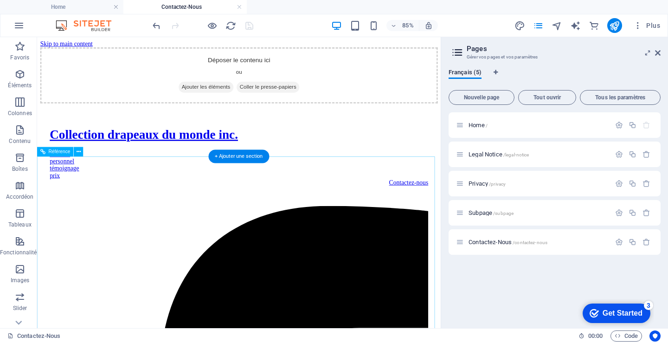
scroll to position [0, 0]
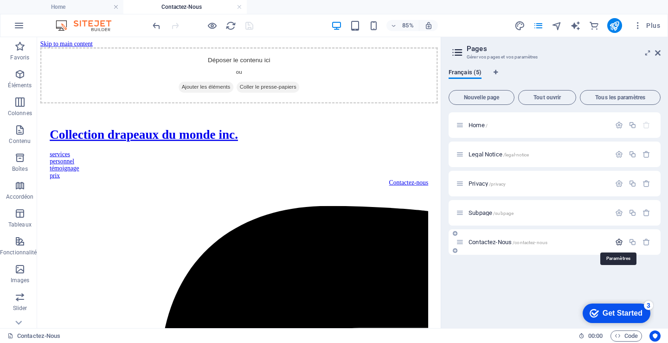
click at [618, 242] on icon "button" at bounding box center [619, 242] width 8 height 8
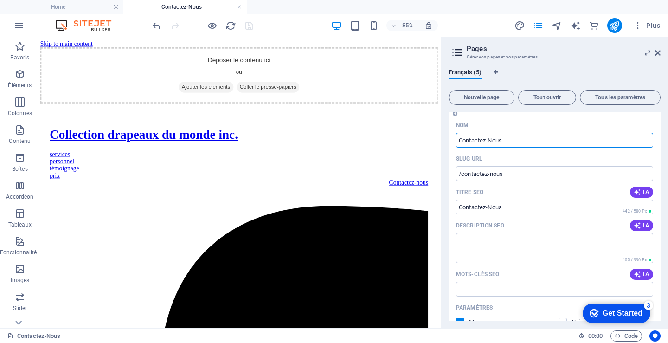
scroll to position [139, 0]
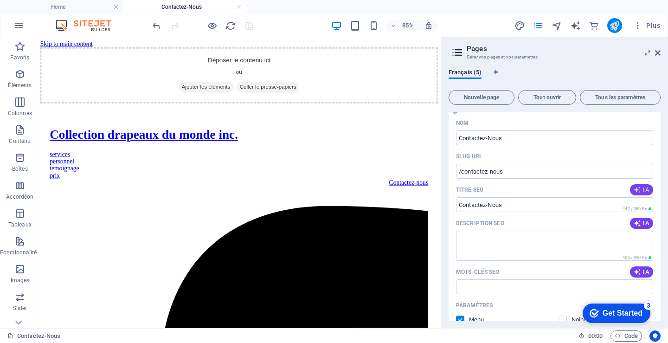
click at [642, 189] on span "IA" at bounding box center [642, 189] width 16 height 7
type input "Collection Drapeaux du Monde"
click at [641, 221] on span "IA" at bounding box center [642, 222] width 16 height 7
type textarea "Découvrez notre collection unique de drapeaux du monde, parfaite pour les passi…"
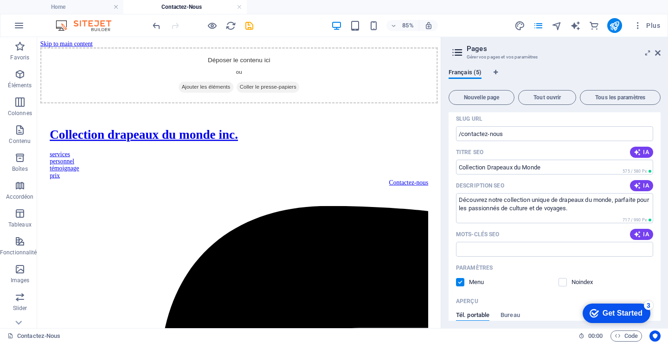
scroll to position [186, 0]
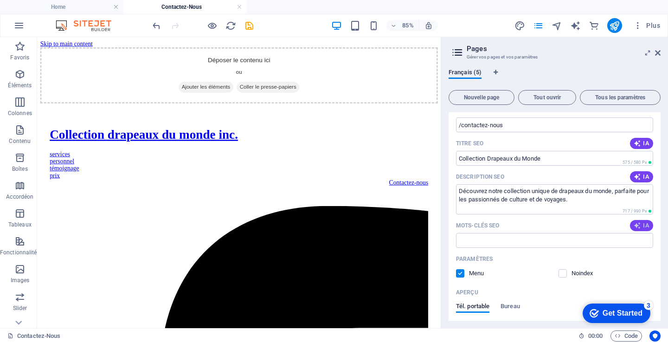
click at [640, 225] on span "IA" at bounding box center [642, 225] width 16 height 7
type input "collection drapeaux, drapeaux du monde, politique de confidentialité, mentions …"
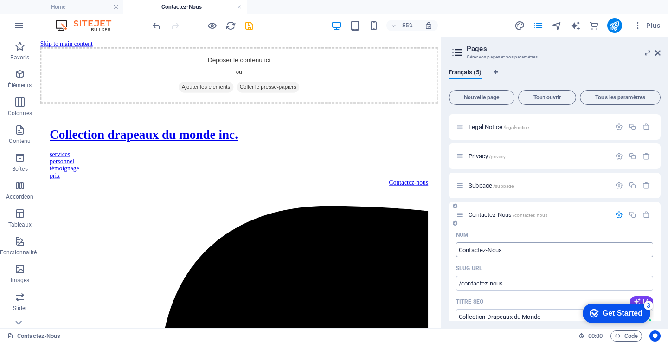
scroll to position [46, 0]
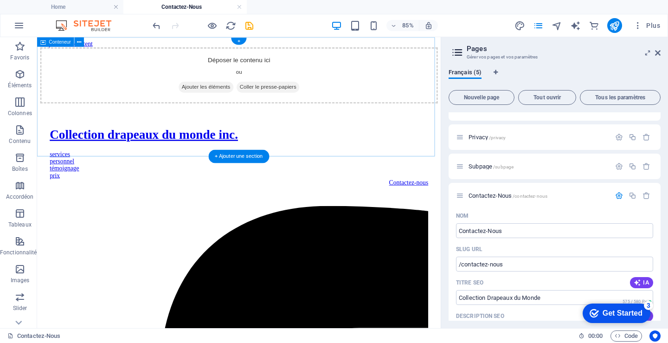
click at [225, 103] on span "Ajouter les éléments" at bounding box center [236, 96] width 64 height 13
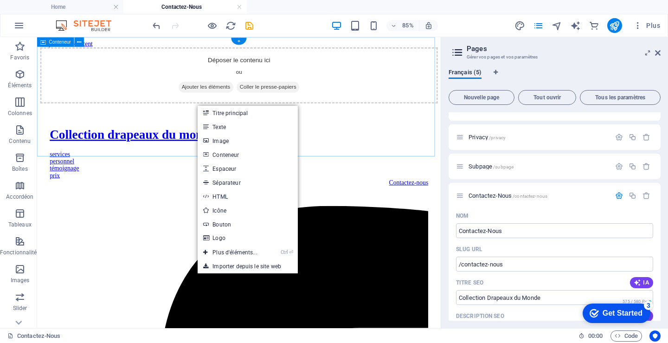
click at [225, 103] on span "Ajouter les éléments" at bounding box center [236, 96] width 64 height 13
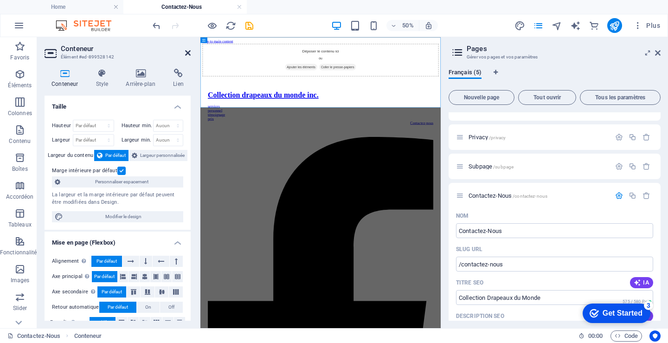
drag, startPoint x: 189, startPoint y: 51, endPoint x: 177, endPoint y: 17, distance: 36.4
click at [189, 51] on icon at bounding box center [188, 52] width 6 height 7
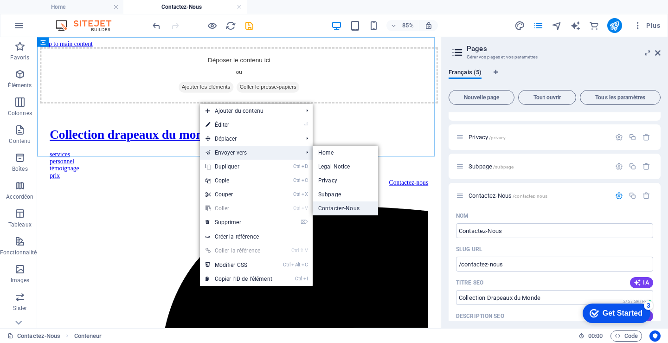
click at [328, 205] on link "Contactez-Nous" at bounding box center [345, 208] width 65 height 14
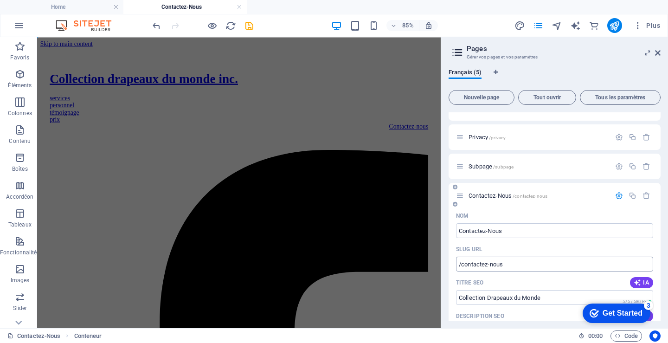
click at [496, 266] on input "/contactez-nous" at bounding box center [554, 264] width 197 height 15
click at [154, 25] on icon "undo" at bounding box center [156, 25] width 11 height 11
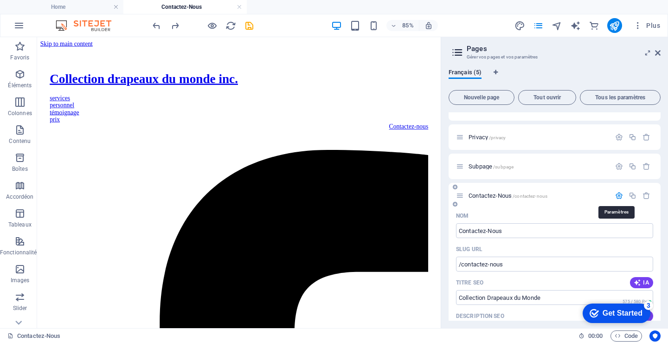
click at [617, 193] on icon "button" at bounding box center [619, 196] width 8 height 8
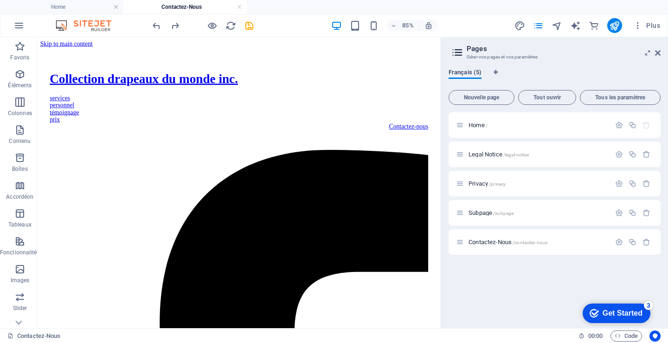
click at [463, 70] on span "Français (5)" at bounding box center [465, 73] width 33 height 13
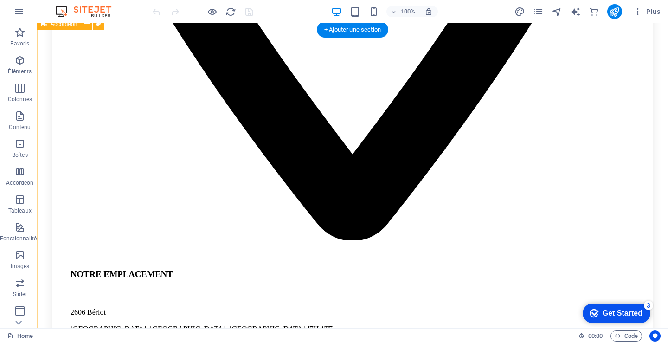
scroll to position [928, 0]
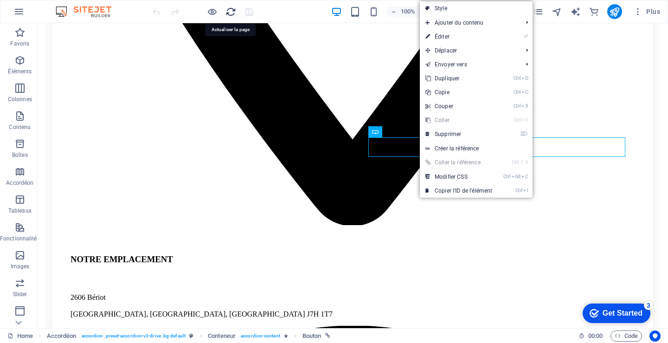
click at [232, 9] on icon "reload" at bounding box center [230, 11] width 11 height 11
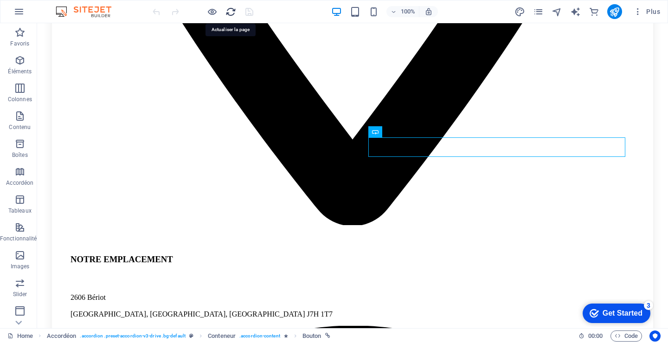
click at [230, 11] on icon "reload" at bounding box center [230, 11] width 11 height 11
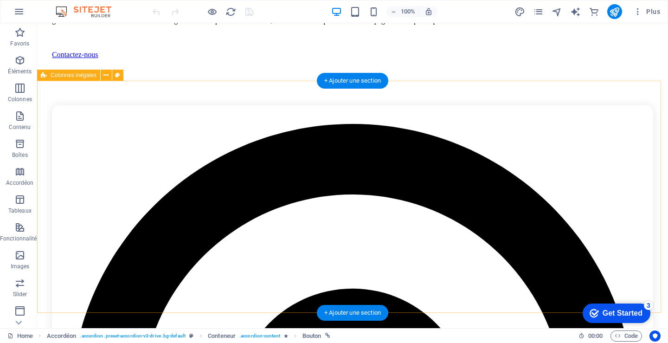
scroll to position [232, 0]
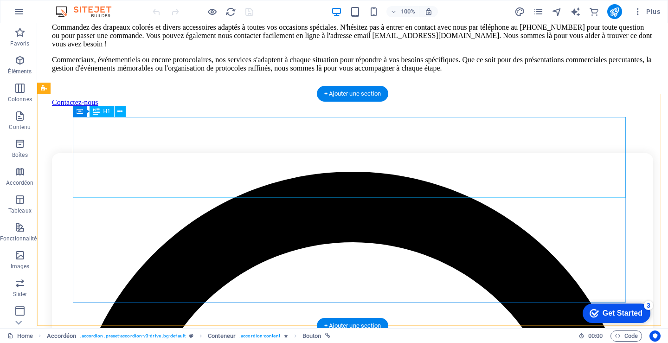
click at [232, 13] on div "COMMANDEZ DES DRAPEAUX ET DES ACCESSOIRES" at bounding box center [352, 4] width 601 height 17
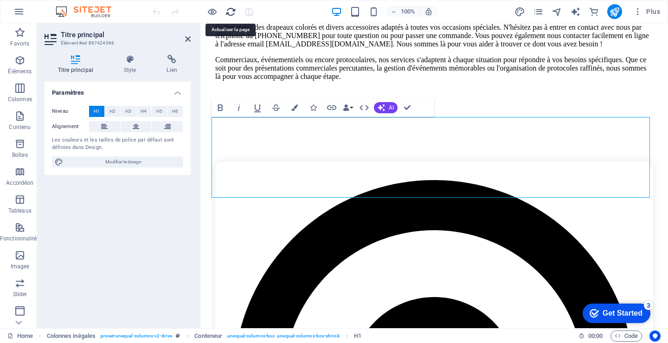
click at [232, 12] on icon "reload" at bounding box center [230, 11] width 11 height 11
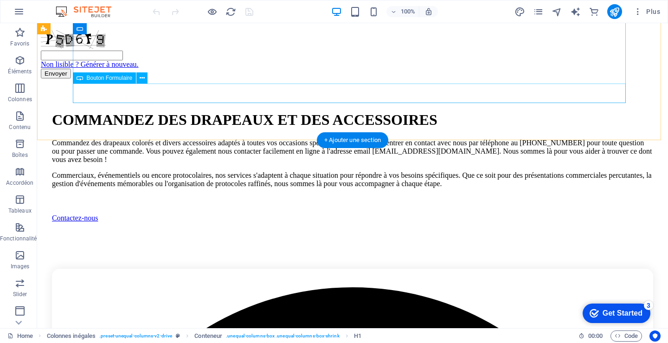
scroll to position [0, 0]
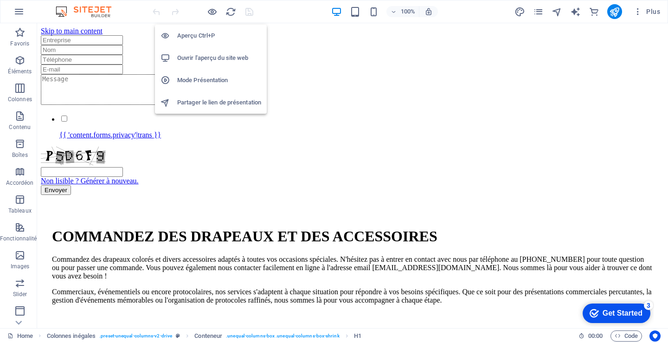
click at [196, 79] on h6 "Mode Présentation" at bounding box center [219, 80] width 84 height 11
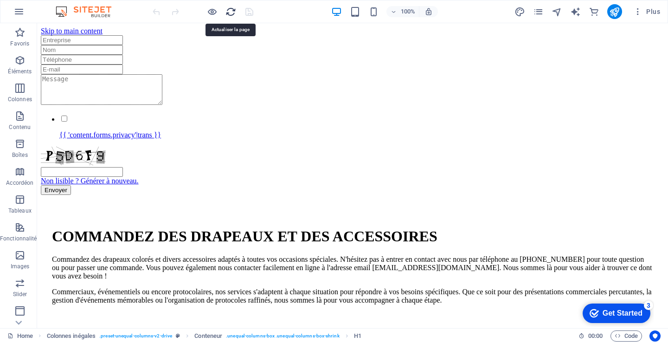
click at [232, 12] on icon "reload" at bounding box center [230, 11] width 11 height 11
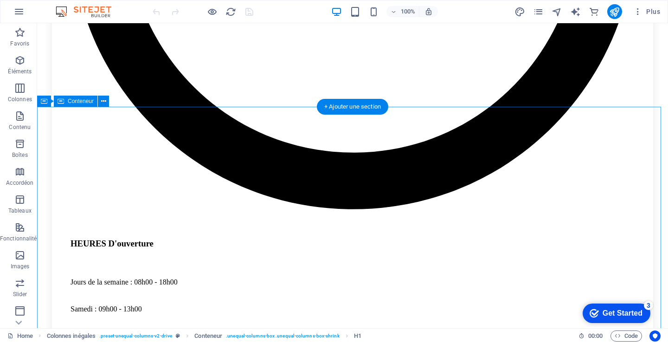
scroll to position [1624, 0]
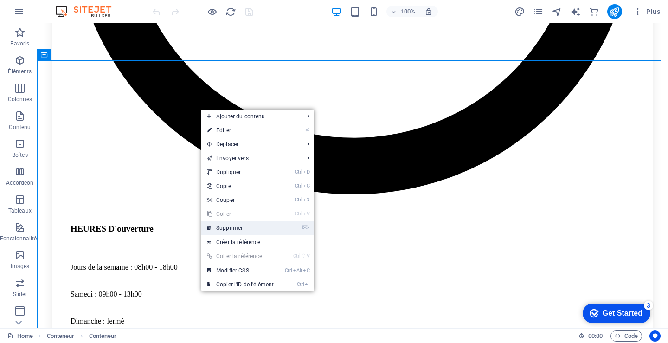
click at [232, 226] on link "⌦ Supprimer" at bounding box center [240, 228] width 78 height 14
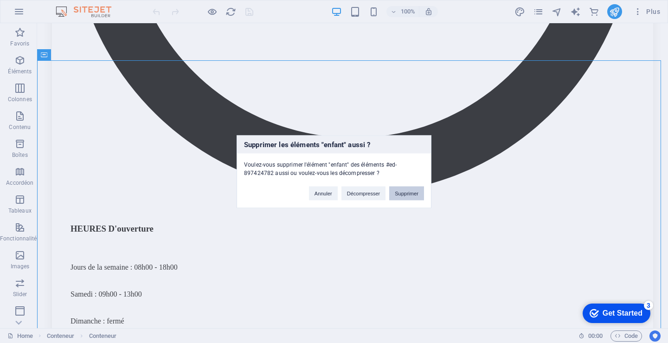
click at [408, 193] on button "Supprimer" at bounding box center [406, 193] width 35 height 14
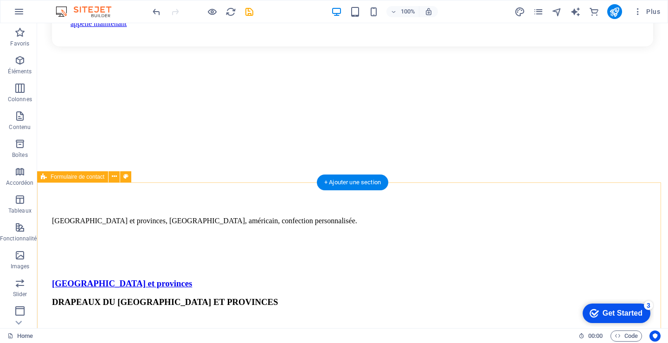
scroll to position [2644, 0]
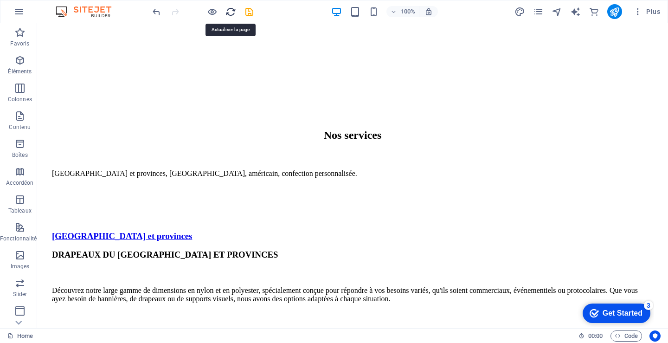
click at [230, 7] on icon "reload" at bounding box center [230, 11] width 11 height 11
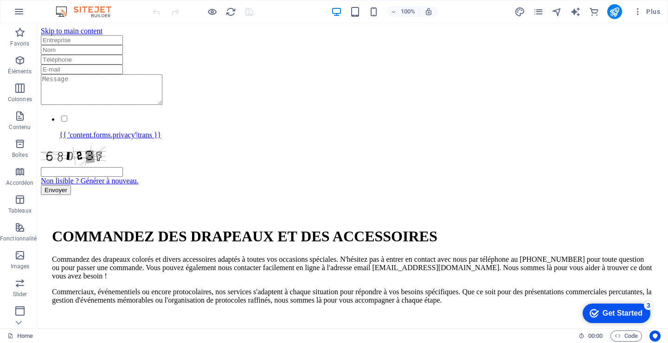
scroll to position [0, 0]
click at [231, 13] on icon "reload" at bounding box center [230, 11] width 11 height 11
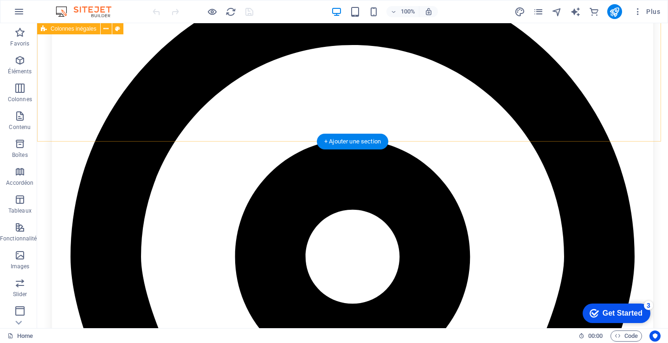
scroll to position [464, 0]
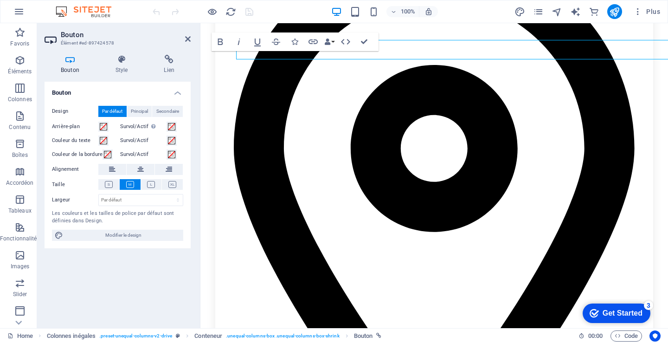
scroll to position [475, 0]
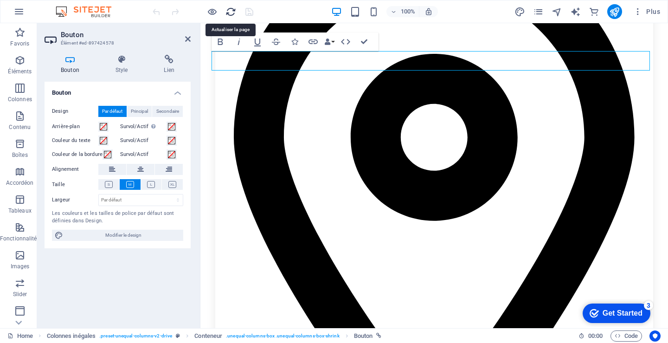
drag, startPoint x: 229, startPoint y: 10, endPoint x: 375, endPoint y: 16, distance: 145.8
click at [229, 10] on icon "reload" at bounding box center [230, 11] width 11 height 11
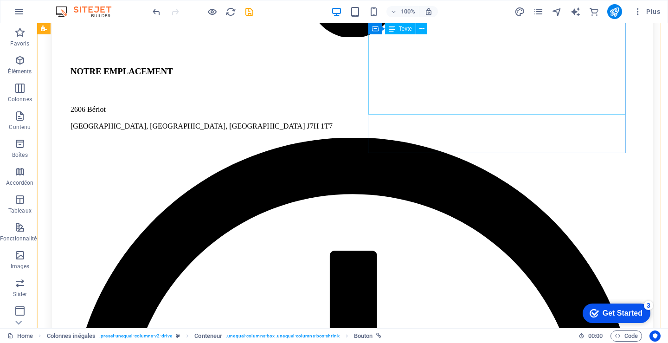
scroll to position [1113, 0]
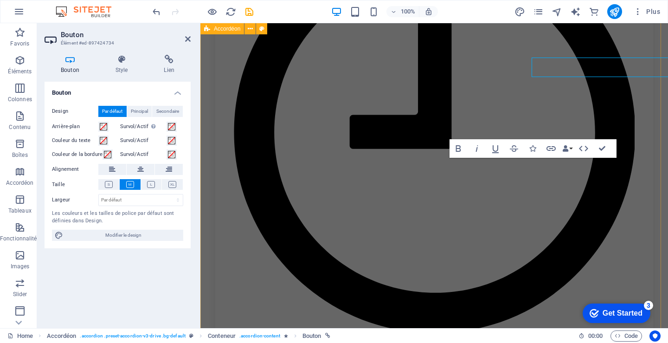
scroll to position [1191, 0]
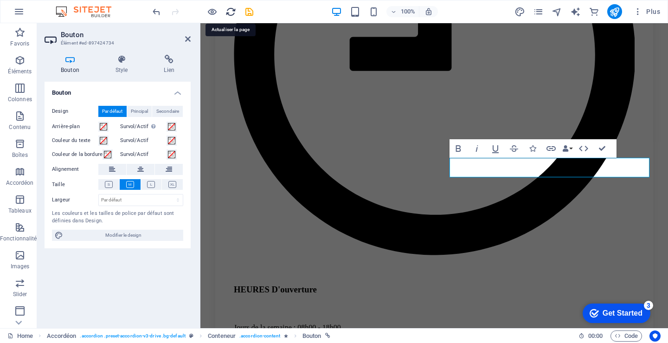
click at [231, 13] on icon "reload" at bounding box center [230, 11] width 11 height 11
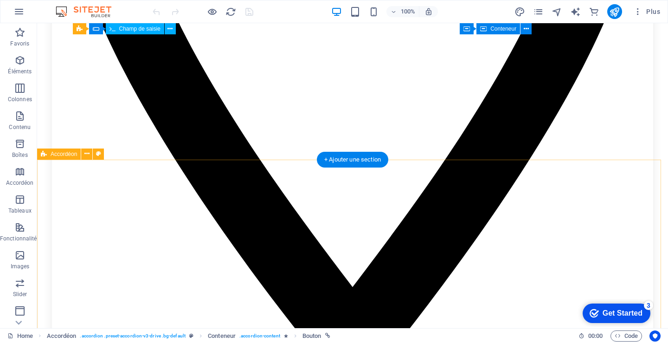
scroll to position [742, 0]
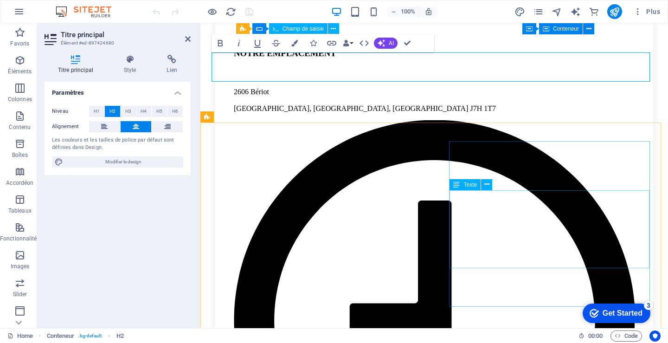
scroll to position [939, 0]
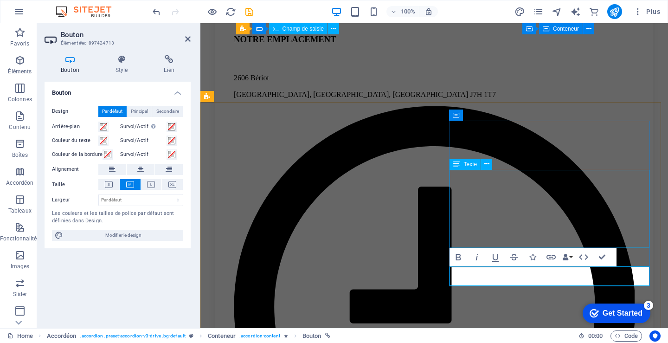
scroll to position [977, 0]
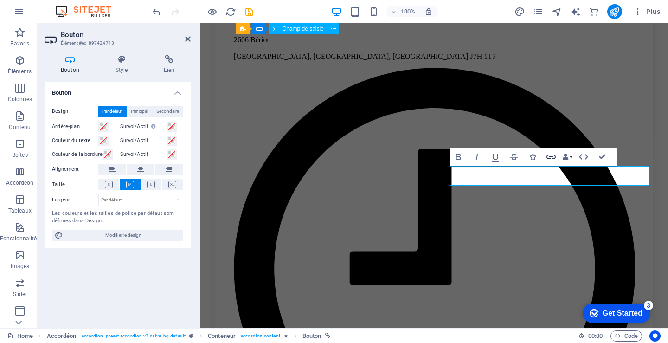
click at [552, 154] on icon "button" at bounding box center [551, 156] width 9 height 5
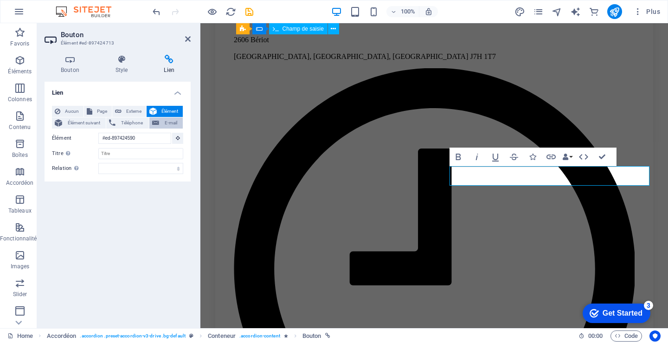
click at [173, 123] on span "E-mail" at bounding box center [171, 122] width 18 height 11
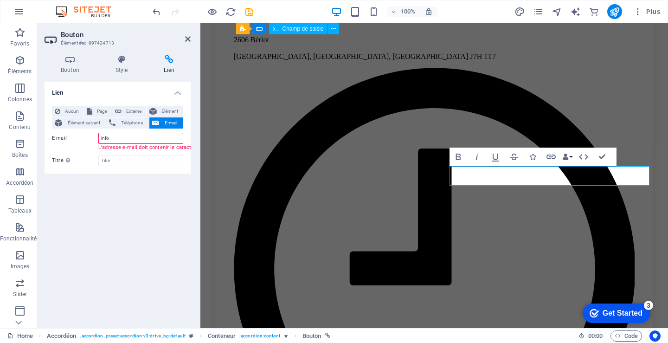
type input "[EMAIL_ADDRESS][DOMAIN_NAME]"
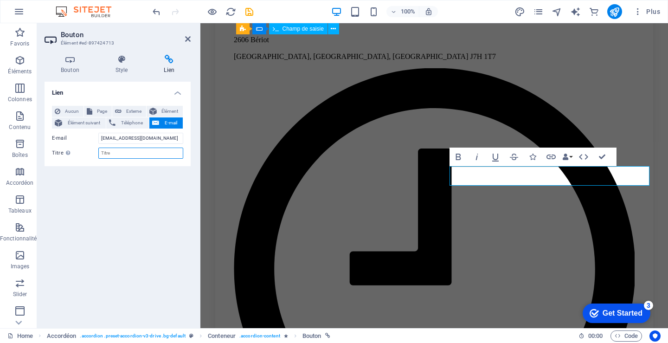
click at [101, 152] on input "Titre Description supplémentaire du lien. Celle-ci doit être différente du text…" at bounding box center [140, 153] width 85 height 11
type input "Demandez soumission"
click at [135, 122] on span "Téléphone" at bounding box center [131, 122] width 27 height 11
click at [117, 138] on input "Téléphone" at bounding box center [140, 138] width 85 height 11
type input "4504338129"
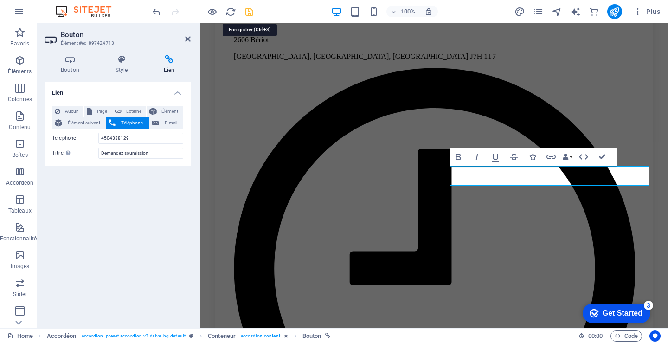
click at [250, 8] on icon "save" at bounding box center [249, 11] width 11 height 11
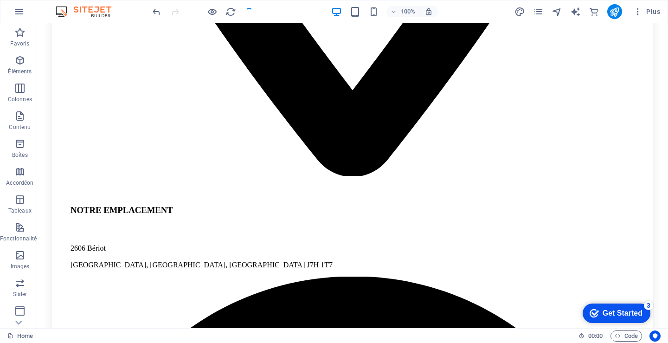
scroll to position [941, 0]
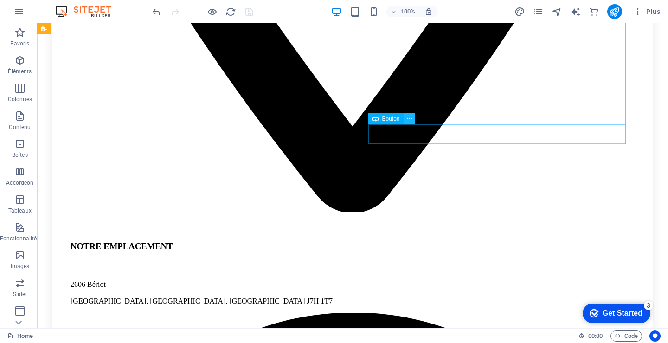
click at [405, 120] on button at bounding box center [409, 118] width 11 height 11
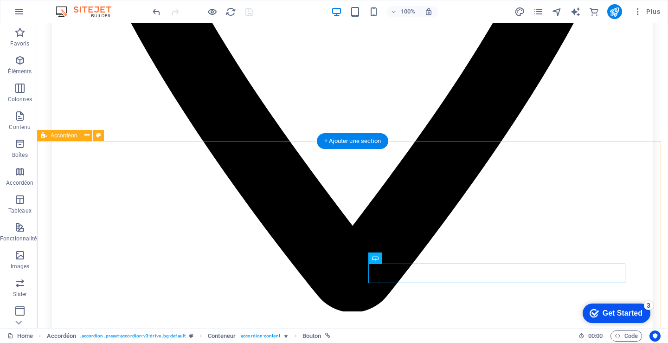
scroll to position [894, 0]
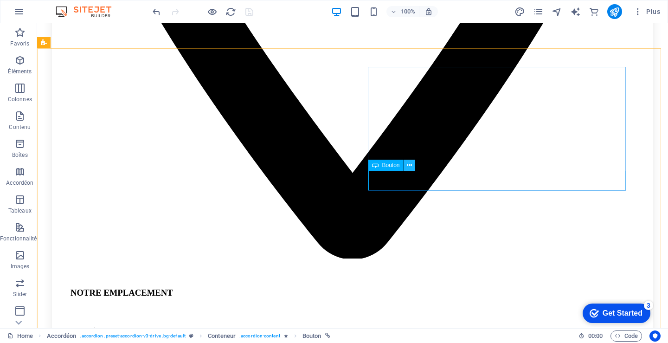
click at [412, 164] on icon at bounding box center [409, 166] width 5 height 10
click at [410, 165] on icon at bounding box center [409, 166] width 5 height 10
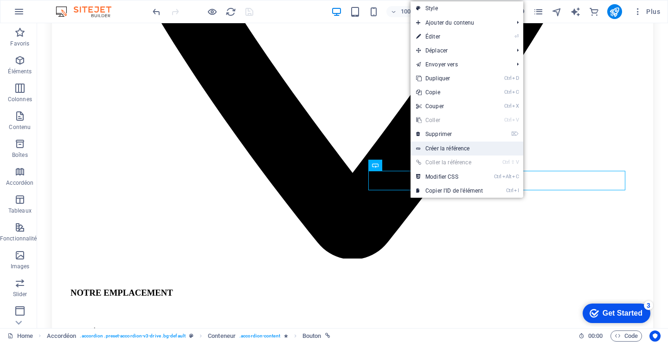
click at [452, 148] on link "Créer la référence" at bounding box center [467, 148] width 113 height 14
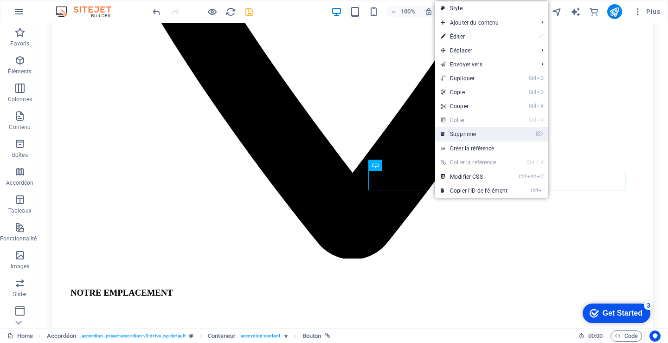
click at [473, 132] on link "⌦ Supprimer" at bounding box center [474, 134] width 78 height 14
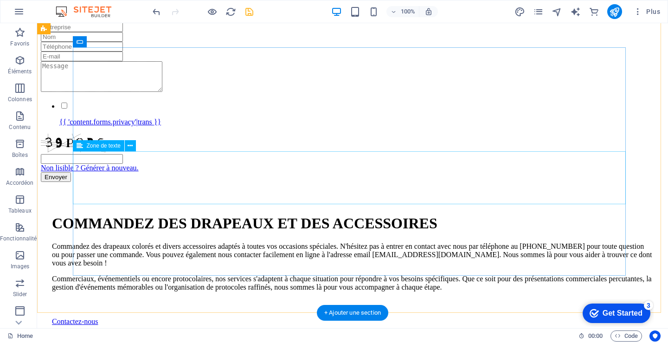
scroll to position [0, 0]
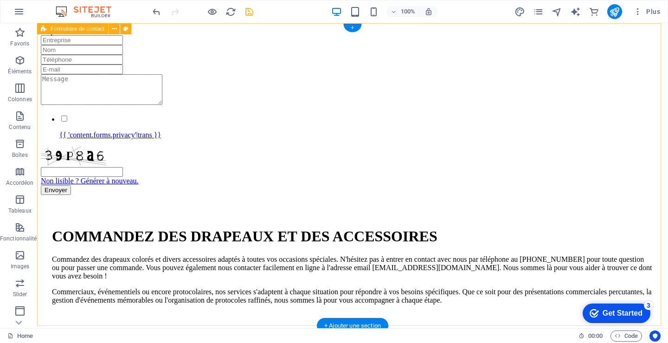
click at [400, 35] on div "{{ 'content.forms.privacy'|trans }} Non lisible ? Générer à nouveau. Envoyer" at bounding box center [353, 115] width 624 height 160
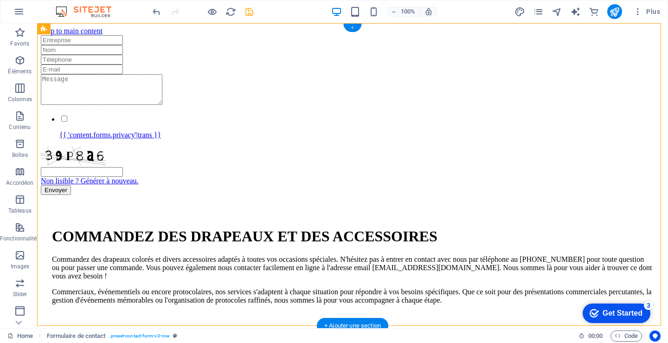
click at [349, 29] on div "+" at bounding box center [352, 28] width 18 height 8
click at [194, 35] on div "{{ 'content.forms.privacy'|trans }} Non lisible ? Générer à nouveau. Envoyer" at bounding box center [353, 115] width 624 height 160
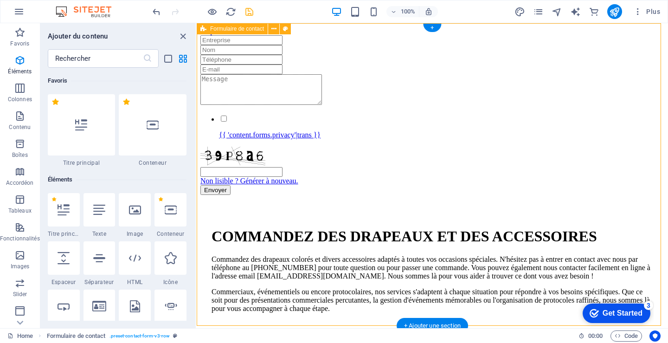
scroll to position [1623, 0]
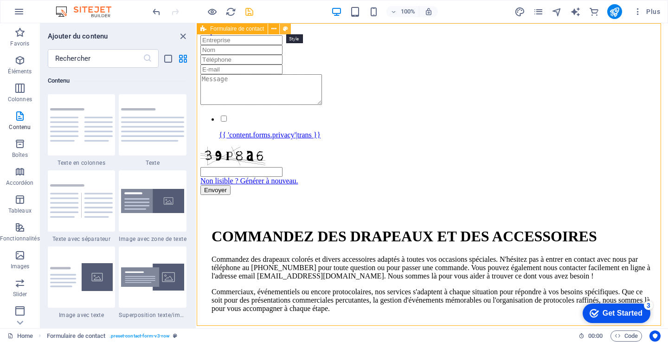
click at [285, 28] on icon at bounding box center [285, 29] width 5 height 10
select select "rem"
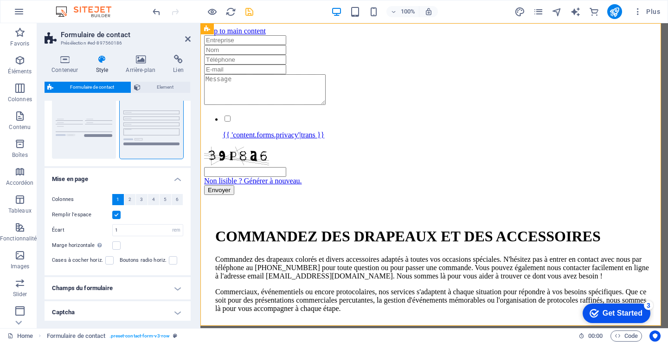
scroll to position [93, 0]
click at [116, 245] on label at bounding box center [116, 245] width 8 height 8
click at [0, 0] on input "Marge horizontale Uniquement si la "Largeur du contenu" du conteneur n'est pas …" at bounding box center [0, 0] width 0 height 0
click at [108, 259] on label at bounding box center [109, 260] width 8 height 8
click at [0, 0] on input "Cases à cocher horiz." at bounding box center [0, 0] width 0 height 0
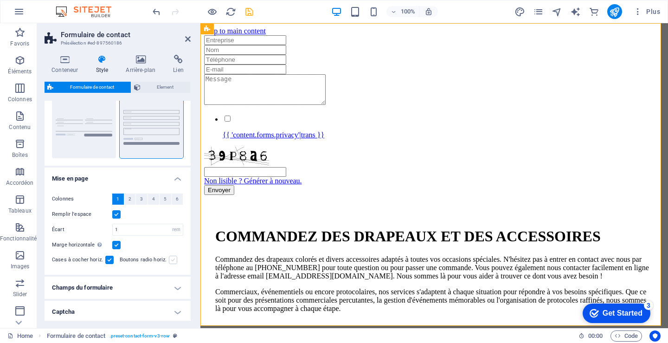
click at [172, 261] on label at bounding box center [173, 260] width 8 height 8
click at [0, 0] on input "Boutons radio horiz." at bounding box center [0, 0] width 0 height 0
click at [129, 197] on span "2" at bounding box center [130, 198] width 3 height 11
click at [143, 199] on button "3" at bounding box center [142, 198] width 12 height 11
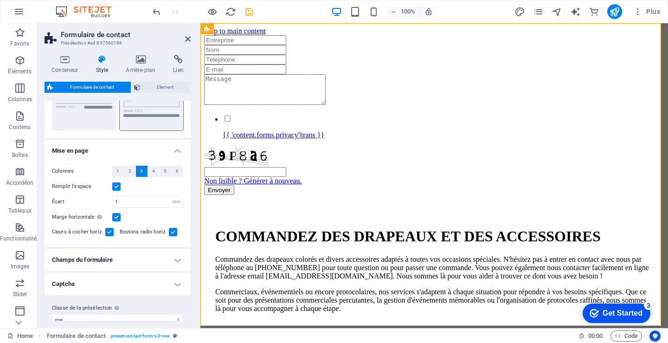
scroll to position [132, 0]
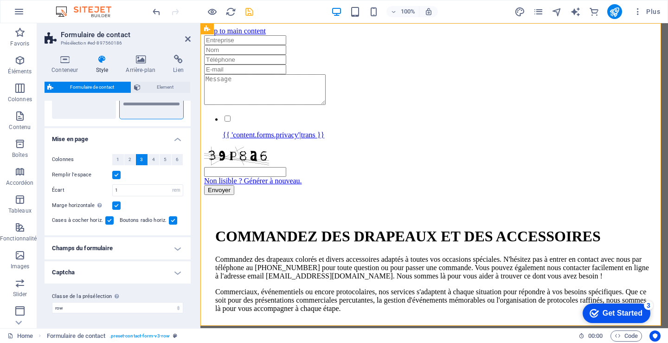
click at [95, 244] on h4 "Champs du formulaire" at bounding box center [118, 248] width 146 height 22
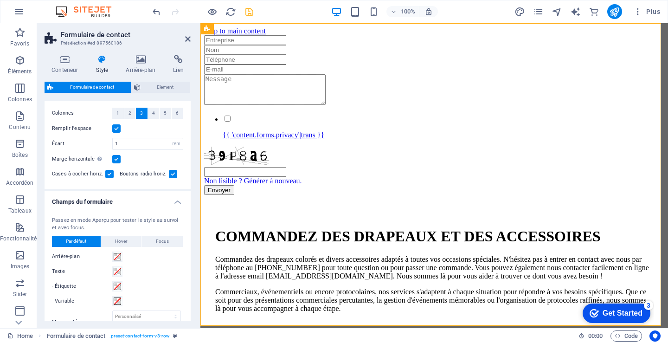
scroll to position [225, 0]
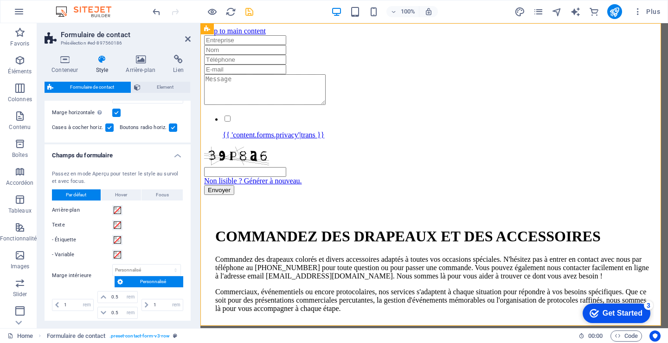
click at [151, 277] on span "Personnalisé" at bounding box center [153, 281] width 55 height 11
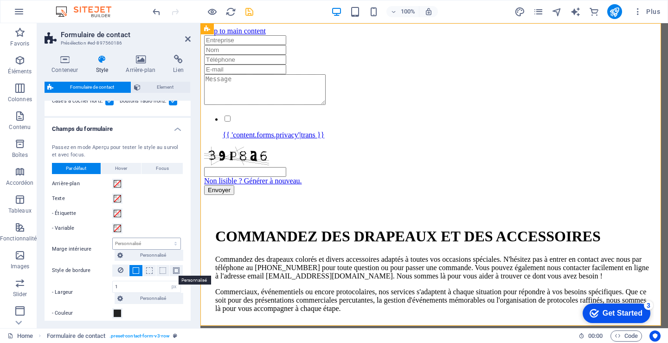
scroll to position [271, 0]
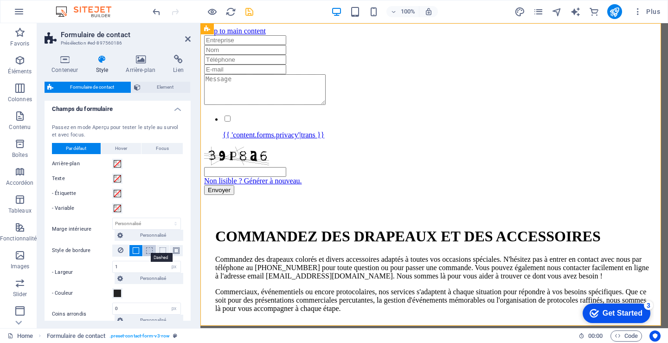
click at [147, 250] on span at bounding box center [149, 250] width 6 height 6
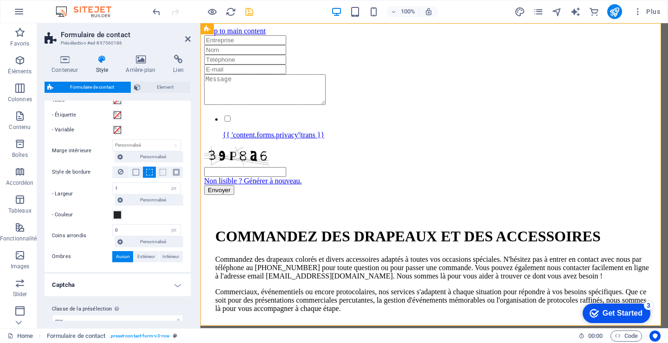
scroll to position [362, 0]
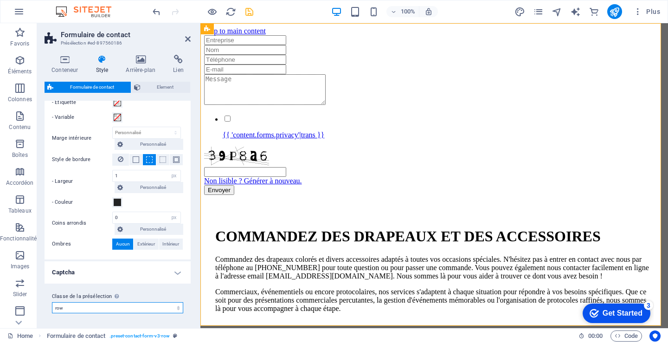
click at [110, 306] on select "row Ajouter la classe de la présélection" at bounding box center [117, 307] width 131 height 11
click at [92, 306] on select "row Ajouter la classe de la présélection" at bounding box center [117, 307] width 131 height 11
click at [52, 302] on select "row Ajouter la classe de la présélection" at bounding box center [117, 307] width 131 height 11
select select "preset-contact-form-v3-row"
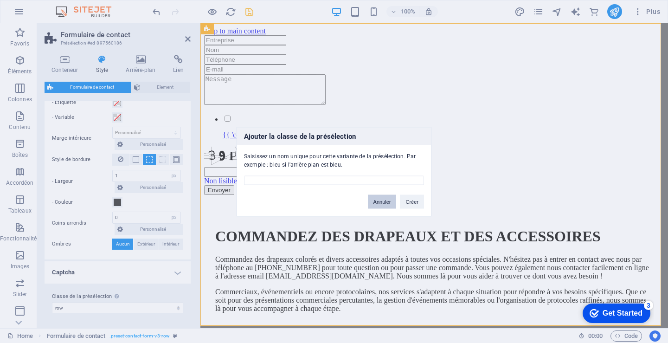
drag, startPoint x: 389, startPoint y: 200, endPoint x: 185, endPoint y: 177, distance: 205.9
click at [389, 200] on button "Annuler" at bounding box center [382, 201] width 29 height 14
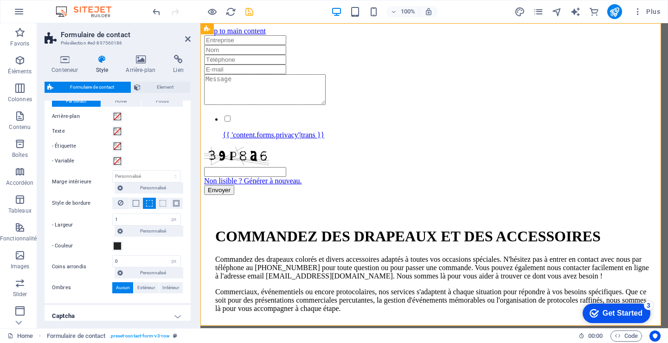
scroll to position [270, 0]
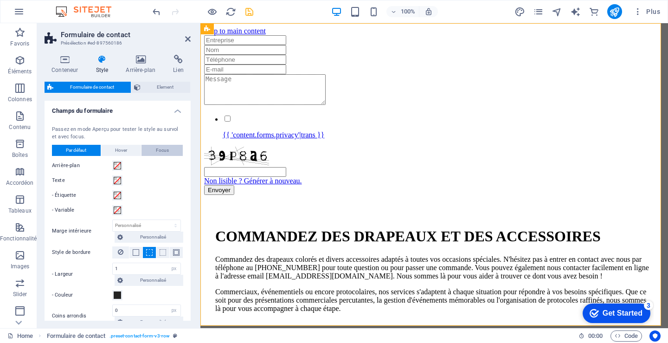
click at [159, 151] on span "Focus" at bounding box center [162, 150] width 13 height 11
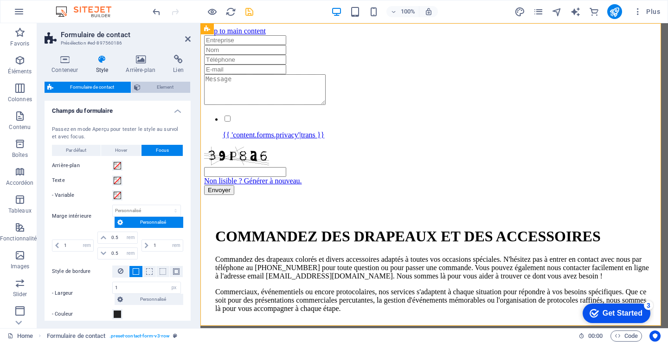
click at [164, 85] on span "Element" at bounding box center [165, 87] width 45 height 11
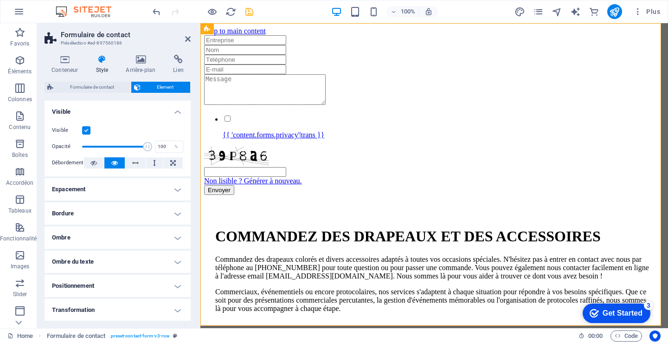
click at [91, 188] on h4 "Espacement" at bounding box center [118, 189] width 146 height 22
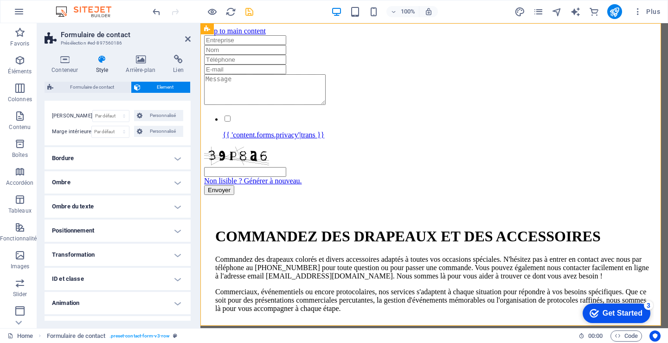
scroll to position [93, 0]
click at [89, 226] on h4 "Positionnement" at bounding box center [118, 230] width 146 height 22
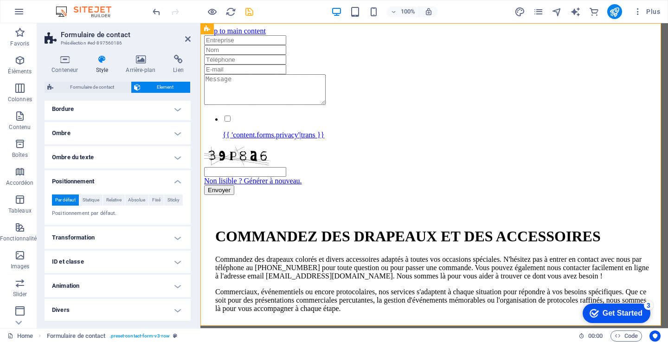
scroll to position [142, 0]
click at [91, 199] on span "Statique" at bounding box center [91, 199] width 17 height 11
click at [78, 305] on h4 "Divers" at bounding box center [118, 309] width 146 height 22
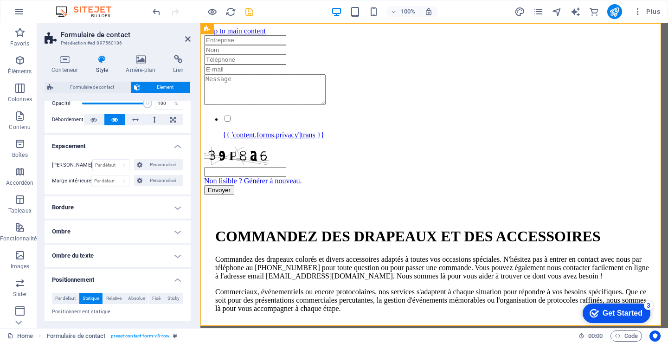
scroll to position [0, 0]
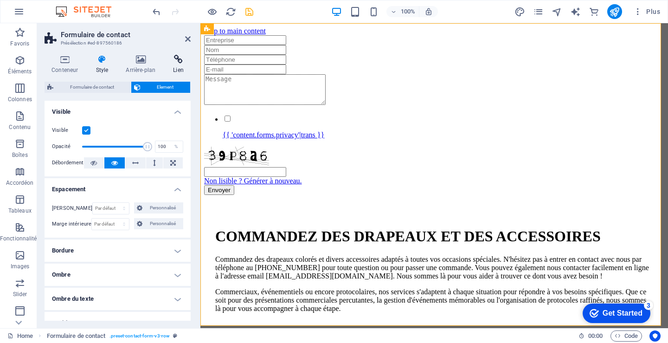
click at [181, 68] on h4 "Lien" at bounding box center [178, 64] width 25 height 19
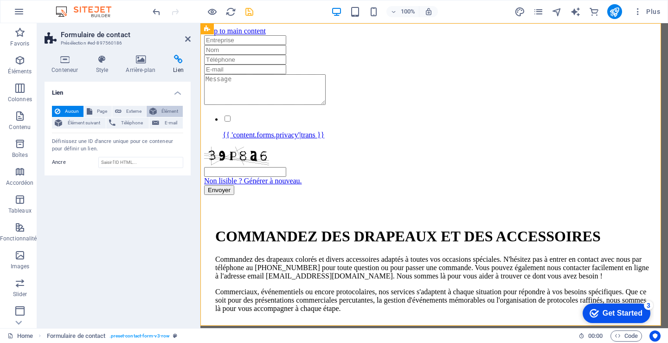
click at [173, 106] on span "Élément" at bounding box center [170, 111] width 20 height 11
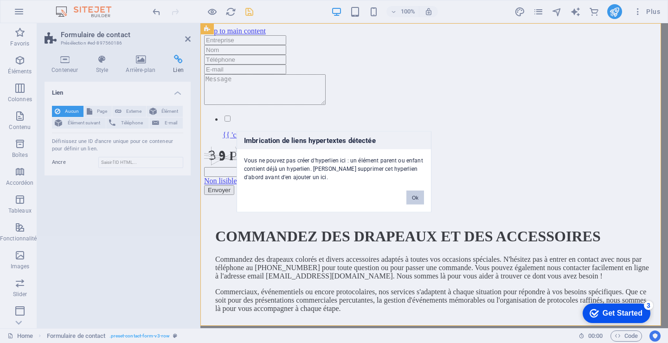
click at [419, 196] on button "Ok" at bounding box center [415, 197] width 18 height 14
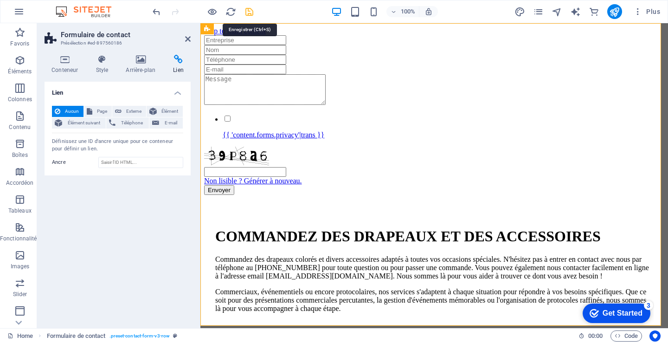
click at [252, 14] on icon "save" at bounding box center [249, 11] width 11 height 11
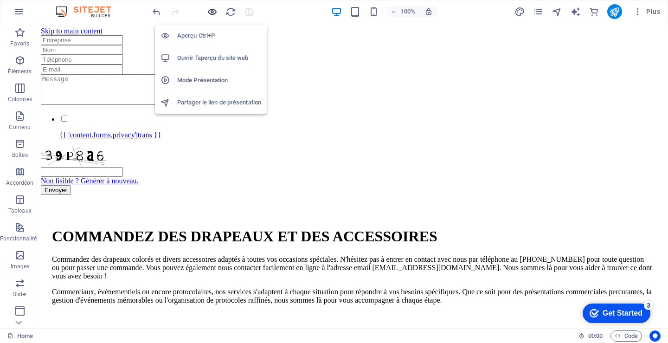
click at [212, 11] on icon "button" at bounding box center [212, 11] width 11 height 11
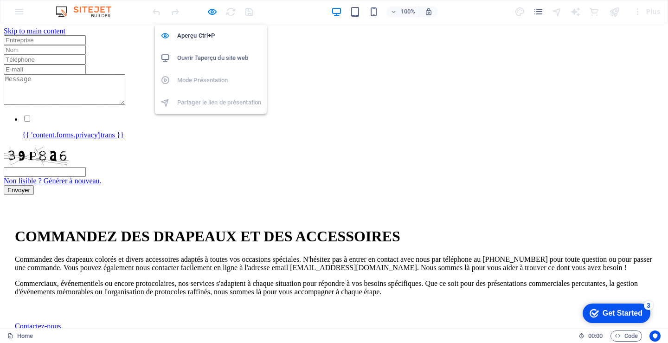
click at [213, 53] on h6 "Ouvrir l'aperçu du site web" at bounding box center [219, 57] width 84 height 11
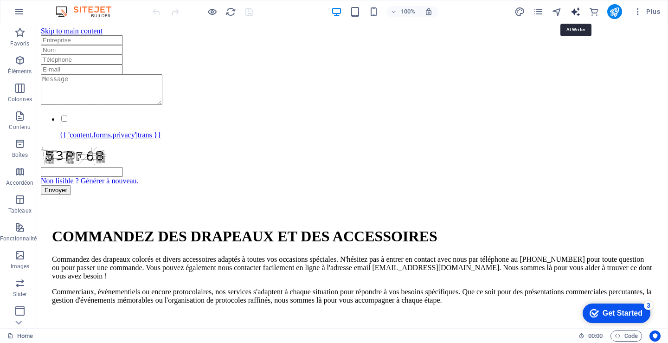
click at [576, 12] on icon "text_generator" at bounding box center [575, 11] width 11 height 11
select select "English"
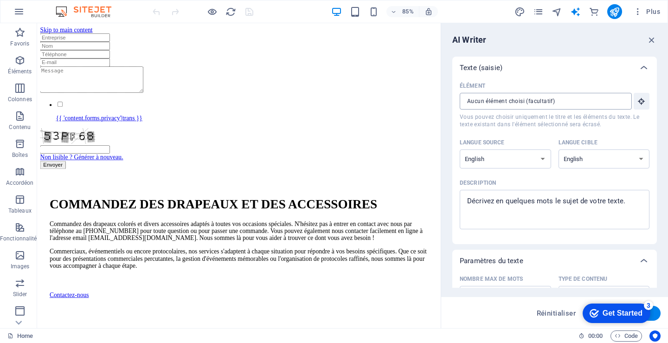
click at [464, 101] on input "Élément ​ Vous pouvez choisir uniquement le titre et les éléments du texte. Le …" at bounding box center [543, 101] width 166 height 17
click at [640, 101] on icon "button" at bounding box center [641, 101] width 8 height 8
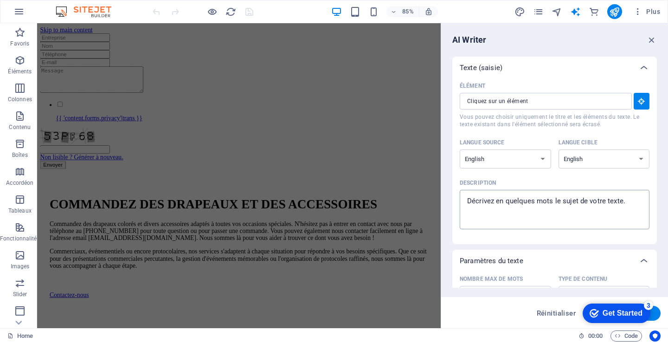
type textarea "x"
click at [464, 199] on textarea "Description x ​" at bounding box center [554, 209] width 180 height 30
type textarea "D"
type textarea "x"
type textarea "De"
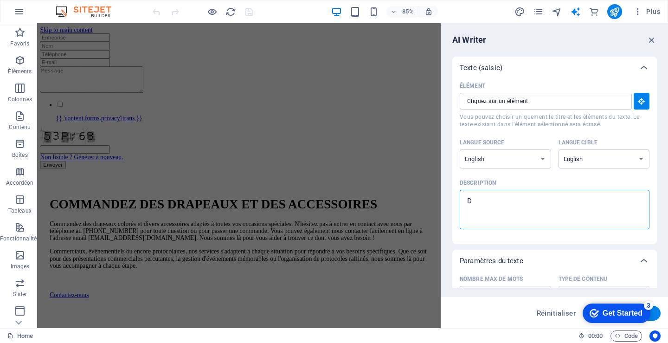
type textarea "x"
type textarea "Dem"
type textarea "x"
type textarea "Dema"
type textarea "x"
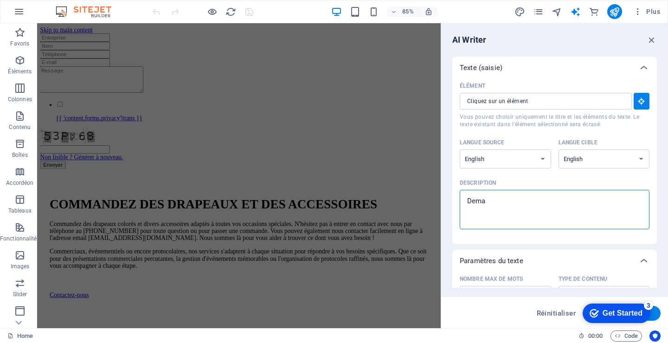
type textarea "Deman"
type textarea "x"
type textarea "Demand"
type textarea "x"
type textarea "Demande"
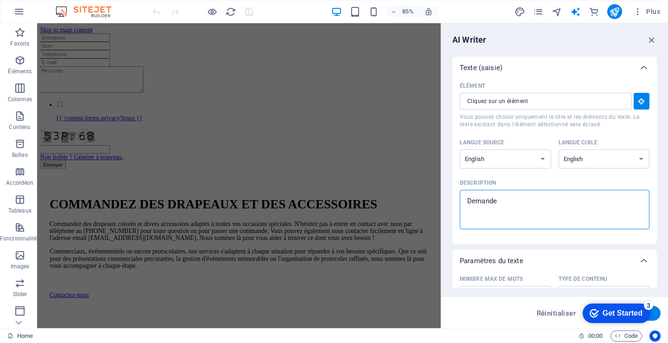
type textarea "x"
type textarea "Demandez"
type textarea "x"
type textarea "Demandez"
type textarea "x"
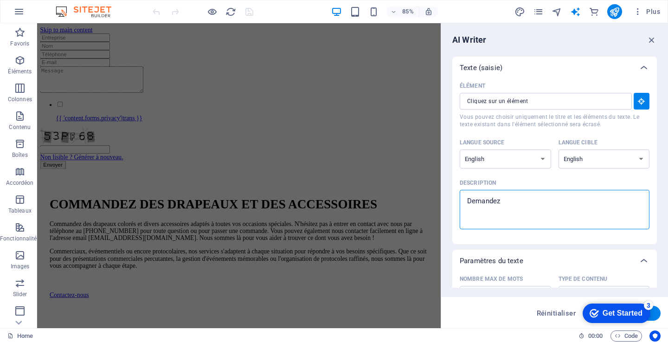
type textarea "Demandez s"
type textarea "x"
type textarea "Demandez so"
type textarea "x"
type textarea "Demandez sou"
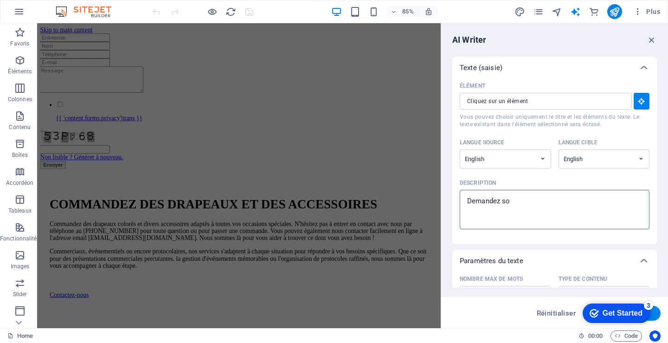
type textarea "x"
type textarea "Demandez soum"
type textarea "x"
type textarea "Demandez soumi"
type textarea "x"
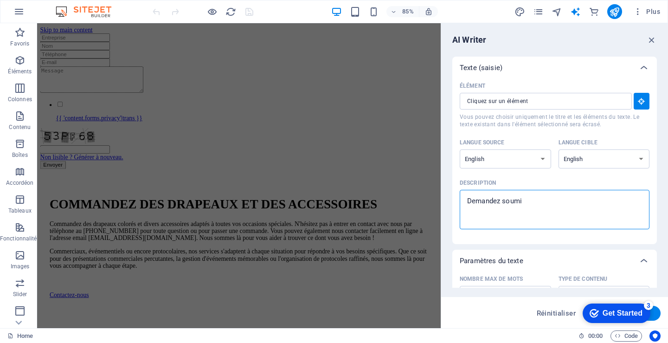
type textarea "Demandez soumis"
type textarea "x"
type textarea "Demandez soumiss"
type textarea "x"
type textarea "Demandez soumissi"
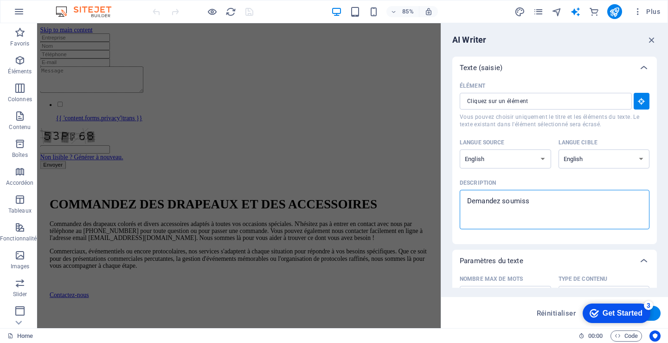
type textarea "x"
type textarea "Demandez soumissio"
type textarea "x"
type textarea "Demandez soumission"
type textarea "x"
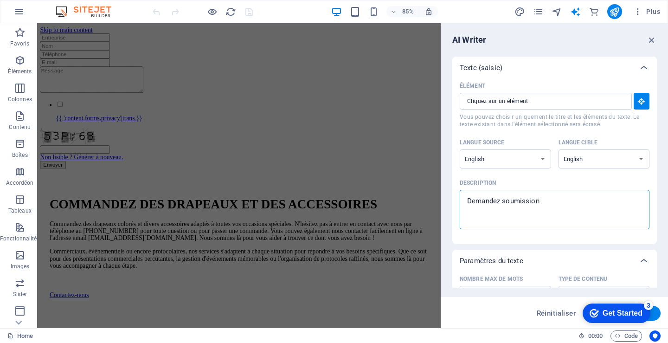
type textarea "Demandez soumission"
type textarea "x"
type textarea "Demandez soumission o"
type textarea "x"
type textarea "Demandez soumission ou"
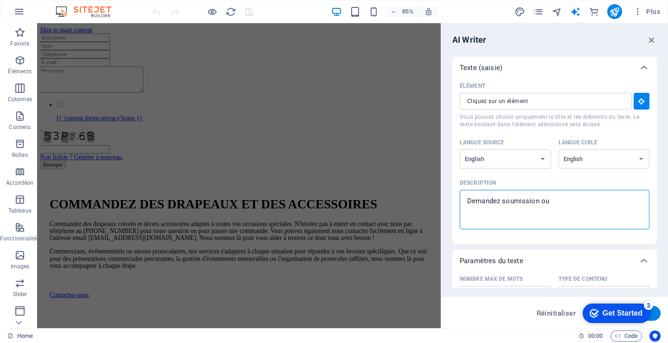
type textarea "x"
type textarea "Demandez soumission ou"
type textarea "x"
type textarea "Demandez soumission ou n"
type textarea "x"
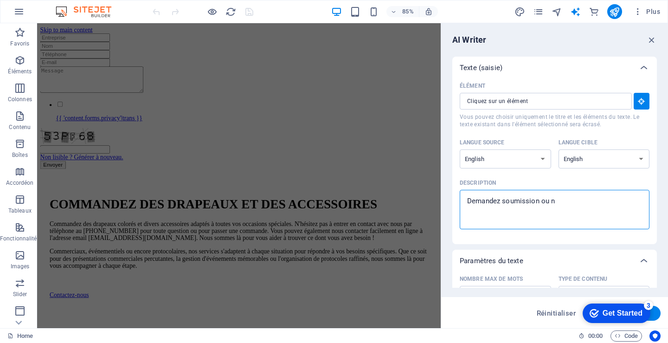
type textarea "Demandez soumission ou no"
type textarea "x"
type textarea "Demandez soumission ou nou"
type textarea "x"
type textarea "Demandez soumission ou nous"
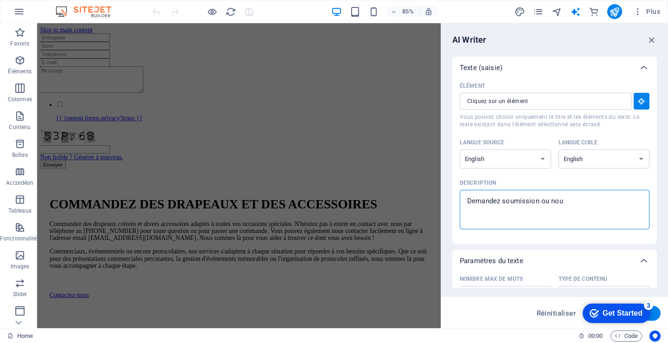
type textarea "x"
type textarea "Demandez soumission ou nous"
type textarea "x"
type textarea "Demandez soumission ou nous c"
type textarea "x"
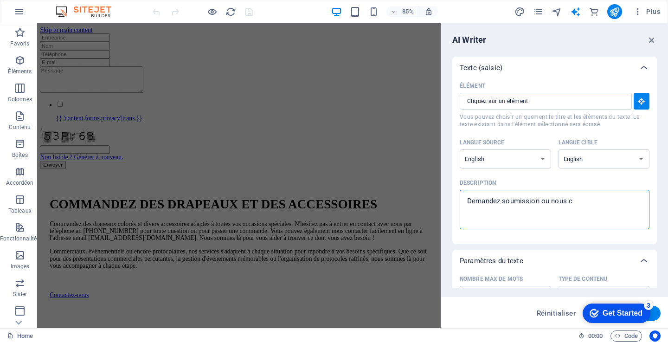
type textarea "Demandez soumission ou nous co"
type textarea "x"
type textarea "Demandez soumission ou nous con"
type textarea "x"
type textarea "Demandez soumission ou nous cont"
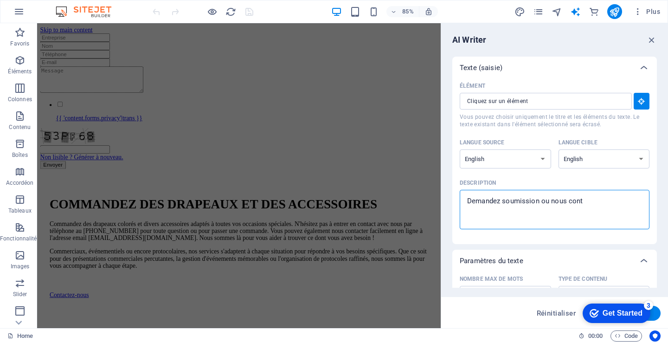
type textarea "x"
type textarea "Demandez soumission ou nous conta"
type textarea "x"
type textarea "Demandez soumission ou nous contac"
type textarea "x"
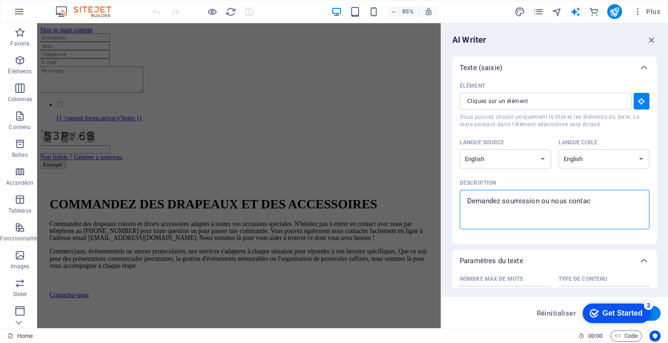
type textarea "Demandez soumission ou nous contact"
type textarea "x"
type textarea "Demandez soumission ou nous contacte"
type textarea "x"
type textarea "Demandez soumission ou nous contacter"
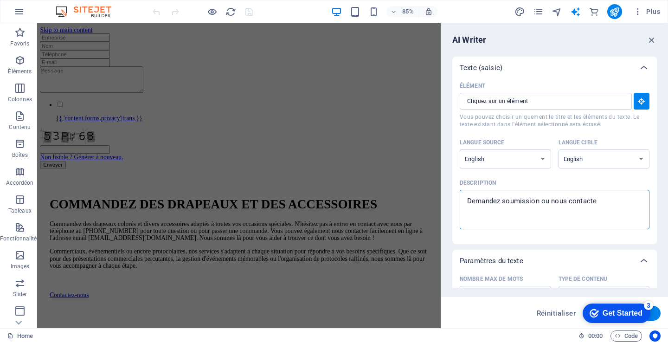
type textarea "x"
type textarea "Demandez soumission ou nous contacter"
type textarea "x"
type textarea "Demandez soumission ou nous contacter p"
type textarea "x"
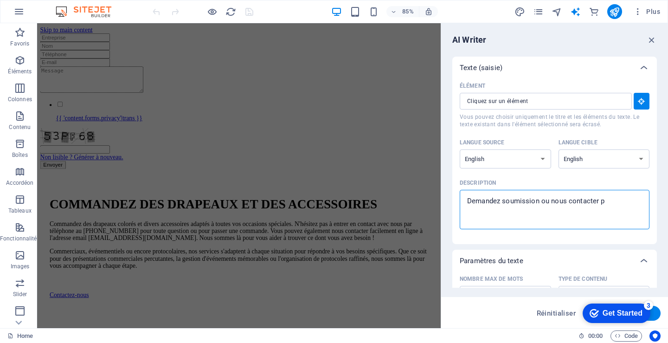
type textarea "Demandez soumission ou nous contacter pa"
type textarea "x"
type textarea "Demandez soumission ou nous contacter par"
type textarea "x"
type textarea "Demandez soumission ou nous contacter par"
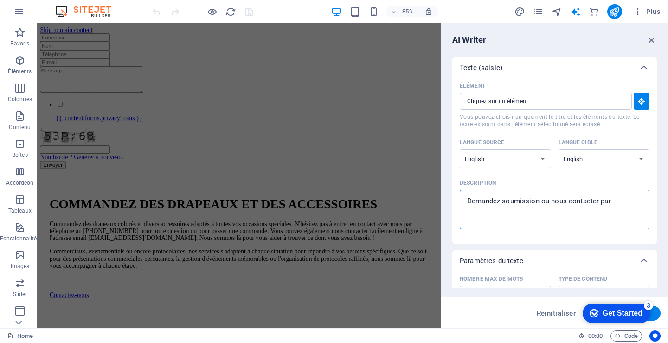
type textarea "x"
type textarea "Demandez soumission ou nous contacter par t"
type textarea "x"
type textarea "Demandez soumission ou nous contacter par té"
type textarea "x"
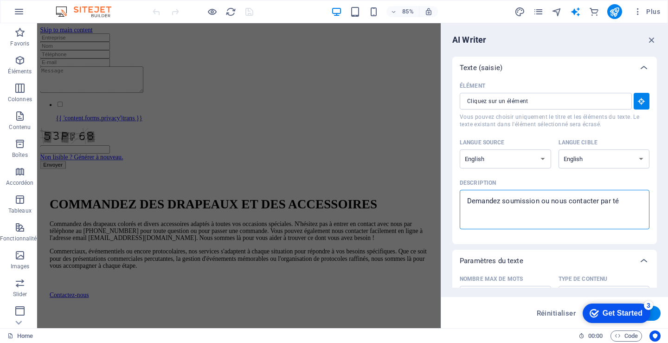
type textarea "Demandez soumission ou nous contacter par [PERSON_NAME]"
type textarea "x"
type textarea "Demandez soumission ou nous contacter par [PERSON_NAME]."
type textarea "x"
type textarea "Demandez soumission ou nous contacter par [PERSON_NAME]."
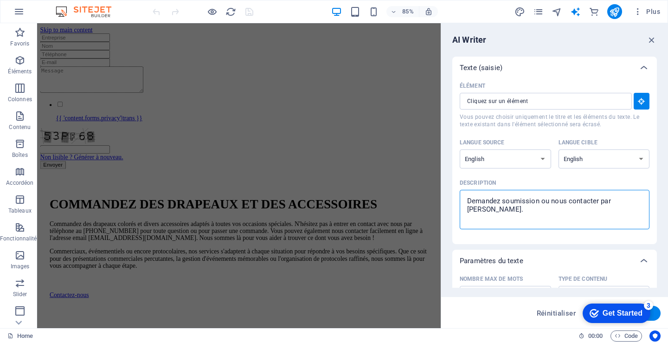
type textarea "x"
type textarea "Demandez soumission ou nous contacter par [PERSON_NAME]. 4"
type textarea "x"
type textarea "Demandez soumission ou nous contacter par [PERSON_NAME]. 45"
type textarea "x"
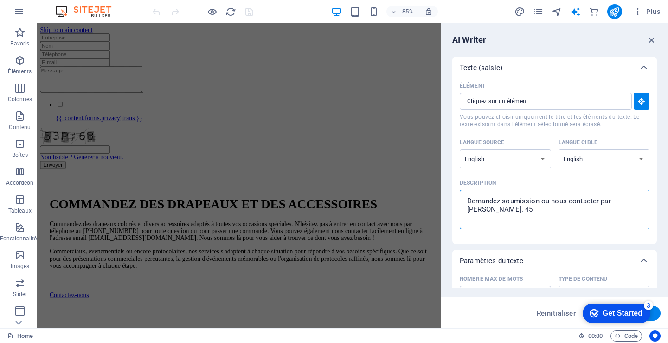
type textarea "Demandez soumission ou nous contacter par [PERSON_NAME]. 450"
type textarea "x"
type textarea "Demandez soumission ou nous contacter par [PERSON_NAME]. 450"
type textarea "x"
type textarea "Demandez soumission ou nous contacter par [PERSON_NAME]. 450 4"
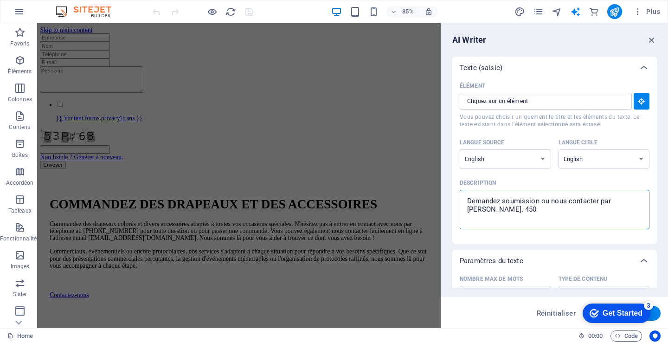
type textarea "x"
type textarea "Demandez soumission ou nous contacter par [PERSON_NAME]. 450 43"
type textarea "x"
type textarea "Demandez soumission ou nous contacter par [PERSON_NAME]. 450 433"
type textarea "x"
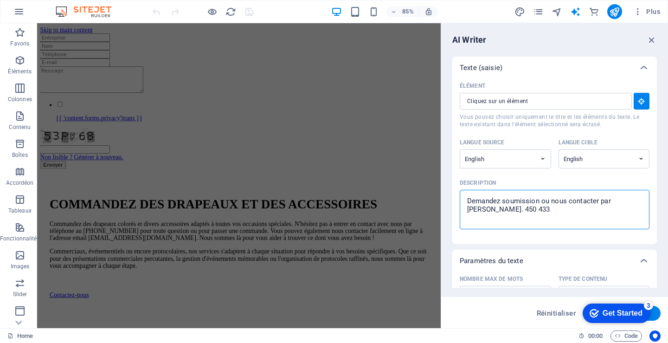
type textarea "Demandez soumission ou nous contacter par [PERSON_NAME]. 450 433-"
type textarea "x"
type textarea "Demandez soumission ou nous contacter par [PERSON_NAME]. [PHONE_NUMBER]"
type textarea "x"
type textarea "Demandez soumission ou nous contacter par [PERSON_NAME]. [PHONE_NUMBER]"
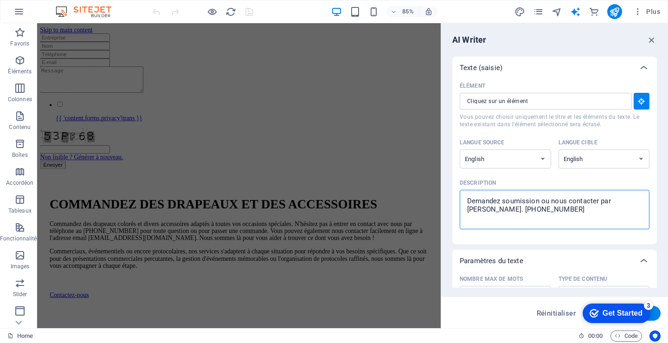
type textarea "x"
type textarea "Demandez soumission ou nous contacter par [PERSON_NAME]. [PHONE_NUMBER]"
type textarea "x"
type textarea "Demandez soumission ou nous contacter par [PERSON_NAME]. [PHONE_NUMBER]"
type textarea "x"
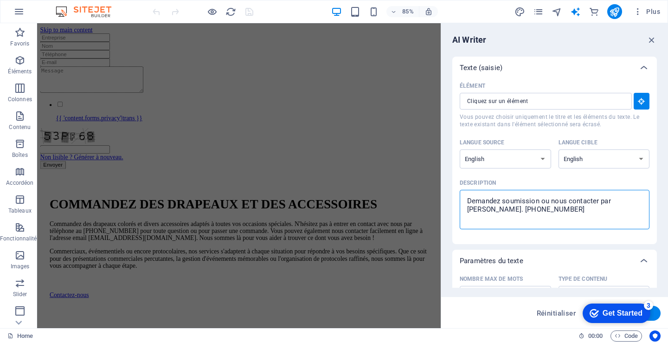
type textarea "Demandez soumission ou nous contacter par [PERSON_NAME]. [PHONE_NUMBER]"
type textarea "x"
type textarea "Demandez soumission ou nous contacter par [PERSON_NAME]. [PHONE_NUMBER] o"
type textarea "x"
type textarea "Demandez soumission ou nous contacter par [PERSON_NAME]. [PHONE_NUMBER] ou"
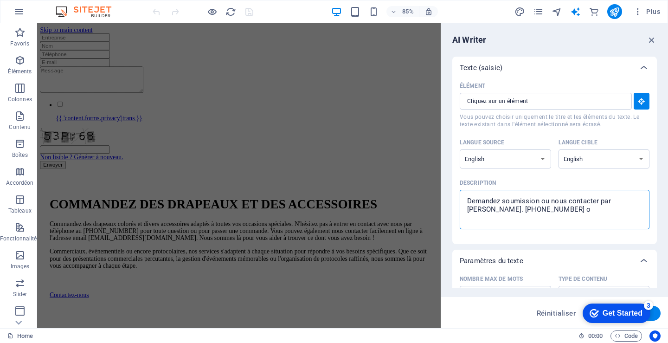
type textarea "x"
type textarea "Demandez soumission ou nous contacter par [PERSON_NAME]. [PHONE_NUMBER] ou"
type textarea "x"
type textarea "Demandez soumission ou nous contacter par [PERSON_NAME]. [PHONE_NUMBER] ou c"
type textarea "x"
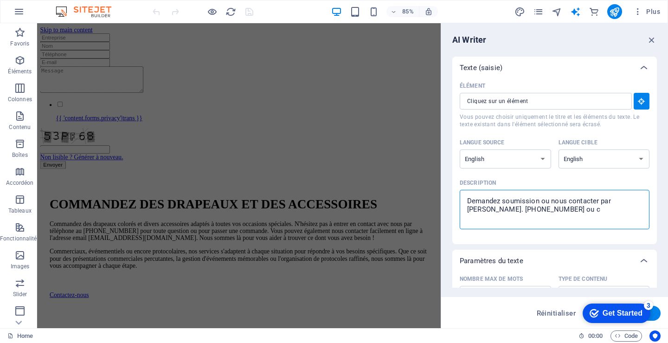
type textarea "Demandez soumission ou nous contacter par [PERSON_NAME]. [PHONE_NUMBER] ou co"
type textarea "x"
type textarea "Demandez soumission ou nous contacter par [PERSON_NAME]. [PHONE_NUMBER] ou cou"
type textarea "x"
type textarea "Demandez soumission ou nous contacter par [PERSON_NAME]. [PHONE_NUMBER] ou cour"
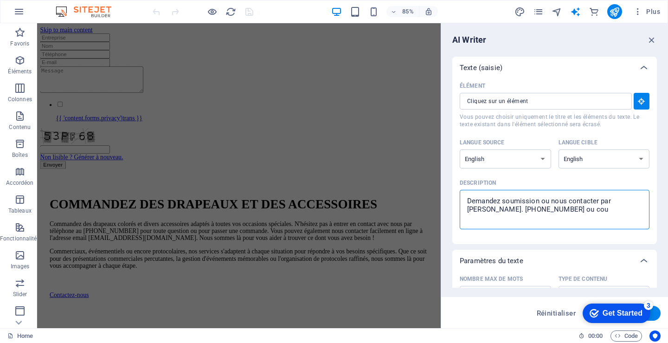
type textarea "x"
type textarea "Demandez soumission ou nous contacter par [PERSON_NAME]. [PHONE_NUMBER] ou courr"
type textarea "x"
type textarea "Demandez soumission ou nous contacter par [PERSON_NAME]. [PHONE_NUMBER] ou cour…"
type textarea "x"
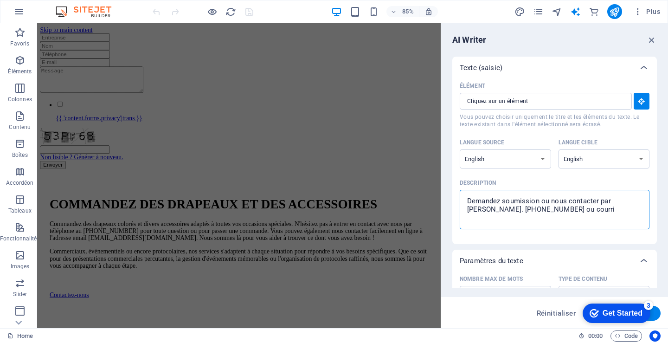
type textarea "Demandez soumission ou nous contacter par [PERSON_NAME]. [PHONE_NUMBER] ou cour…"
type textarea "x"
type textarea "Demandez soumission ou nous contacter par [PERSON_NAME]. [PHONE_NUMBER] ou cour…"
type textarea "x"
type textarea "Demandez soumission ou nous contacter par [PERSON_NAME]. [PHONE_NUMBER] ou cour…"
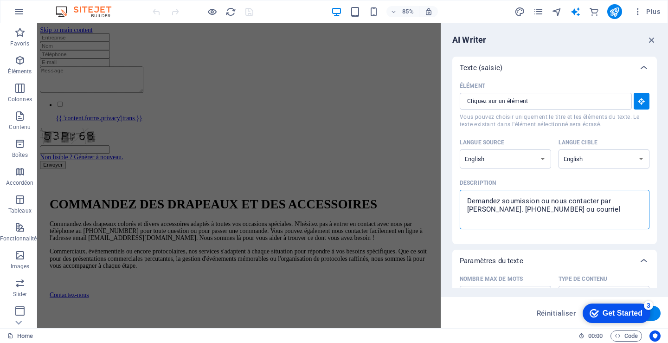
type textarea "x"
type textarea "Demandez soumission ou nous contacter par [PERSON_NAME]. [PHONE_NUMBER] ou cour…"
type textarea "x"
type textarea "Demandez soumission ou nous contacter par [PERSON_NAME]. [PHONE_NUMBER] ou cour…"
type textarea "x"
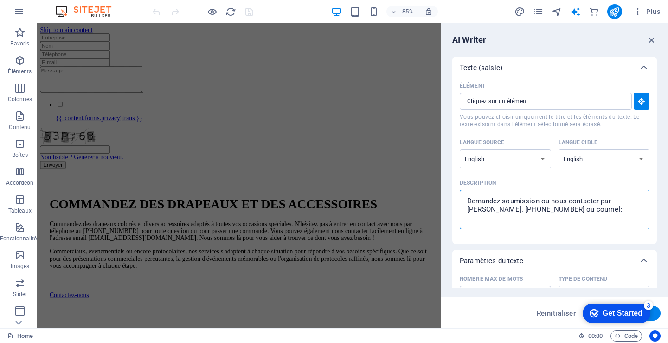
type textarea "Demandez soumission ou nous contacter par [PERSON_NAME]. [PHONE_NUMBER] ou cour…"
type textarea "x"
type textarea "Demandez soumission ou nous contacter par [PERSON_NAME]. [PHONE_NUMBER] ou cour…"
type textarea "x"
type textarea "Demandez soumission ou nous contacter par [PERSON_NAME]. [PHONE_NUMBER] ou cour…"
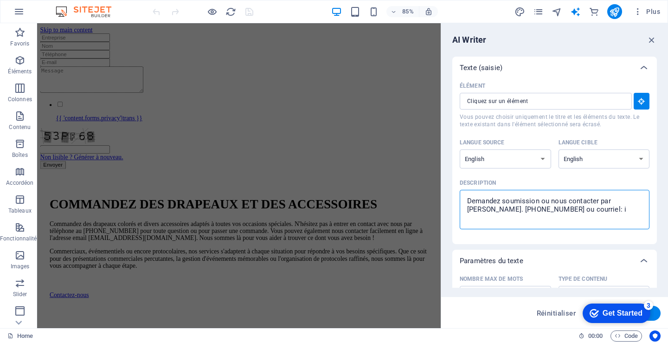
type textarea "x"
type textarea "Demandez soumission ou nous contacter par [PERSON_NAME]. [PHONE_NUMBER] ou cour…"
type textarea "x"
type textarea "Demandez soumission ou nous contacter par [PERSON_NAME]. [PHONE_NUMBER] ou cour…"
type textarea "x"
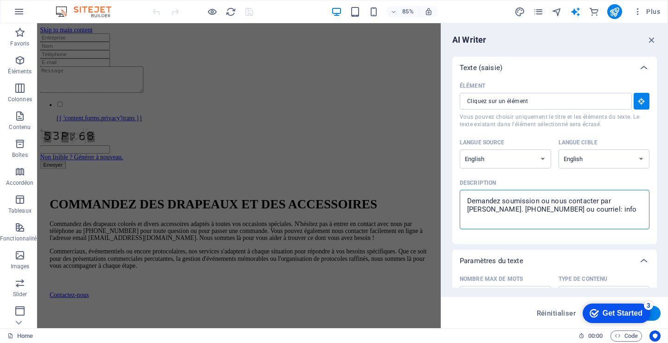
type textarea "Demandez soumission ou nous contacter par [PERSON_NAME]. [PHONE_NUMBER] ou cour…"
type textarea "x"
type textarea "Demandez soumission ou nous contacter par [PERSON_NAME]. [PHONE_NUMBER] ou cour…"
type textarea "x"
type textarea "Demandez soumission ou nous contacter par [PERSON_NAME]. [PHONE_NUMBER] ou cour…"
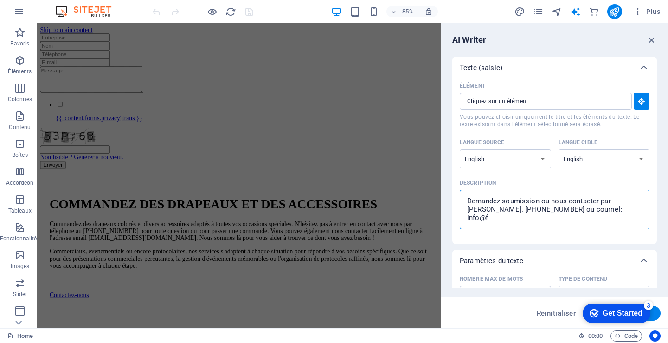
type textarea "x"
type textarea "Demandez soumission ou nous contacter par [PERSON_NAME]. [PHONE_NUMBER] ou cour…"
type textarea "x"
type textarea "Demandez soumission ou nous contacter par [PERSON_NAME]. [PHONE_NUMBER] ou cour…"
type textarea "x"
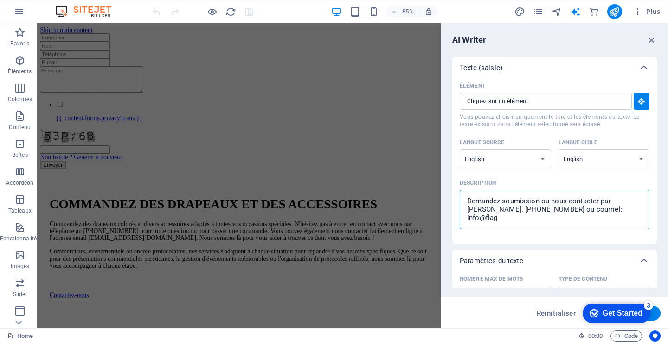
type textarea "Demandez soumission ou nous contacter par [PERSON_NAME]. [PHONE_NUMBER] ou cour…"
type textarea "x"
type textarea "Demandez soumission ou nous contacter par [PERSON_NAME]. [PHONE_NUMBER] ou cour…"
type textarea "x"
type textarea "Demandez soumission ou nous contacter par [PERSON_NAME]. [PHONE_NUMBER] ou cour…"
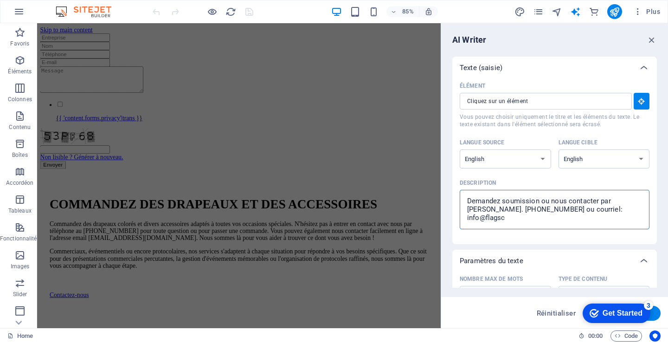
type textarea "x"
type textarea "Demandez soumission ou nous contacter par [PERSON_NAME]. [PHONE_NUMBER] ou cour…"
type textarea "x"
type textarea "Demandez soumission ou nous contacter par [PERSON_NAME]. [PHONE_NUMBER] ou cour…"
type textarea "x"
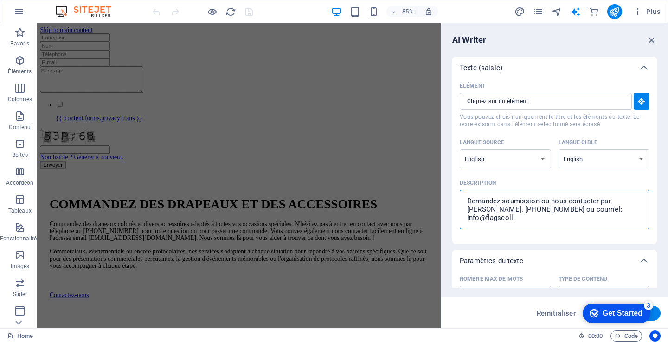
type textarea "Demandez soumission ou nous contacter par [PERSON_NAME]. [PHONE_NUMBER] ou cour…"
type textarea "x"
type textarea "Demandez soumission ou nous contacter par [PERSON_NAME]. [PHONE_NUMBER] ou cour…"
type textarea "x"
type textarea "Demandez soumission ou nous contacter par [PERSON_NAME]. [PHONE_NUMBER] ou cour…"
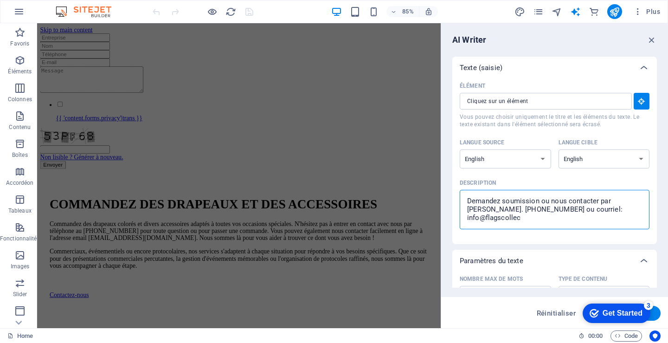
type textarea "x"
type textarea "Demandez soumission ou nous contacter par [PERSON_NAME]. [PHONE_NUMBER] ou cour…"
type textarea "x"
type textarea "Demandez soumission ou nous contacter par [PERSON_NAME]. [PHONE_NUMBER] ou cour…"
type textarea "x"
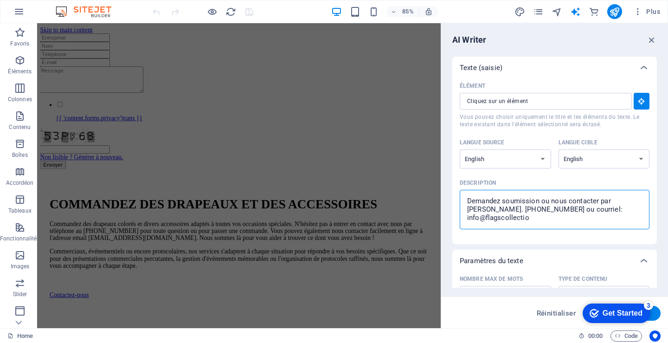
type textarea "Demandez soumission ou nous contacter par [PERSON_NAME]. [PHONE_NUMBER] ou cour…"
type textarea "x"
type textarea "Demandez soumission ou nous contacter par [PERSON_NAME]. [PHONE_NUMBER] ou cour…"
type textarea "x"
type textarea "Demandez soumission ou nous contacter par [PERSON_NAME]. [PHONE_NUMBER] ou cour…"
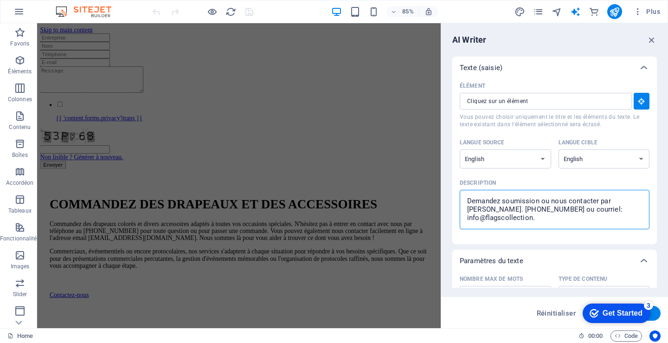
type textarea "x"
type textarea "Demandez soumission ou nous contacter par [PERSON_NAME]. [PHONE_NUMBER] ou cour…"
type textarea "x"
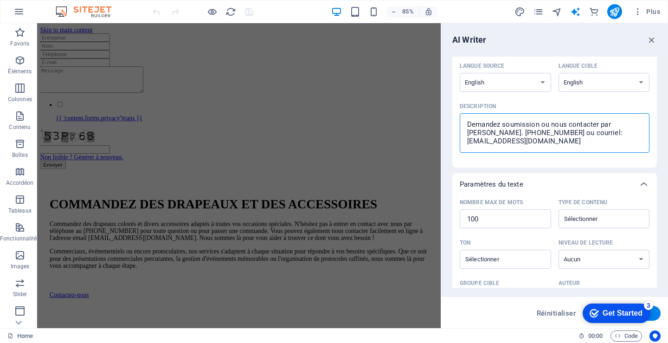
scroll to position [93, 0]
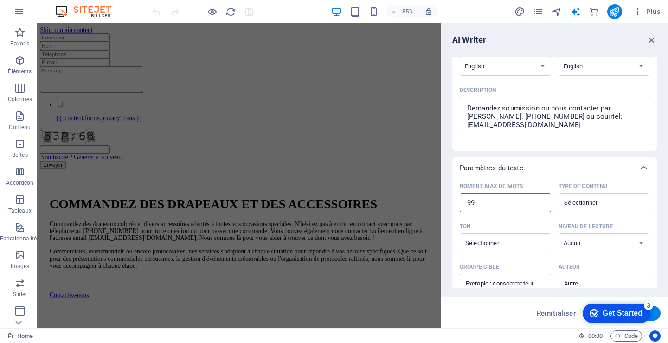
click at [538, 203] on input "99" at bounding box center [505, 202] width 91 height 19
drag, startPoint x: 482, startPoint y: 207, endPoint x: 468, endPoint y: 206, distance: 13.9
click at [468, 206] on input "99" at bounding box center [505, 202] width 91 height 19
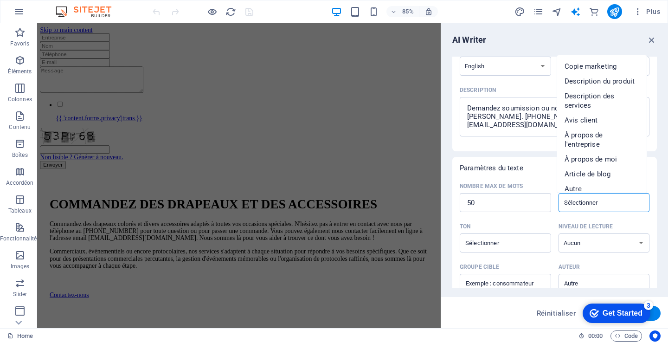
click at [610, 206] on input "Type de contenu ​" at bounding box center [596, 202] width 71 height 13
click at [575, 184] on span "Autre" at bounding box center [573, 188] width 17 height 9
click at [562, 203] on input "Other" at bounding box center [596, 202] width 71 height 13
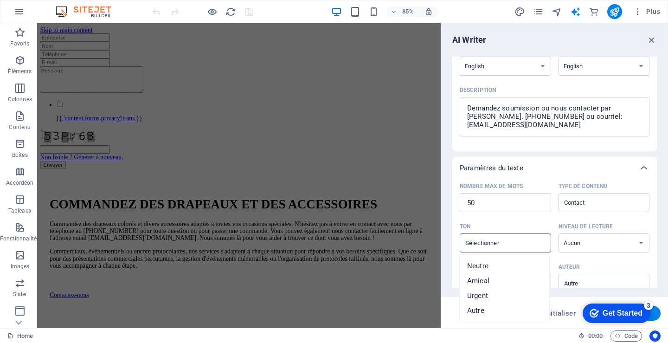
click at [526, 244] on input "Ton ​" at bounding box center [498, 242] width 71 height 13
click at [499, 280] on li "Amical" at bounding box center [505, 280] width 90 height 15
click at [637, 241] on select "Aucun Universitaire Adulte Ado Enfant" at bounding box center [604, 242] width 91 height 19
click at [559, 233] on select "Aucun Universitaire Adulte Ado Enfant" at bounding box center [604, 242] width 91 height 19
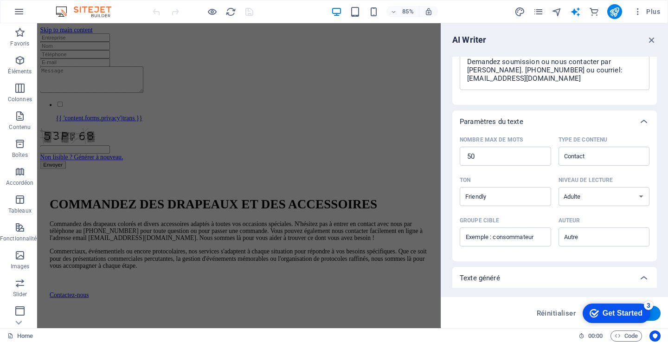
scroll to position [186, 0]
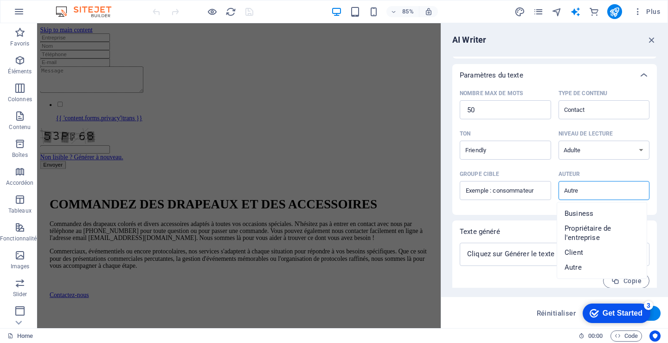
click at [585, 191] on input "Auteur ​" at bounding box center [596, 190] width 71 height 13
click at [581, 213] on span "Business" at bounding box center [579, 213] width 29 height 9
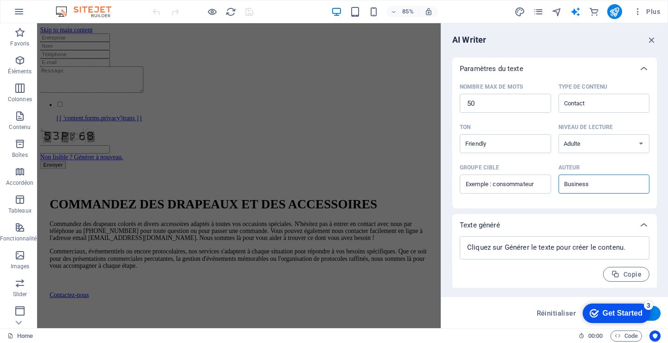
scroll to position [193, 0]
click at [656, 312] on button "Générer le texte" at bounding box center [624, 313] width 72 height 15
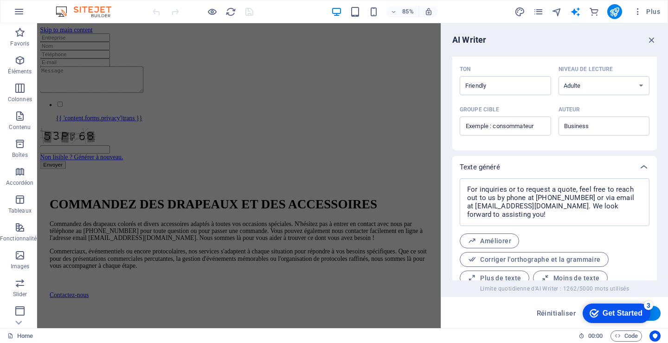
scroll to position [285, 0]
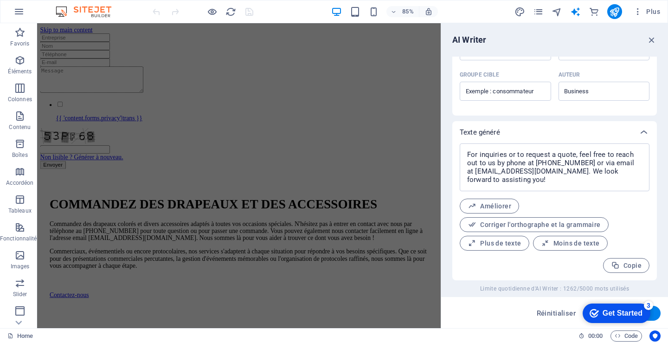
click at [656, 314] on button "Générer le texte" at bounding box center [624, 313] width 72 height 15
click at [634, 264] on span "Copie" at bounding box center [626, 265] width 31 height 9
click at [631, 334] on span "Code" at bounding box center [626, 335] width 23 height 11
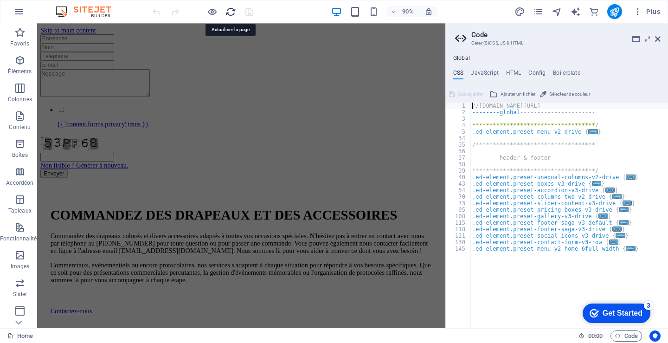
click at [231, 8] on icon "reload" at bounding box center [230, 11] width 11 height 11
click at [229, 12] on icon "reload" at bounding box center [230, 11] width 11 height 11
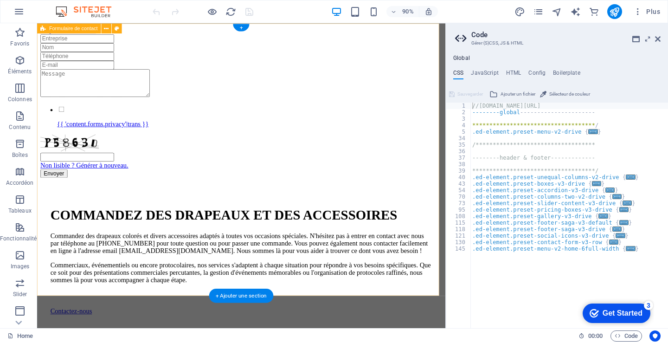
click at [200, 41] on div "{{ 'content.forms.privacy'|trans }} Non lisible ? Générer à nouveau. Envoyer" at bounding box center [264, 115] width 446 height 160
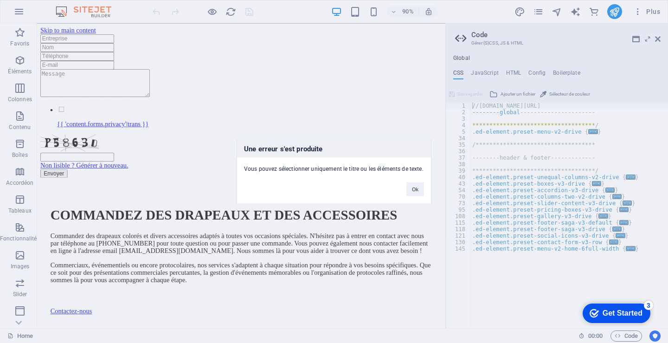
click at [184, 39] on div "Une erreur s'est produite Vous pouvez sélectionner uniquement le titre ou les é…" at bounding box center [334, 171] width 668 height 343
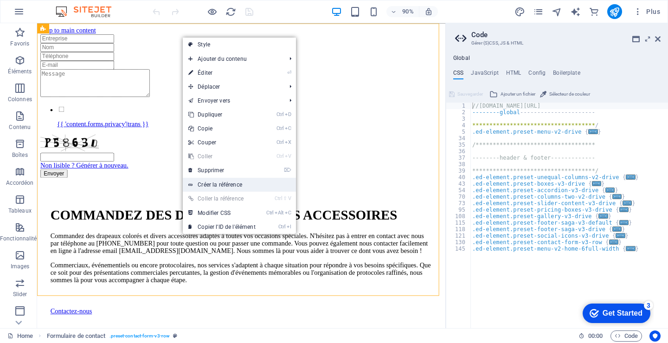
drag, startPoint x: 221, startPoint y: 182, endPoint x: 42, endPoint y: 318, distance: 224.8
click at [221, 182] on link "Créer la référence" at bounding box center [239, 185] width 113 height 14
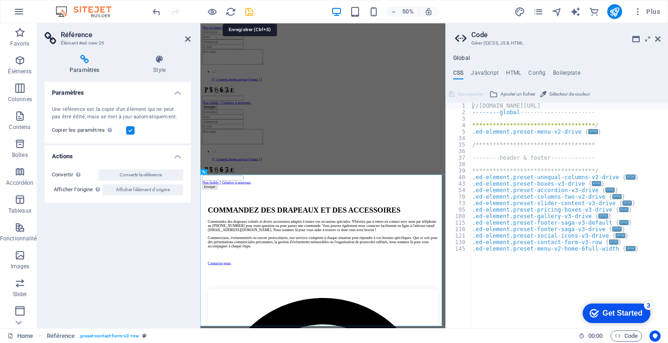
click at [250, 10] on icon "save" at bounding box center [249, 11] width 11 height 11
